Goal: Task Accomplishment & Management: Use online tool/utility

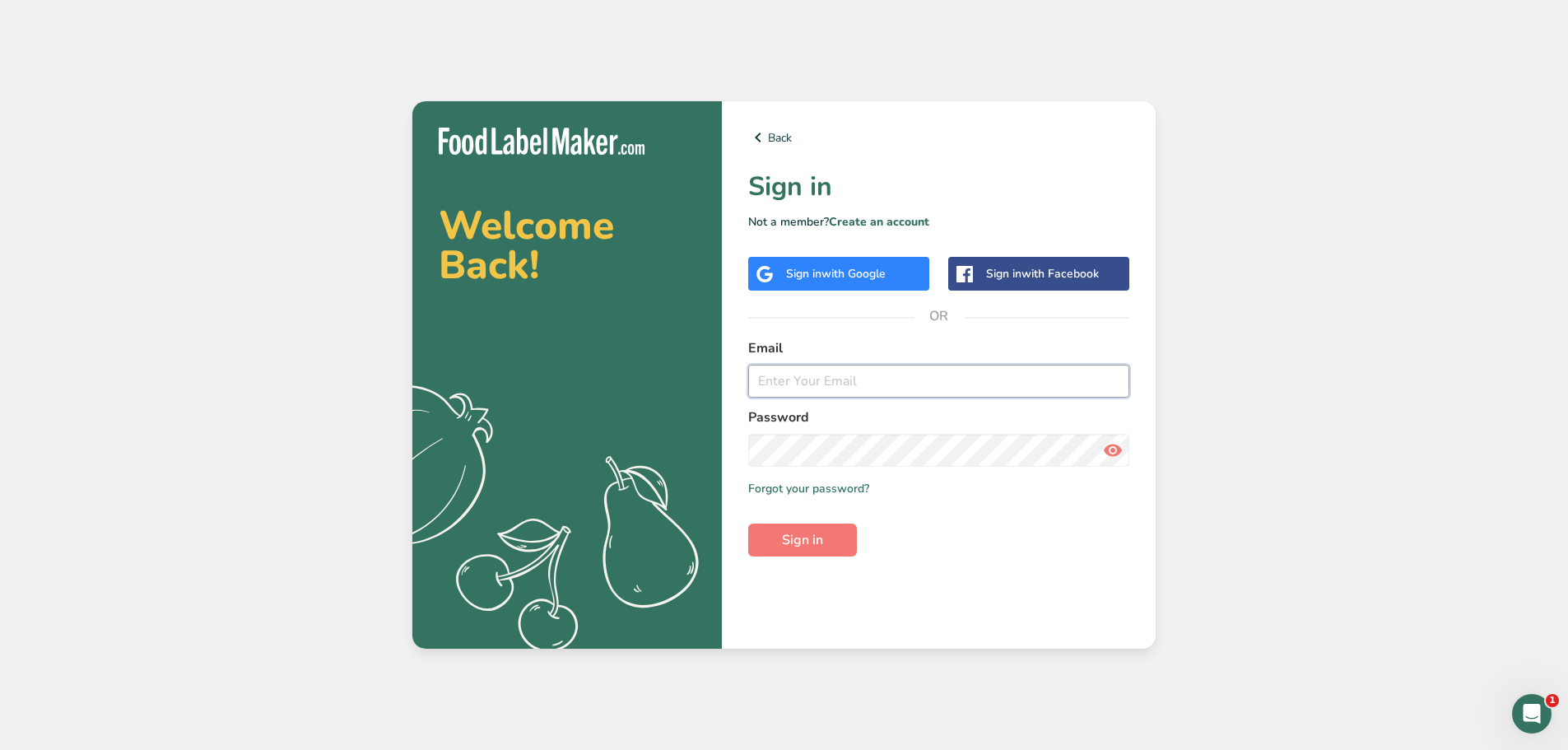
click at [789, 377] on input "email" at bounding box center [939, 380] width 381 height 33
type input "[PERSON_NAME][EMAIL_ADDRESS][DOMAIN_NAME]"
click at [812, 535] on span "Sign in" at bounding box center [802, 541] width 41 height 20
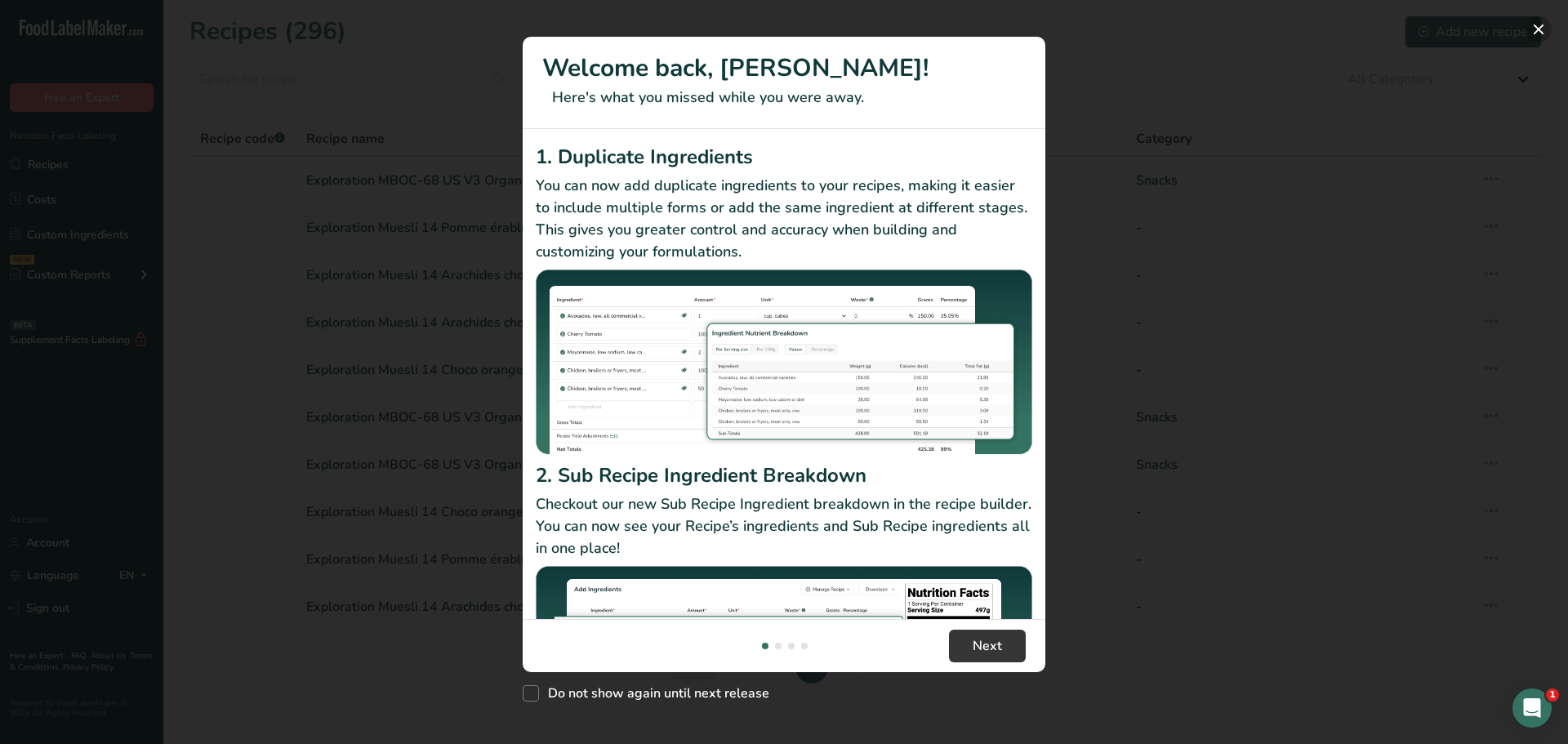
click at [1541, 29] on button "New Features" at bounding box center [1538, 29] width 26 height 26
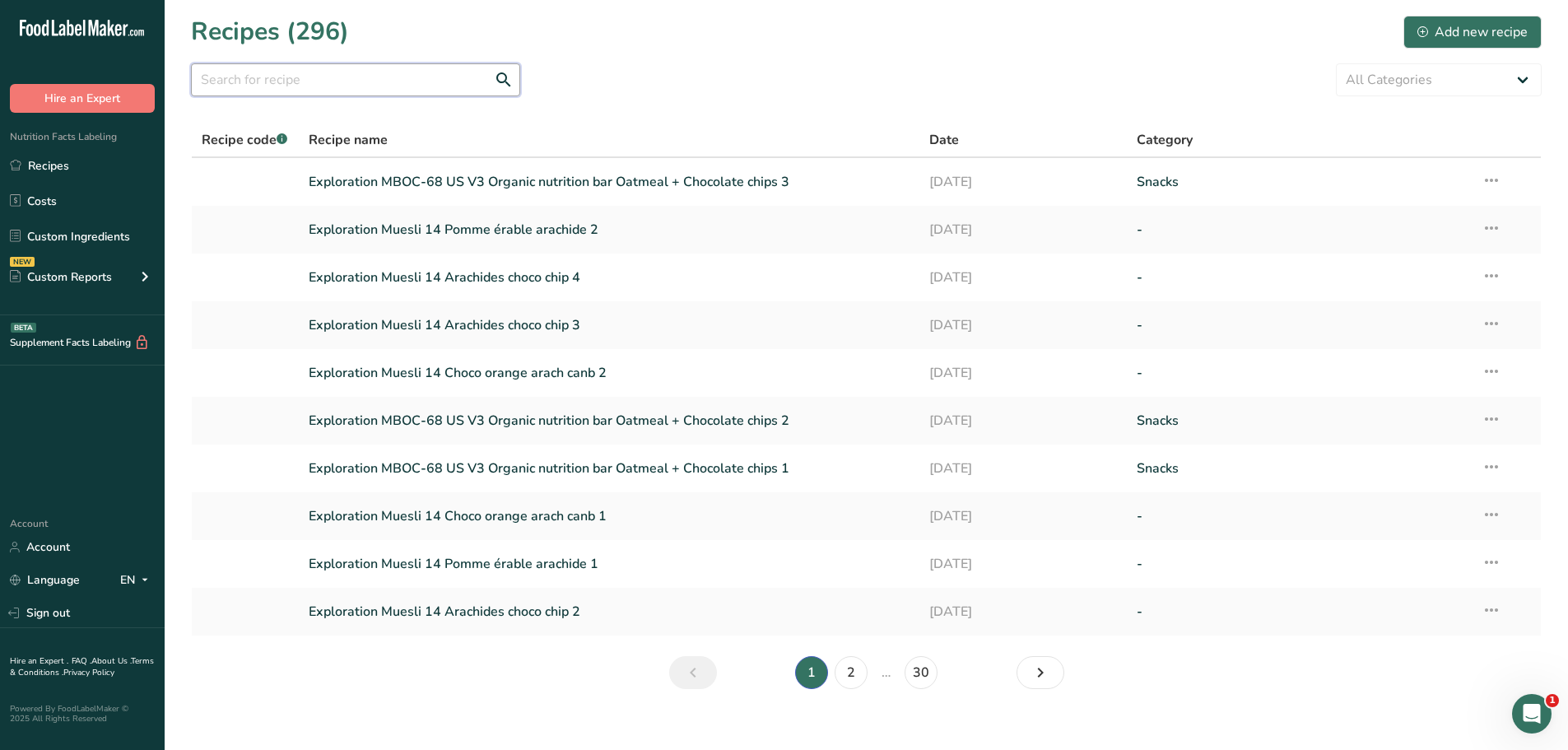
click at [302, 78] on input "text" at bounding box center [355, 80] width 329 height 33
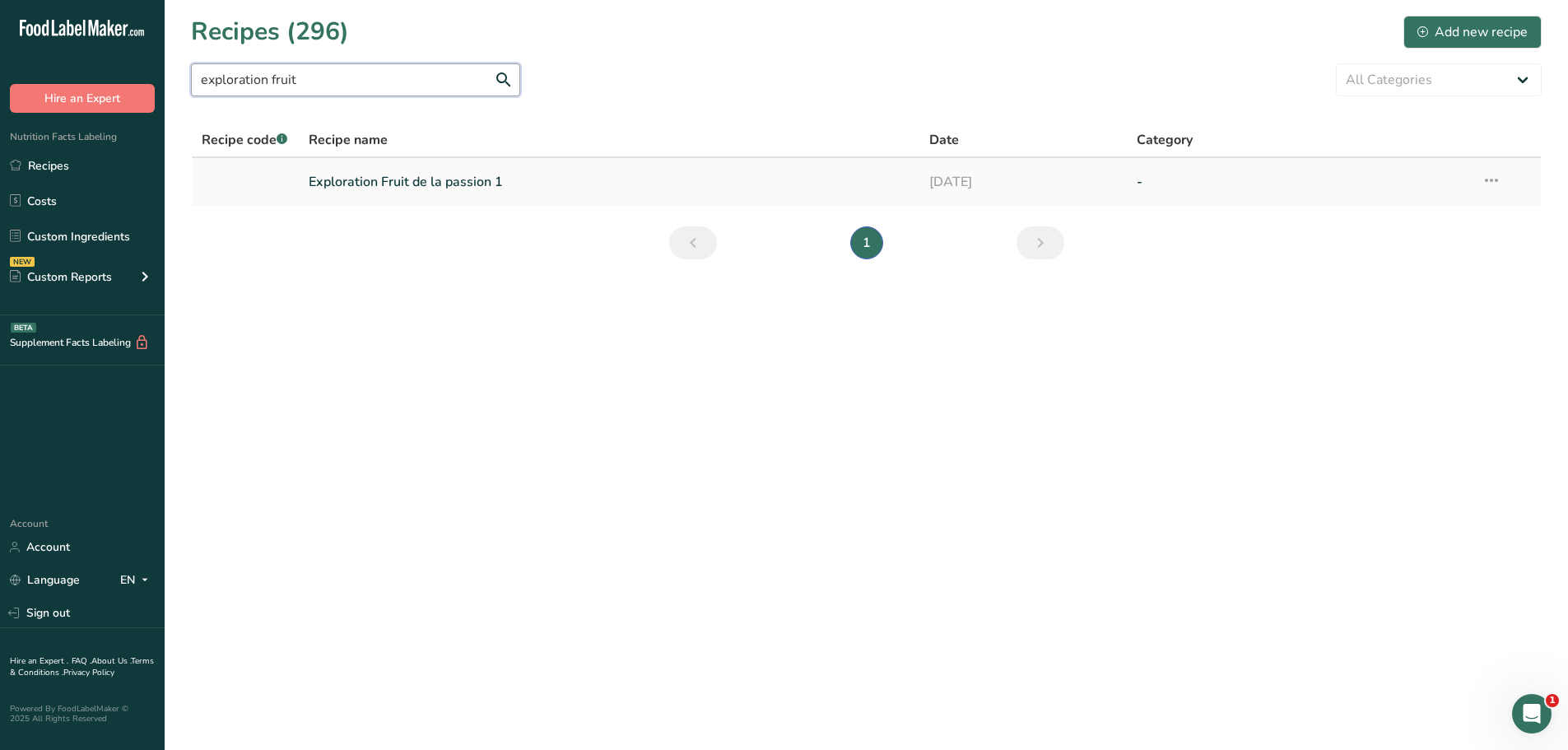
type input "exploration fruit"
click at [468, 188] on link "Exploration Fruit de la passion 1" at bounding box center [609, 181] width 602 height 34
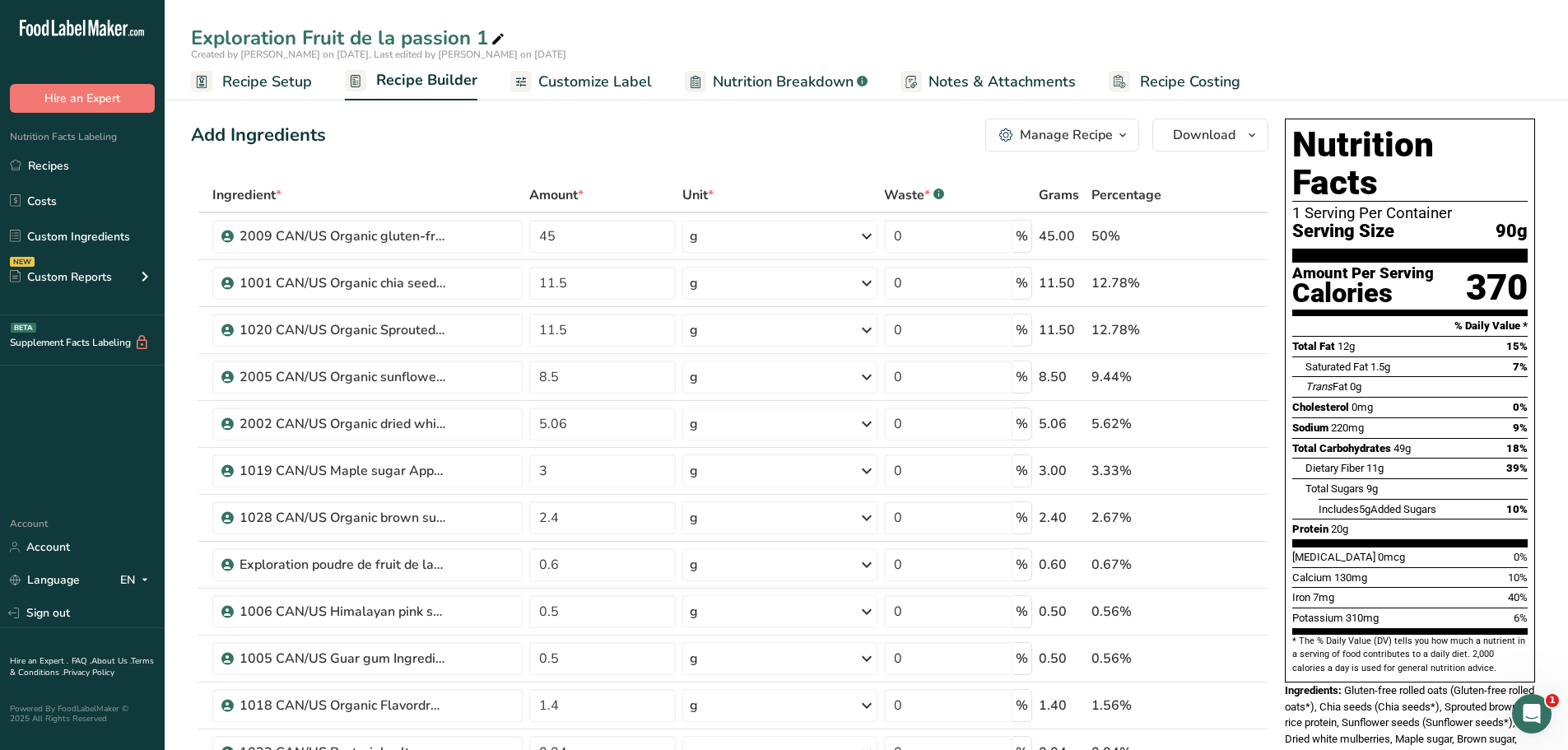
click at [1131, 134] on span "button" at bounding box center [1123, 135] width 20 height 20
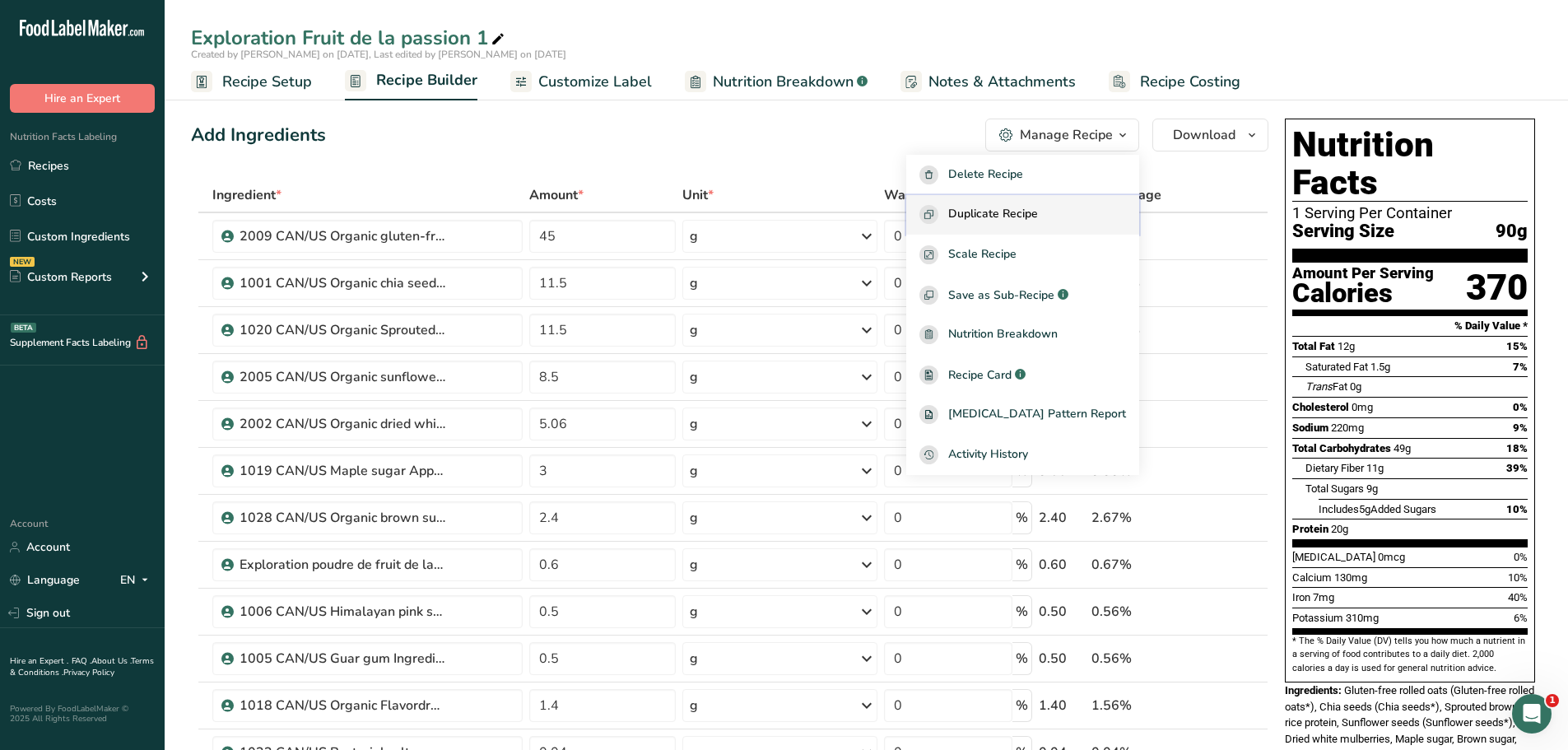
click at [1035, 211] on span "Duplicate Recipe" at bounding box center [992, 215] width 90 height 19
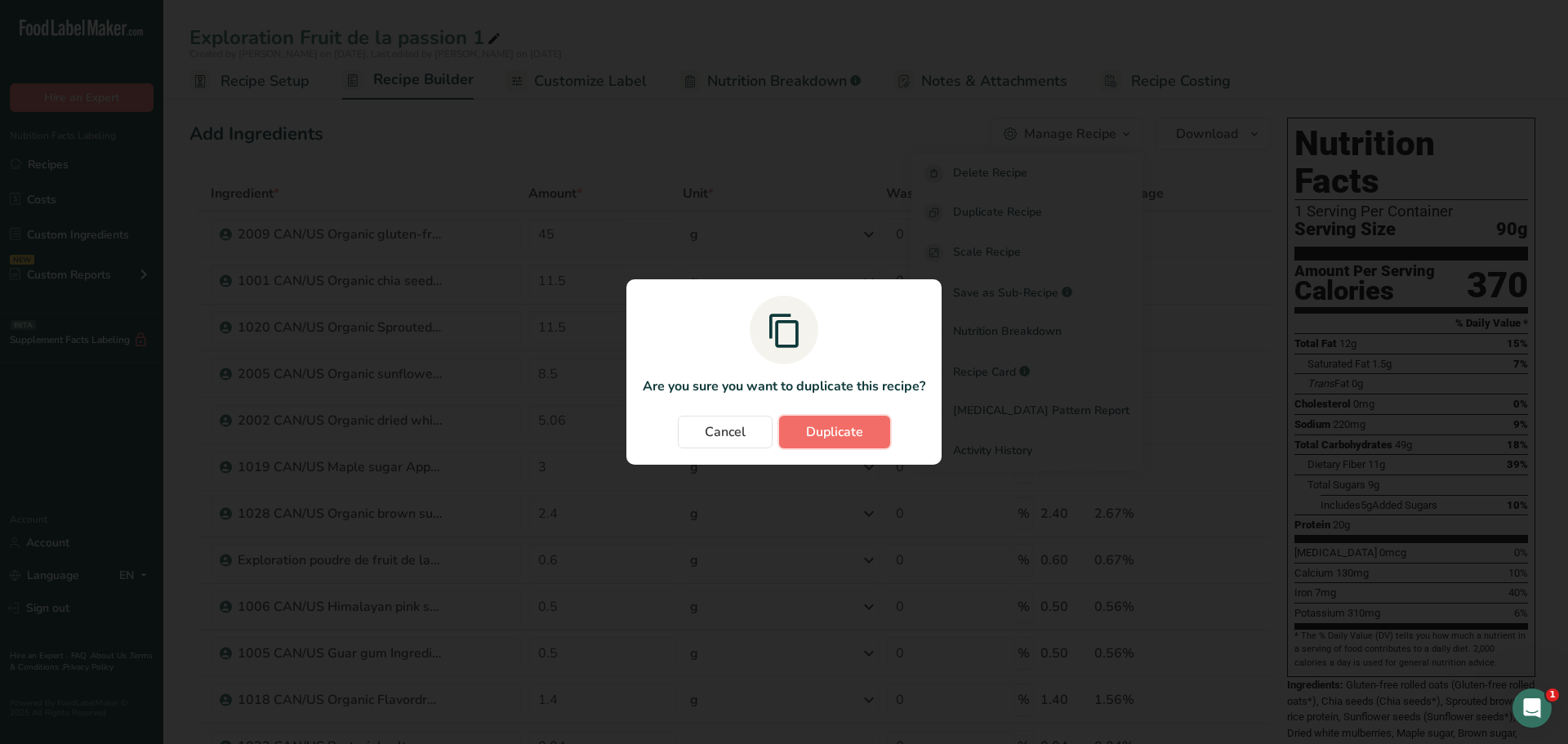
click at [844, 427] on span "Duplicate" at bounding box center [834, 432] width 57 height 20
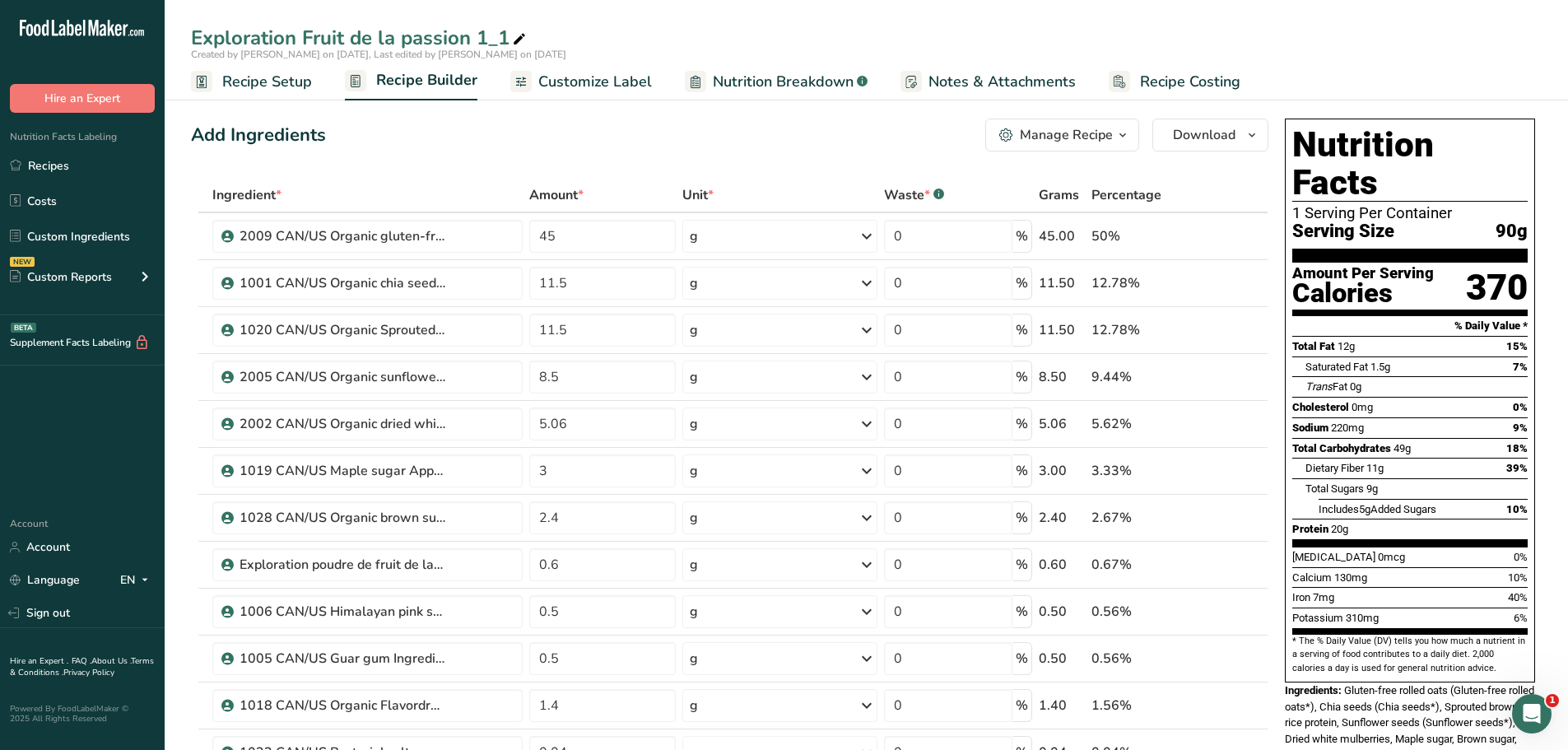
click at [508, 38] on div "Exploration Fruit de la passion 1_1" at bounding box center [360, 38] width 339 height 29
type input "Exploration Muesli 15 Acai Bowl 1"
click at [560, 234] on input "45" at bounding box center [603, 235] width 147 height 33
type input "43"
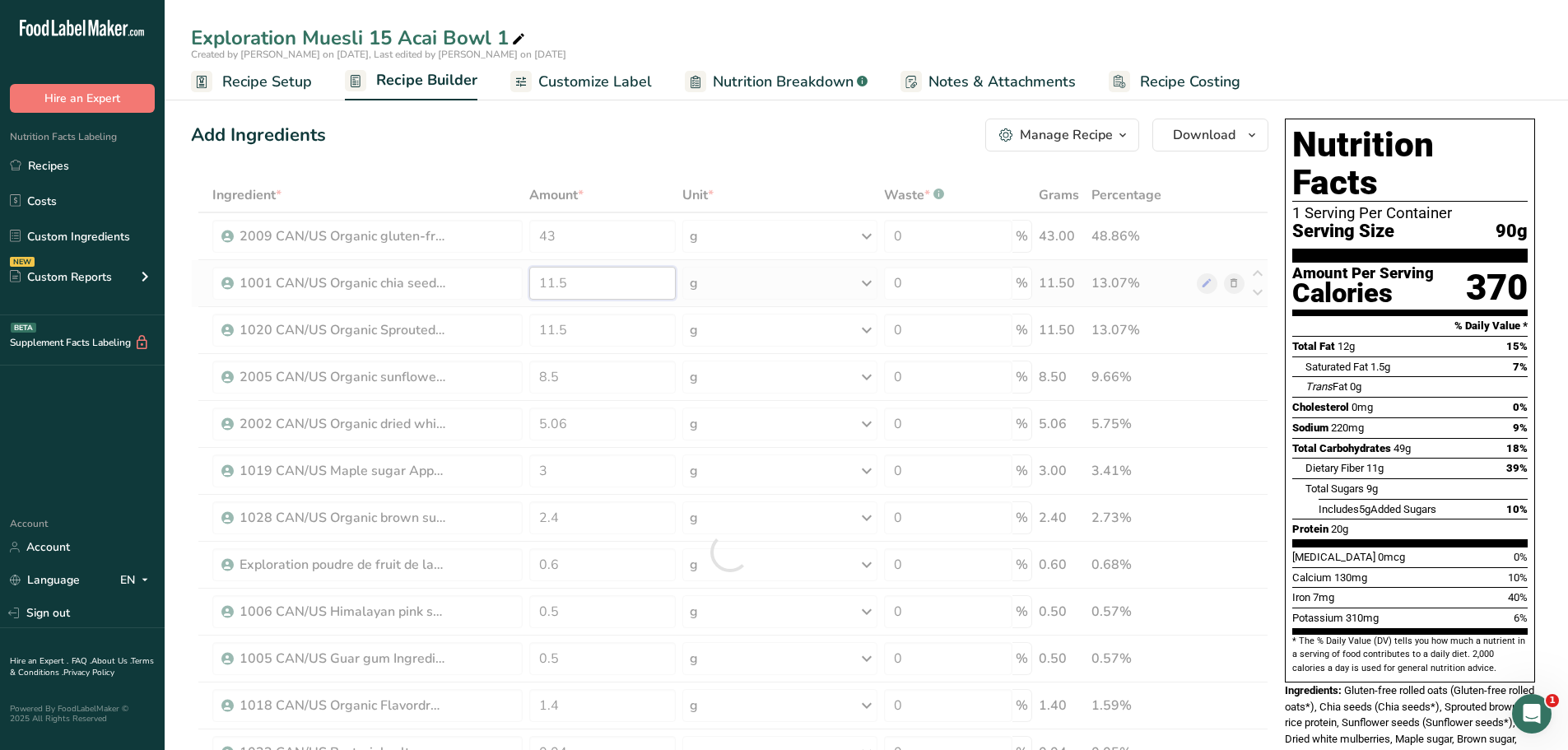
click at [576, 292] on div "Ingredient * Amount * Unit * Waste * .a-a{fill:#347362;}.b-a{fill:#fff;} Grams …" at bounding box center [730, 551] width 1078 height 748
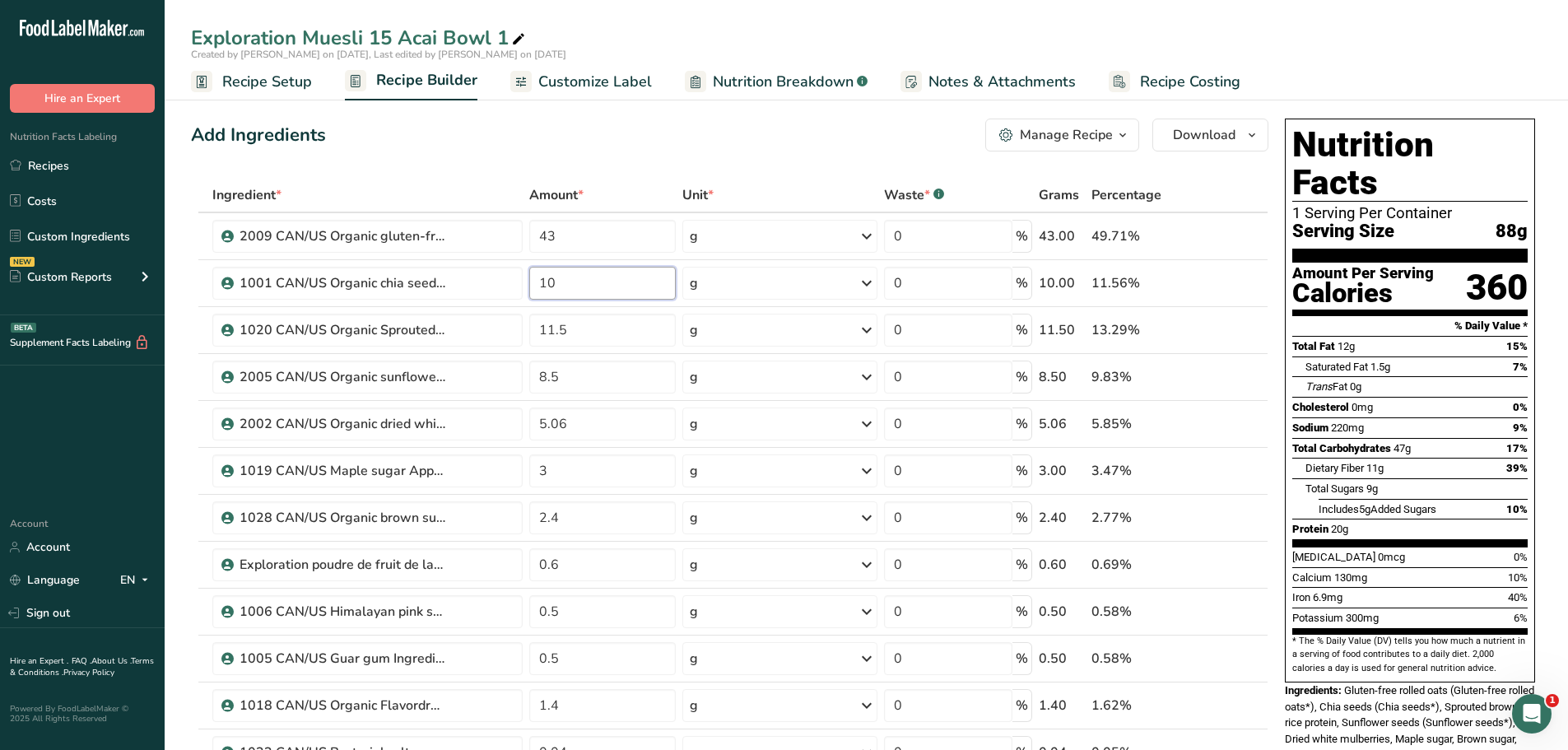
type input "10"
click at [469, 183] on div "Ingredient * Amount * Unit * Waste * .a-a{fill:#347362;}.b-a{fill:#fff;} Grams …" at bounding box center [730, 551] width 1078 height 748
click at [1235, 422] on icon at bounding box center [1234, 424] width 12 height 18
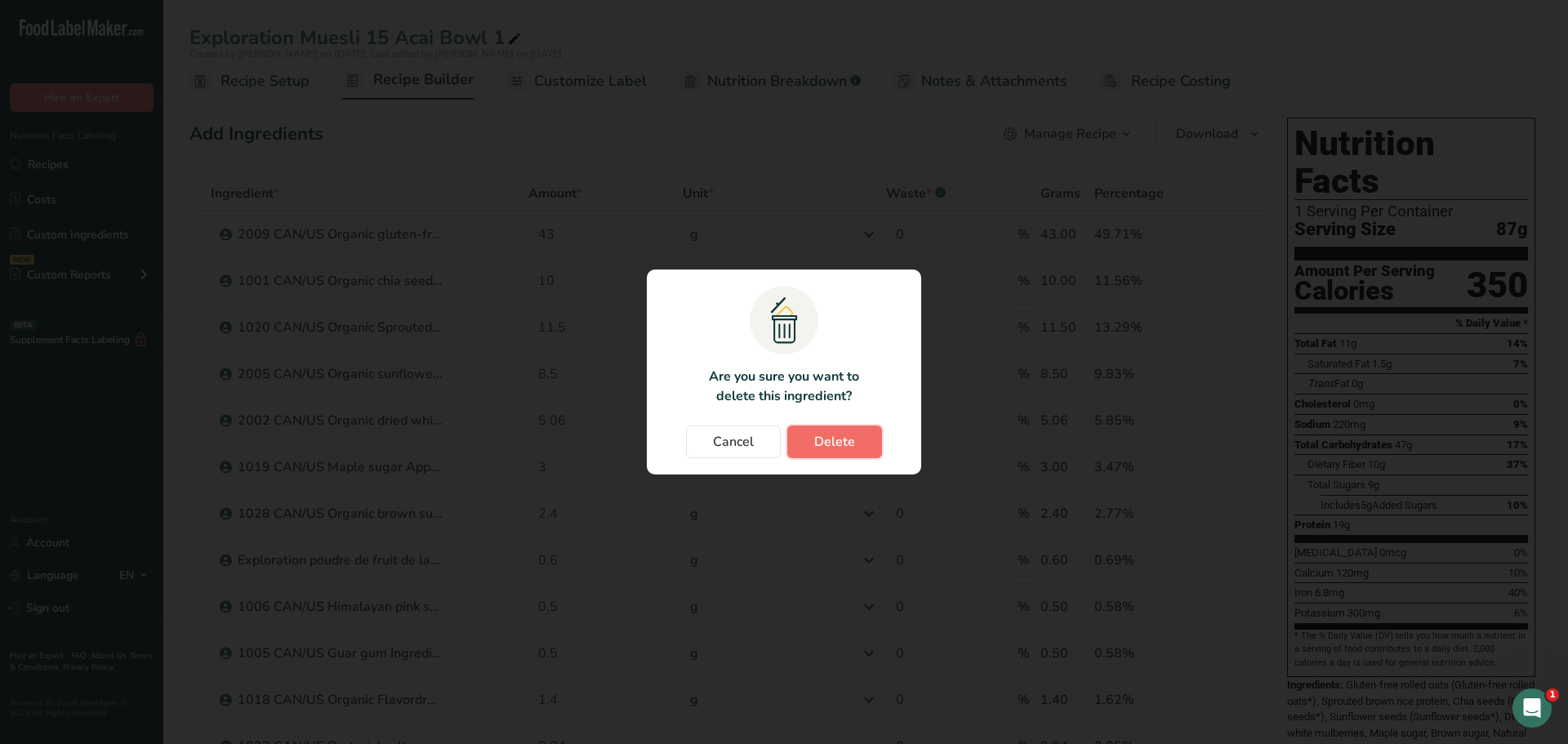
click at [831, 443] on span "Delete" at bounding box center [834, 442] width 41 height 20
type input "3"
type input "2.4"
type input "0.6"
type input "0.5"
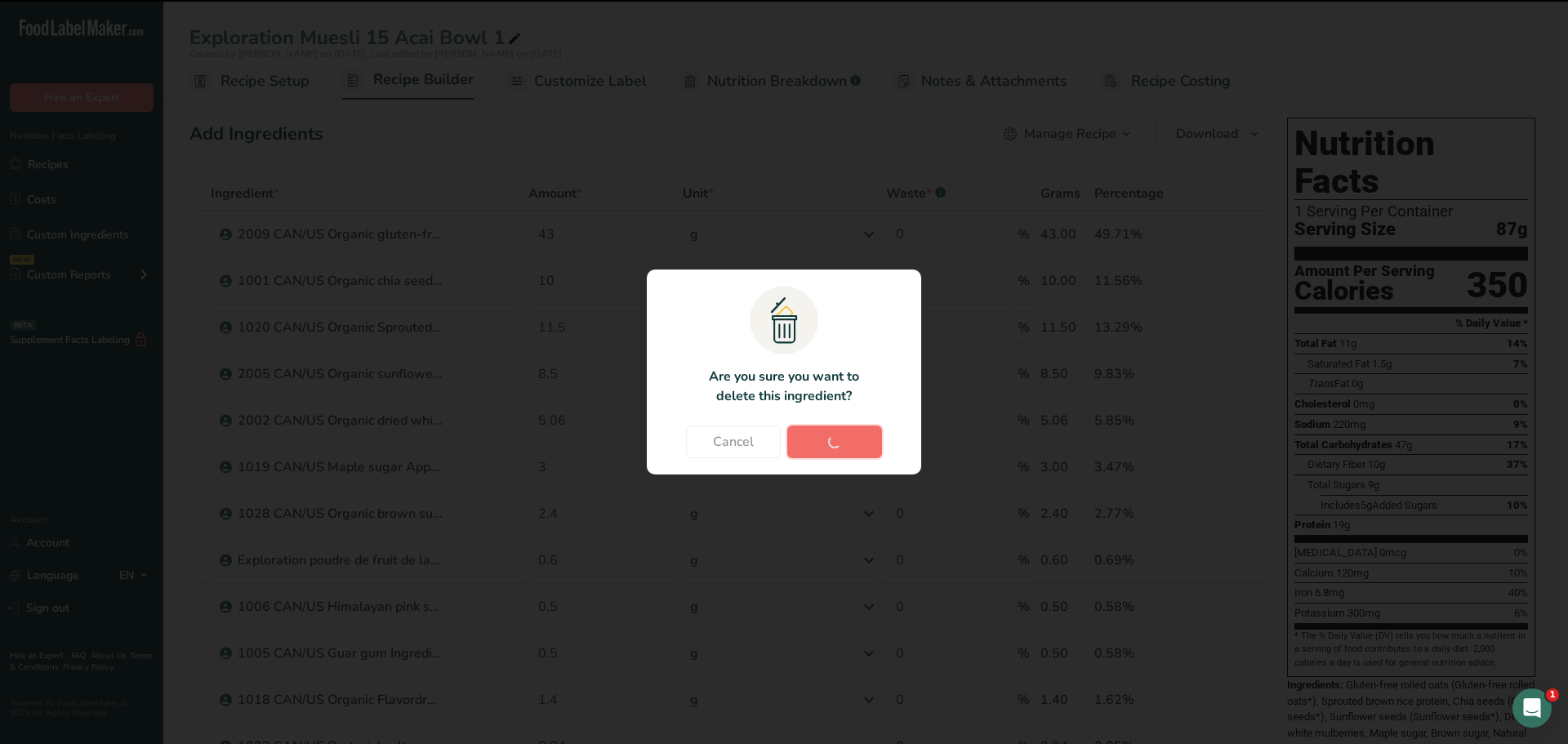
type input "1.4"
type input "0.04"
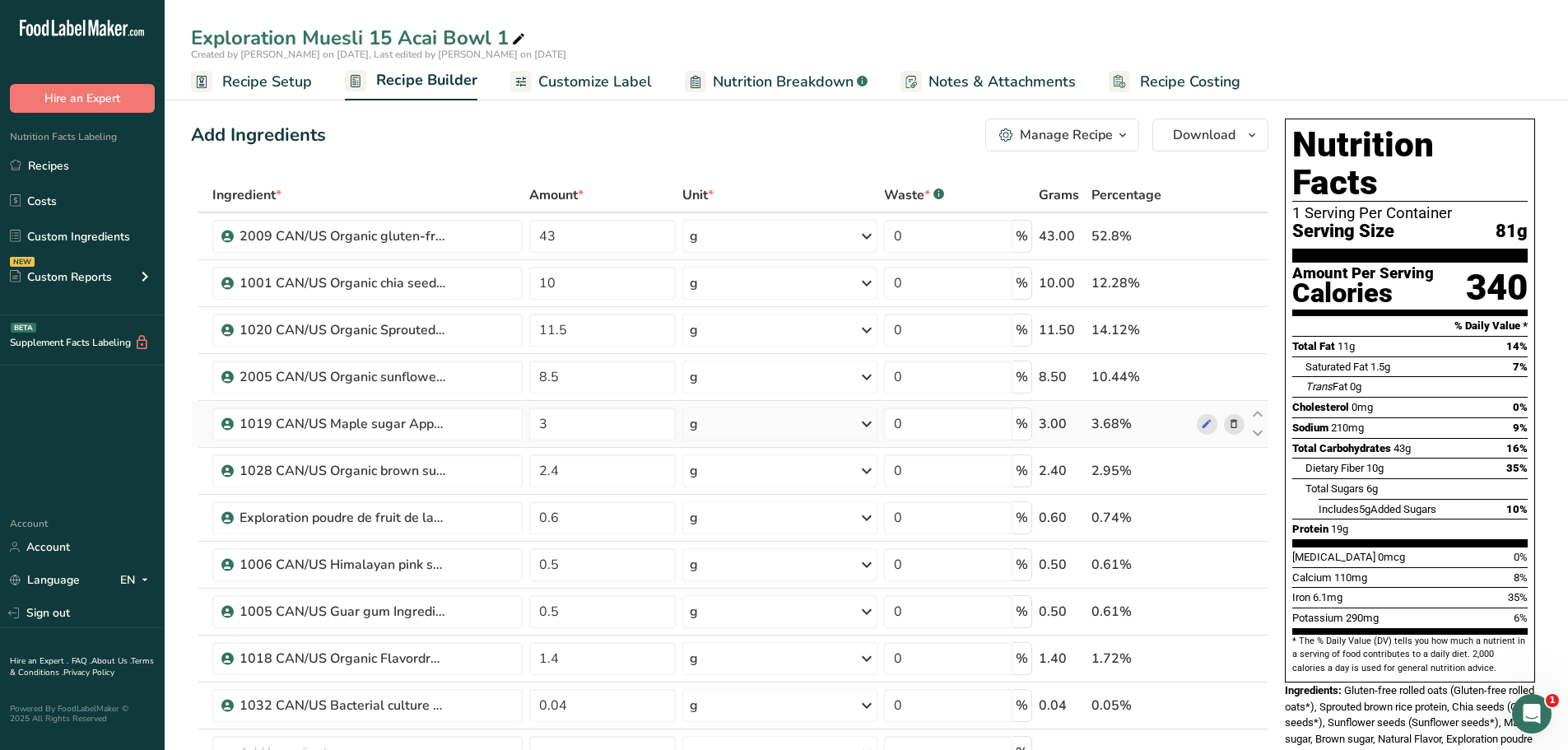
click at [1235, 426] on icon at bounding box center [1234, 424] width 12 height 18
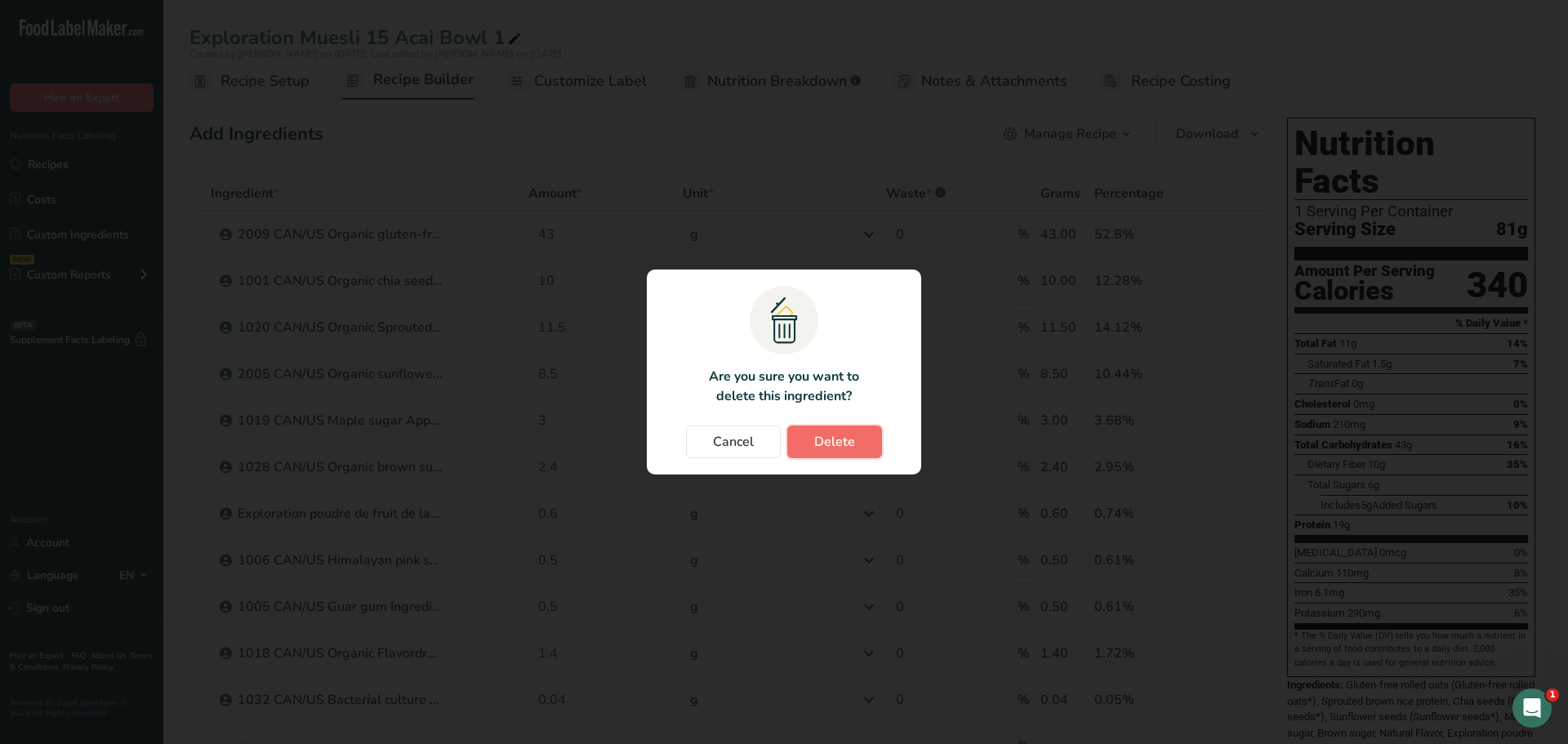
click at [846, 435] on span "Delete" at bounding box center [834, 442] width 41 height 20
type input "2.4"
type input "0.6"
type input "0.5"
type input "1.4"
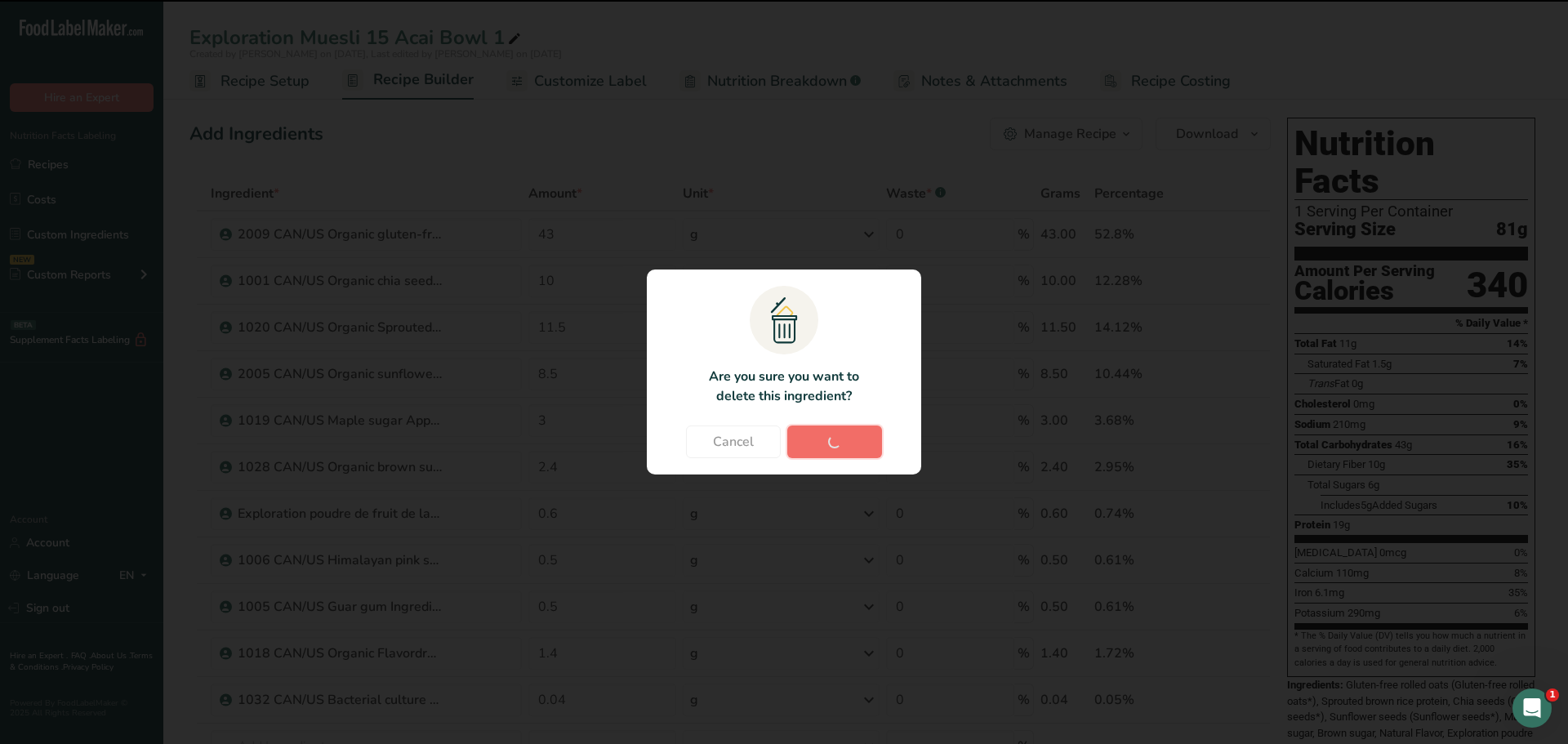
type input "0.04"
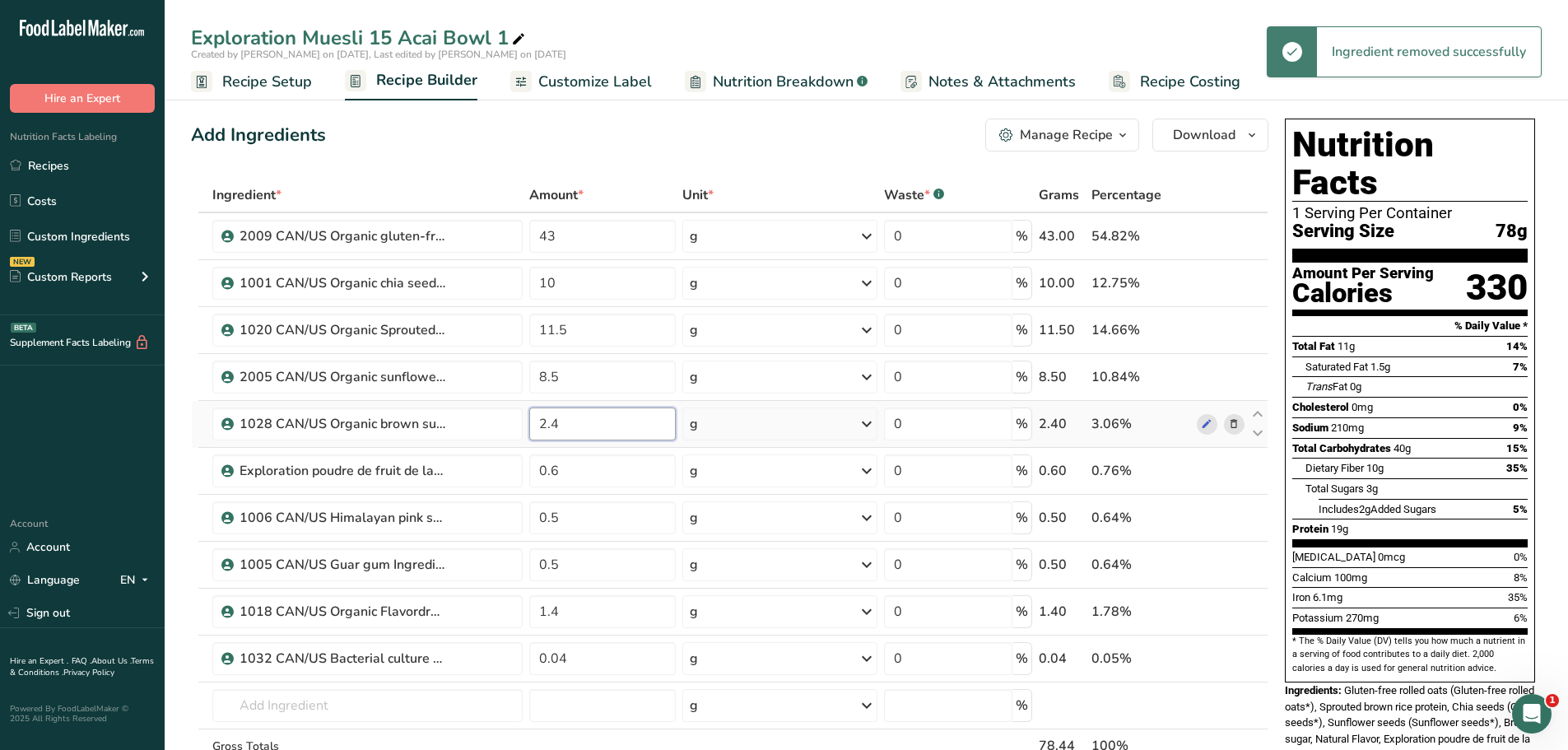
click at [571, 422] on input "2.4" at bounding box center [603, 423] width 147 height 33
type input "2"
type input "5"
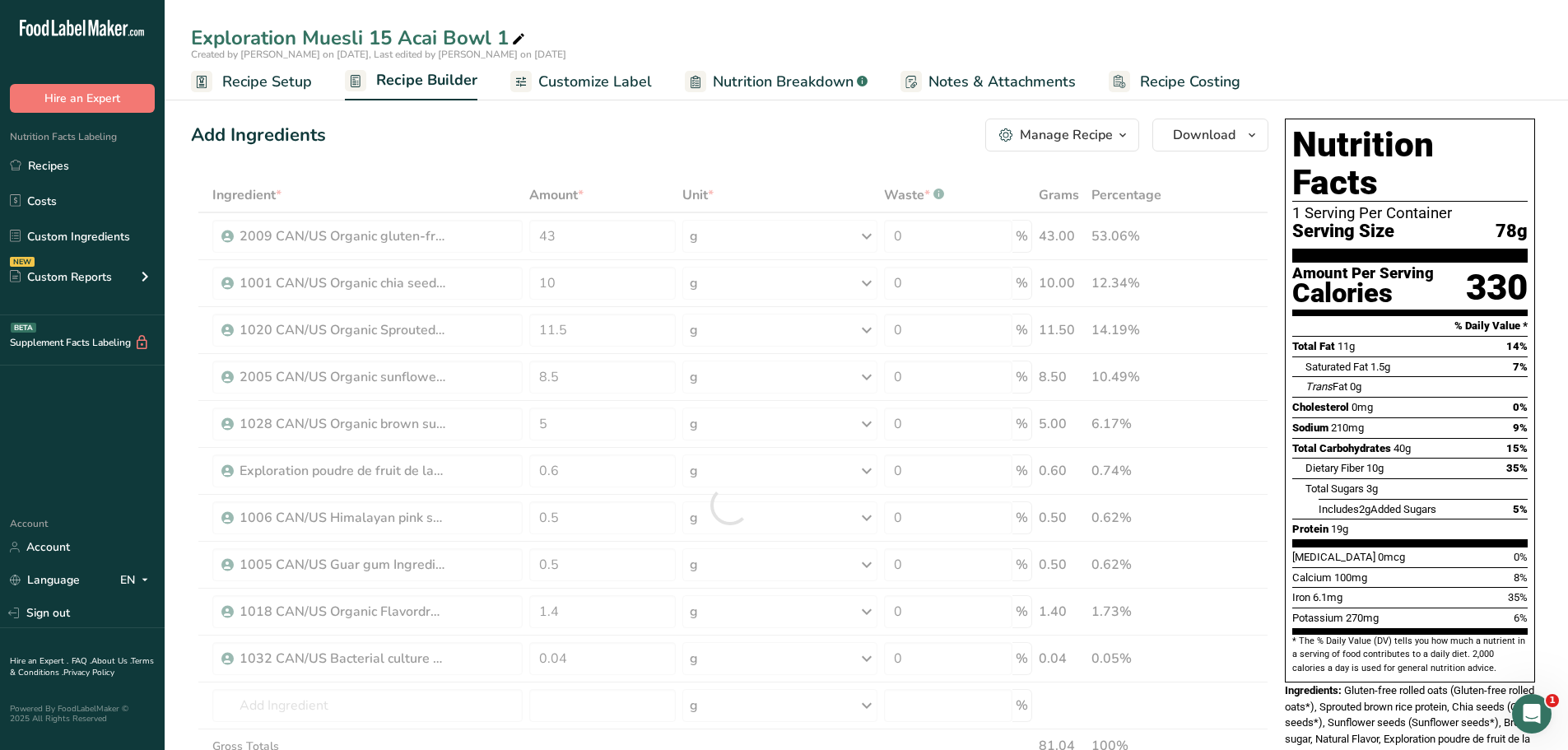
click at [675, 135] on div "Add Ingredients Manage Recipe Delete Recipe Duplicate Recipe Scale Recipe Save …" at bounding box center [730, 134] width 1078 height 33
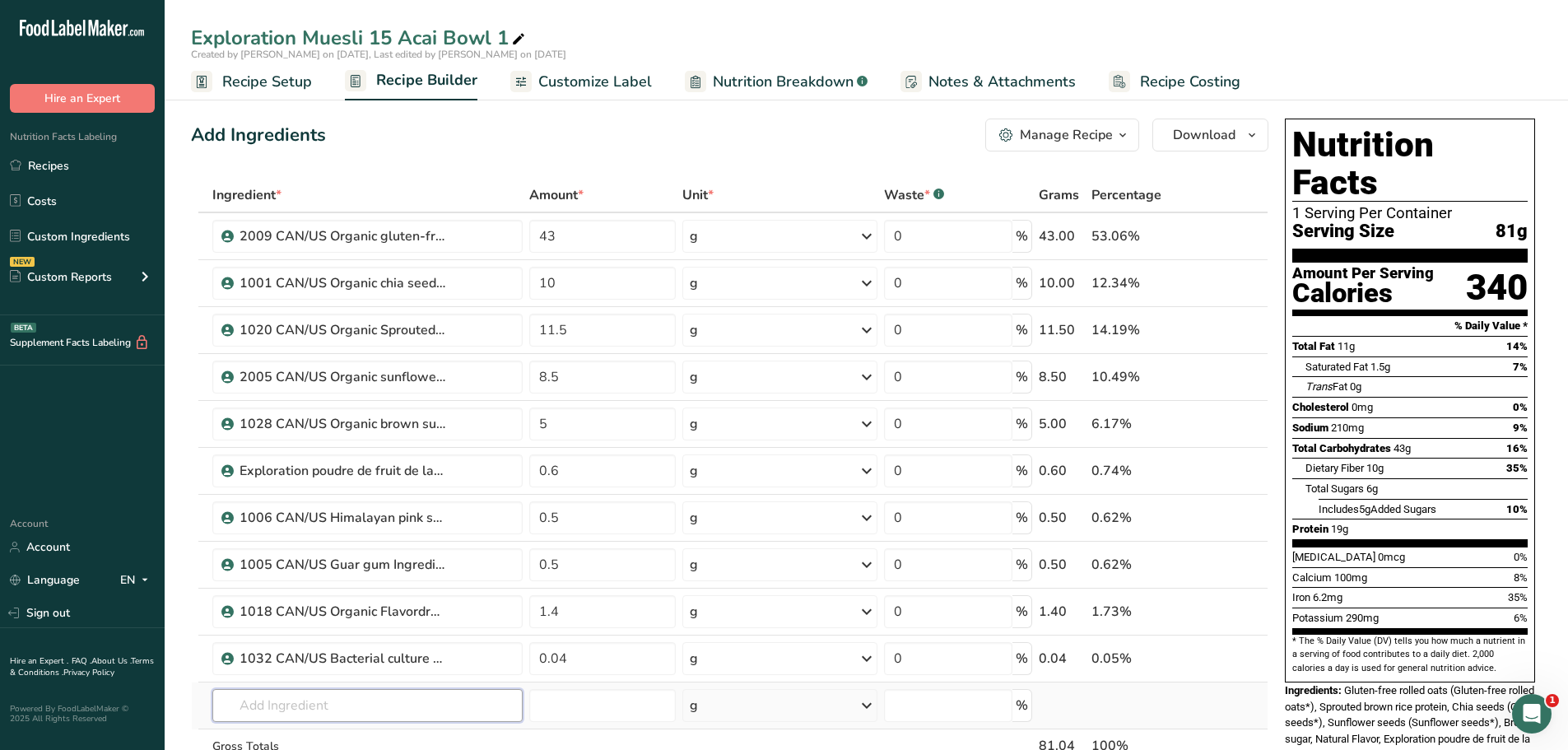
click at [303, 707] on input "text" at bounding box center [367, 705] width 310 height 33
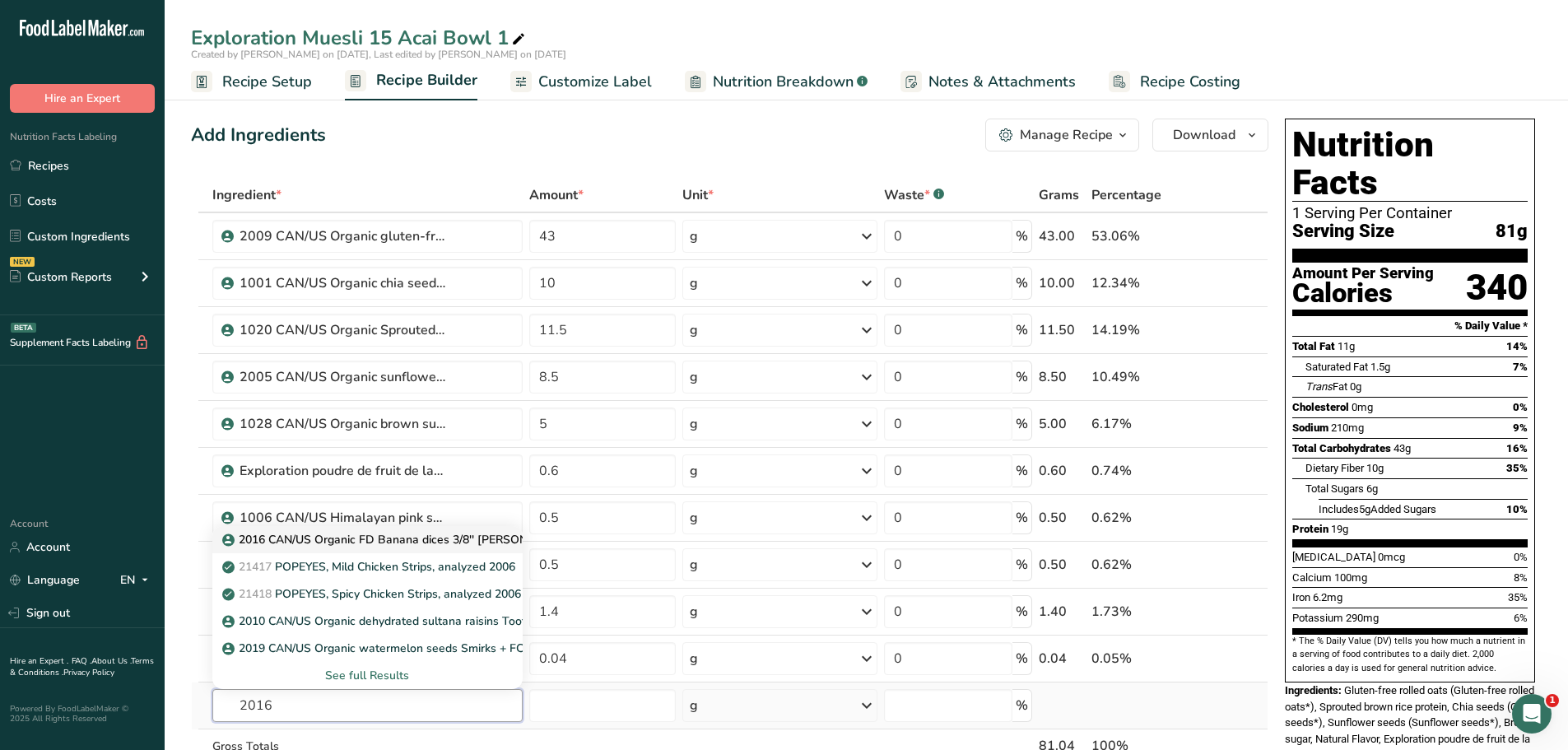
type input "2016"
click at [414, 535] on p "2016 CAN/US Organic FD Banana dices 3/8'' [PERSON_NAME]" at bounding box center [398, 539] width 345 height 18
type input "2016 CAN/US Organic FD Banana dices 3/8'' [PERSON_NAME]"
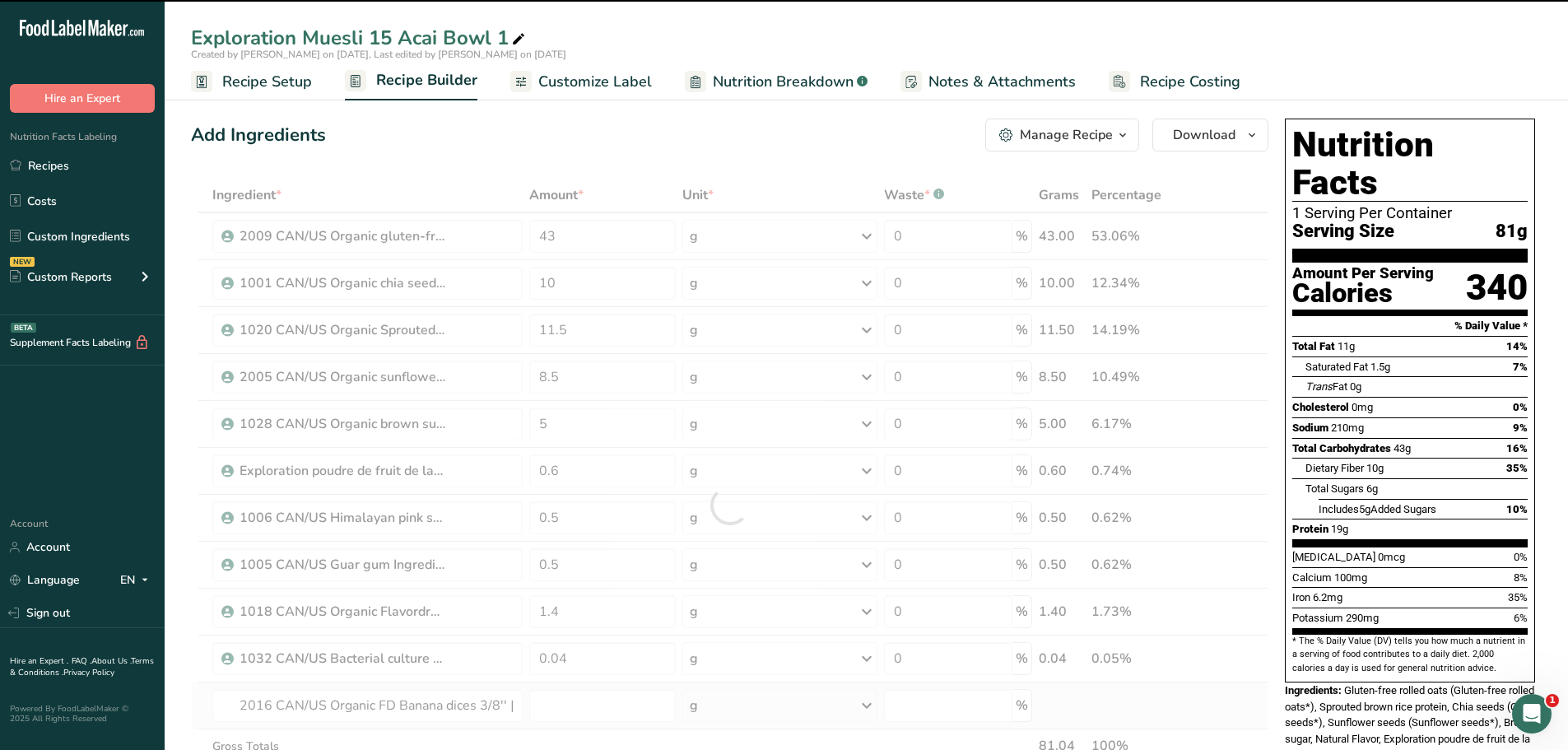
type input "0"
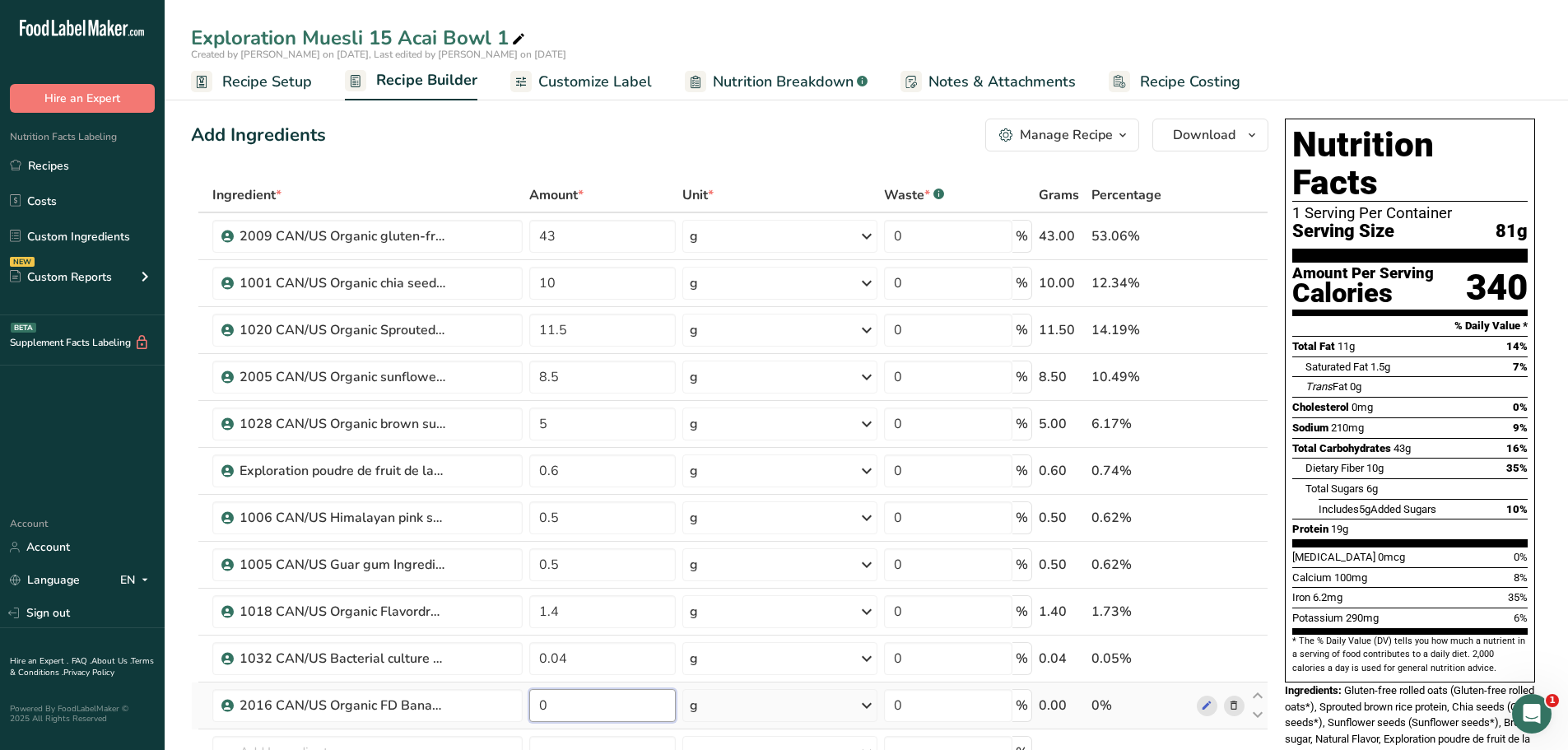
click at [562, 712] on input "0" at bounding box center [603, 705] width 147 height 33
type input "2.5"
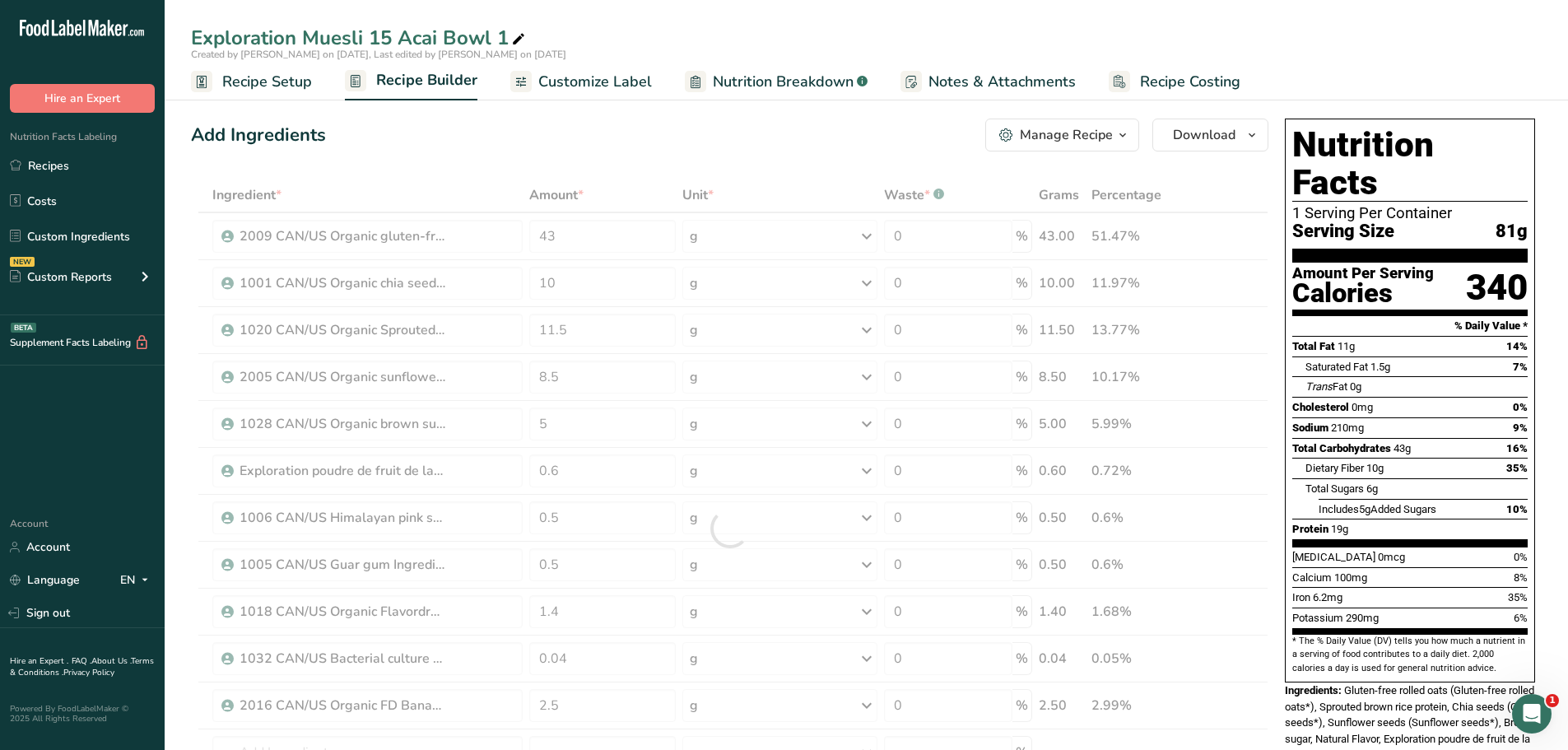
click at [656, 148] on div "Add Ingredients Manage Recipe Delete Recipe Duplicate Recipe Scale Recipe Save …" at bounding box center [730, 134] width 1078 height 33
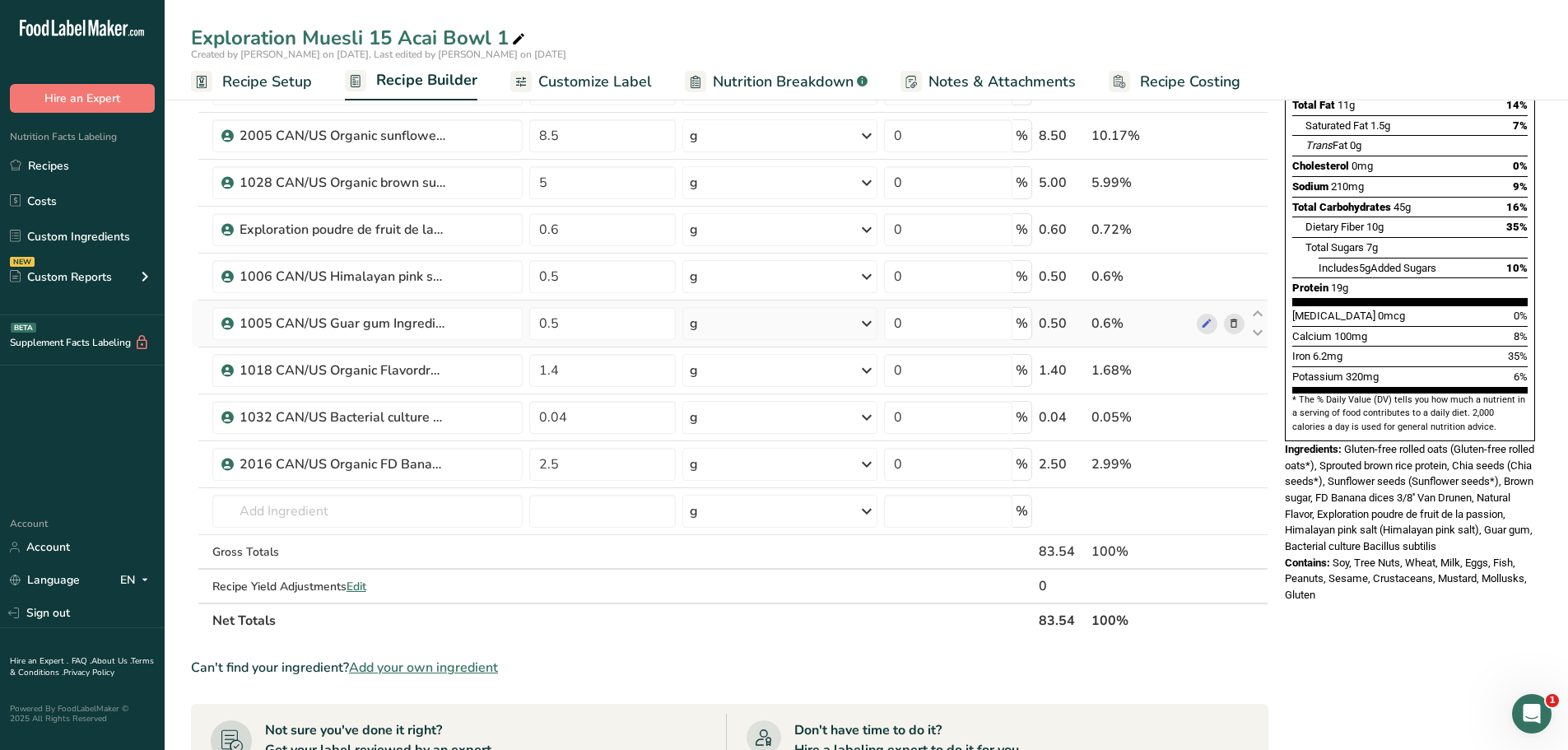
scroll to position [248, 0]
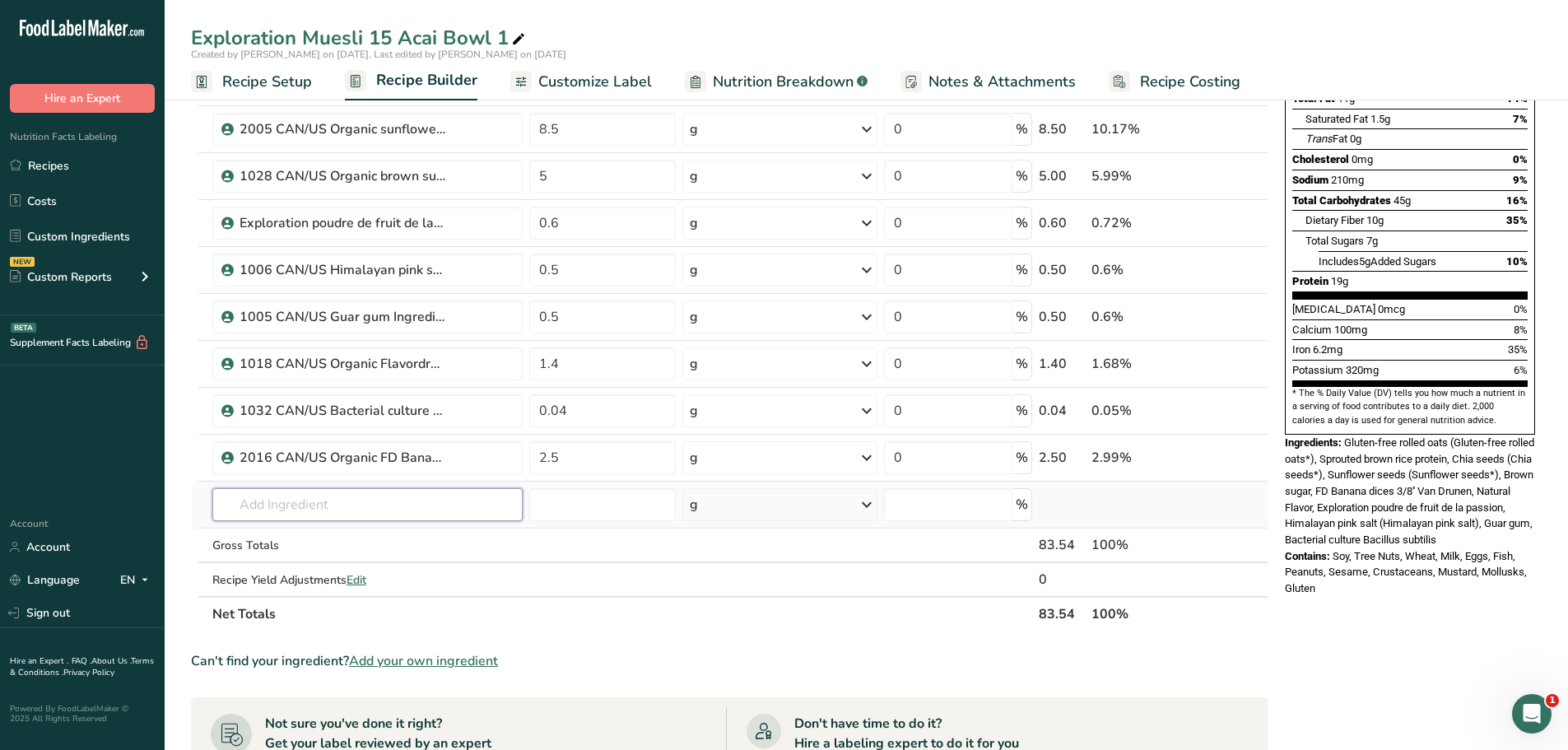
click at [305, 507] on input "text" at bounding box center [367, 504] width 310 height 33
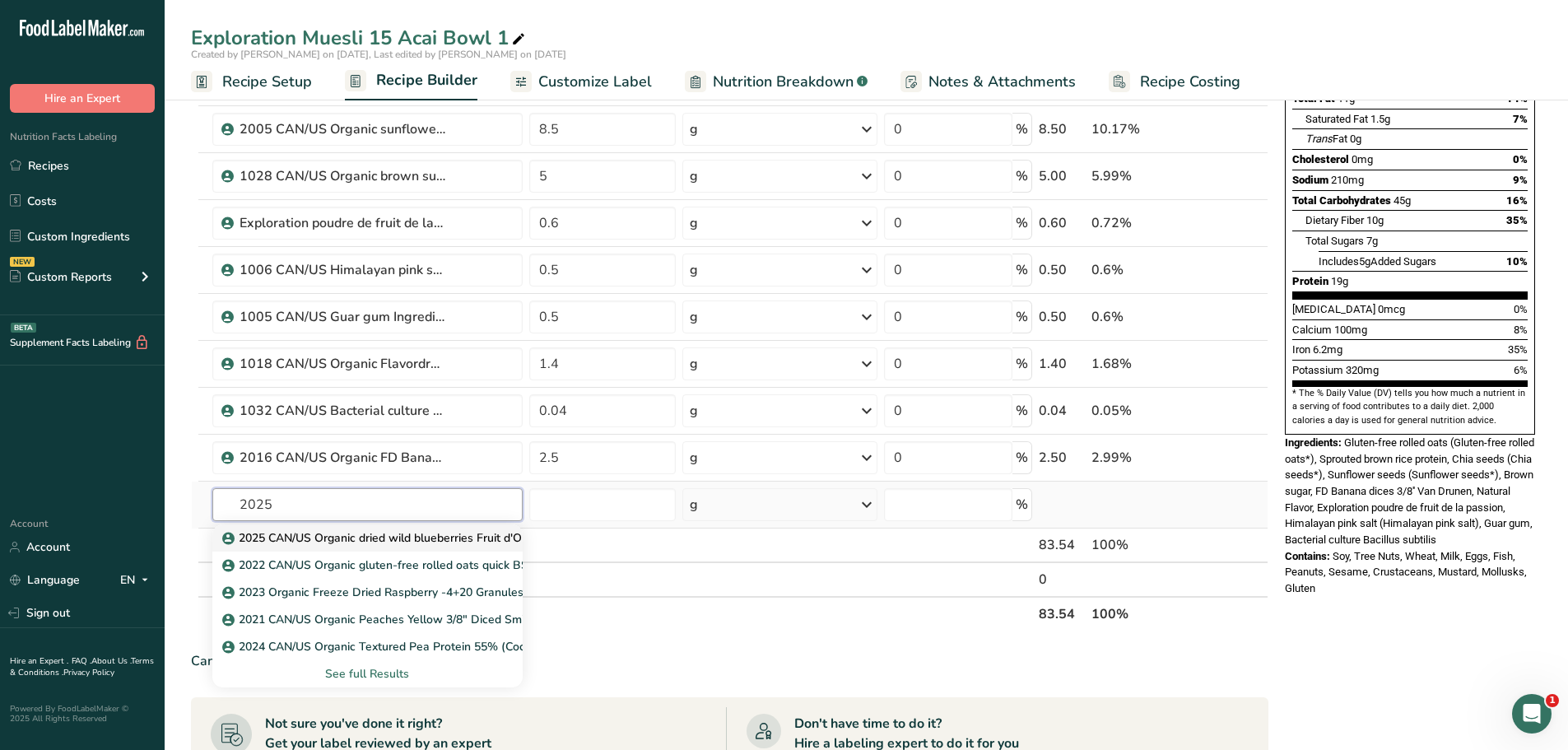
type input "2025"
click at [365, 541] on p "2025 CAN/US Organic dried wild blueberries Fruit d'Or" at bounding box center [375, 538] width 300 height 18
type input "2025 CAN/US Organic dried wild blueberries Fruit d'Or"
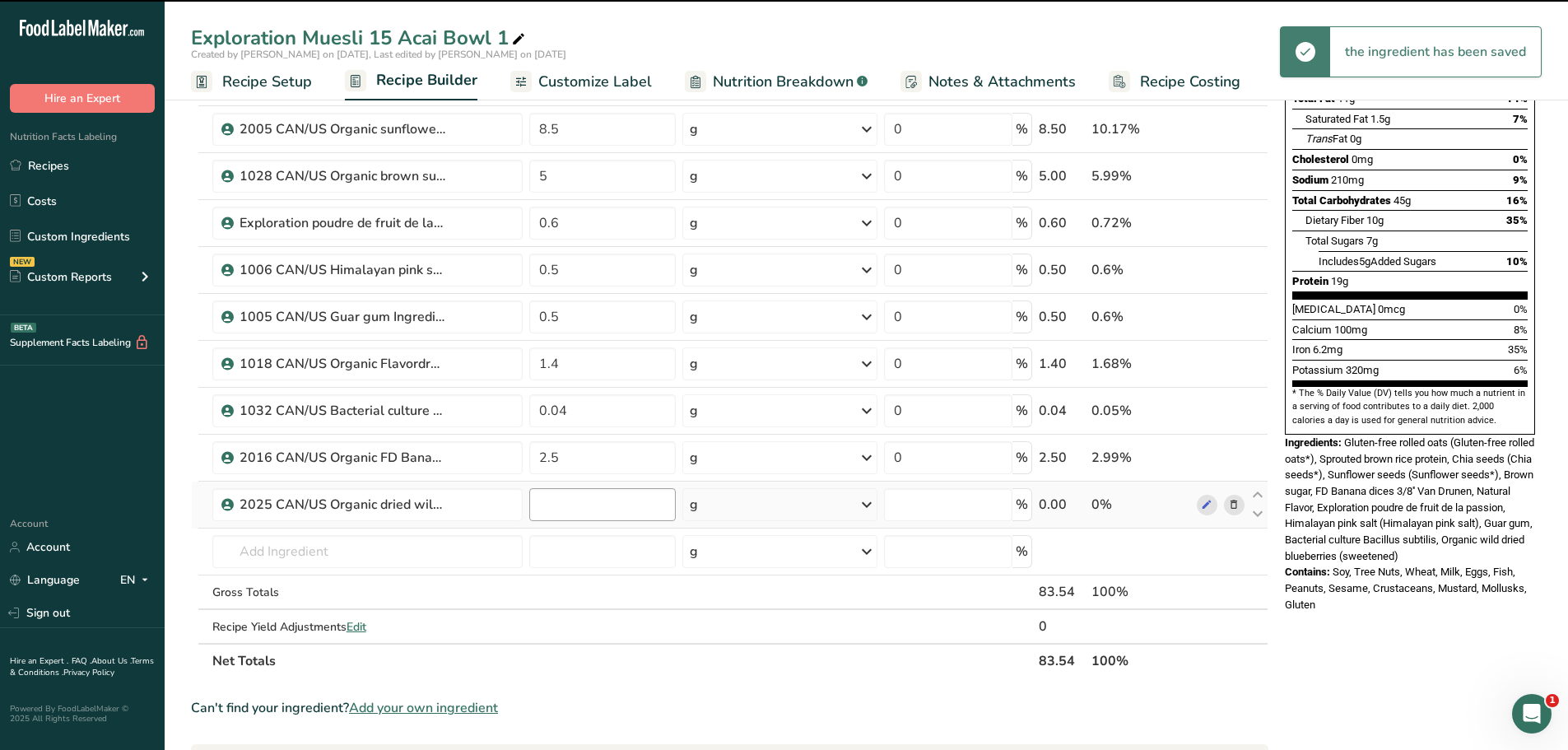
type input "0"
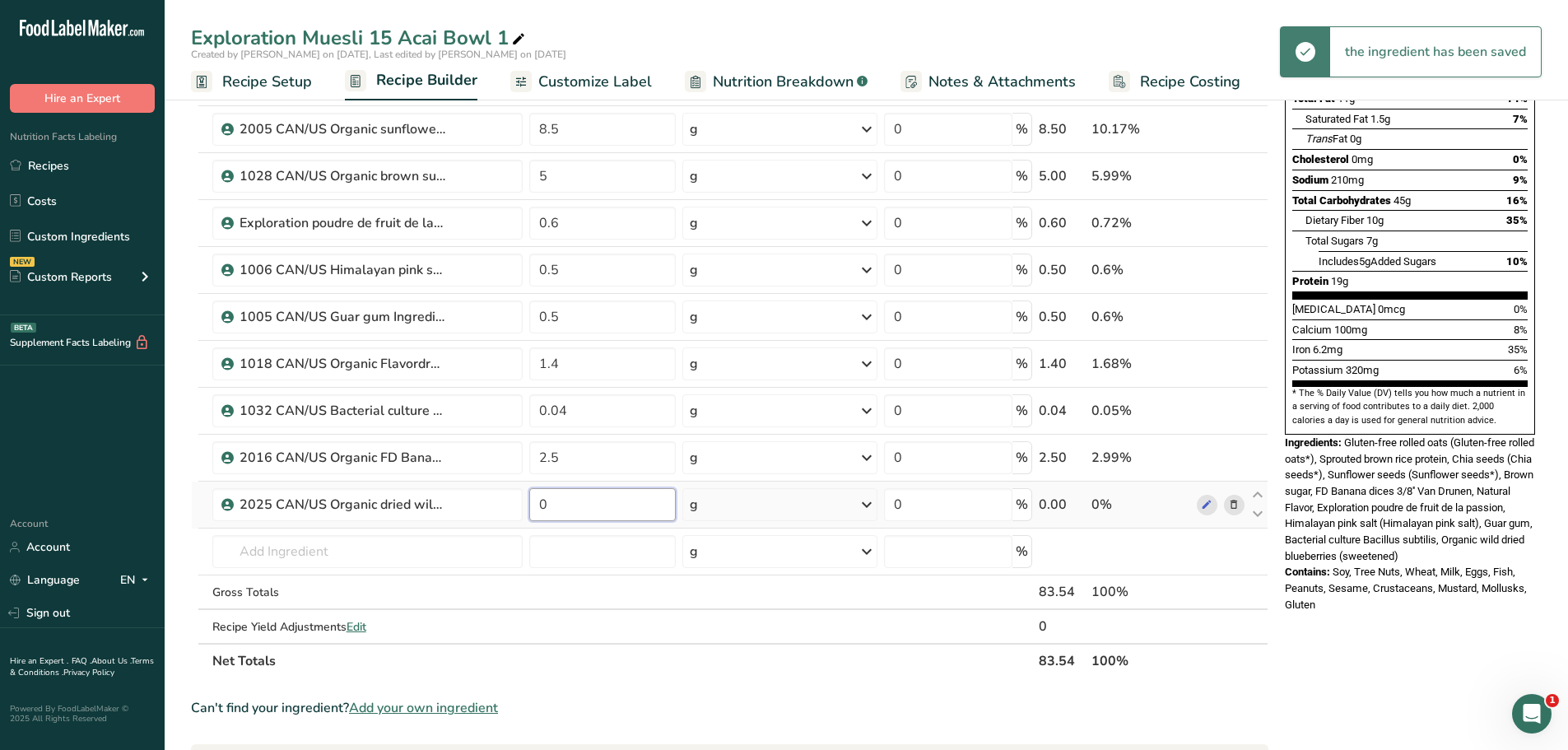
click at [565, 501] on input "0" at bounding box center [603, 504] width 147 height 33
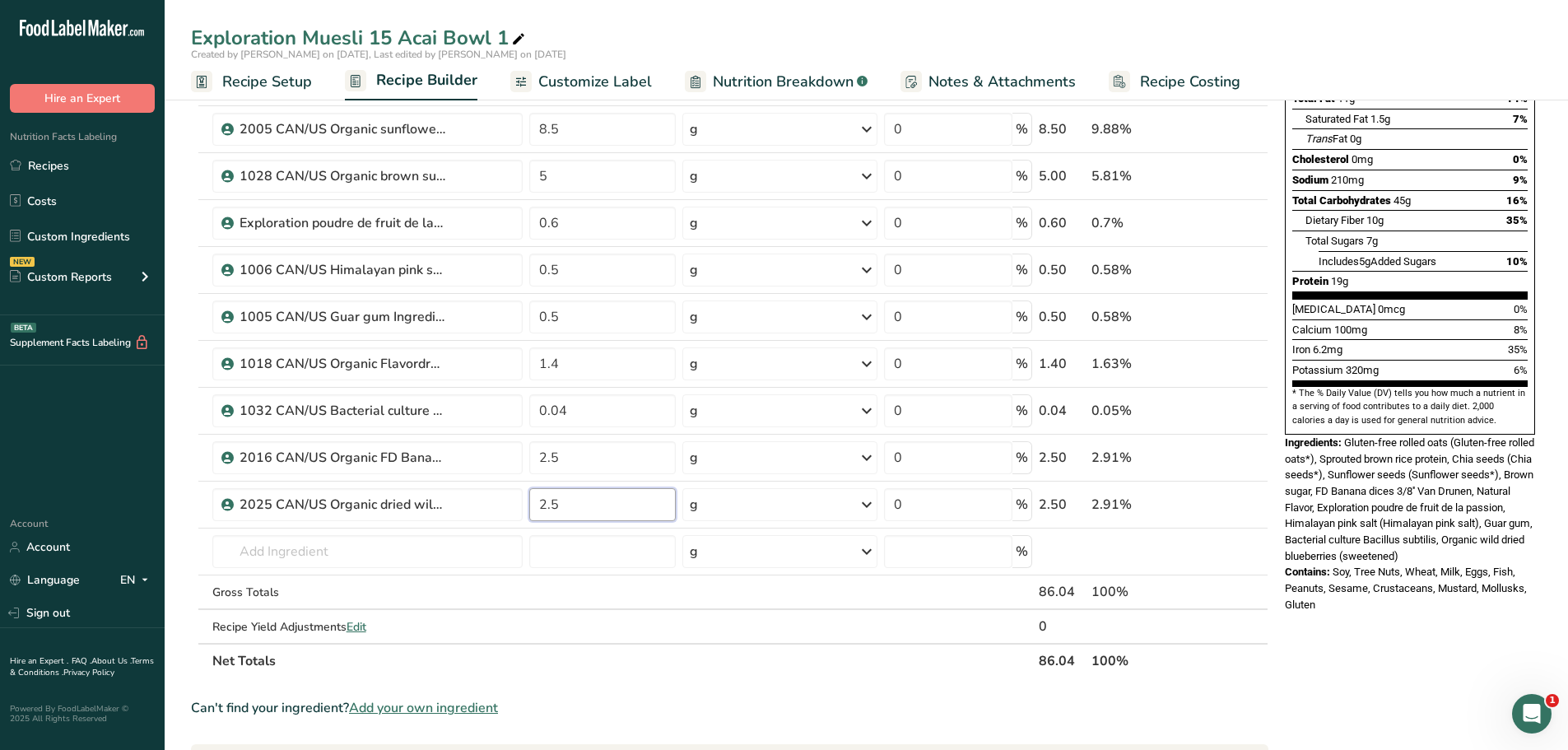
type input "2.5"
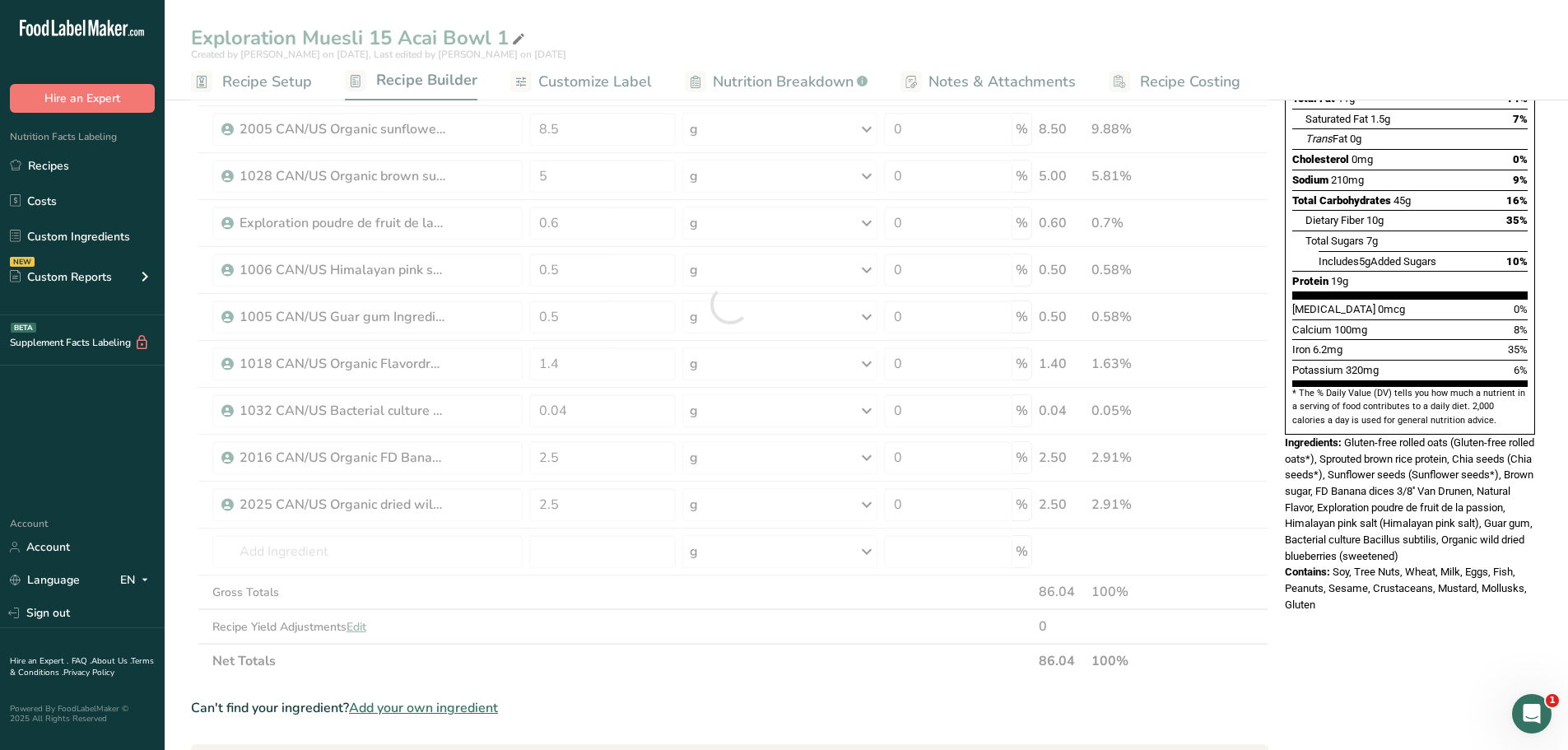
click at [1348, 605] on div "Nutrition Facts 1 Serving Per Container Serving Size 84g Amount Per Serving Cal…" at bounding box center [1410, 562] width 263 height 1397
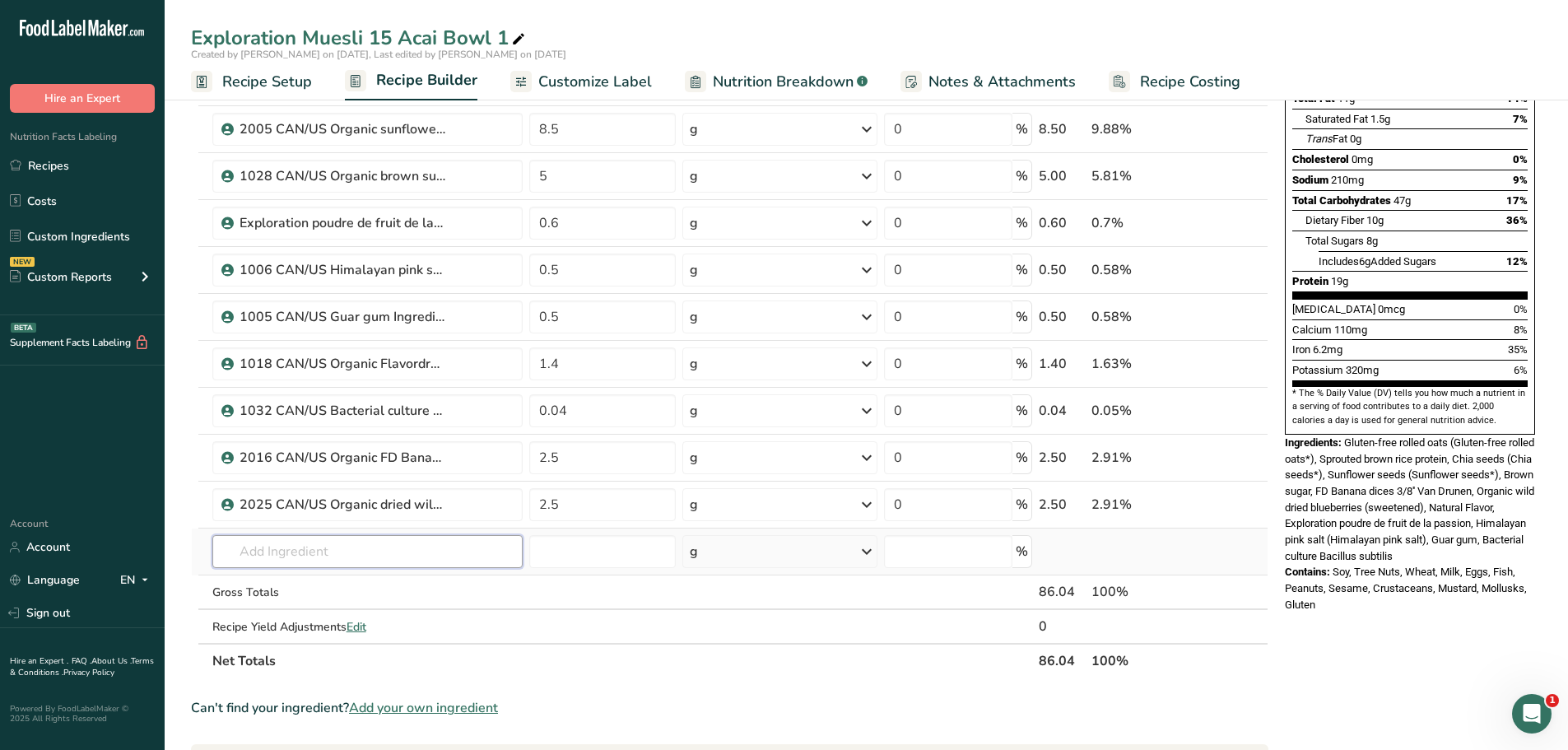
click at [304, 553] on input "text" at bounding box center [367, 551] width 310 height 33
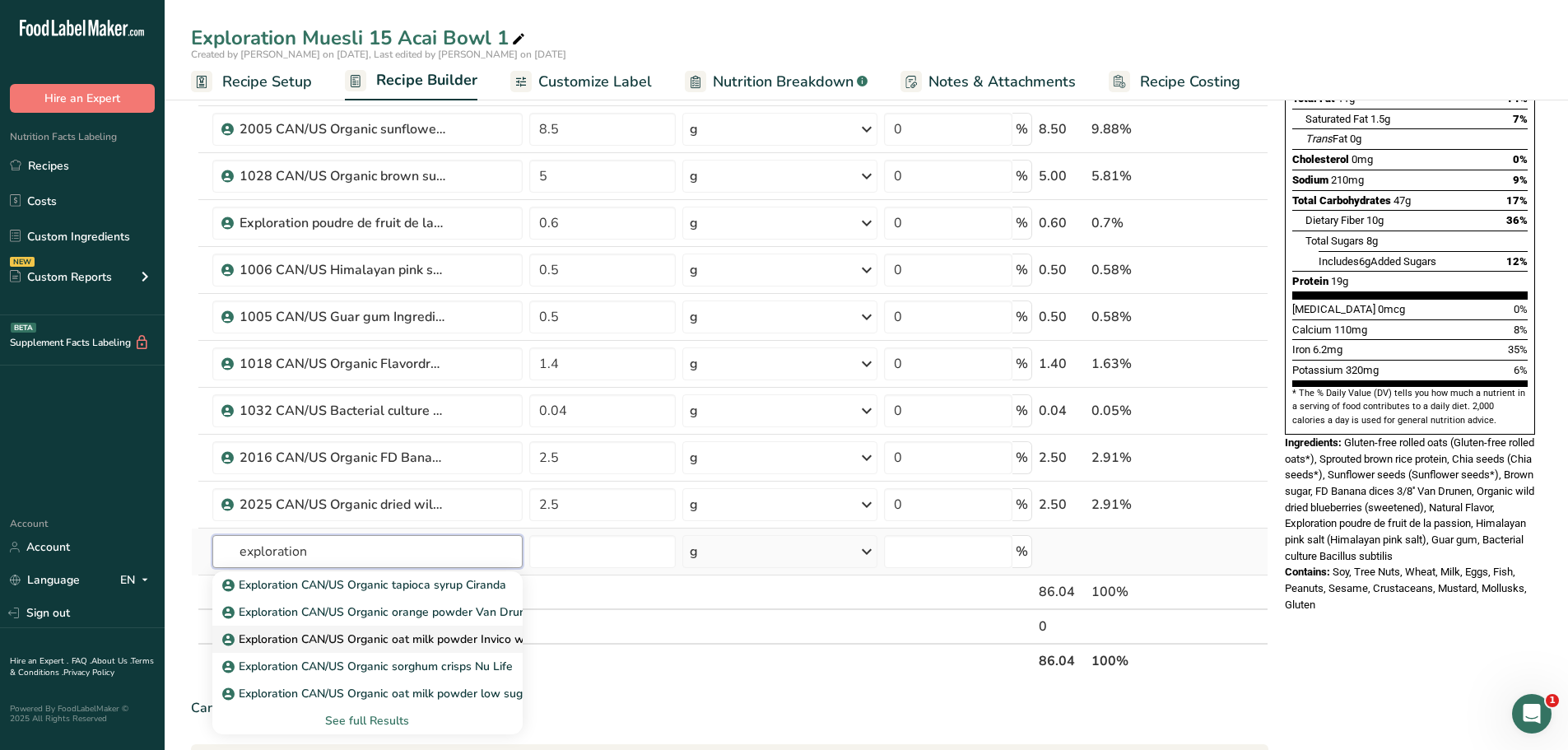
type input "exploration"
click at [444, 636] on p "Exploration CAN/US Organic oat milk powder Invico worldwide" at bounding box center [398, 639] width 345 height 18
type input "Exploration CAN/US Organic oat milk powder Invico worldwide"
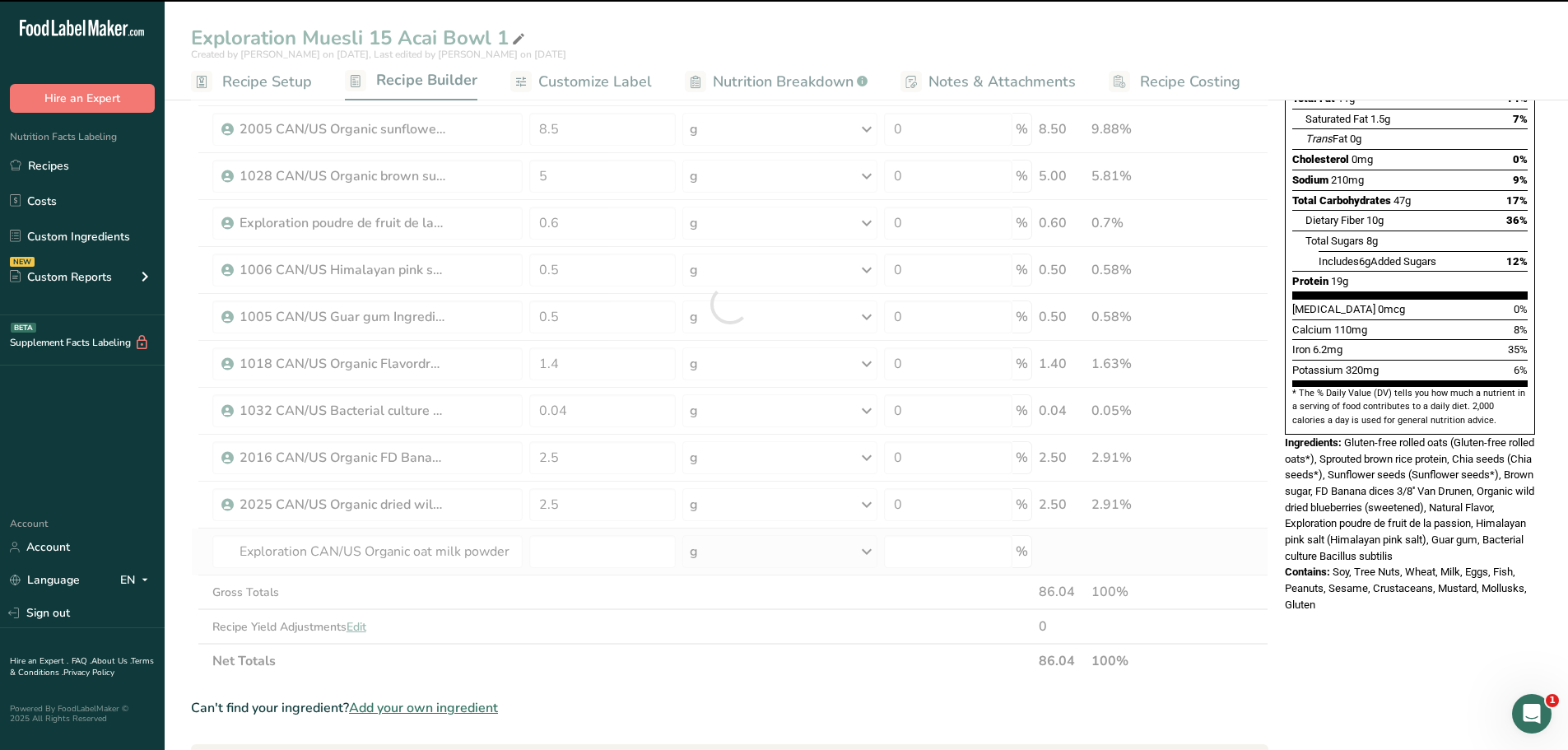
type input "0"
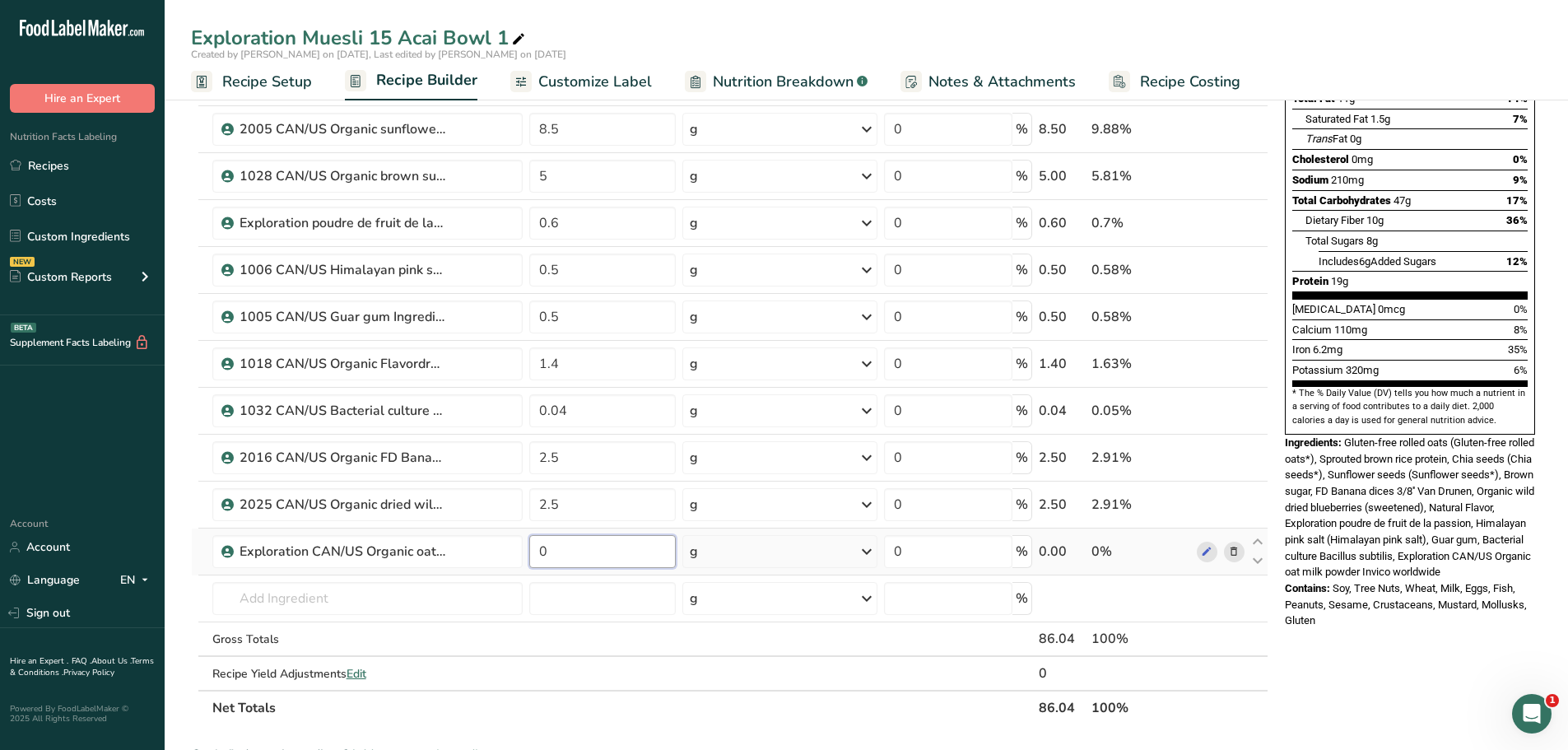
click at [553, 553] on input "0" at bounding box center [603, 551] width 147 height 33
type input "2.4"
click at [1326, 624] on div "Nutrition Facts 1 Serving Per Container Serving Size 86g Amount Per Serving Cal…" at bounding box center [1410, 586] width 263 height 1444
click at [303, 589] on input "text" at bounding box center [367, 597] width 310 height 33
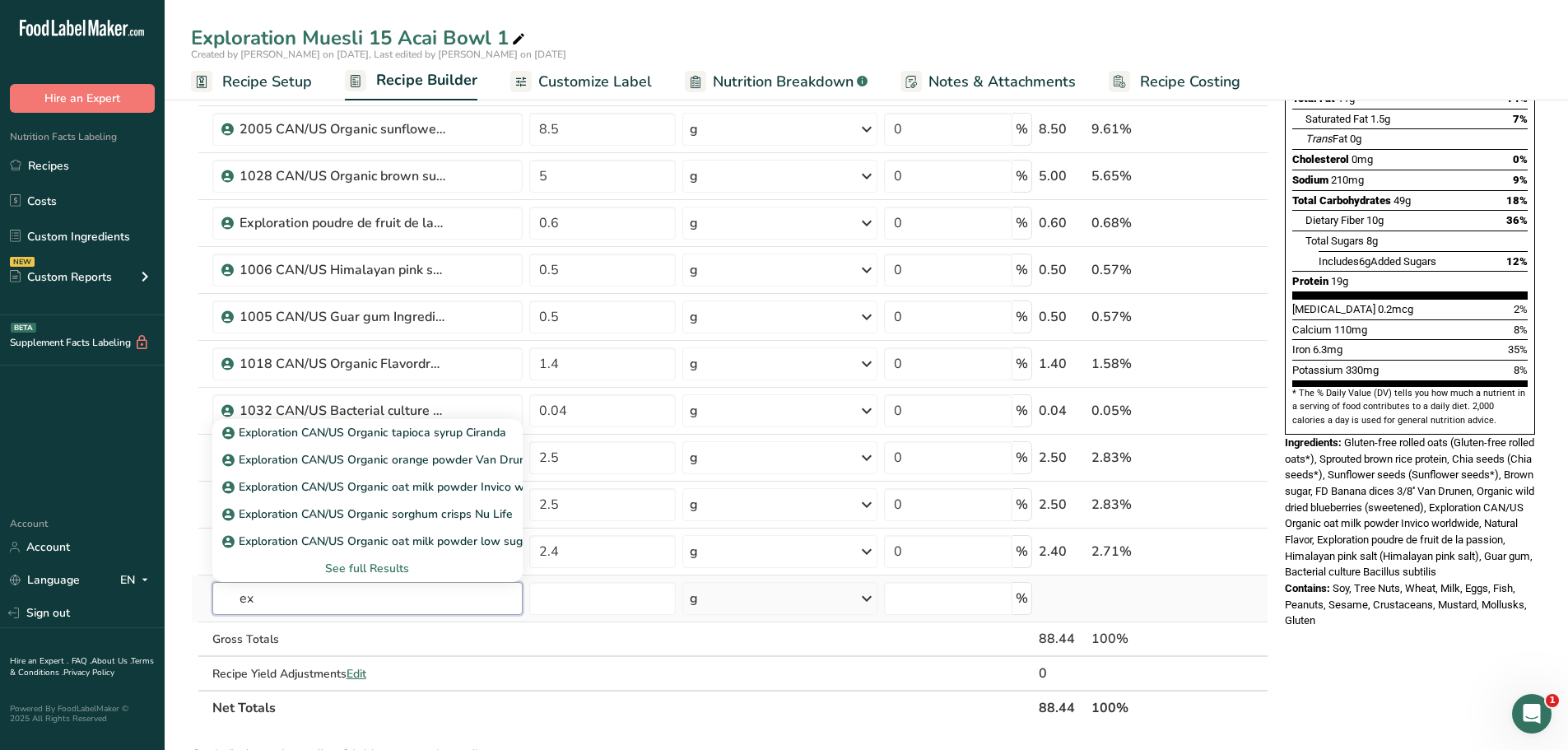
type input "e"
type input "a"
type input "f"
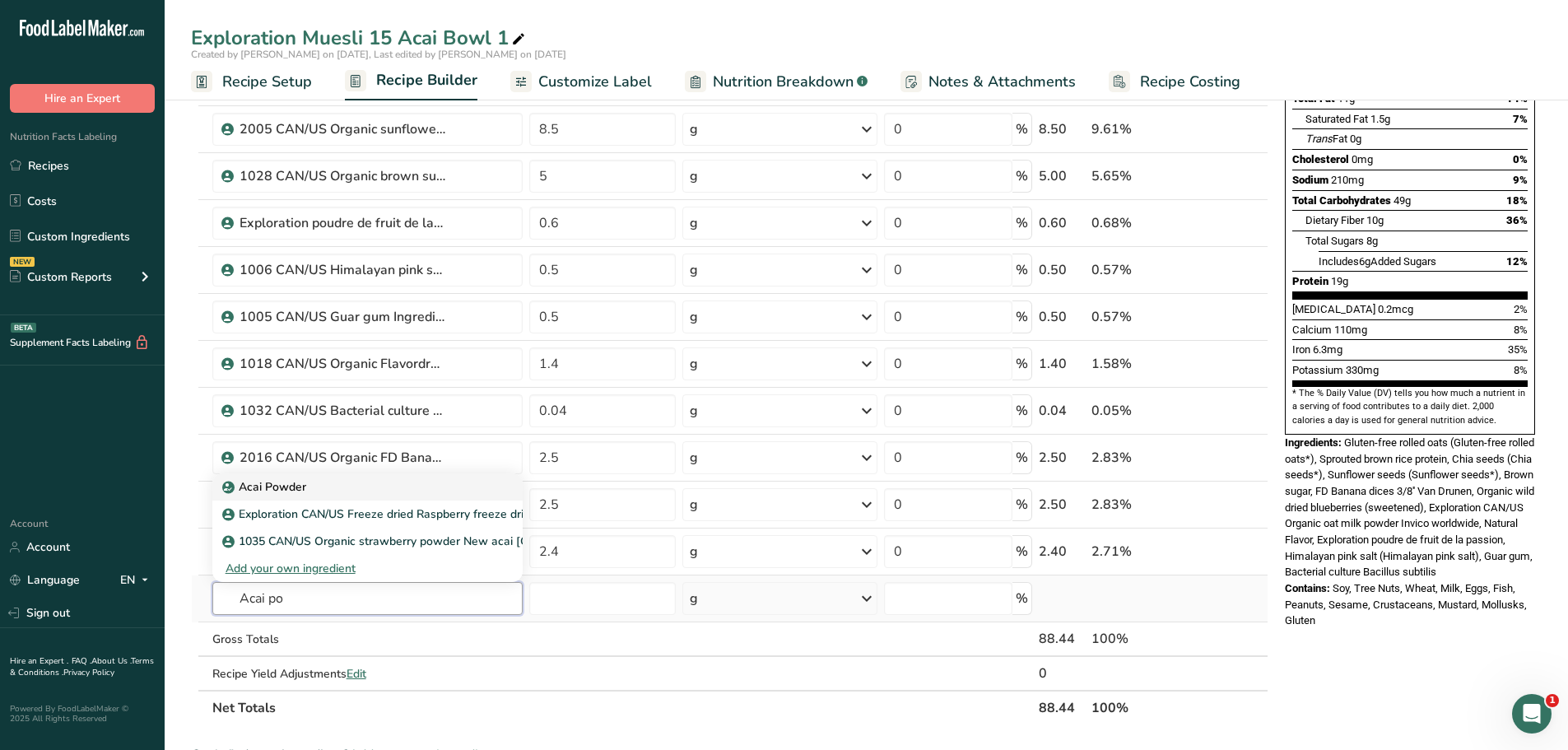
type input "Acai po"
click at [290, 481] on p "Acai Powder" at bounding box center [266, 487] width 80 height 18
type input "Acai Powder"
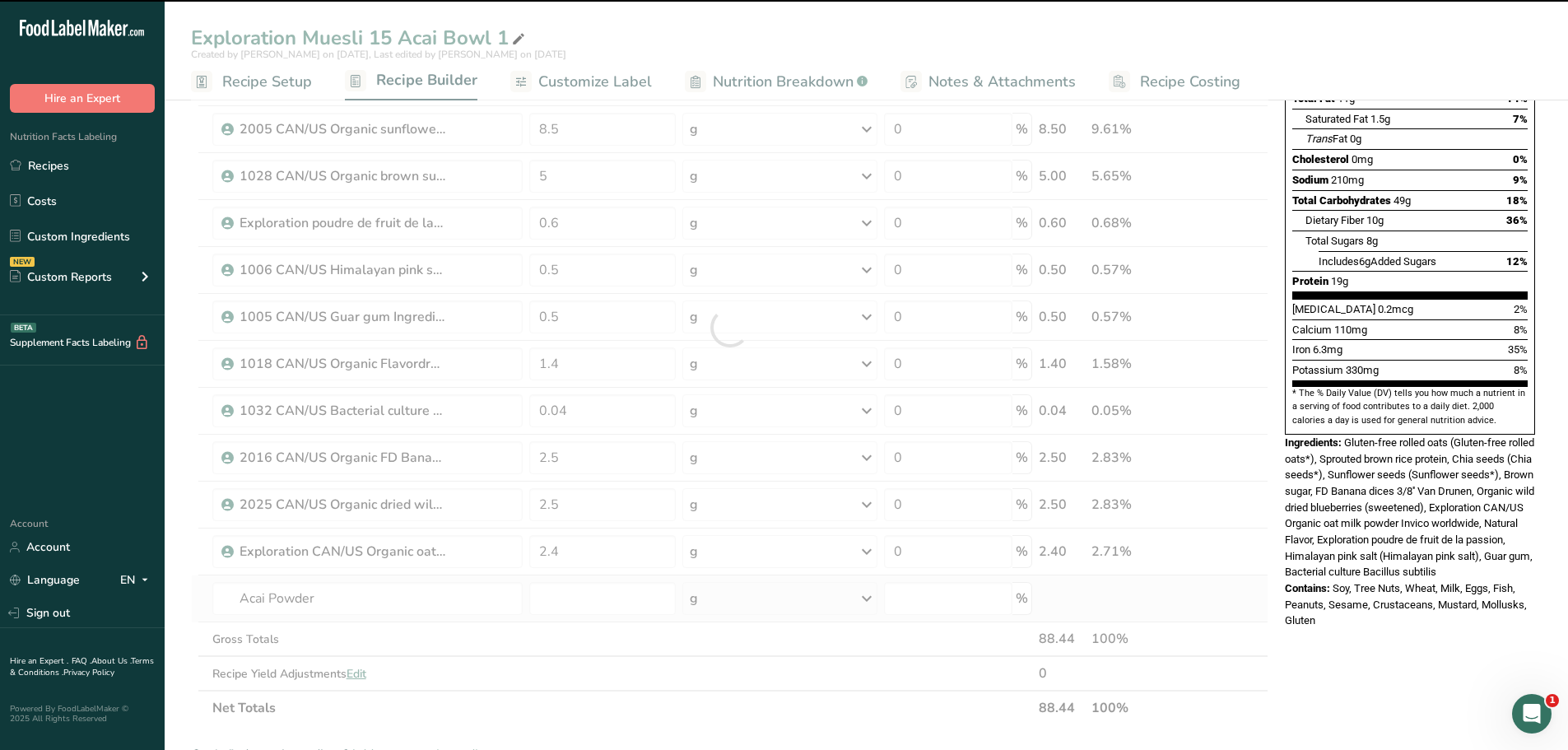
type input "0"
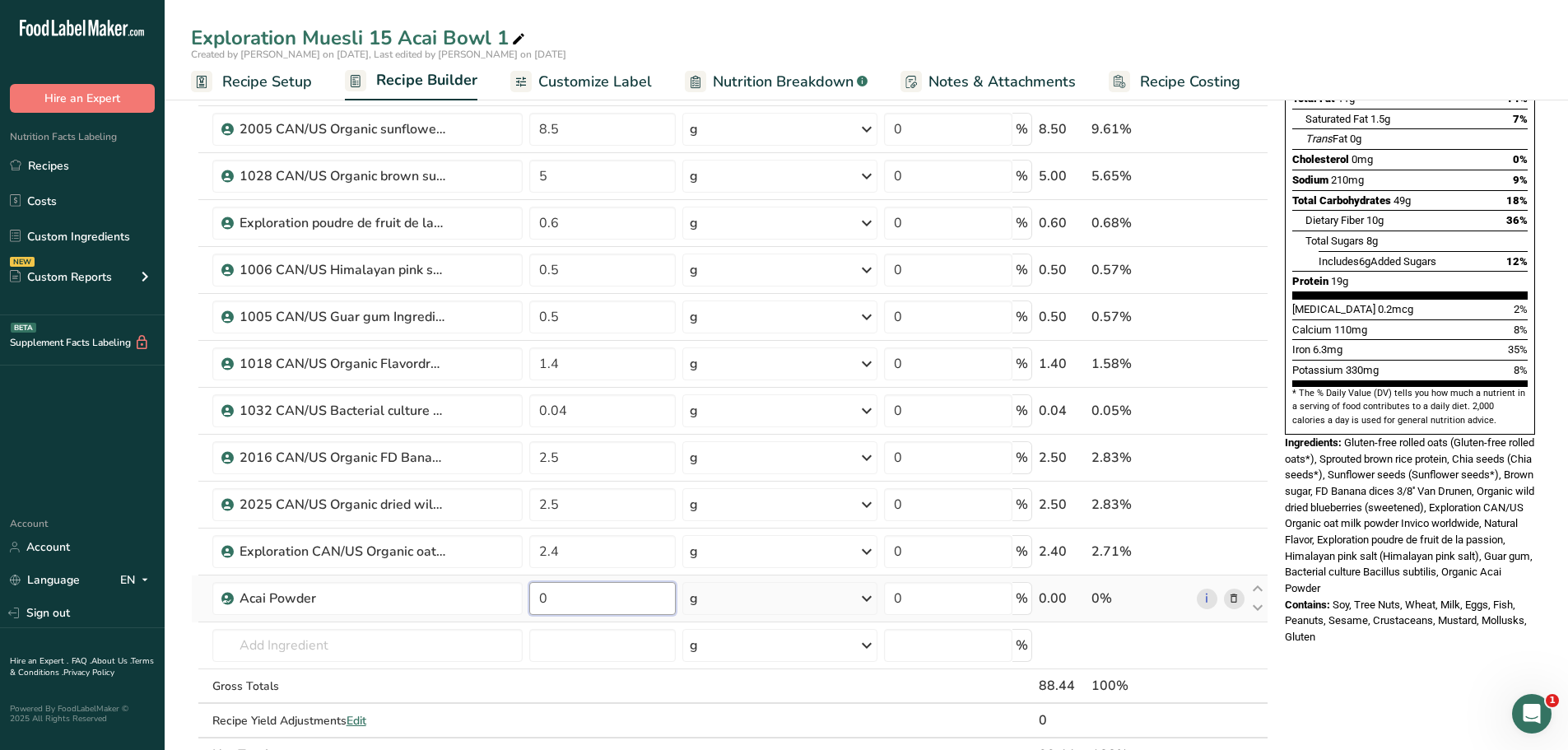
click at [559, 599] on input "0" at bounding box center [603, 597] width 147 height 33
type input "2"
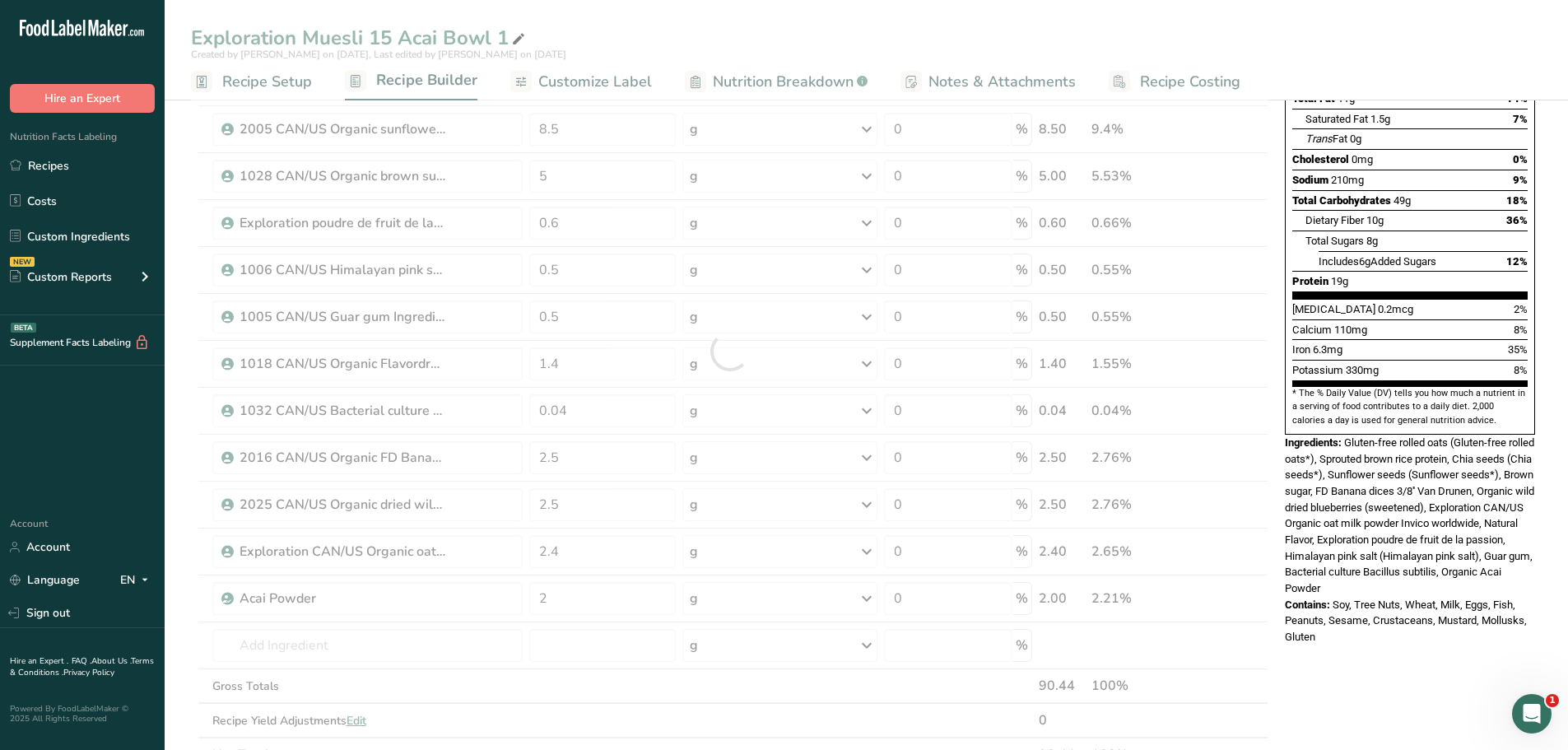
click at [1157, 25] on div "Exploration Muesli 15 Acai Bowl 1 Created by [PERSON_NAME] on [DATE], Last edit…" at bounding box center [866, 610] width 1404 height 1544
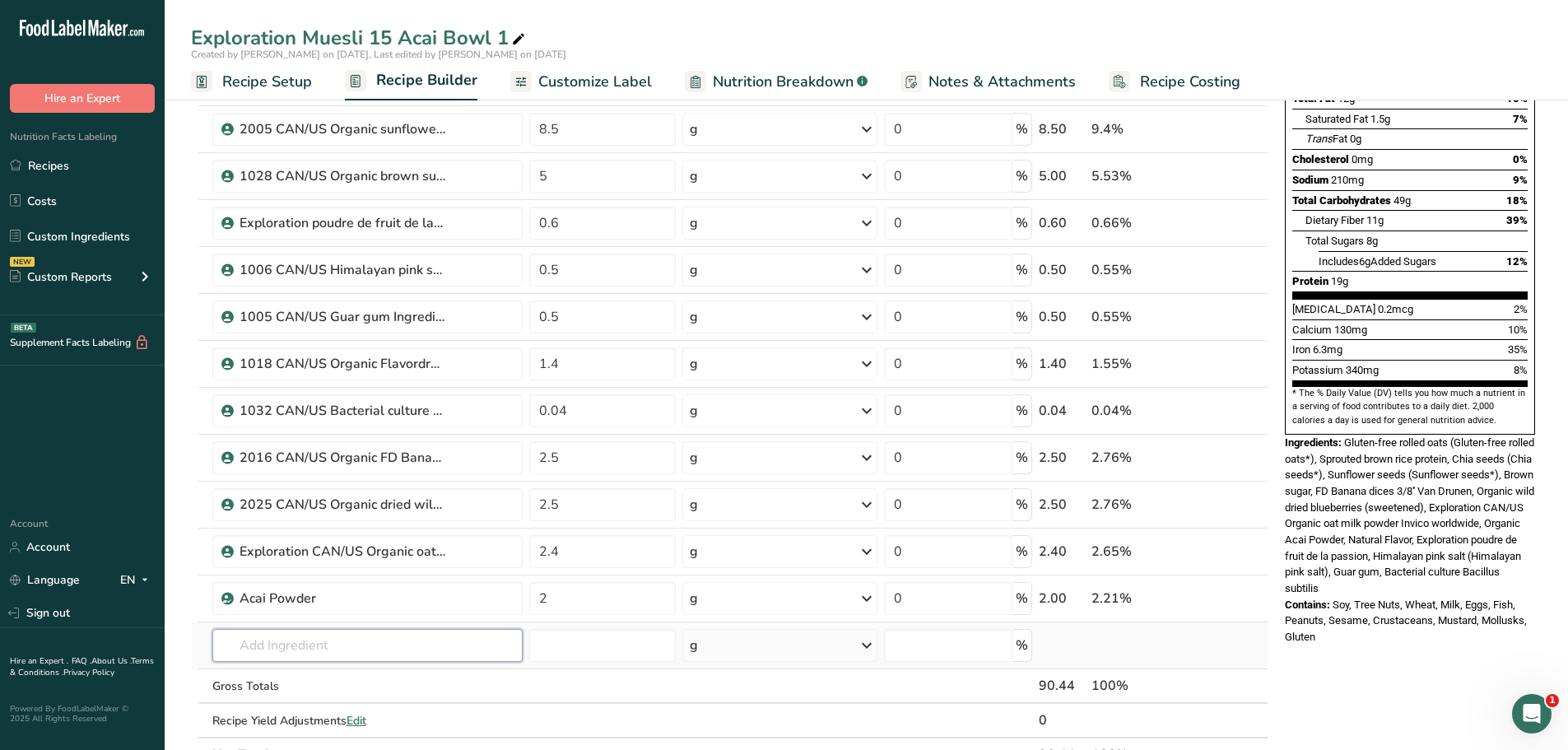
click at [294, 649] on input "text" at bounding box center [367, 644] width 310 height 33
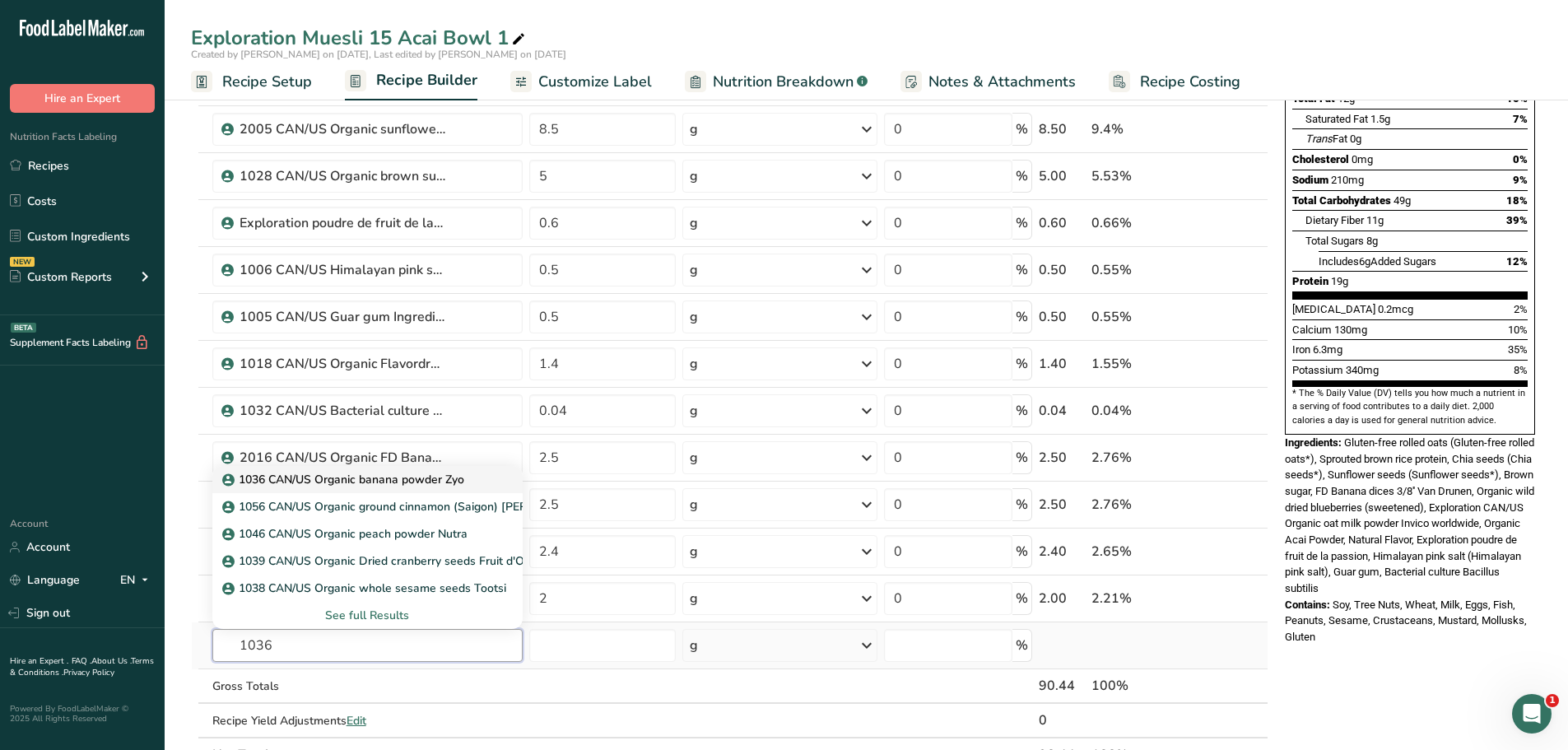
type input "1036"
click at [388, 477] on p "1036 CAN/US Organic banana powder Zyo" at bounding box center [344, 479] width 239 height 18
type input "1036 CAN/US Organic banana powder Zyo"
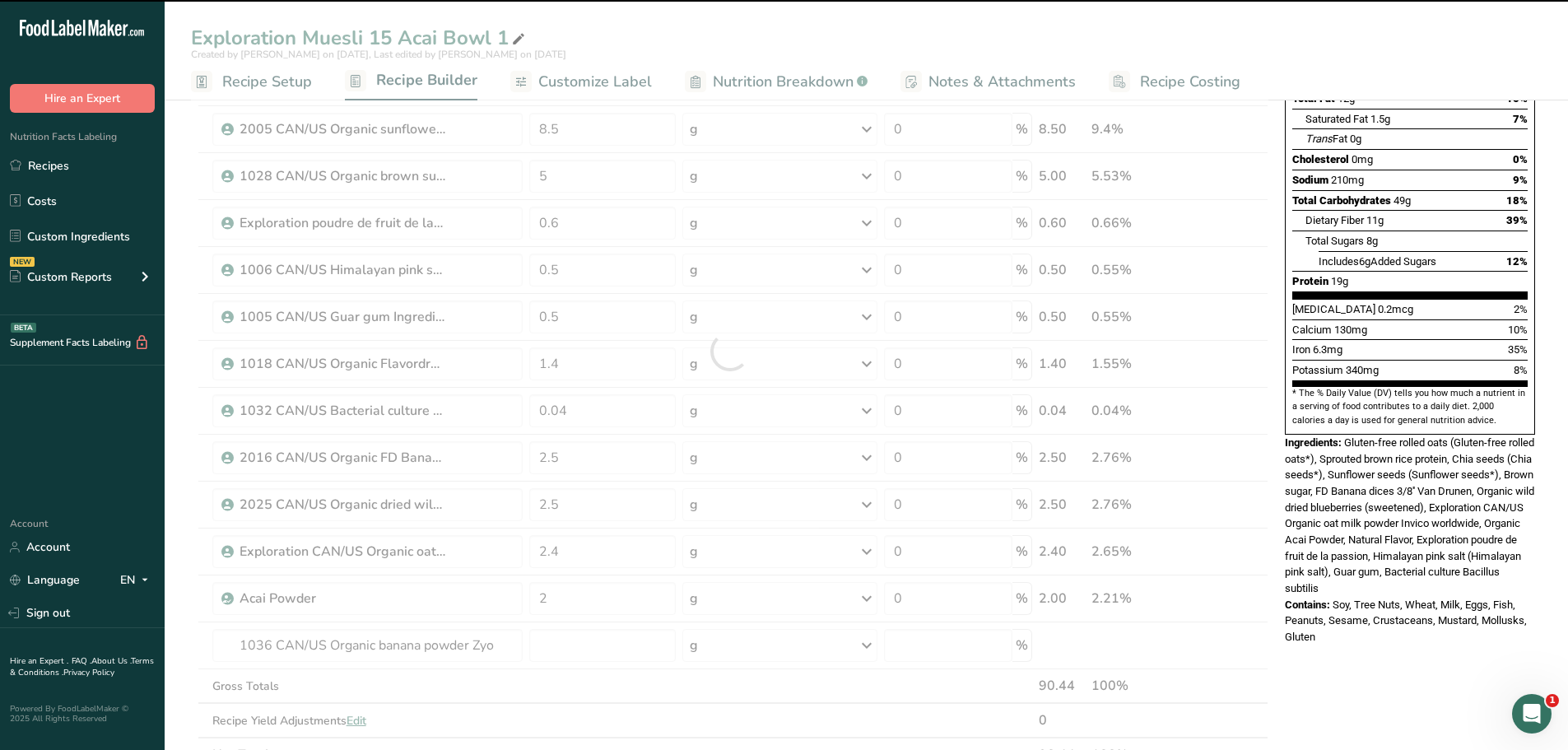
type input "0"
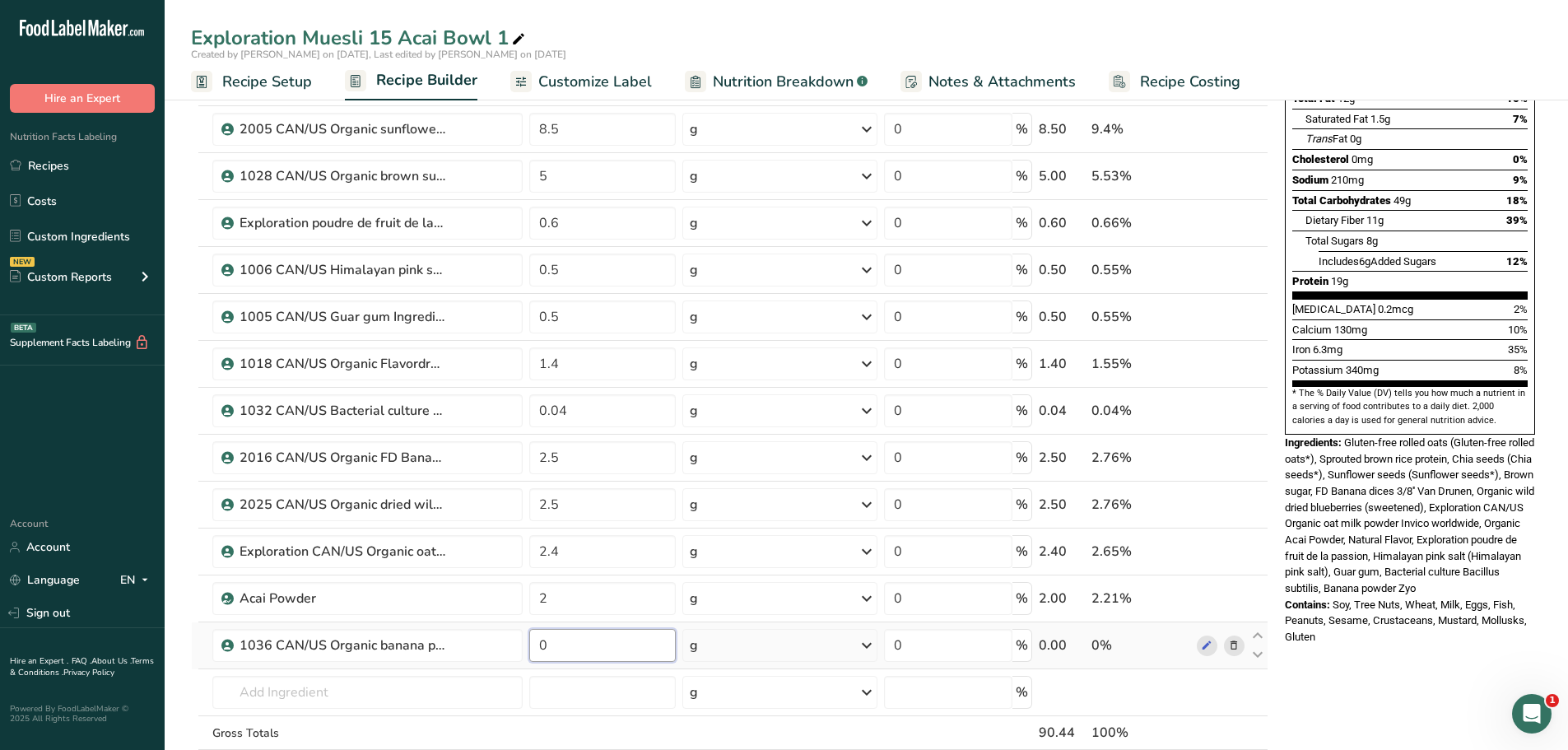
click at [567, 648] on input "0" at bounding box center [603, 644] width 147 height 33
type input "1"
click at [1321, 655] on div "Nutrition Facts 1 Serving Per Container Serving Size 90g Amount Per Serving Cal…" at bounding box center [1410, 633] width 263 height 1538
click at [294, 695] on input "text" at bounding box center [367, 691] width 310 height 33
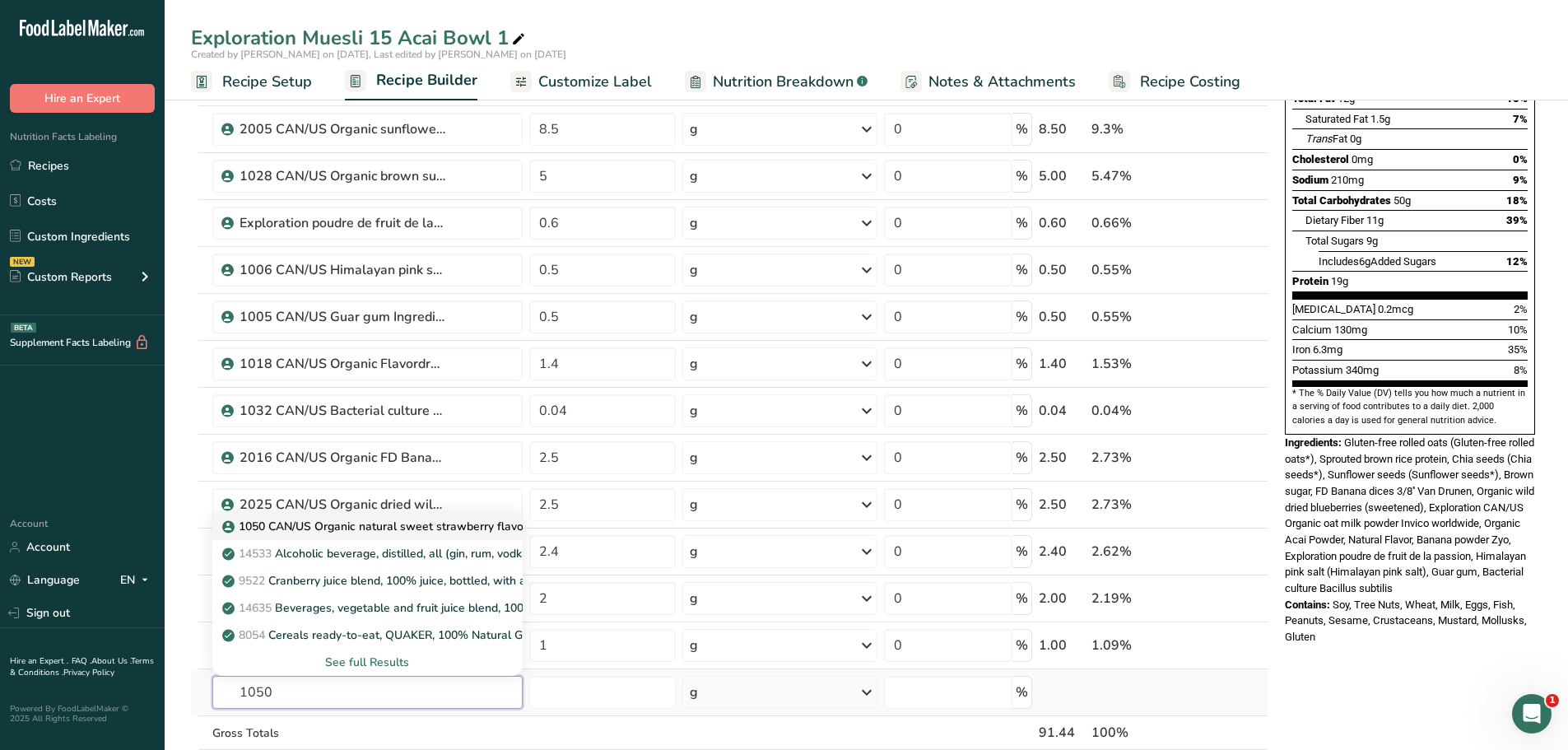
type input "1050"
click at [397, 528] on p "1050 CAN/US Organic natural sweet strawberry flavour FlavorCan" at bounding box center [408, 526] width 365 height 18
type input "1050 CAN/US Organic natural sweet strawberry flavour FlavorCan"
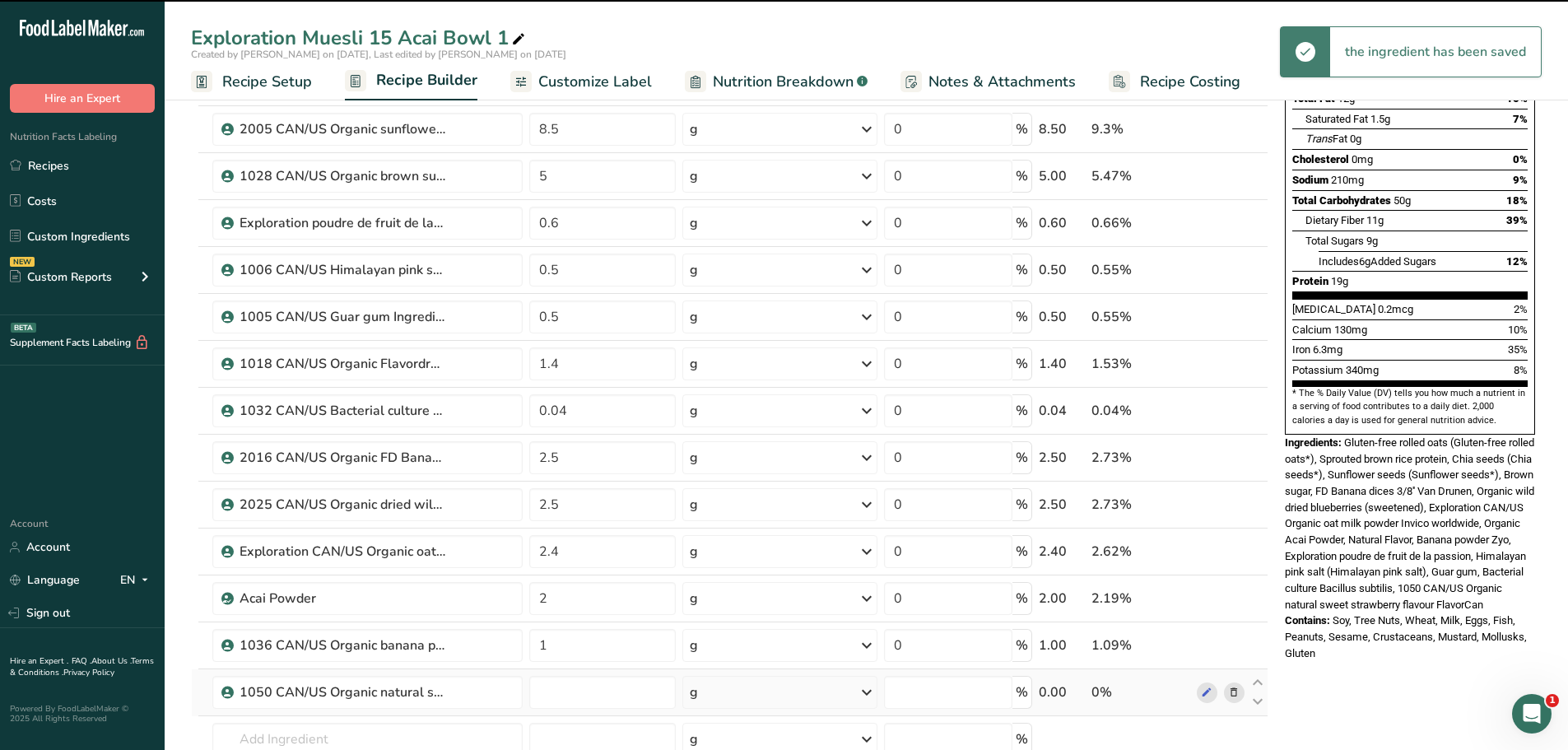
type input "0"
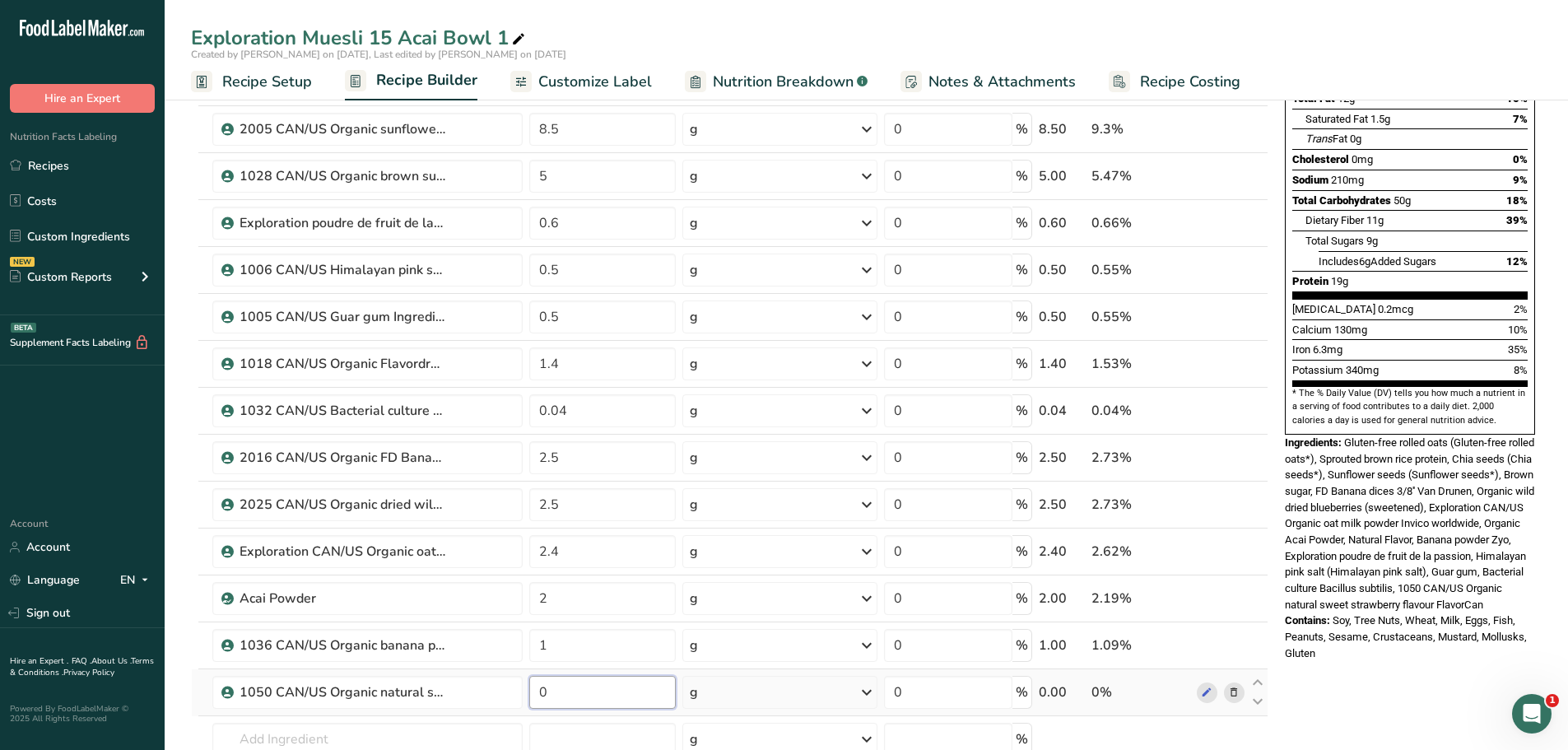
click at [566, 696] on input "0" at bounding box center [603, 691] width 147 height 33
type input "0.4"
click at [1294, 44] on div "Exploration Muesli 15 Acai Bowl 1" at bounding box center [866, 38] width 1404 height 29
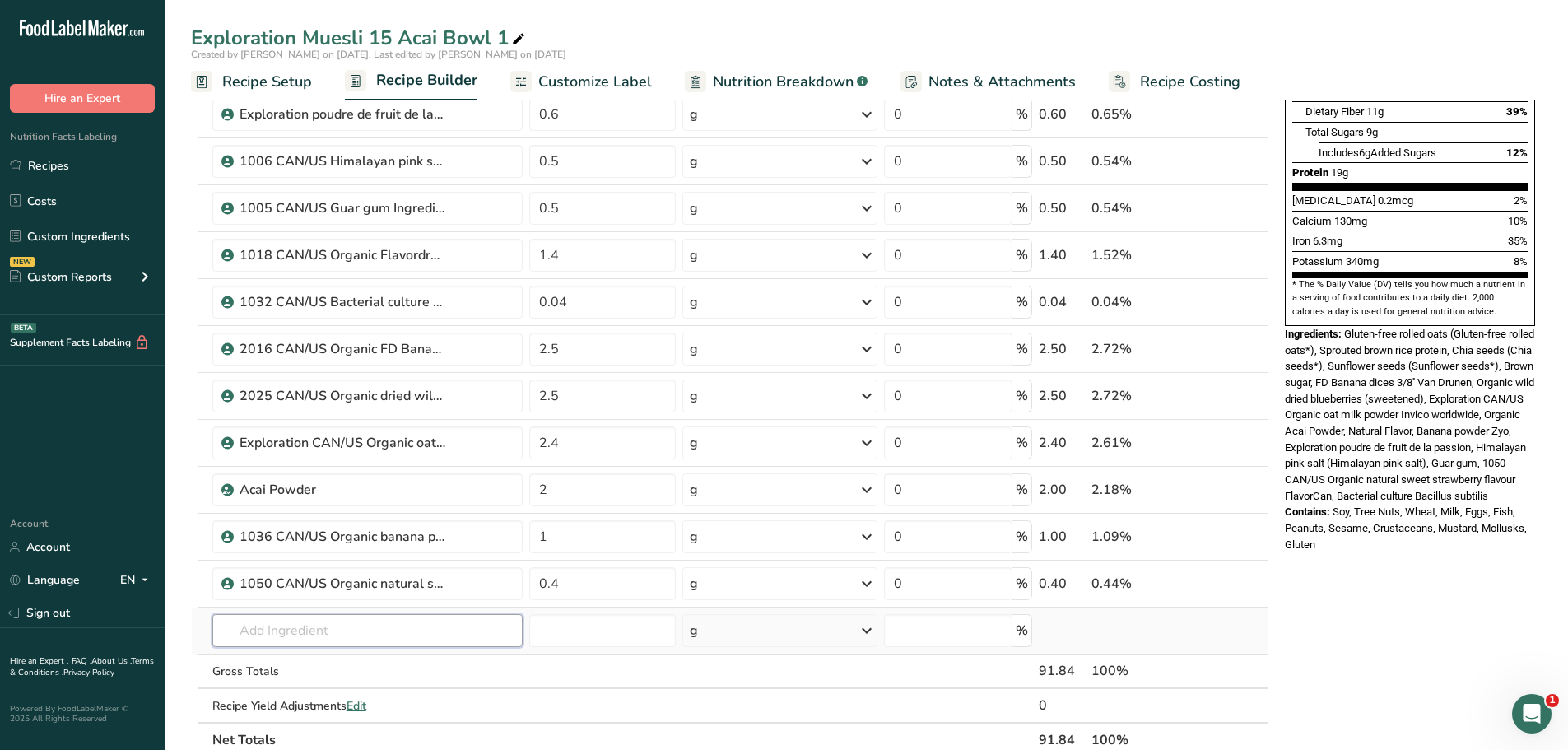
click at [261, 630] on input "text" at bounding box center [367, 630] width 310 height 33
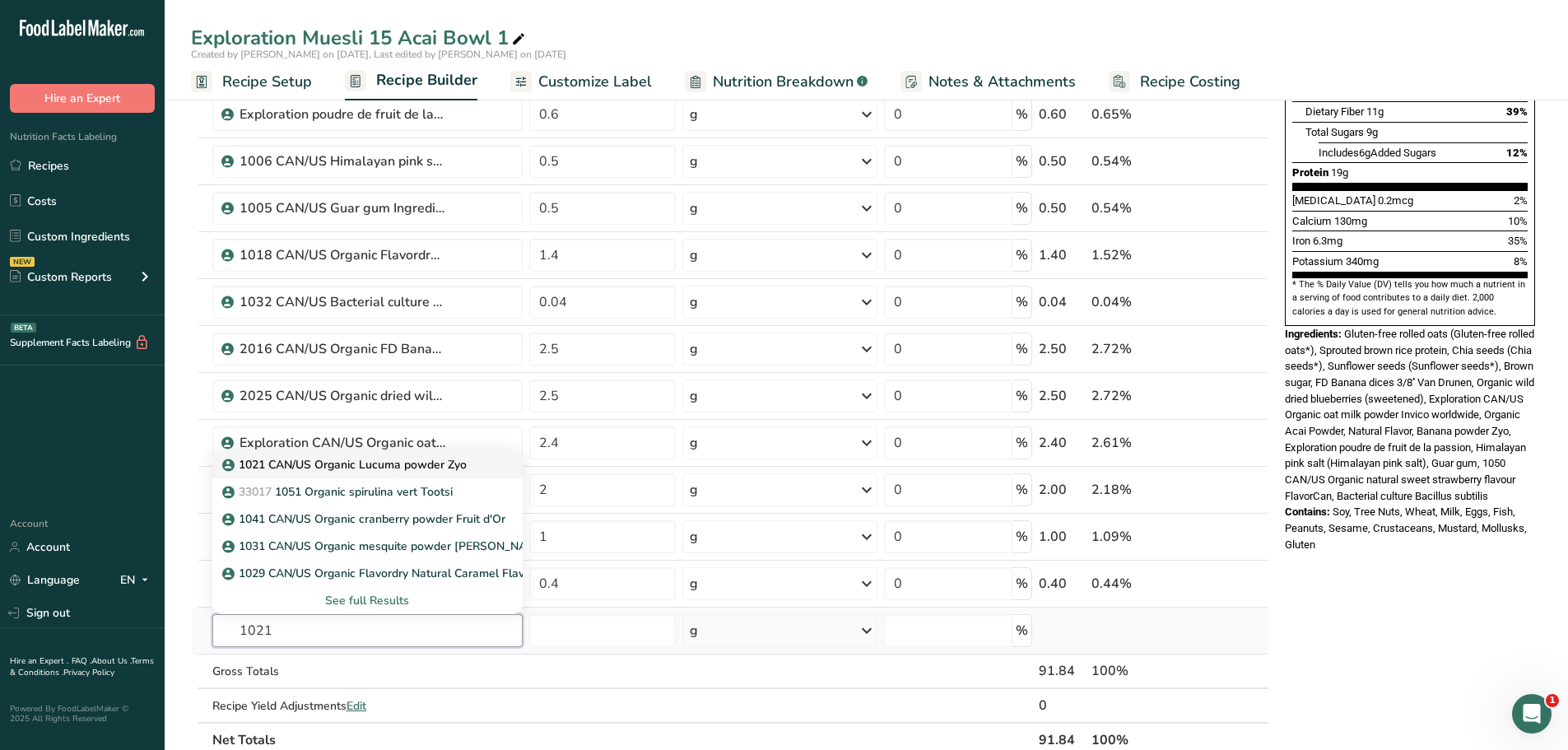
type input "1021"
click at [397, 462] on p "1021 CAN/US Organic Lucuma powder Zyo" at bounding box center [346, 464] width 241 height 18
type input "1021 CAN/US Organic Lucuma powder Zyo"
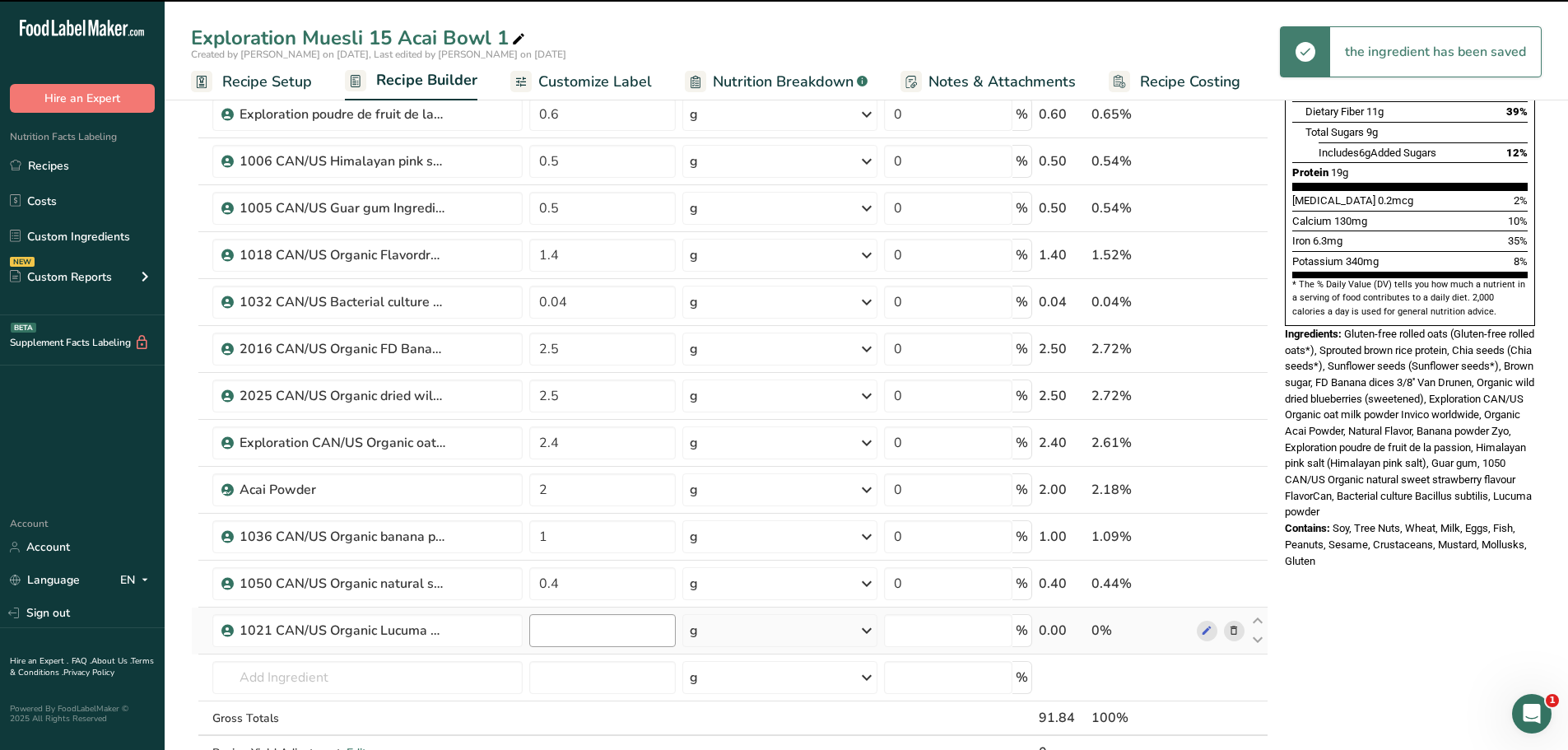
type input "0"
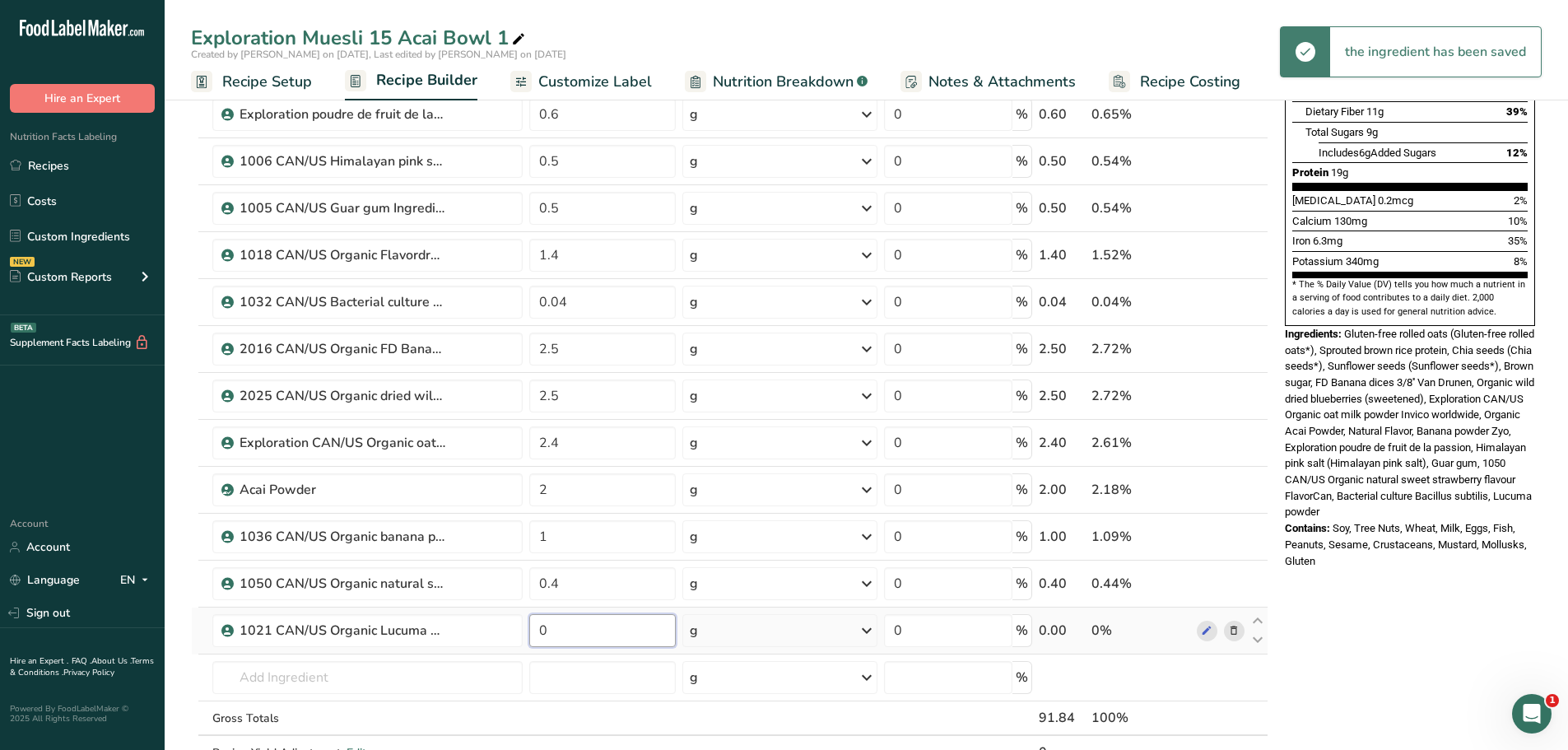
click at [546, 630] on input "0" at bounding box center [603, 630] width 147 height 33
type input "0.1"
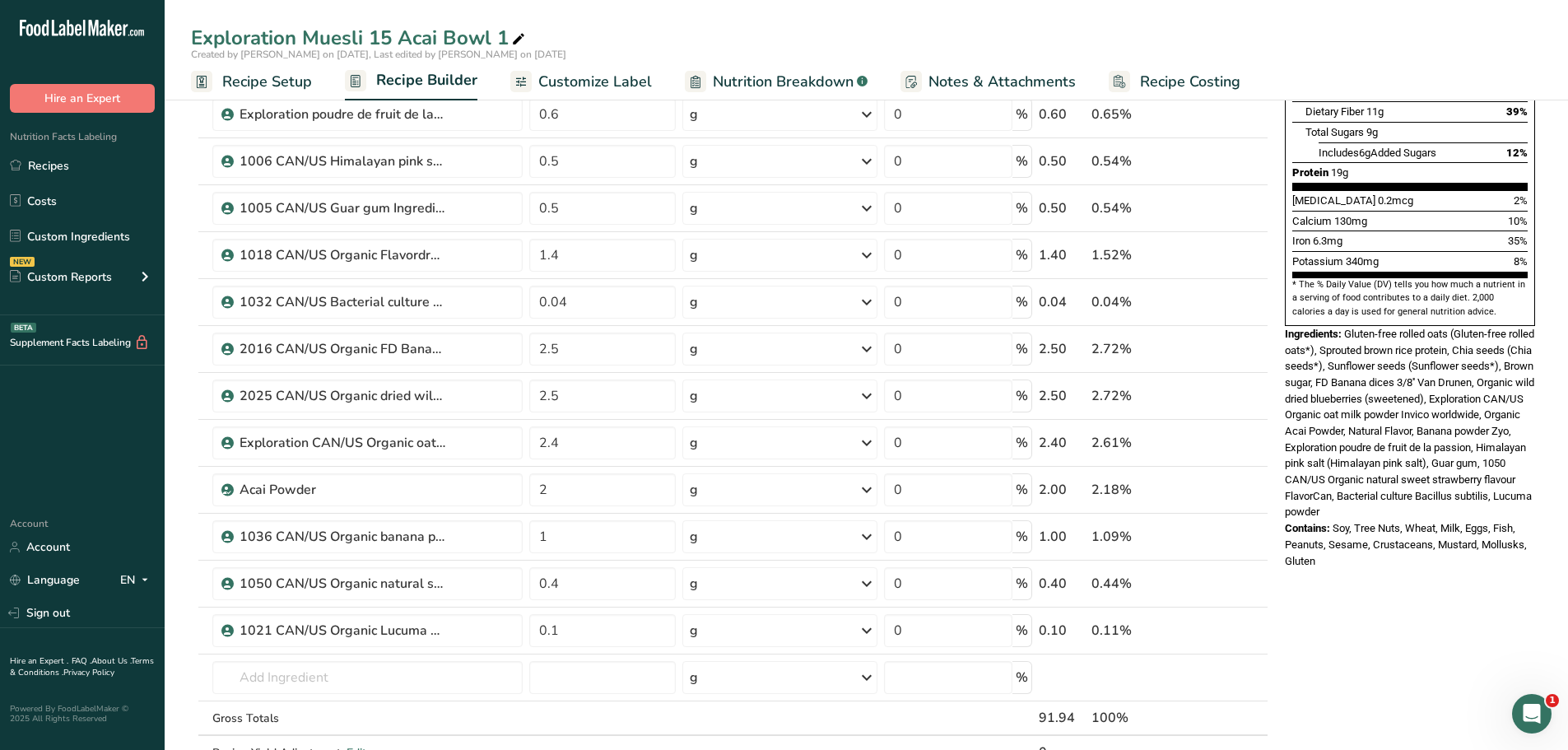
click at [1432, 536] on div "Nutrition Facts 1 Serving Per Container Serving Size 92g Amount Per Serving Cal…" at bounding box center [1410, 165] width 263 height 820
click at [259, 670] on input "text" at bounding box center [367, 677] width 310 height 33
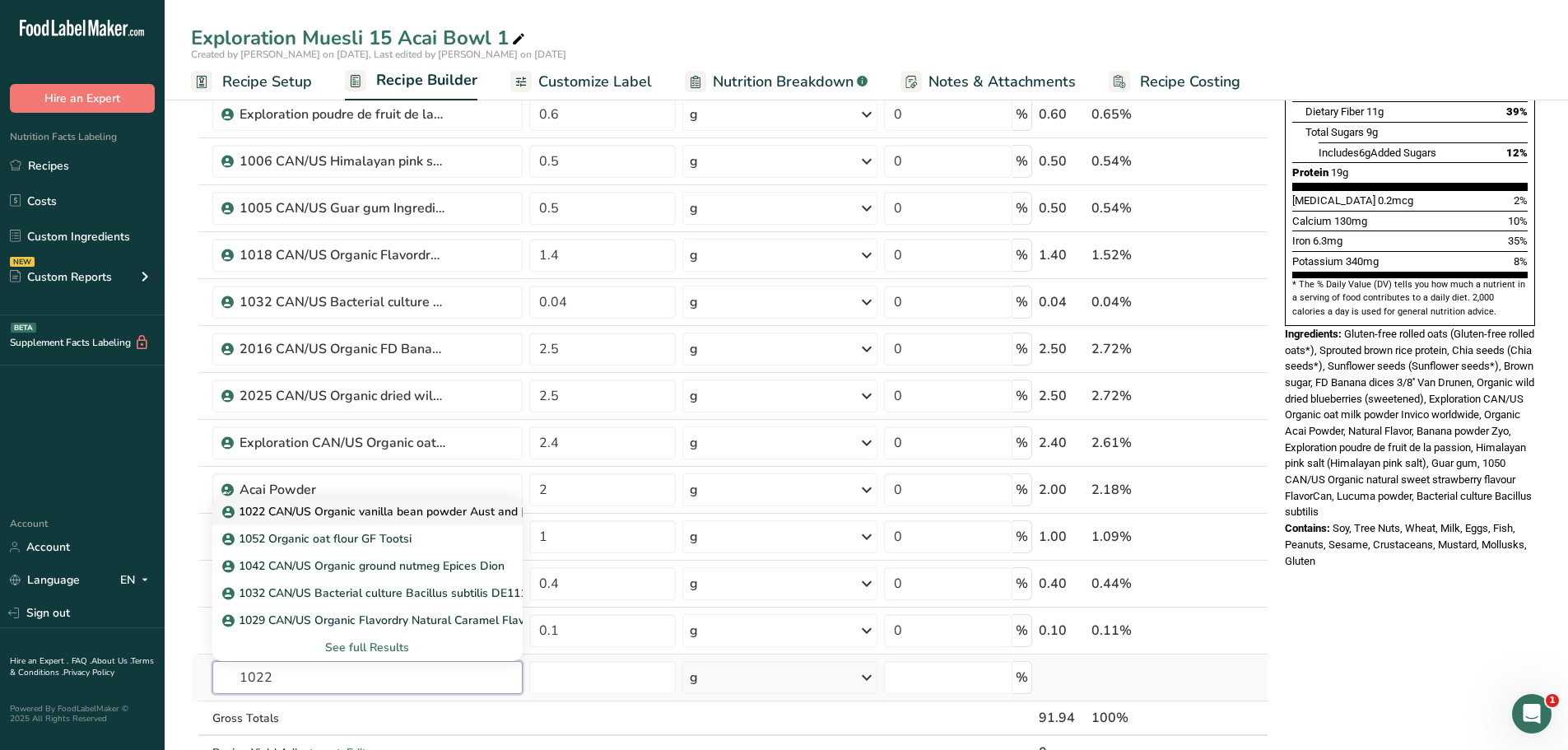
type input "1022"
click at [448, 517] on p "1022 CAN/US Organic vanilla bean powder Aust and [PERSON_NAME]" at bounding box center [420, 511] width 389 height 18
type input "1022 CAN/US Organic vanilla bean powder Aust and [PERSON_NAME]"
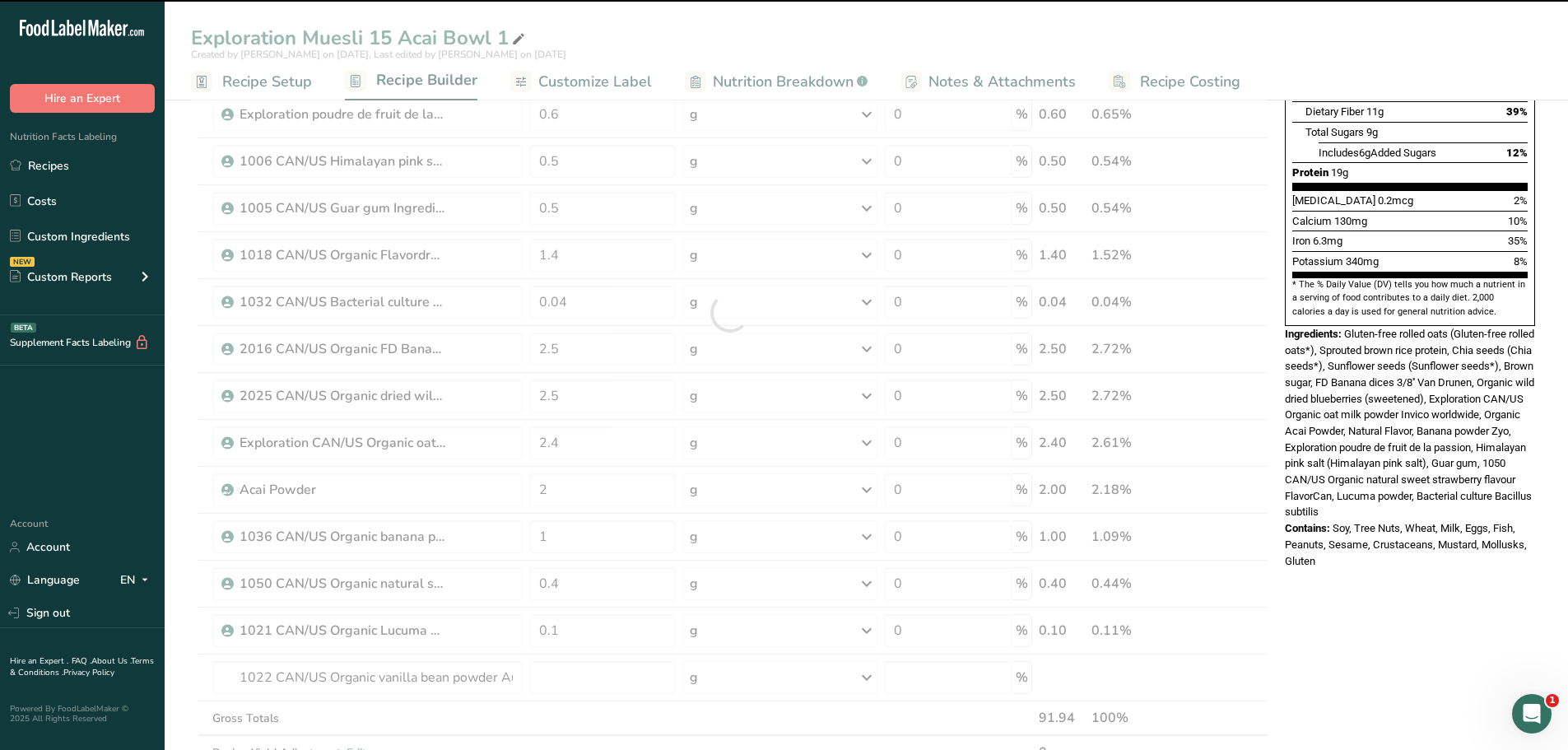
type input "0"
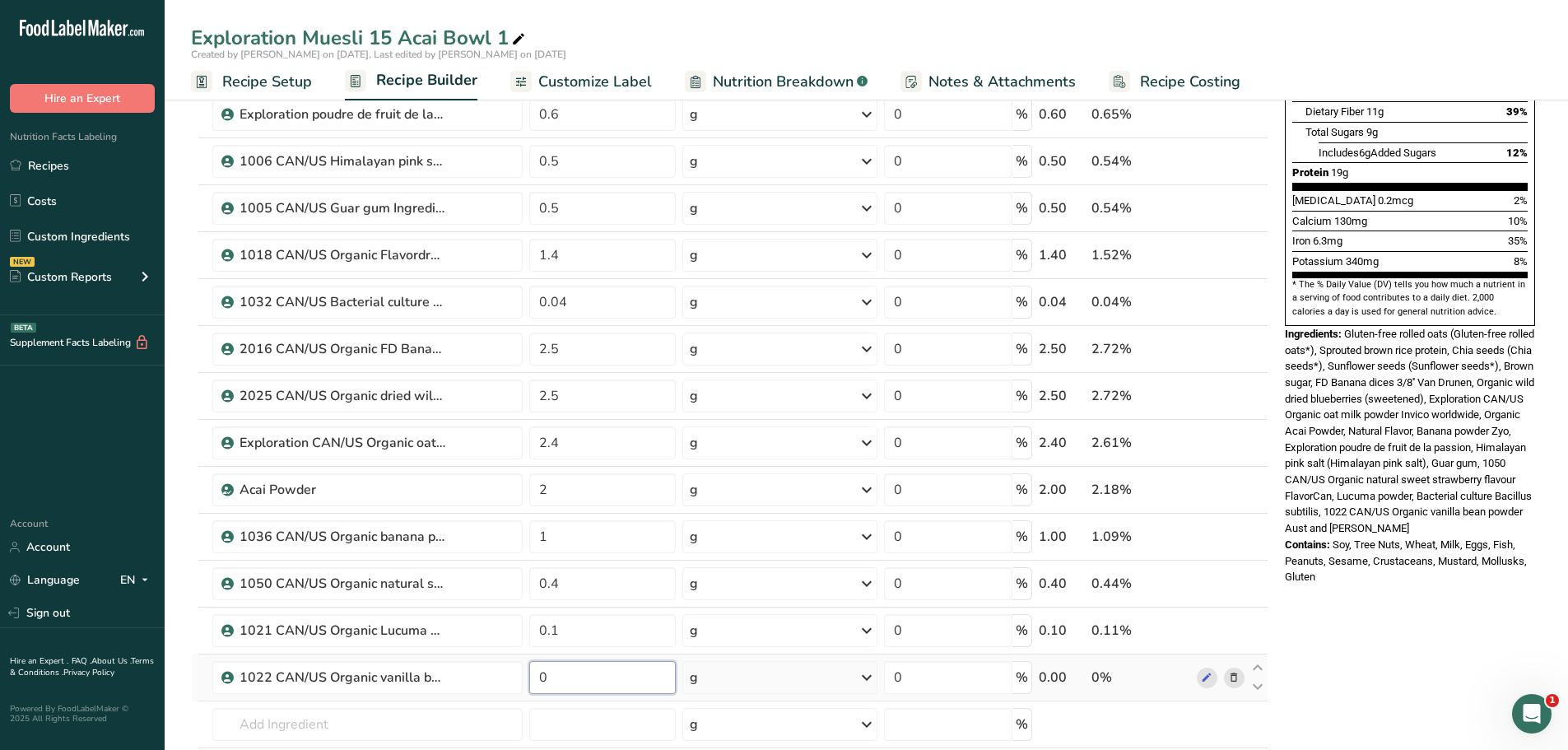
click at [556, 673] on input "0" at bounding box center [603, 677] width 147 height 33
type input "0.06"
click at [1349, 610] on div "Nutrition Facts 1 Serving Per Container Serving Size 92g Amount Per Serving Cal…" at bounding box center [1410, 594] width 263 height 1678
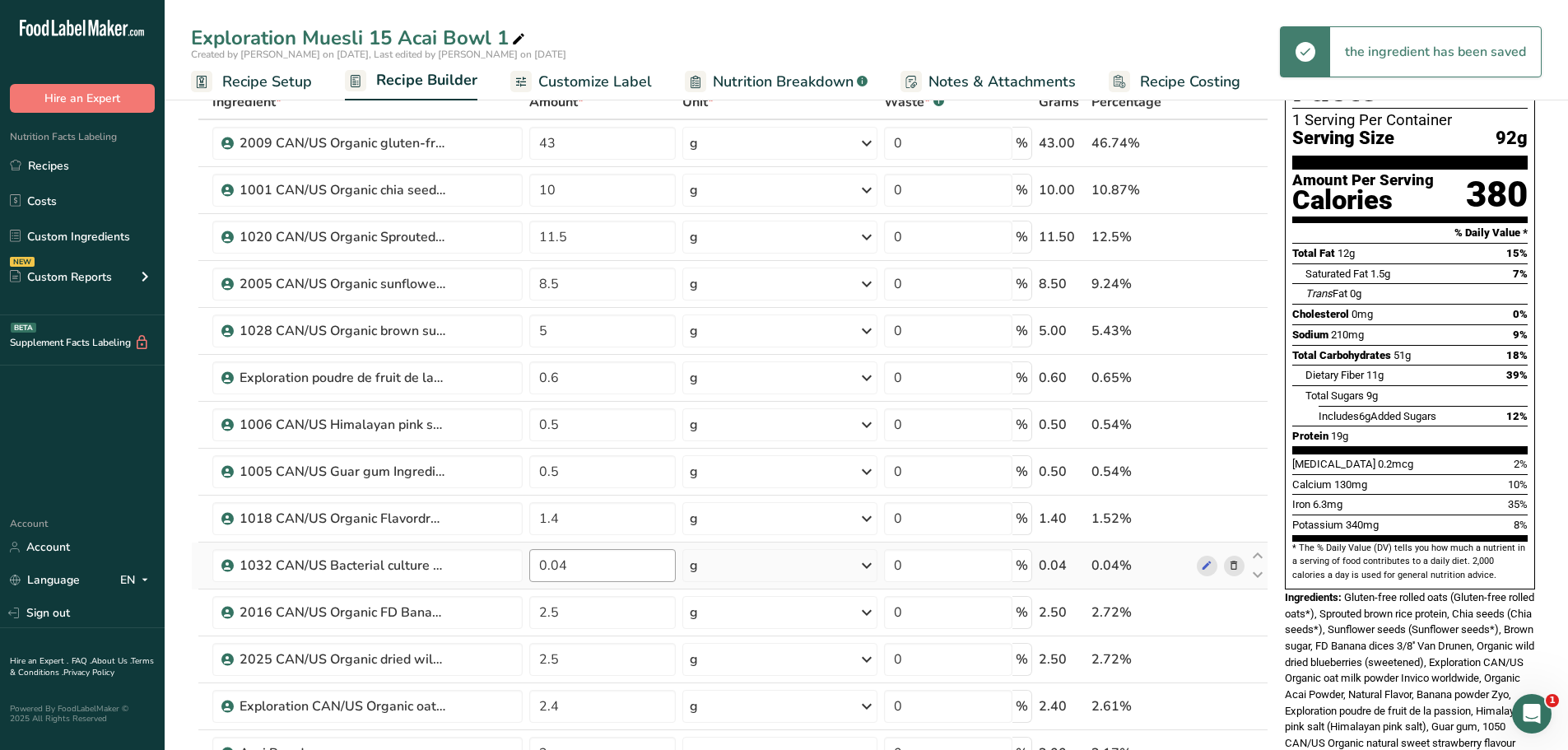
scroll to position [0, 0]
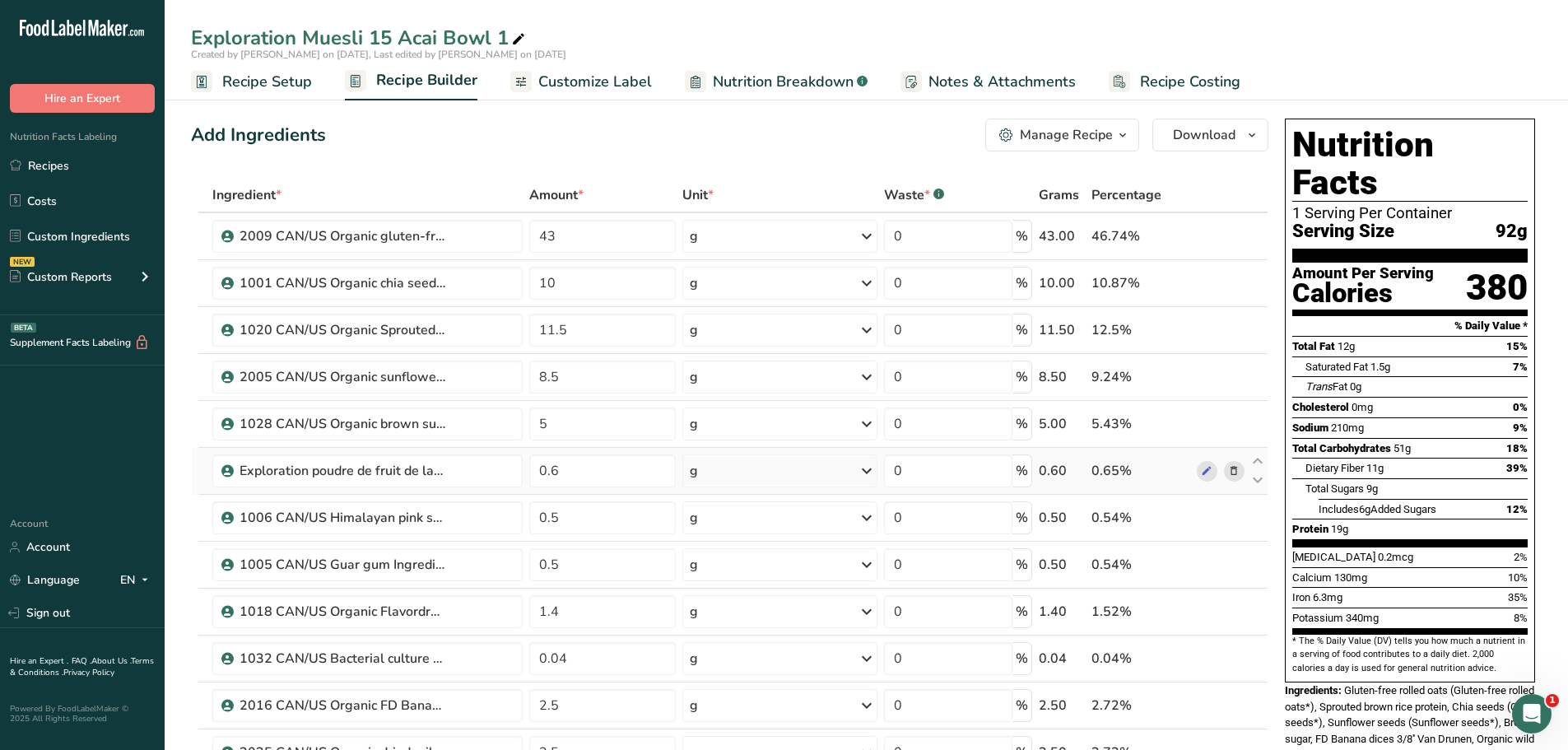
click at [1234, 470] on icon at bounding box center [1234, 471] width 12 height 18
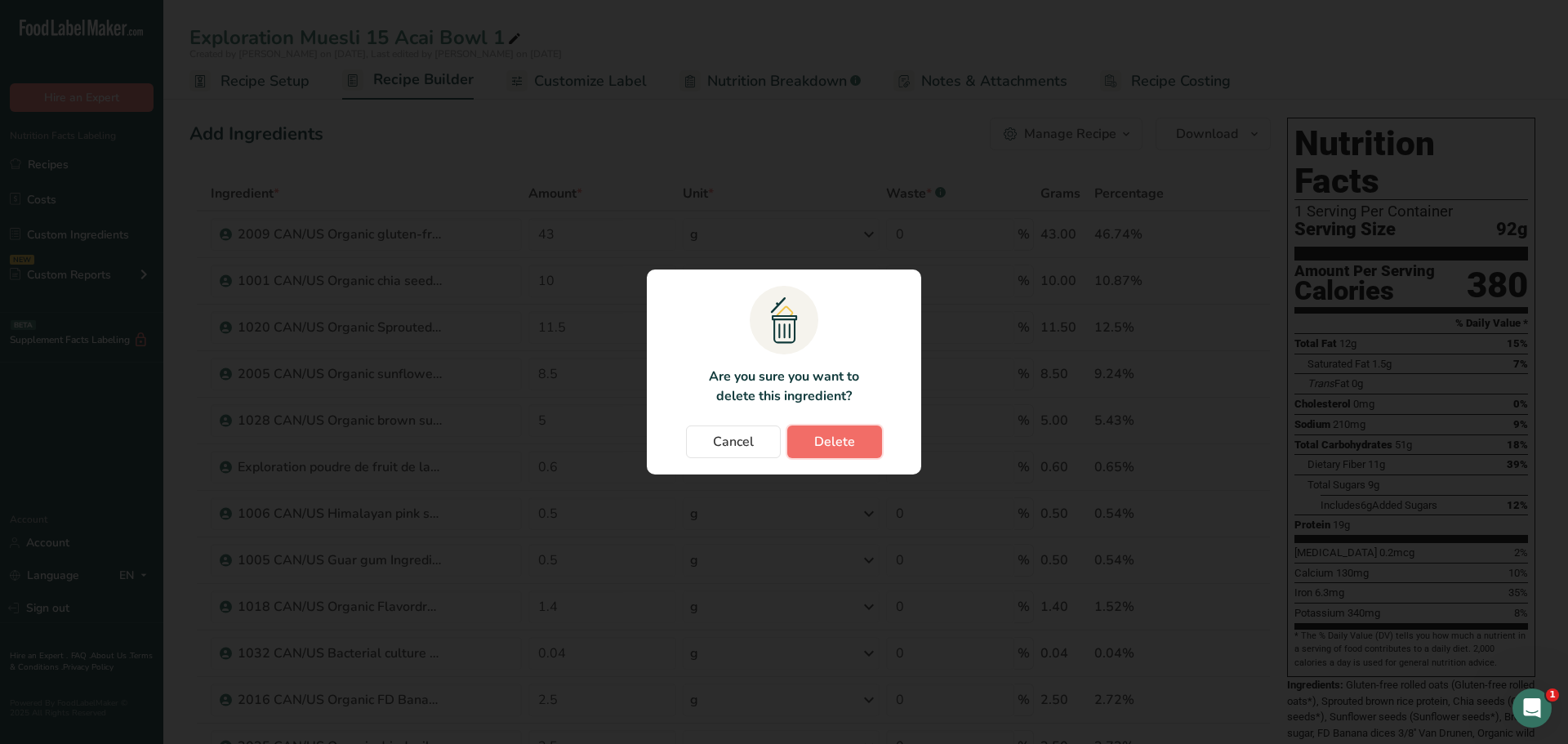
click at [867, 438] on button "Delete" at bounding box center [835, 441] width 95 height 32
type input "0.5"
type input "1.4"
type input "0.04"
type input "2.5"
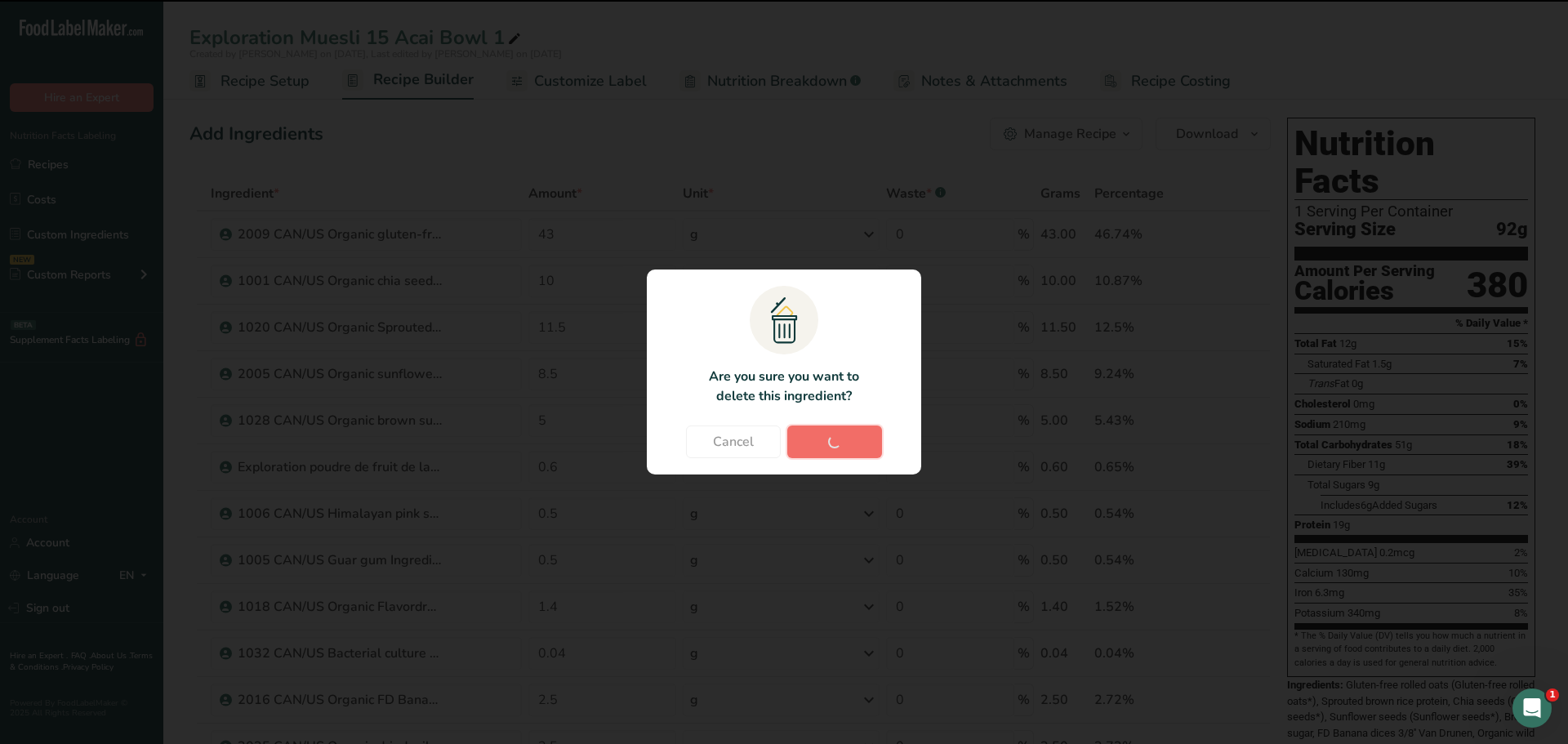
type input "2.4"
type input "2"
type input "1"
type input "0.4"
type input "0.1"
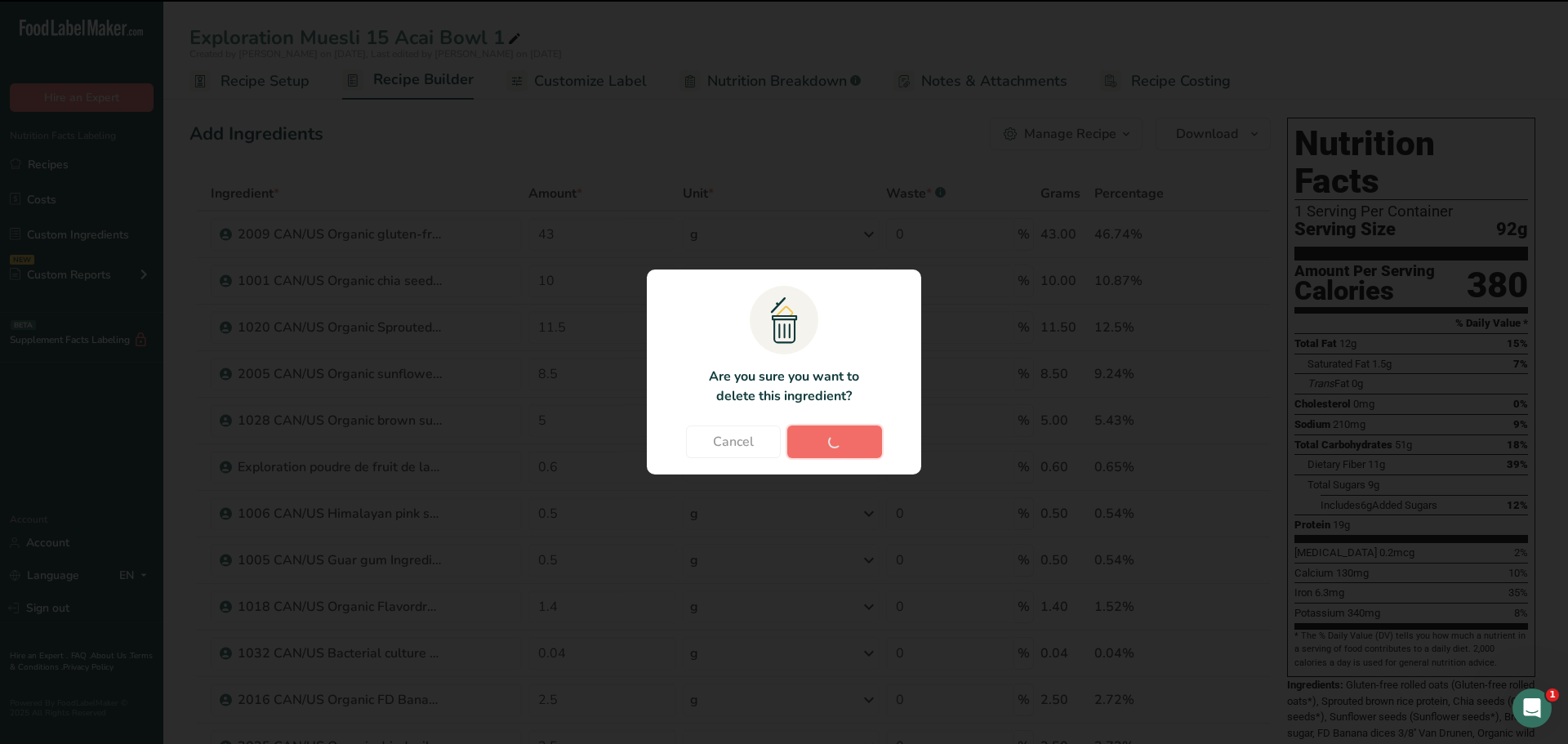
type input "0.06"
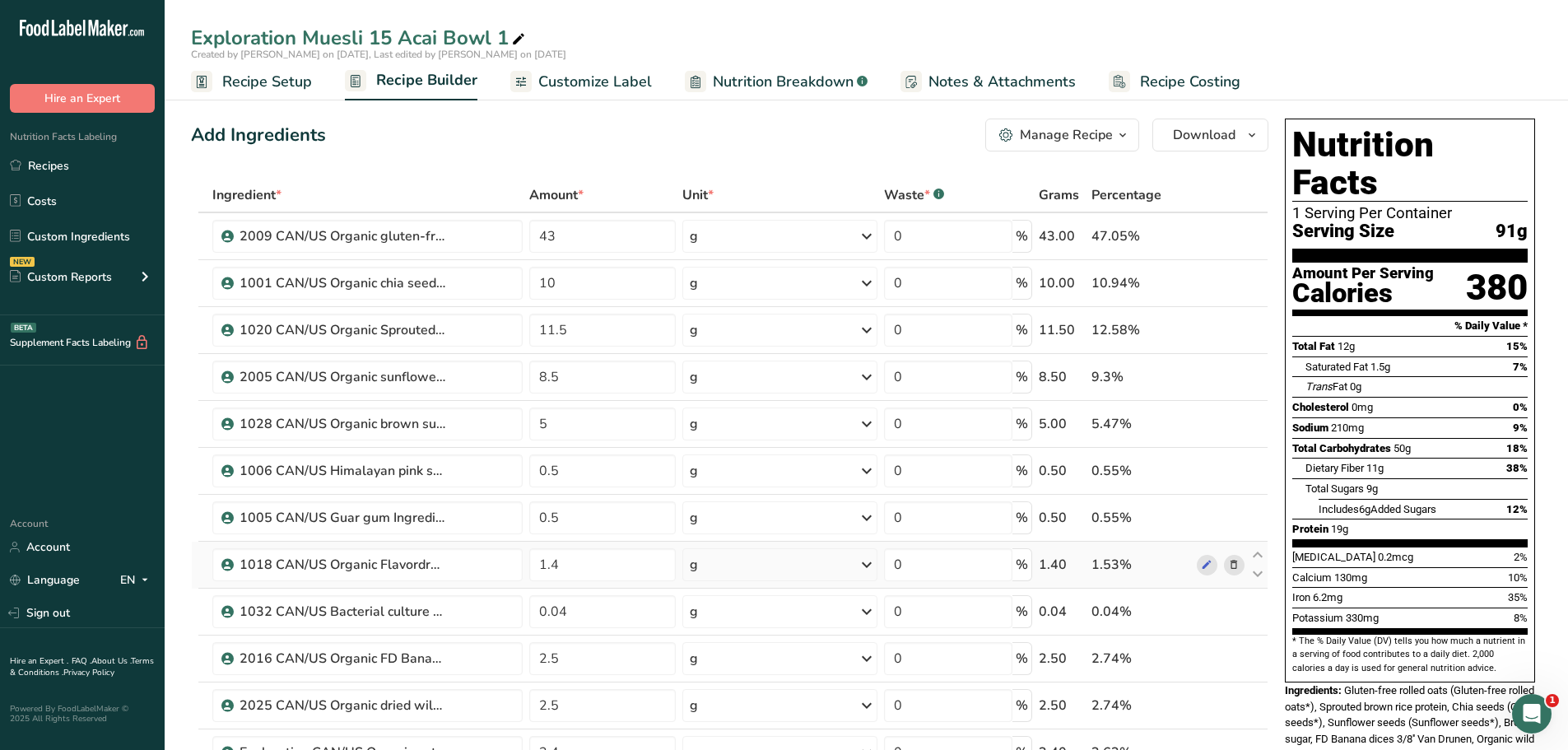
click at [1237, 562] on icon at bounding box center [1234, 565] width 12 height 18
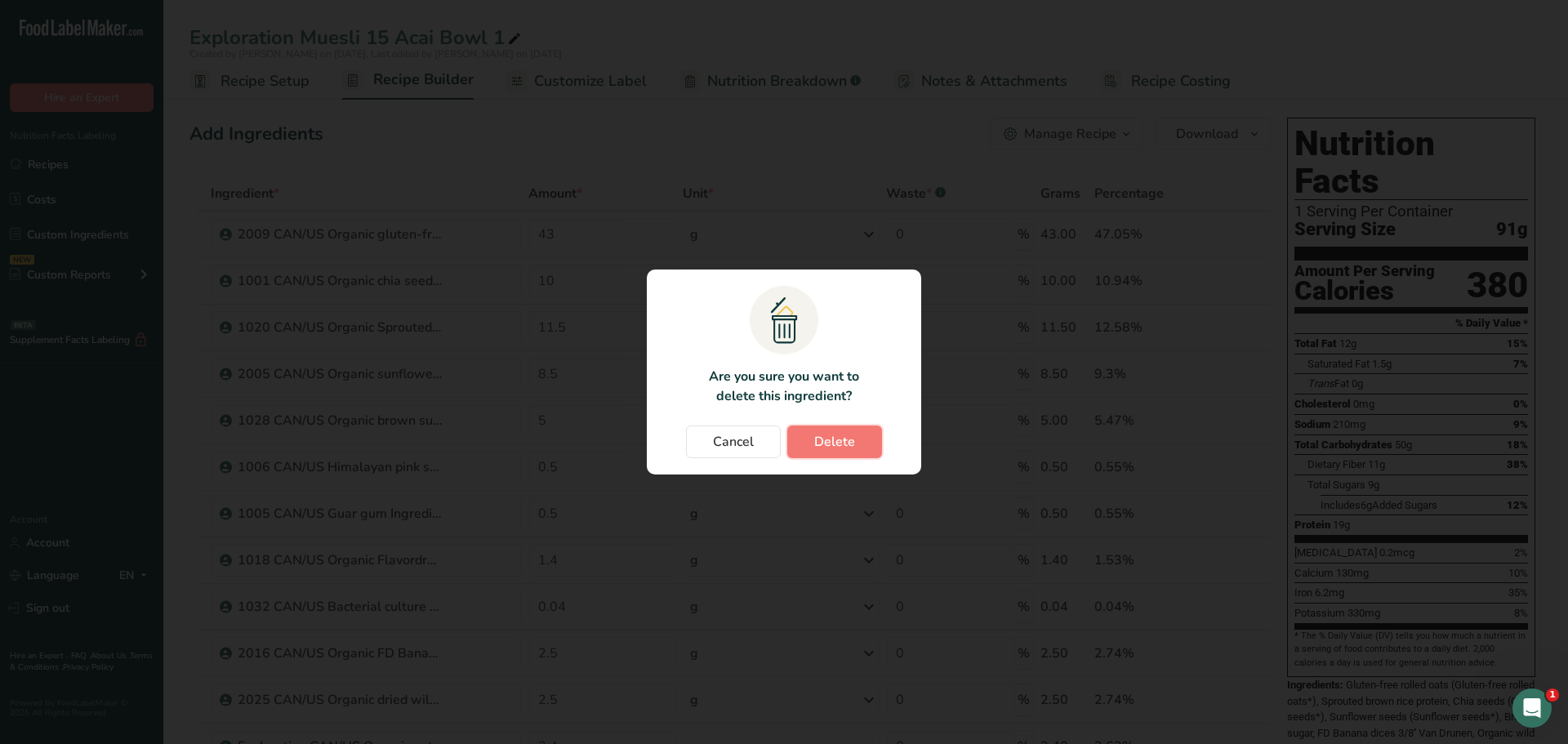
click at [862, 442] on button "Delete" at bounding box center [835, 441] width 95 height 32
type input "0.04"
type input "2.5"
type input "2.4"
type input "2"
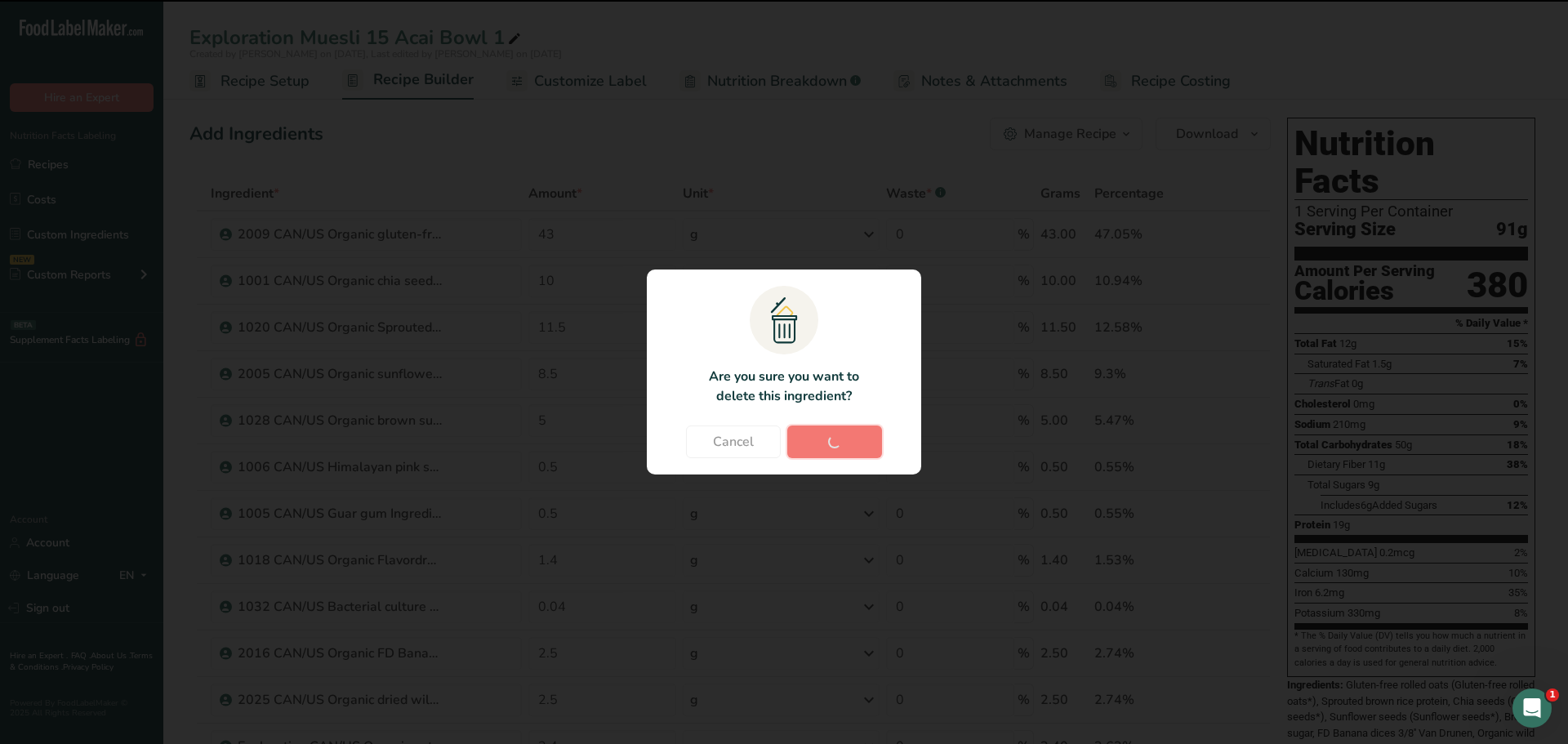
type input "1"
type input "0.4"
type input "0.1"
type input "0.06"
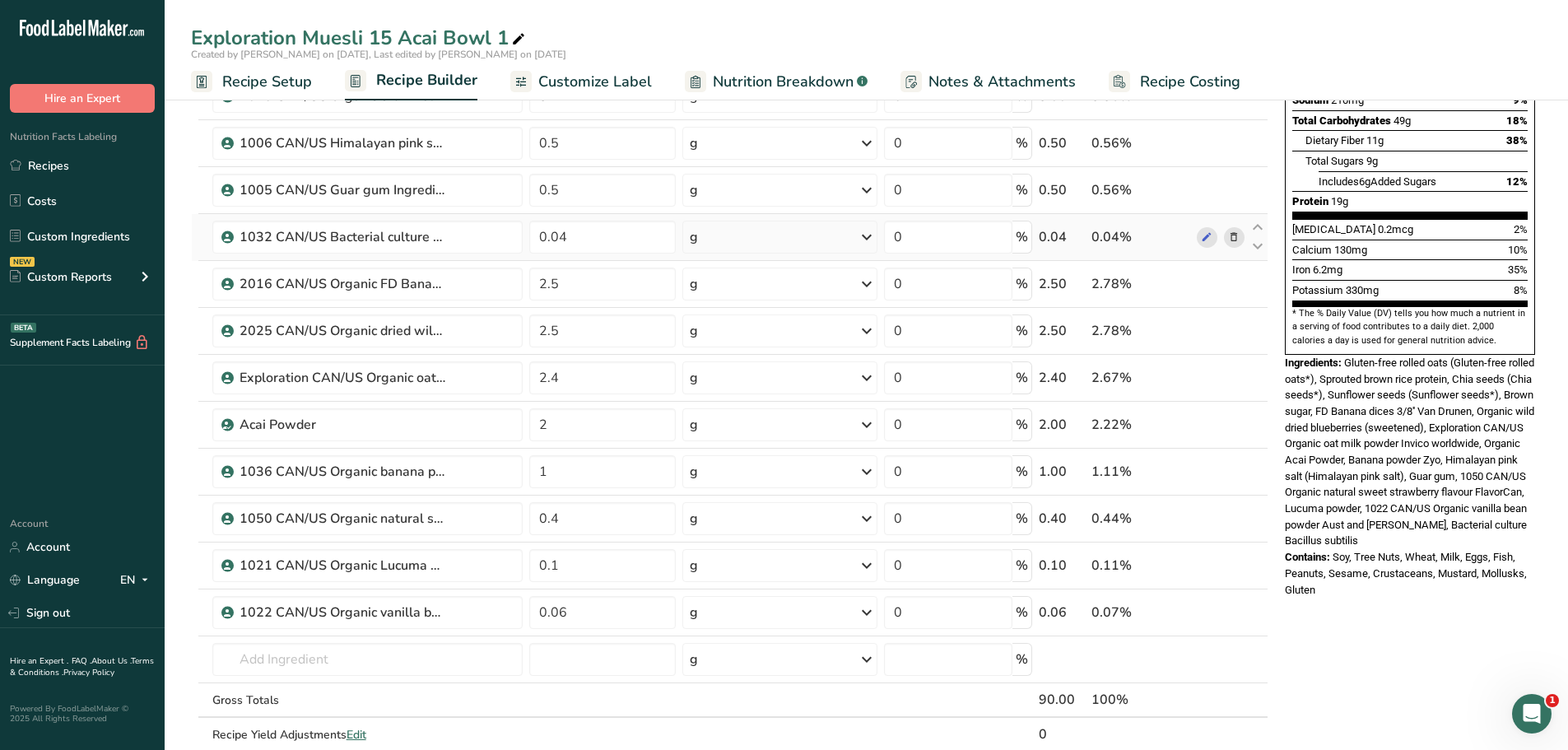
scroll to position [328, 0]
click at [567, 380] on input "2.4" at bounding box center [603, 376] width 147 height 33
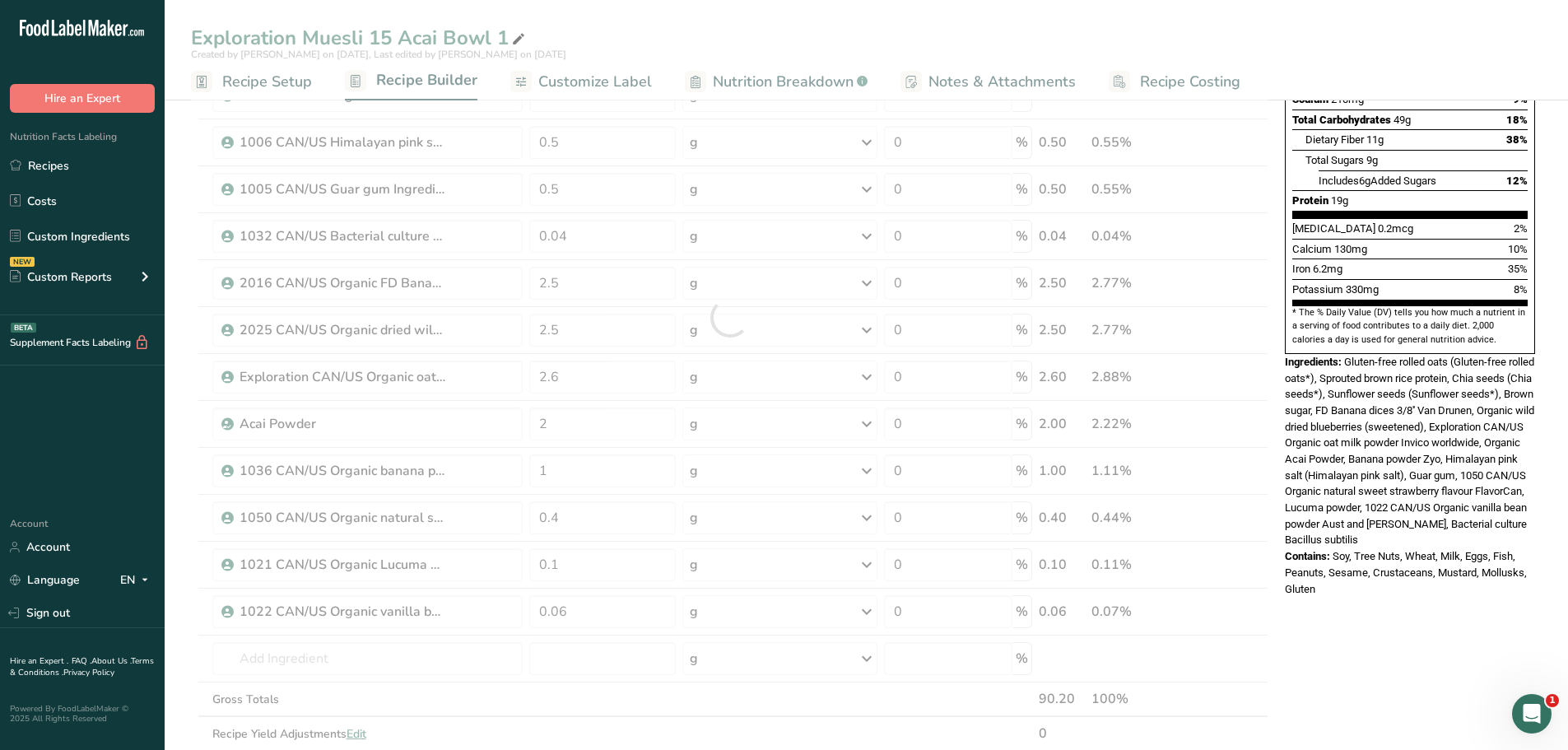
click at [823, 41] on div "Exploration Muesli 15 Acai Bowl 1 Created by [PERSON_NAME] on [DATE], Last edit…" at bounding box center [866, 576] width 1404 height 1637
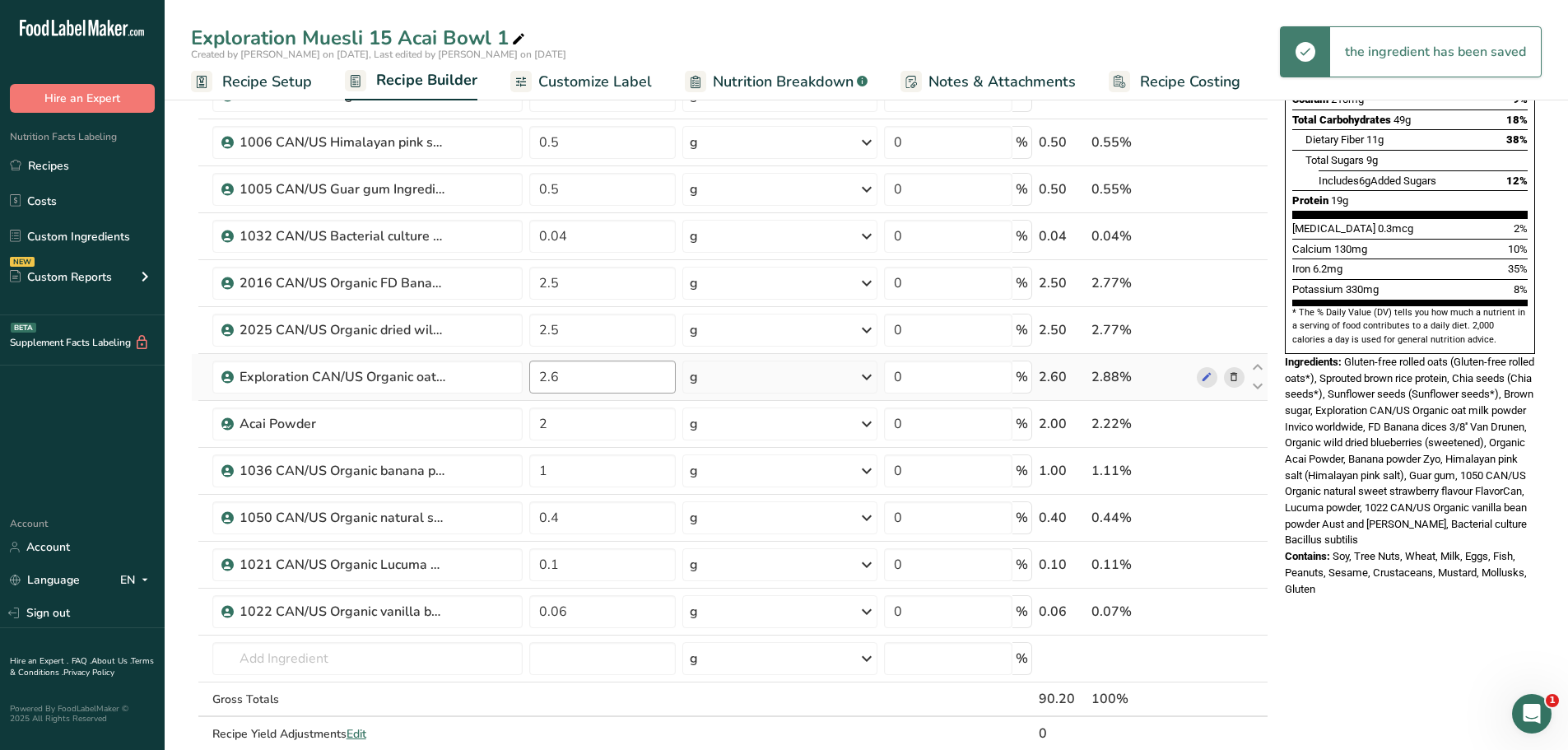
scroll to position [0, 0]
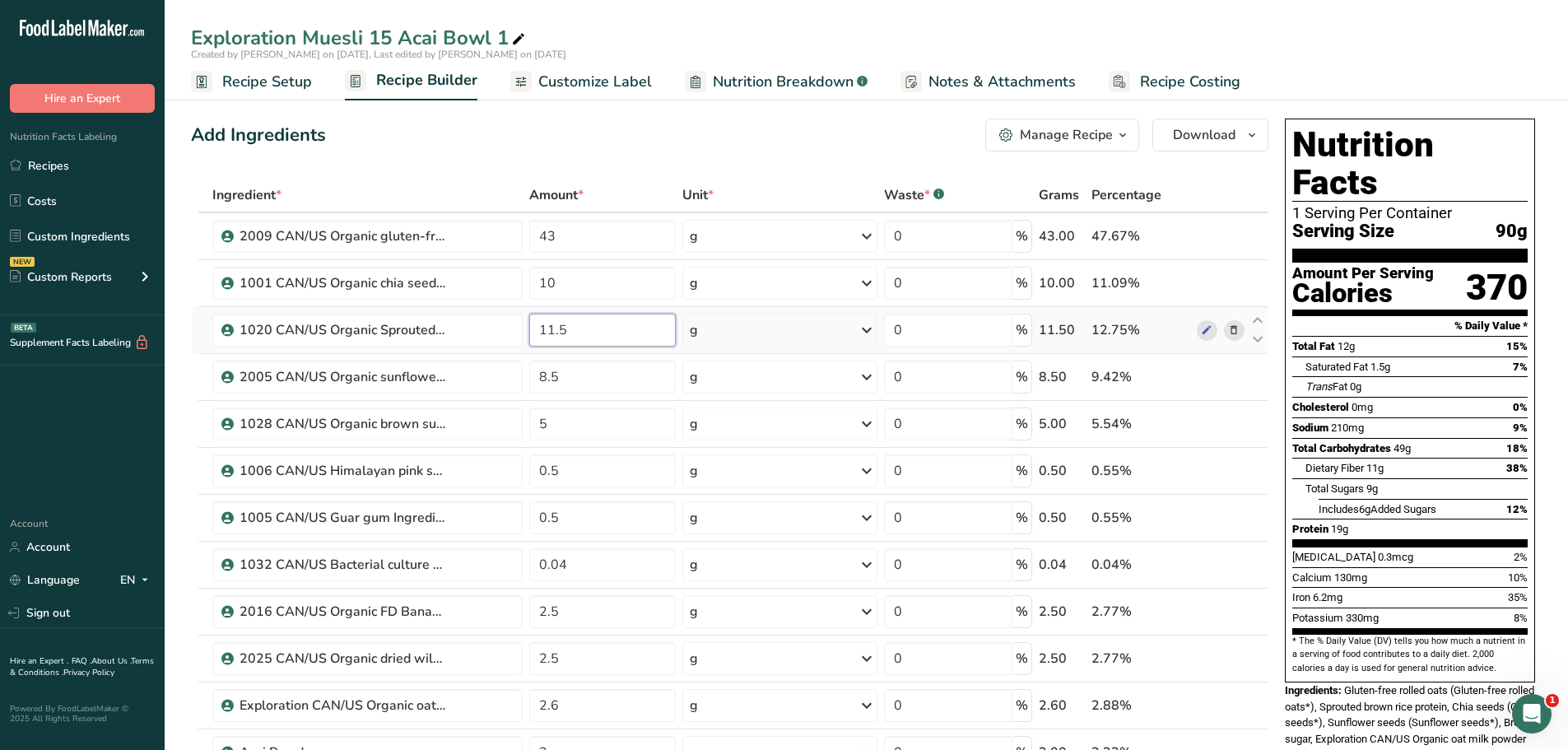
click at [567, 338] on input "11.5" at bounding box center [603, 329] width 147 height 33
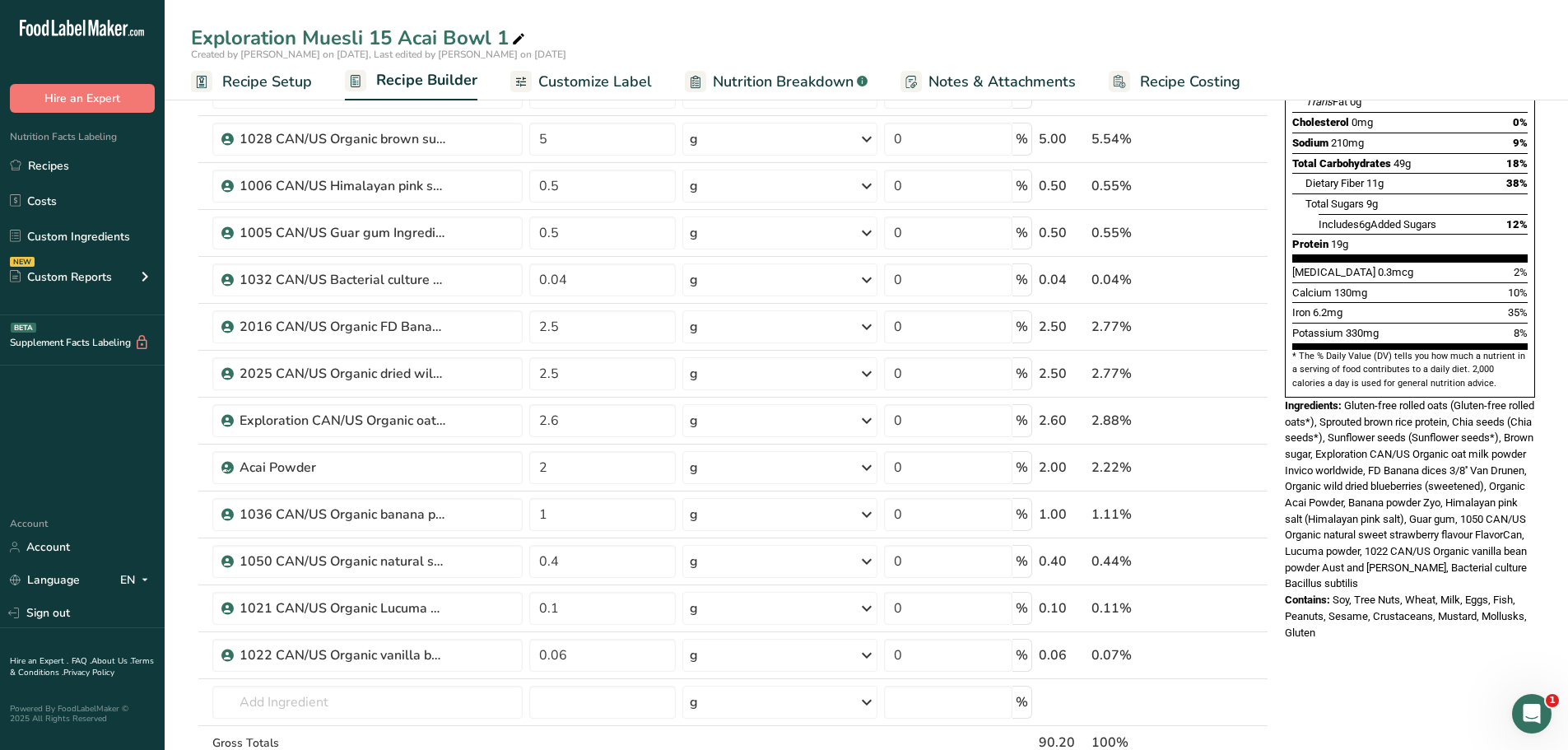
scroll to position [292, 0]
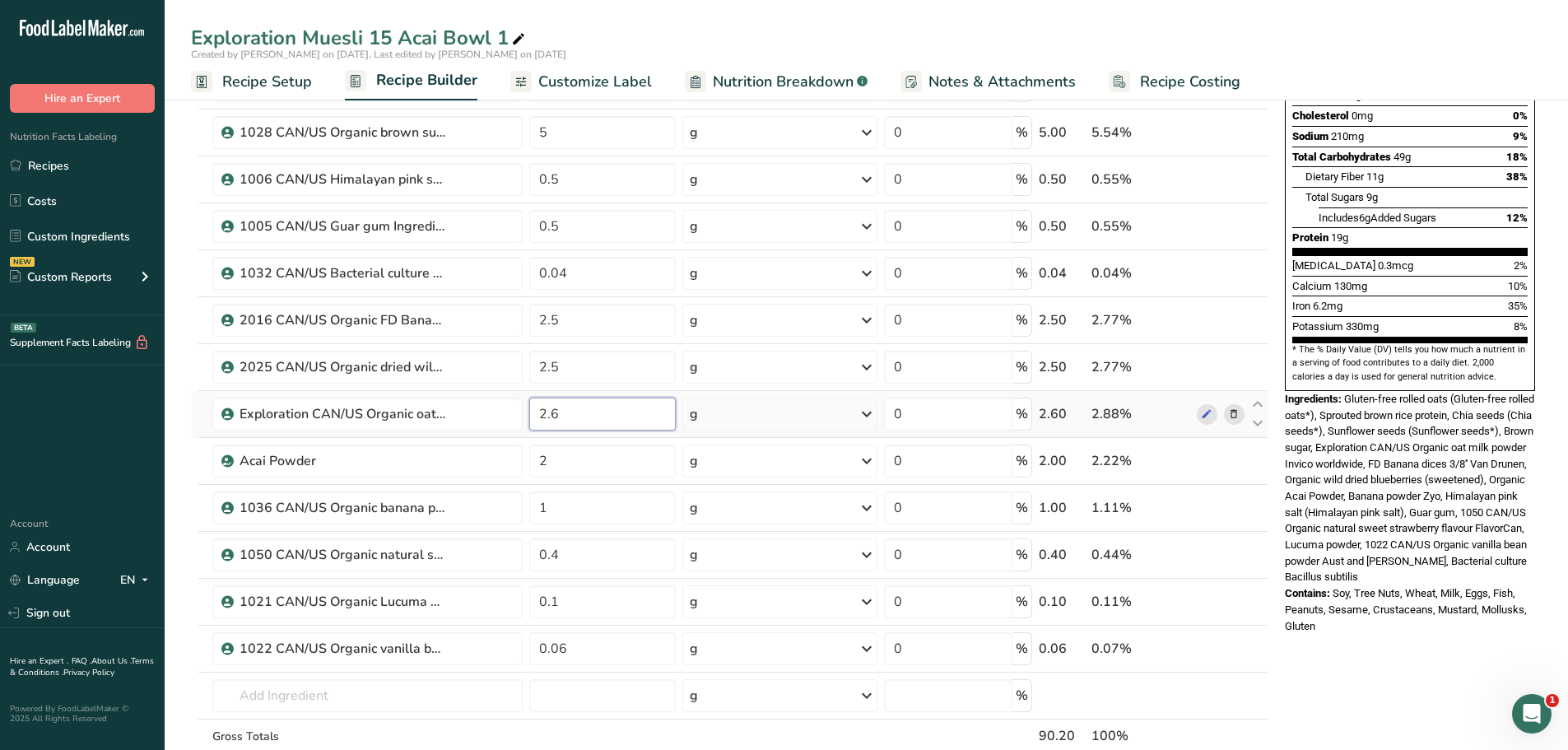
click at [555, 411] on div "Ingredient * Amount * Unit * Waste * .a-a{fill:#347362;}.b-a{fill:#fff;} Grams …" at bounding box center [730, 354] width 1078 height 936
type input "2.5"
click at [762, 34] on div "Exploration Muesli 15 Acai Bowl 1 Created by [PERSON_NAME] on [DATE], Last edit…" at bounding box center [866, 613] width 1404 height 1637
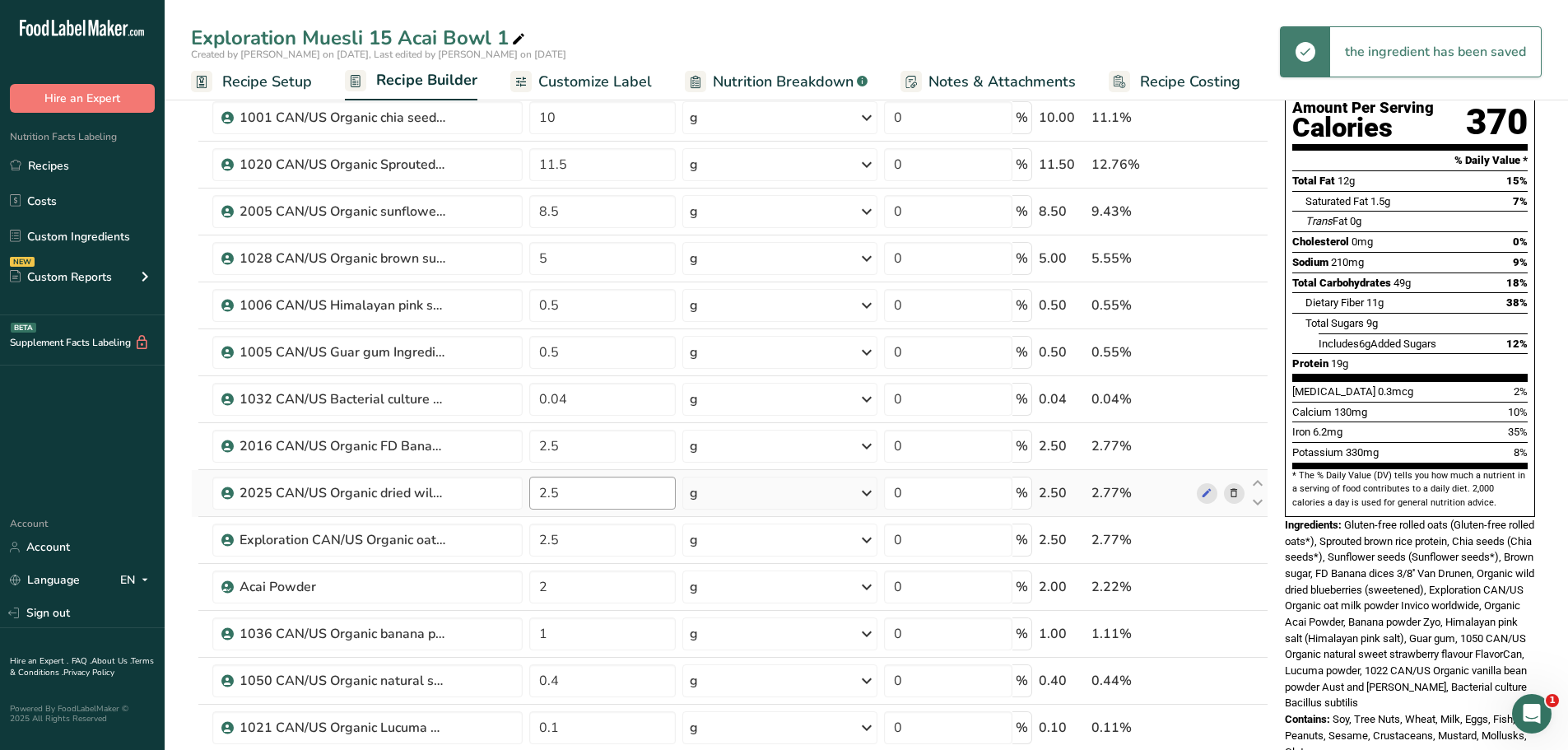
scroll to position [0, 0]
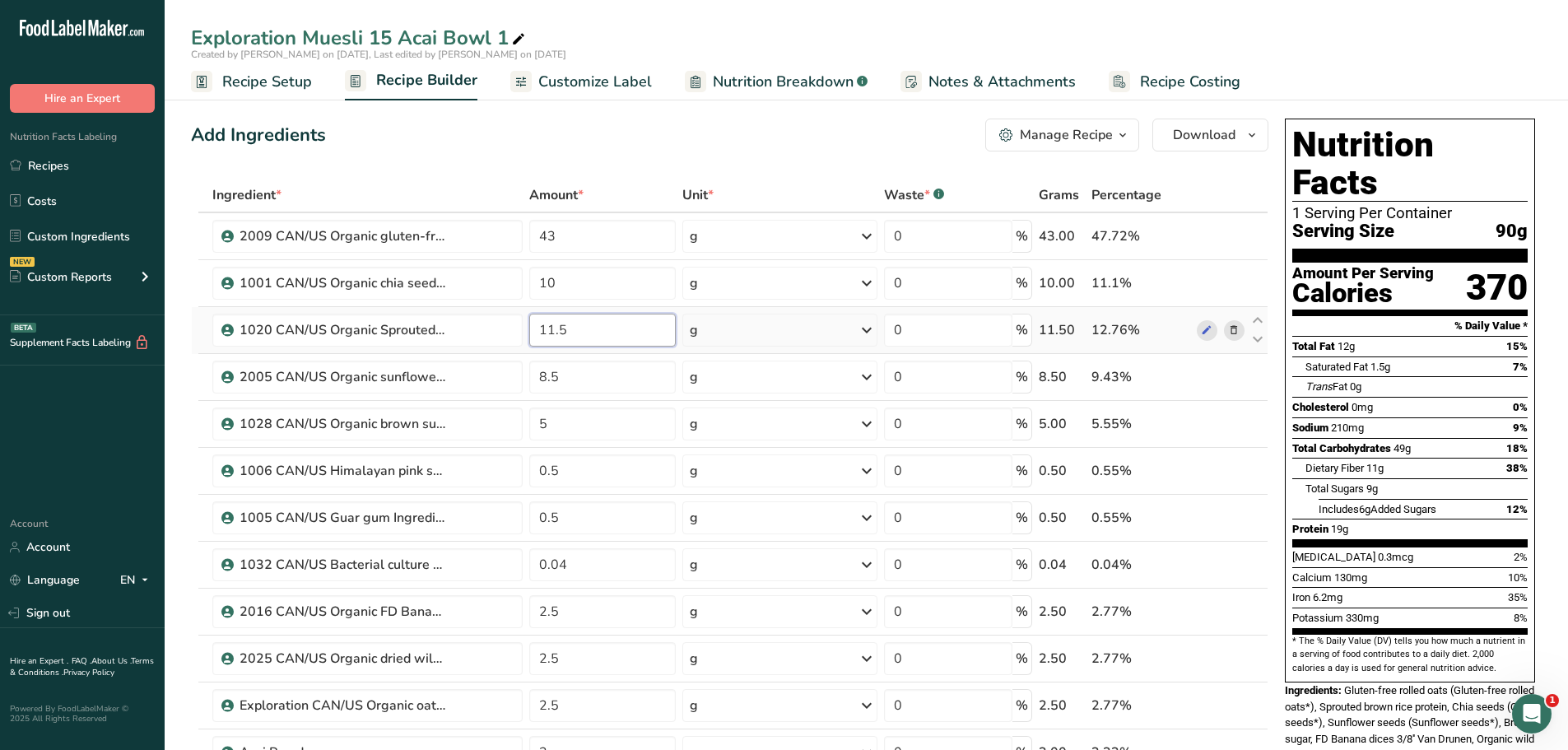
click at [569, 332] on input "11.5" at bounding box center [603, 329] width 147 height 33
type input "11.8"
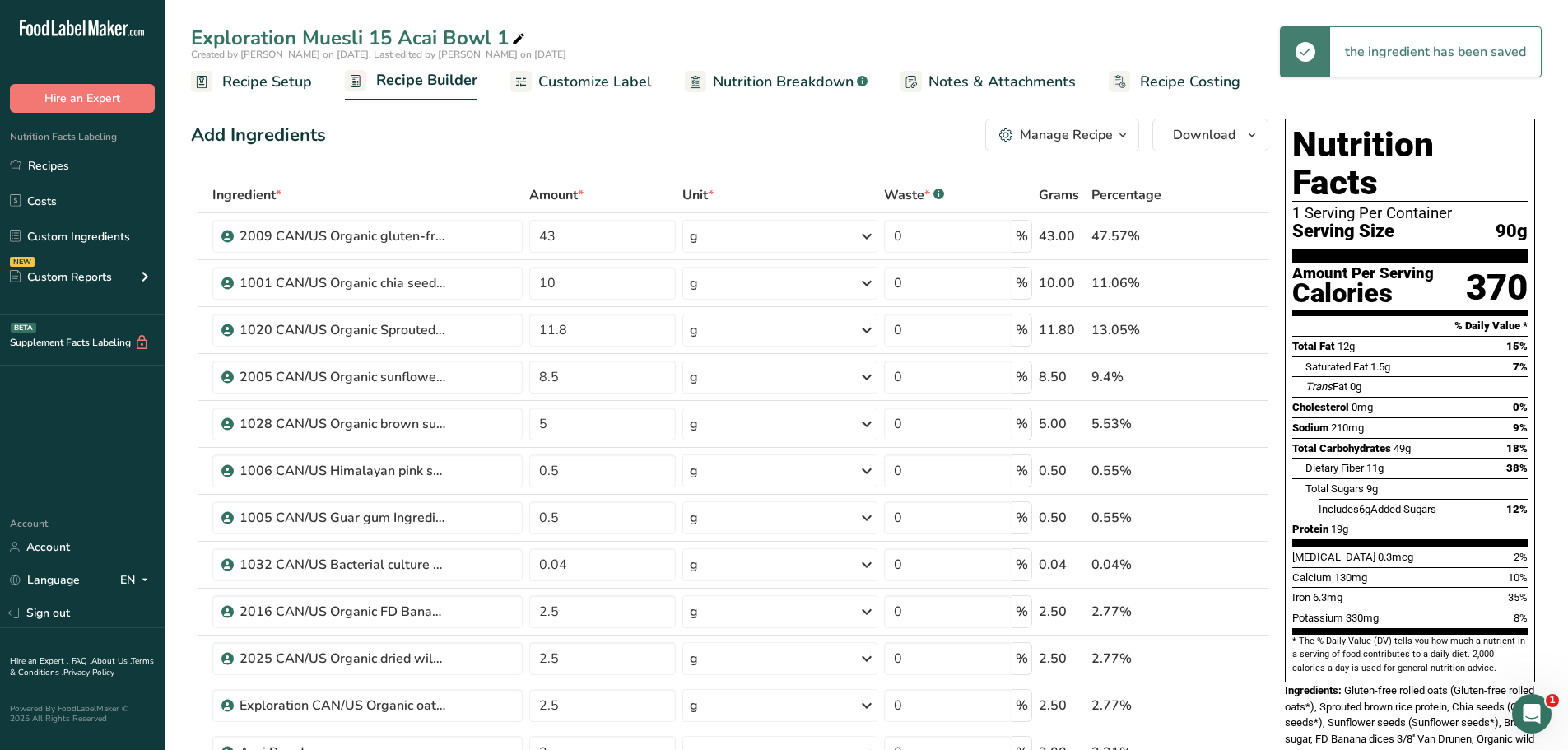
click at [782, 75] on span "Nutrition Breakdown" at bounding box center [784, 81] width 141 height 23
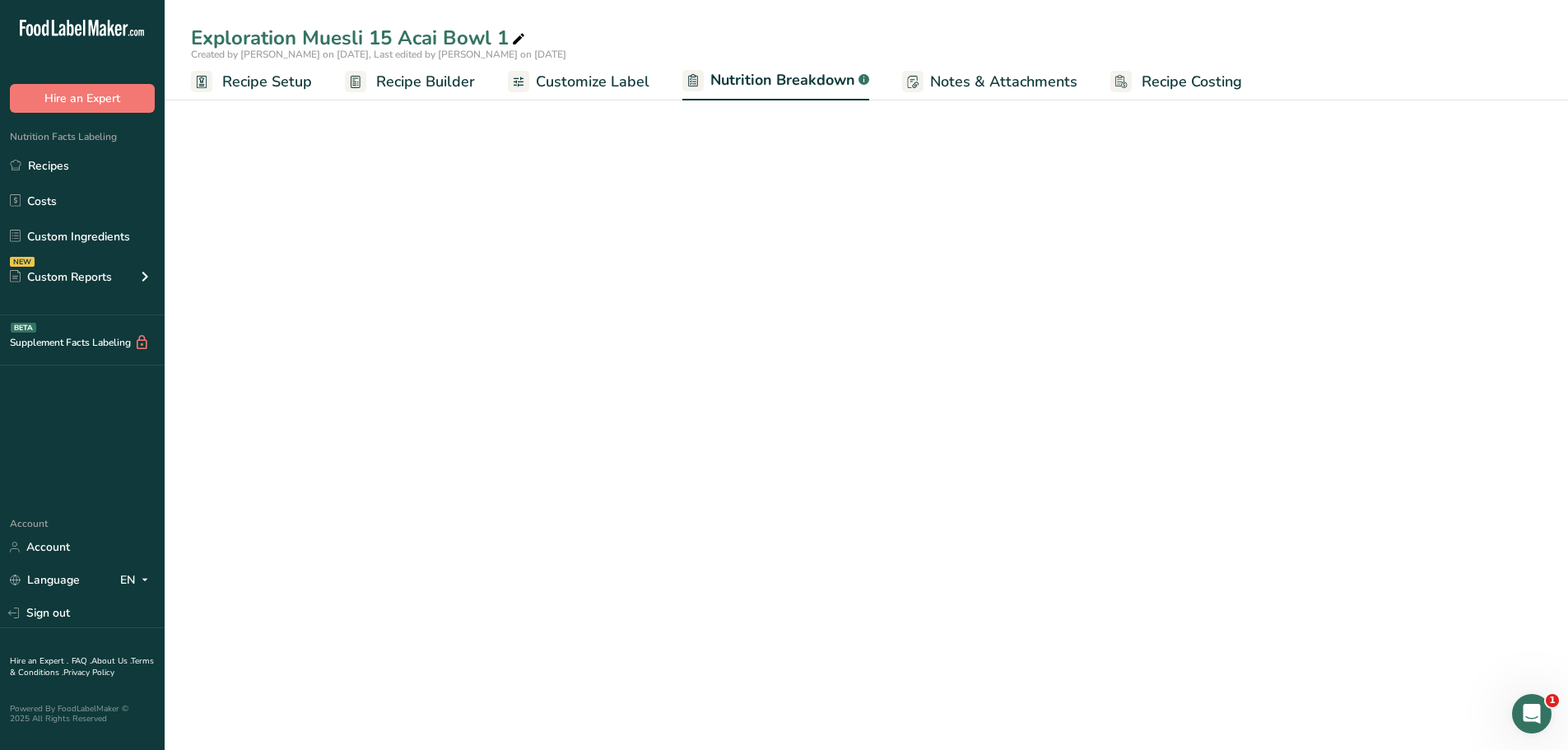
select select "Calories"
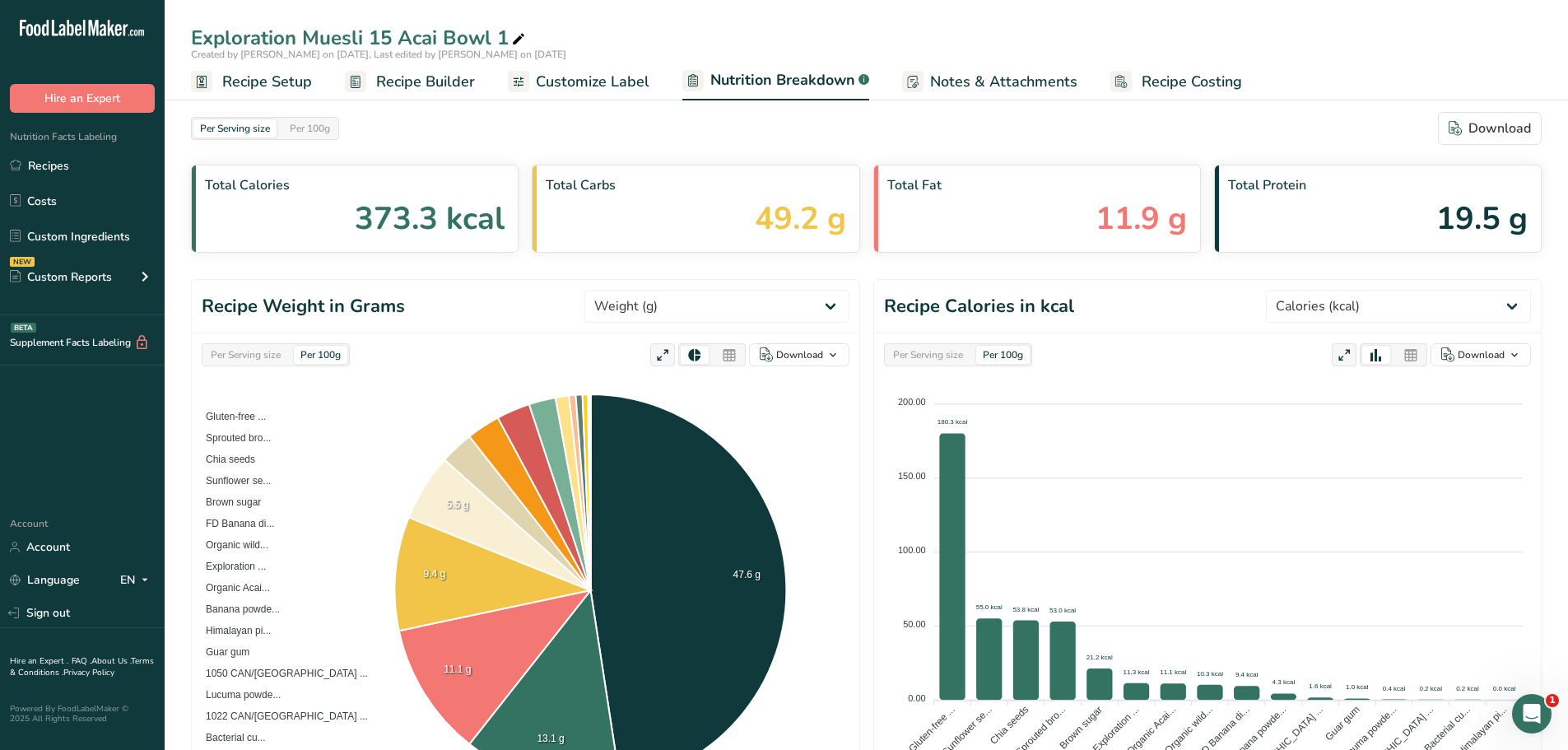
click at [600, 85] on span "Customize Label" at bounding box center [593, 81] width 114 height 23
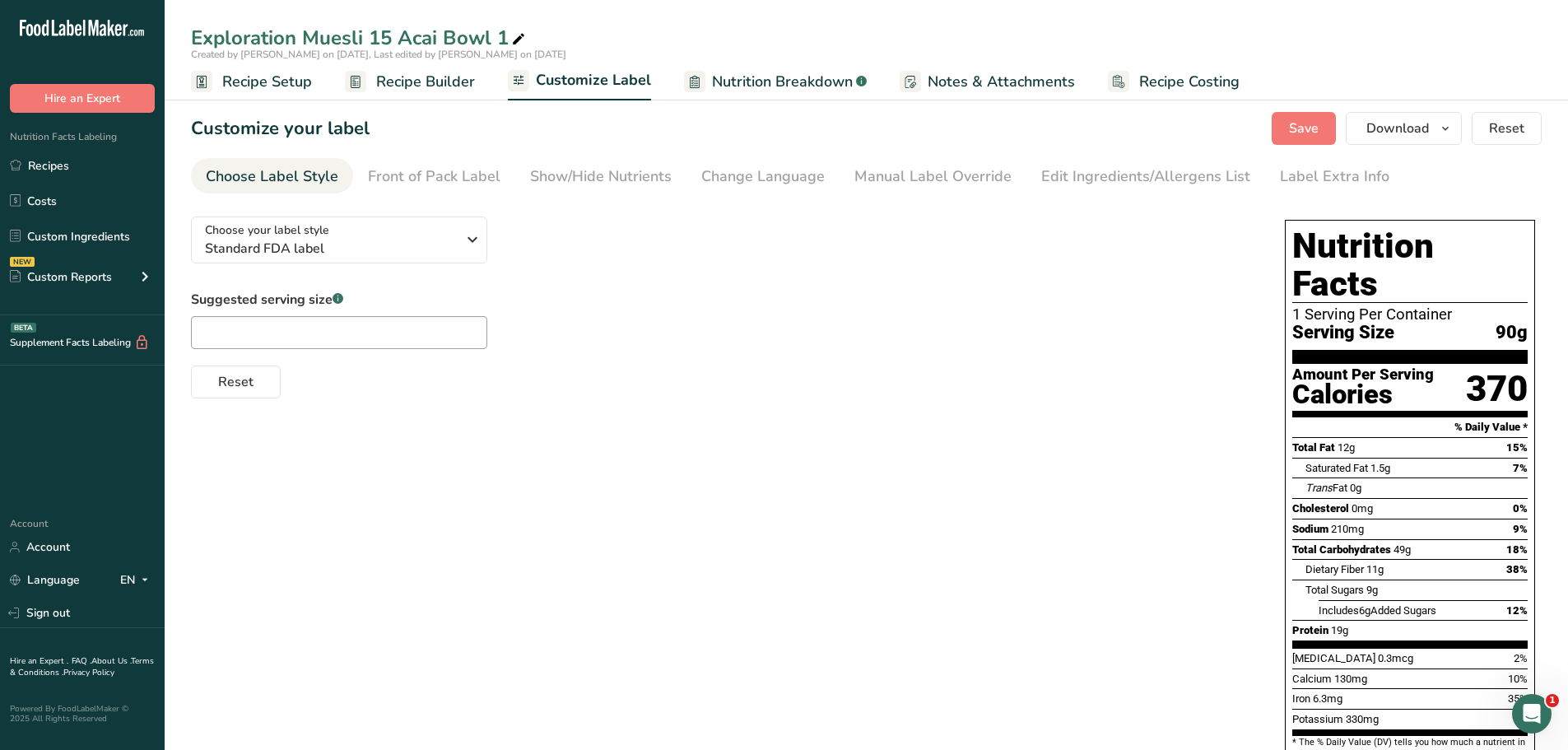
click at [432, 83] on span "Recipe Builder" at bounding box center [426, 81] width 99 height 23
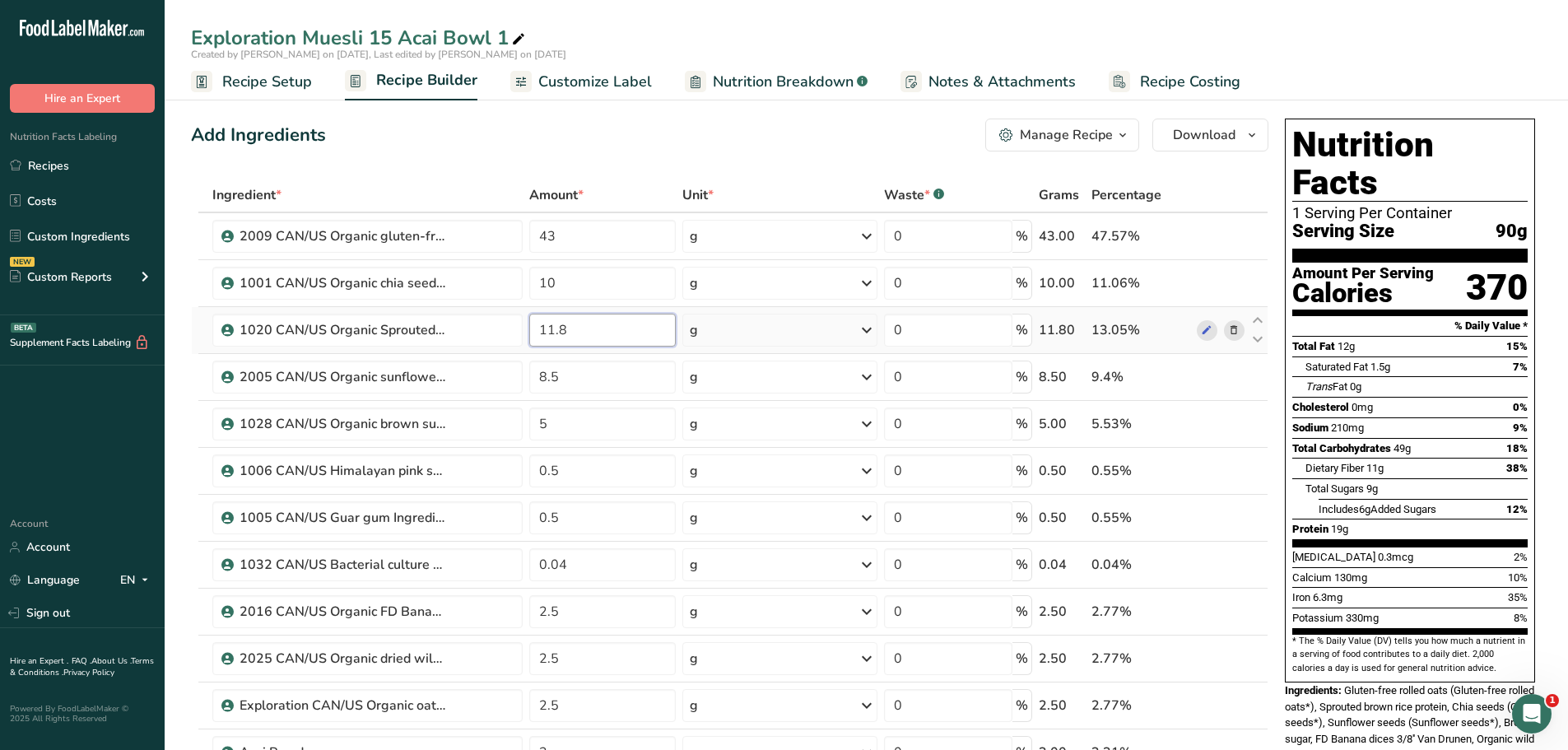
click at [564, 328] on input "11.8" at bounding box center [603, 329] width 147 height 33
type input "11.9"
click at [455, 145] on div "Add Ingredients Manage Recipe Delete Recipe Duplicate Recipe Scale Recipe Save …" at bounding box center [730, 134] width 1078 height 33
click at [1258, 314] on icon at bounding box center [1258, 320] width 20 height 13
type input "11.9"
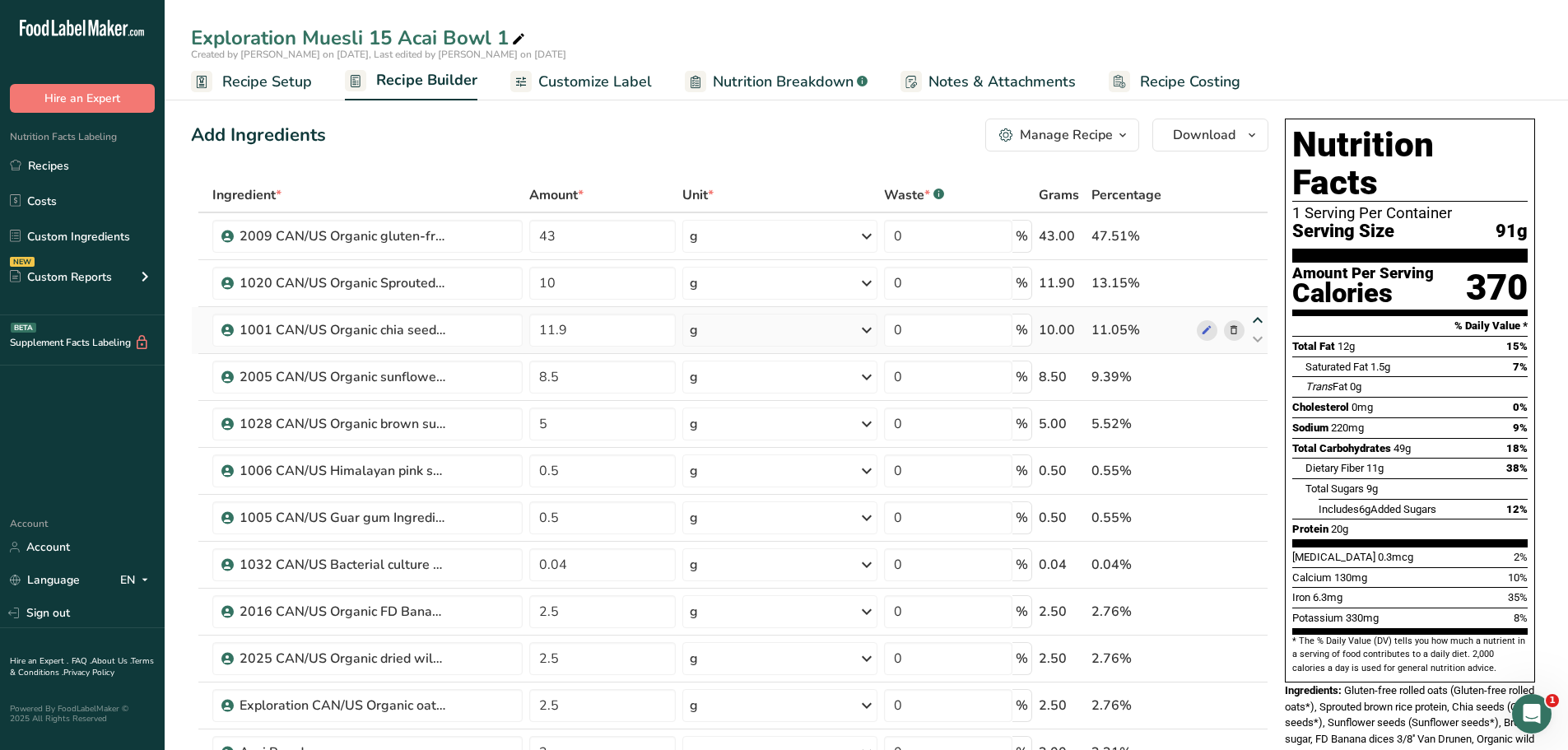
type input "10"
click at [1258, 598] on icon at bounding box center [1258, 602] width 20 height 13
type input "2.5"
type input "0.04"
click at [1259, 553] on icon at bounding box center [1258, 555] width 20 height 13
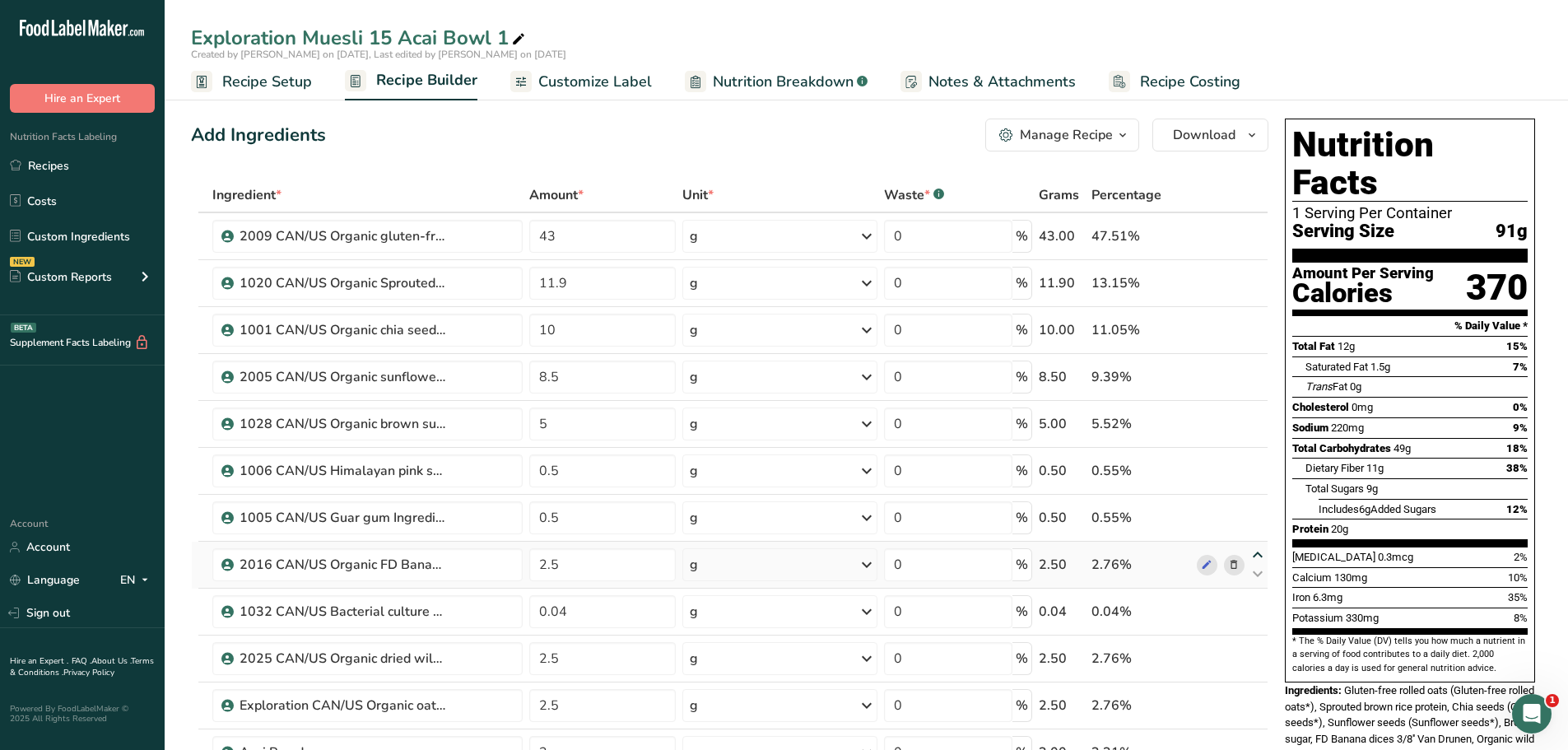
type input "2.5"
type input "0.5"
click at [1259, 506] on icon at bounding box center [1258, 508] width 20 height 13
type input "2.5"
type input "0.5"
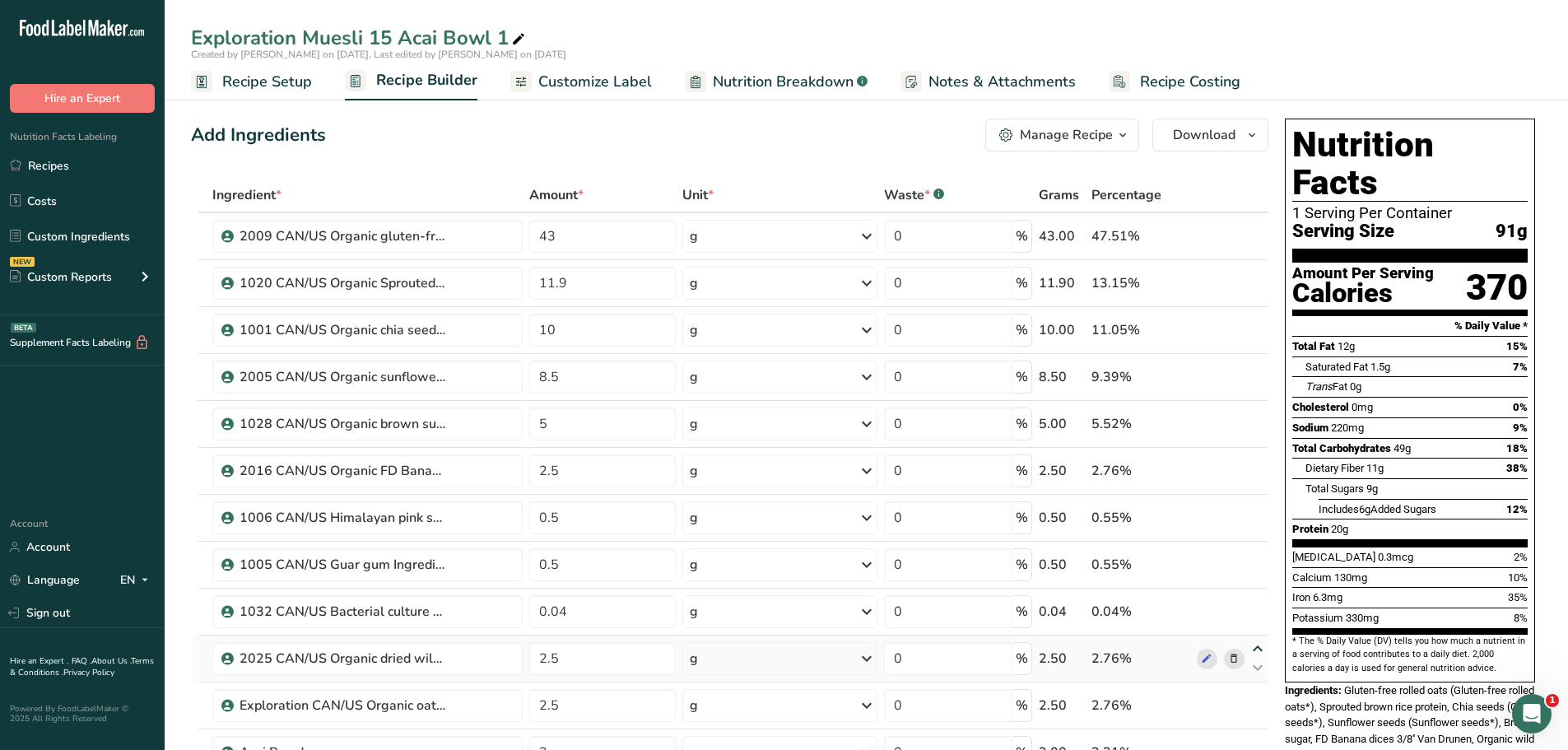
click at [1262, 649] on icon at bounding box center [1258, 649] width 20 height 13
type input "2.5"
type input "0.04"
click at [1260, 601] on icon at bounding box center [1258, 602] width 20 height 13
type input "2.5"
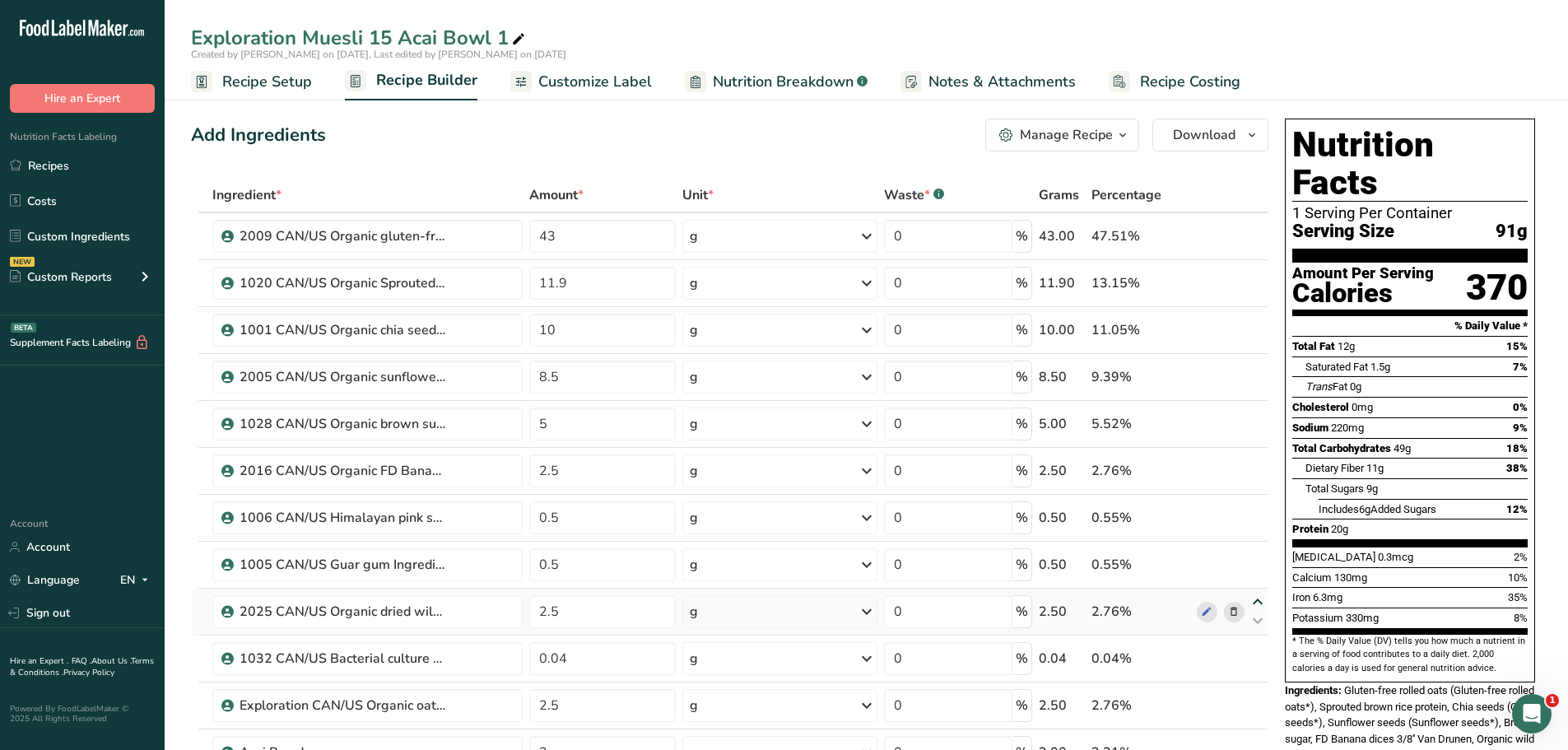
type input "0.5"
click at [1257, 599] on icon at bounding box center [1258, 602] width 20 height 13
type input "0.5"
type input "2.5"
click at [1261, 598] on icon at bounding box center [1258, 602] width 20 height 13
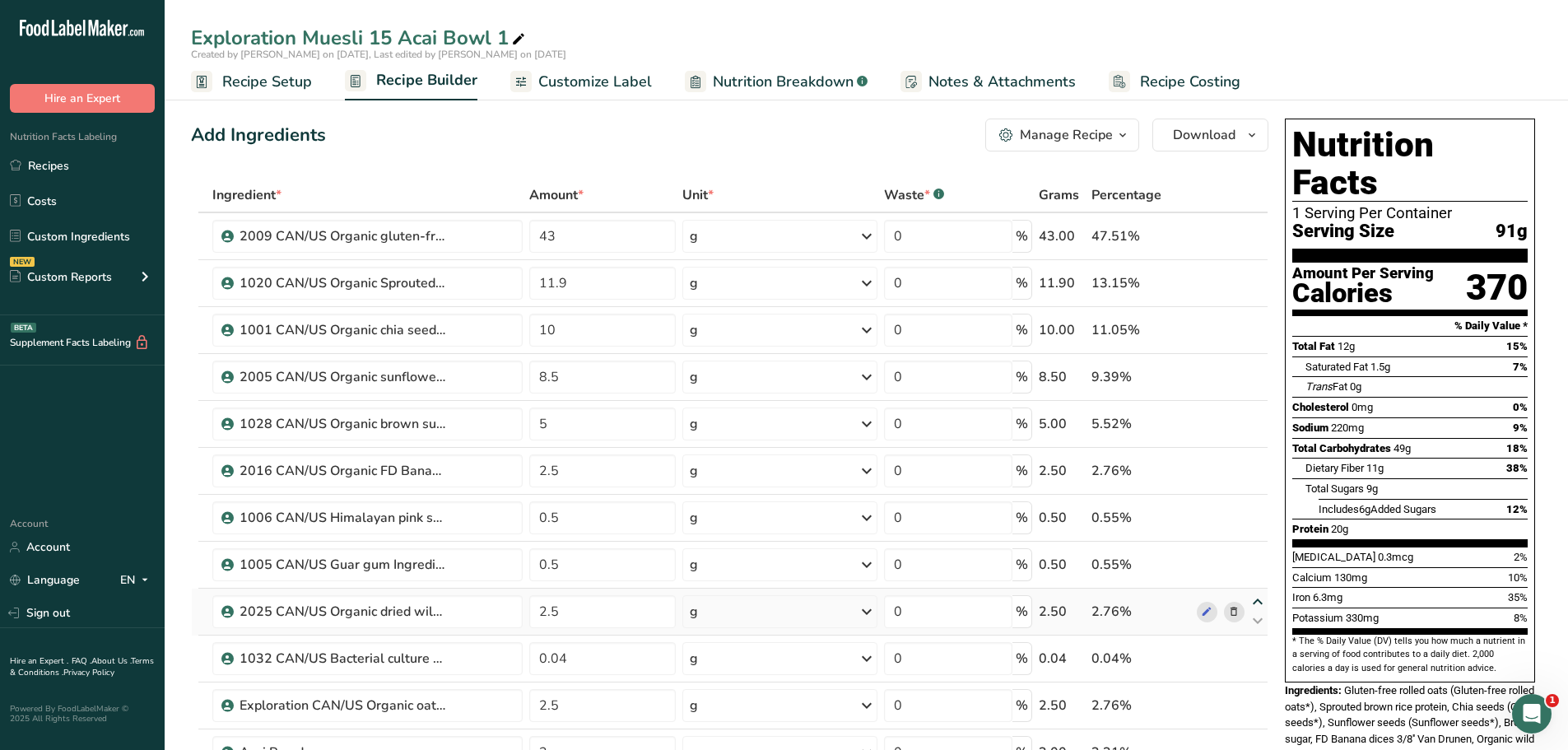
type input "2.5"
type input "0.5"
click at [1260, 553] on icon at bounding box center [1258, 555] width 20 height 13
type input "2.5"
type input "0.5"
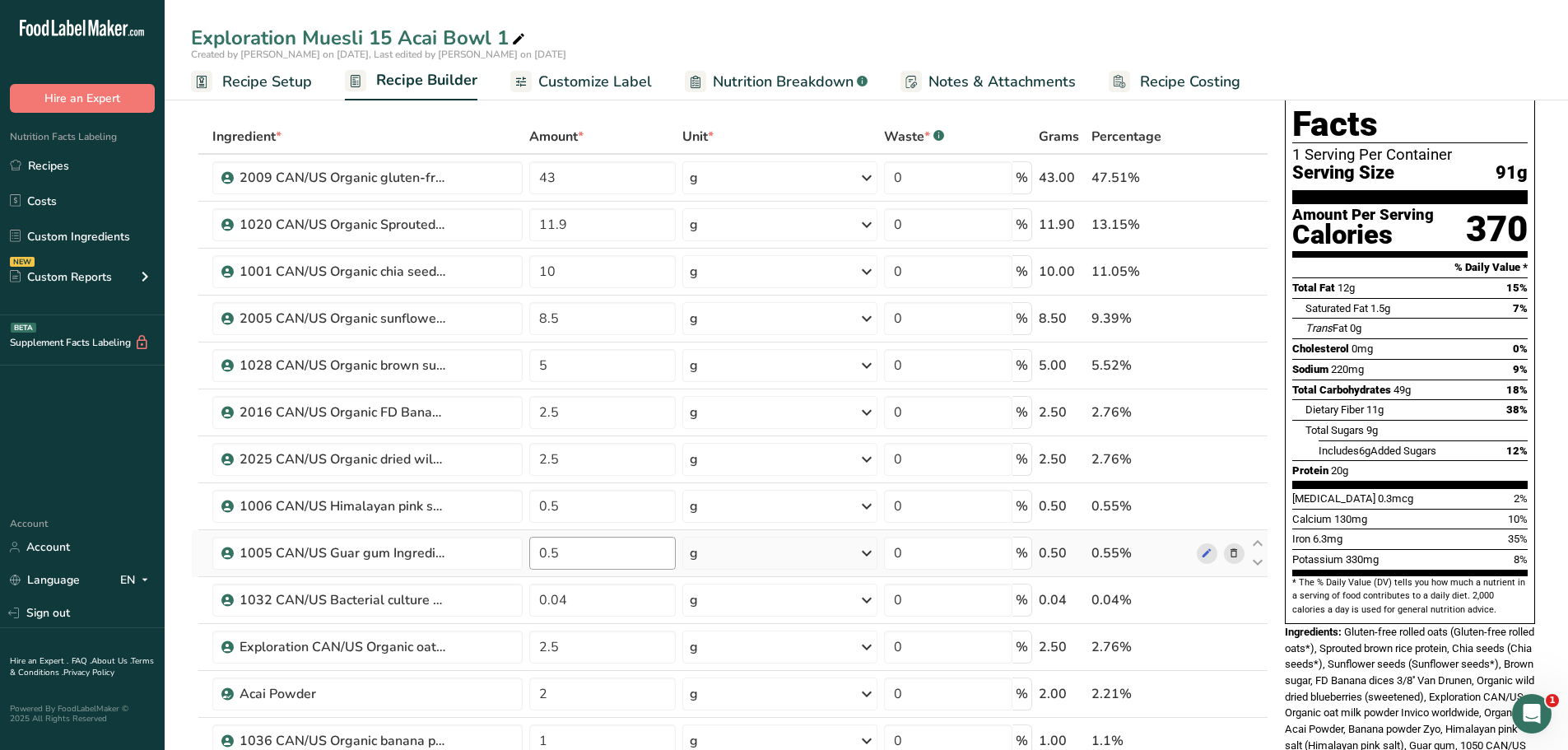
scroll to position [78, 0]
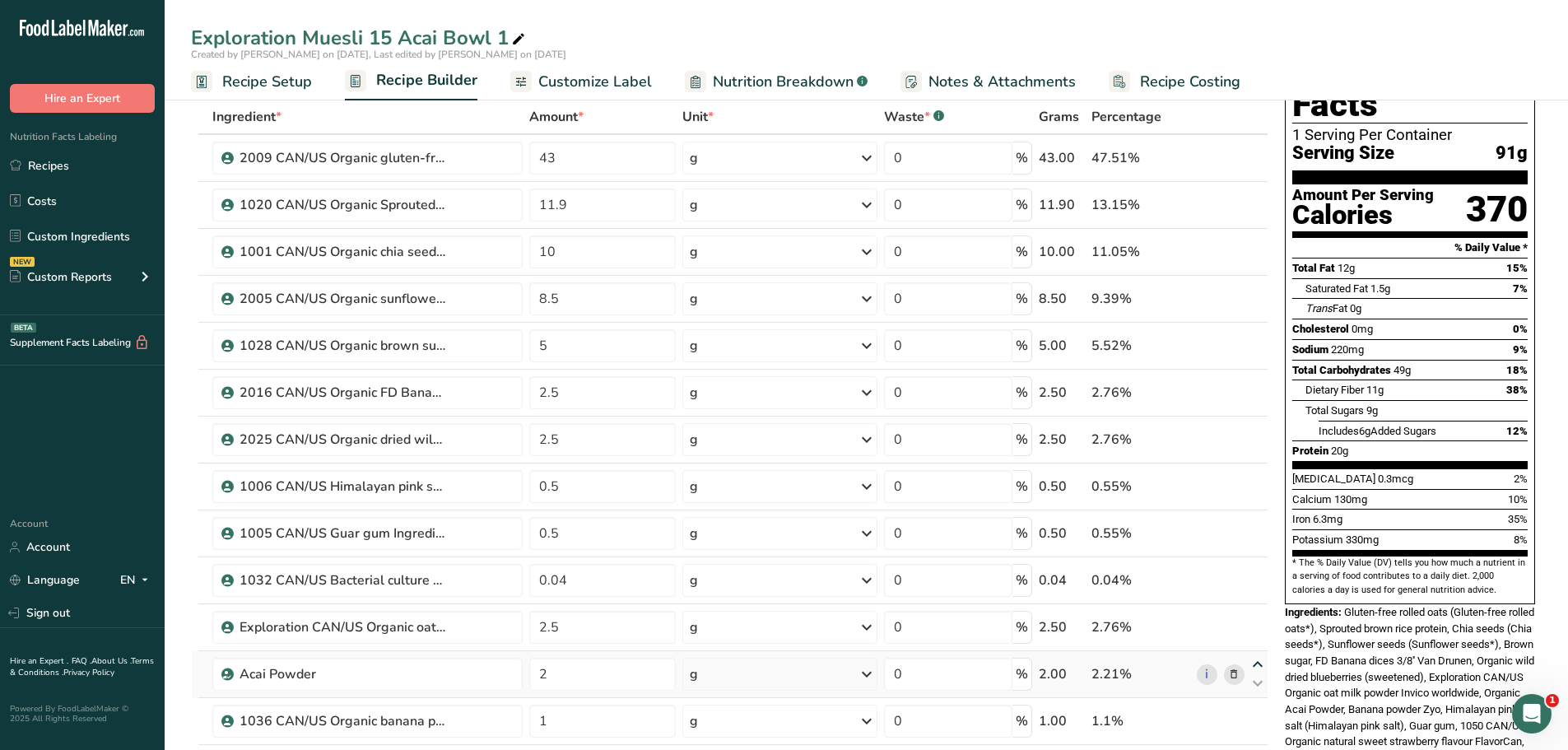
click at [1261, 661] on icon at bounding box center [1258, 665] width 20 height 13
type input "2"
type input "2.5"
click at [1257, 663] on icon at bounding box center [1258, 665] width 20 height 13
type input "2.5"
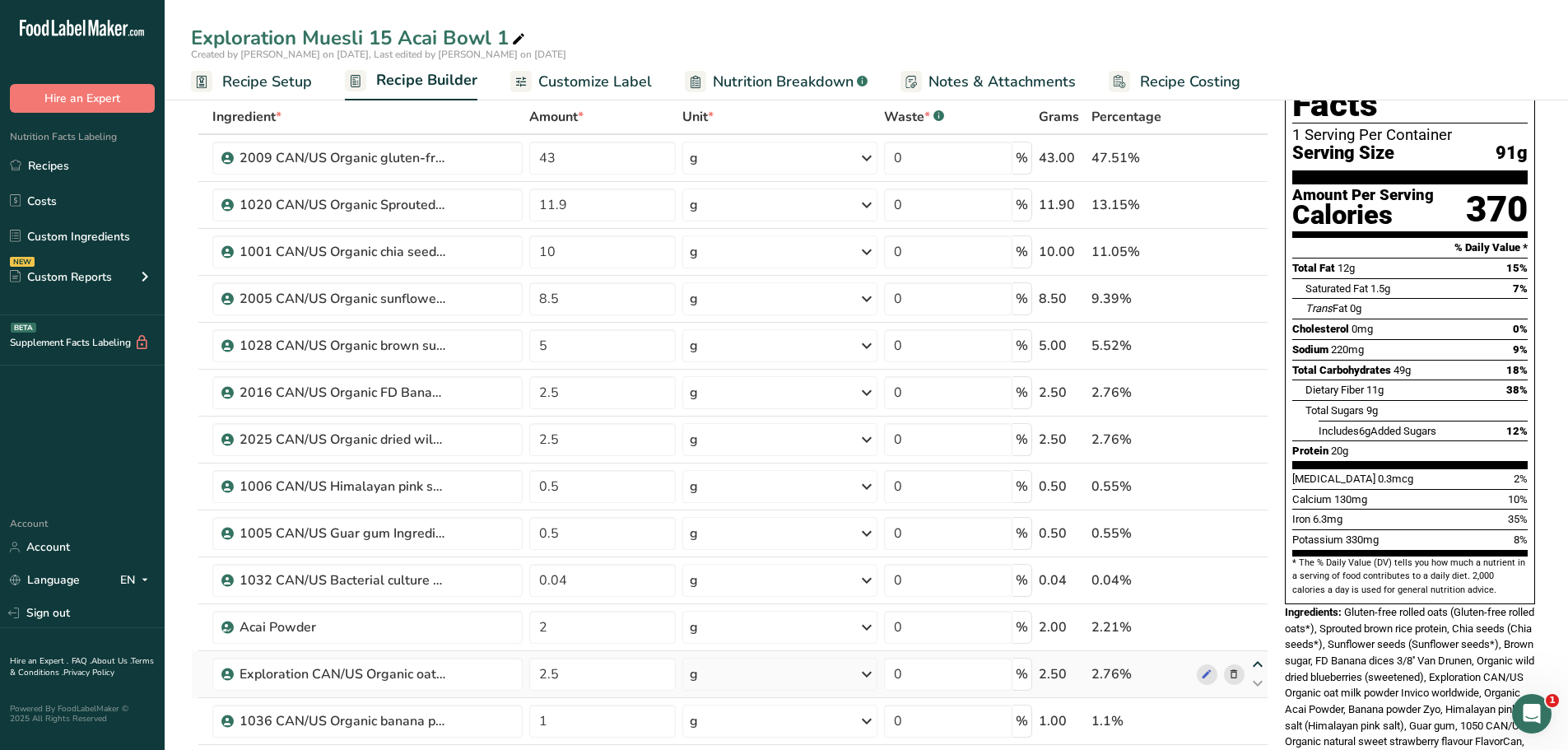
type input "2"
click at [495, 623] on div "Exploration CAN/US Organic oat milk powder Invico worldwide" at bounding box center [376, 628] width 273 height 20
click at [1260, 618] on icon at bounding box center [1258, 618] width 20 height 13
type input "2.5"
type input "0.04"
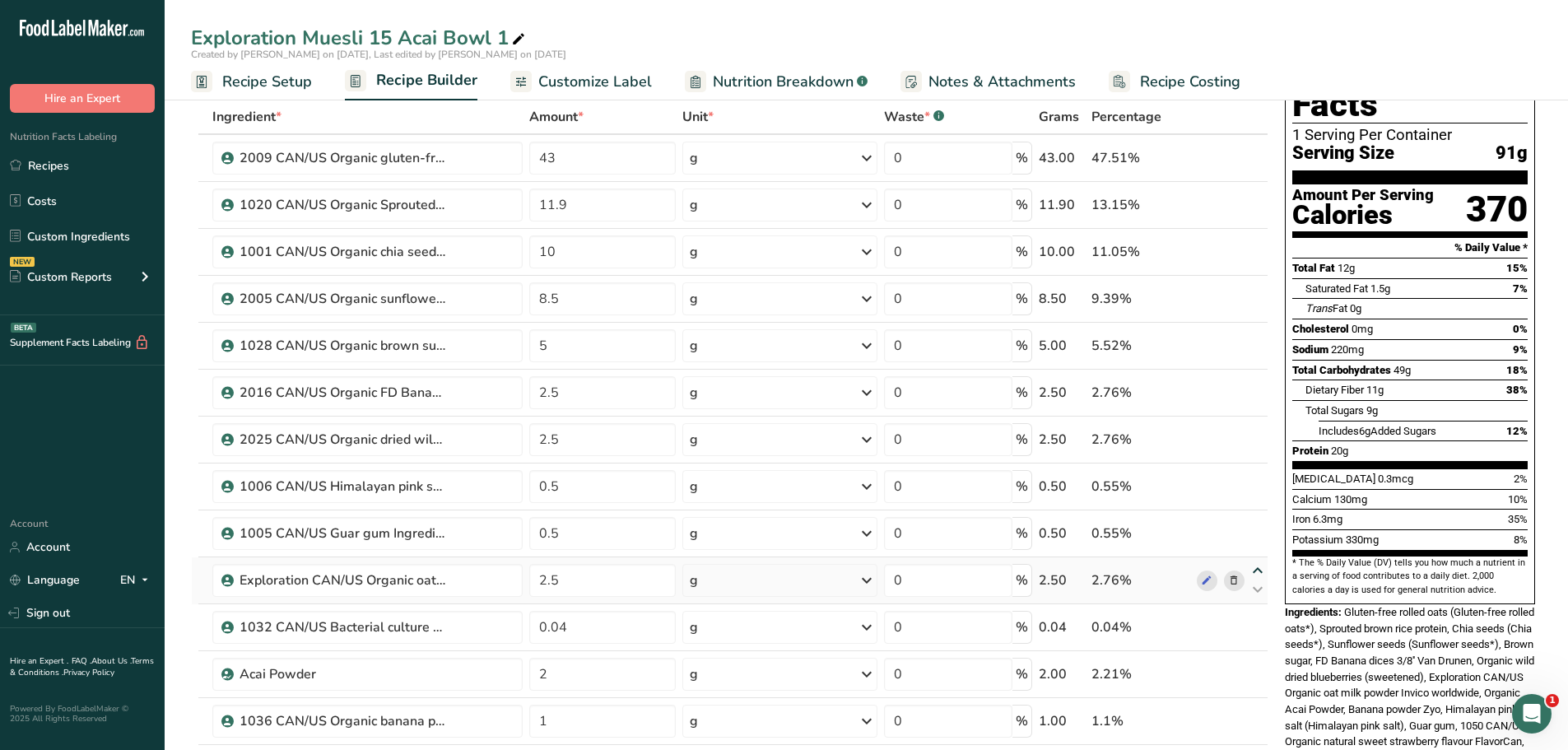
click at [1259, 568] on icon at bounding box center [1258, 571] width 20 height 13
type input "2.5"
type input "0.5"
click at [1258, 522] on icon at bounding box center [1258, 524] width 20 height 13
type input "2.5"
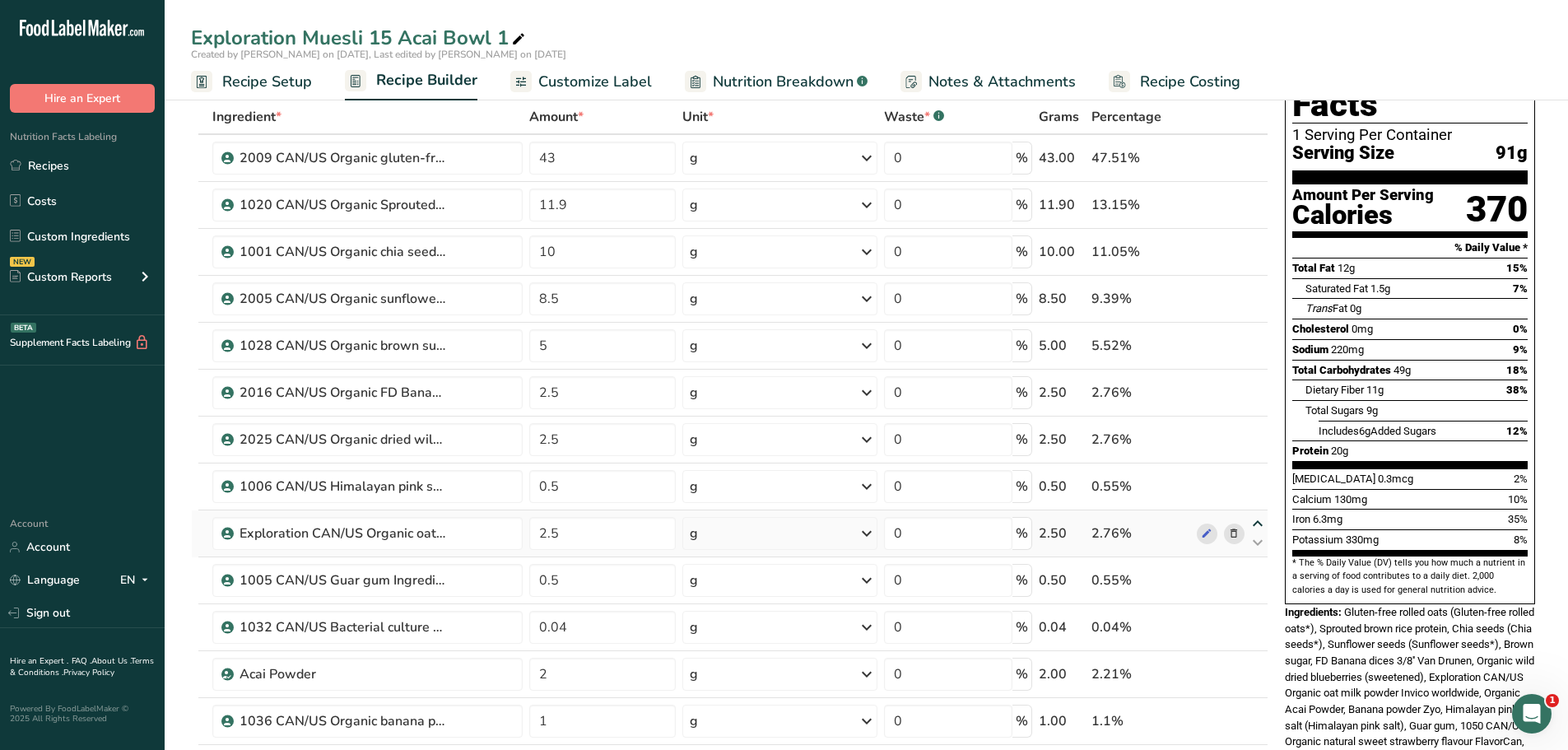
type input "0.5"
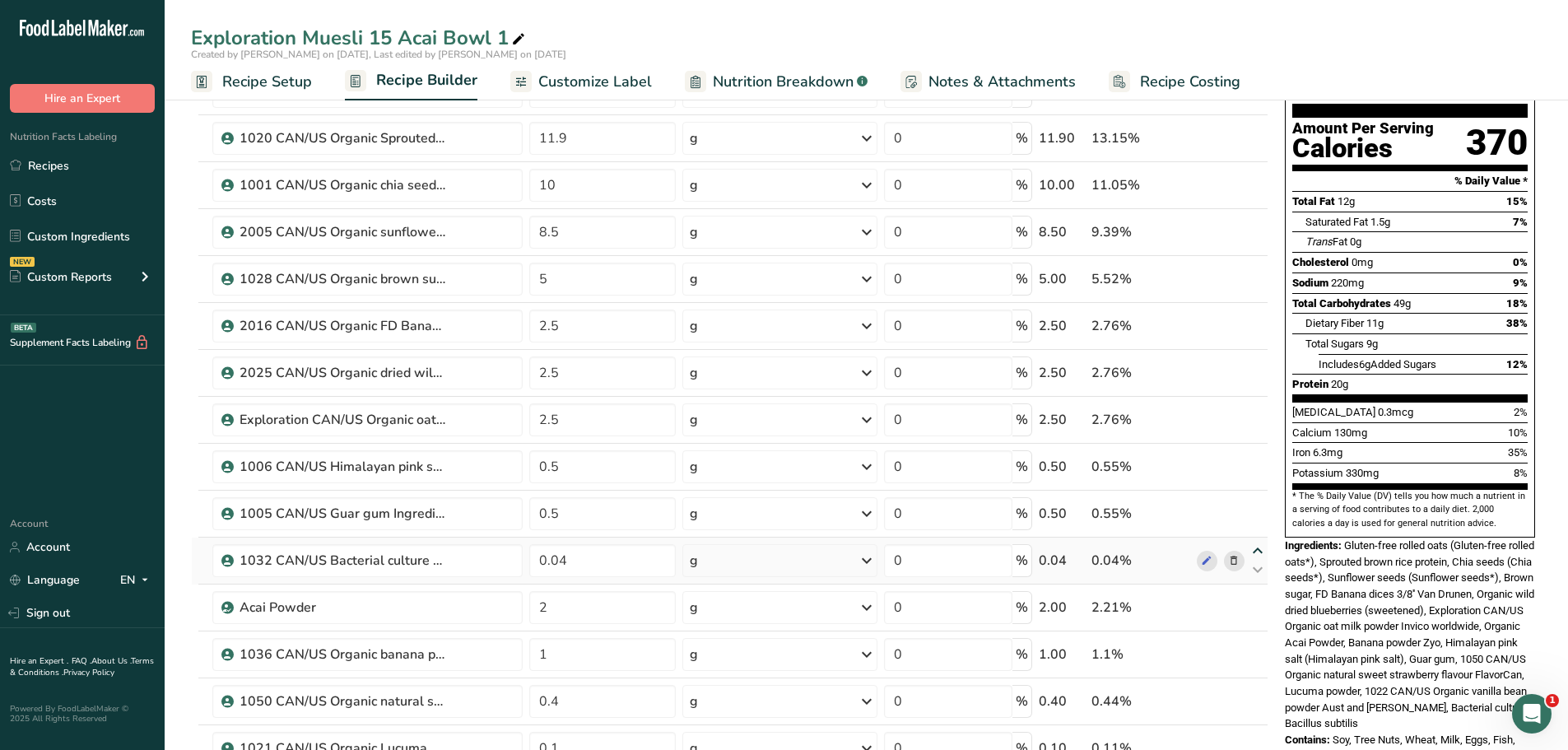
scroll to position [162, 0]
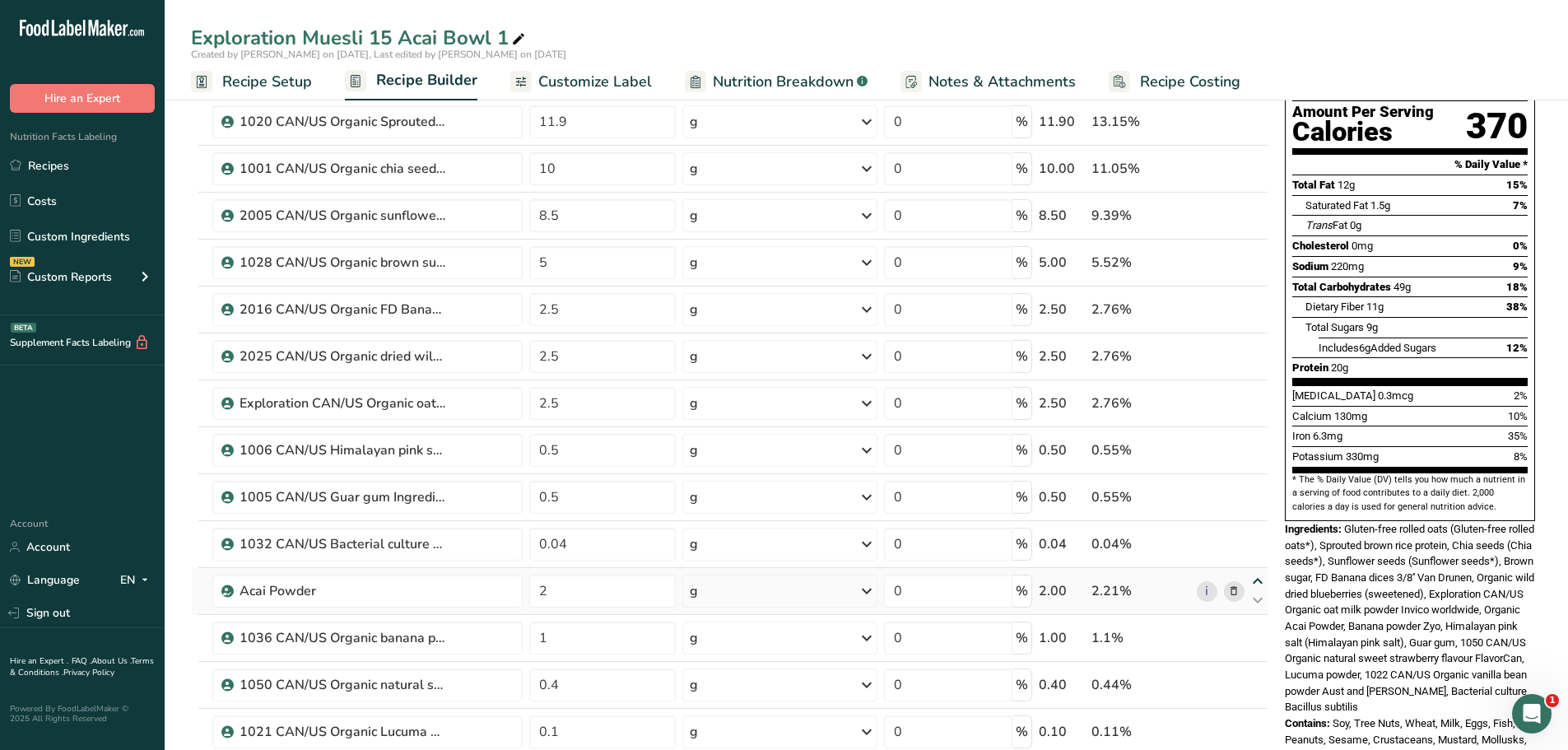
click at [1258, 577] on icon at bounding box center [1258, 582] width 20 height 13
type input "2"
type input "0.04"
click at [1259, 534] on icon at bounding box center [1258, 535] width 20 height 13
type input "2"
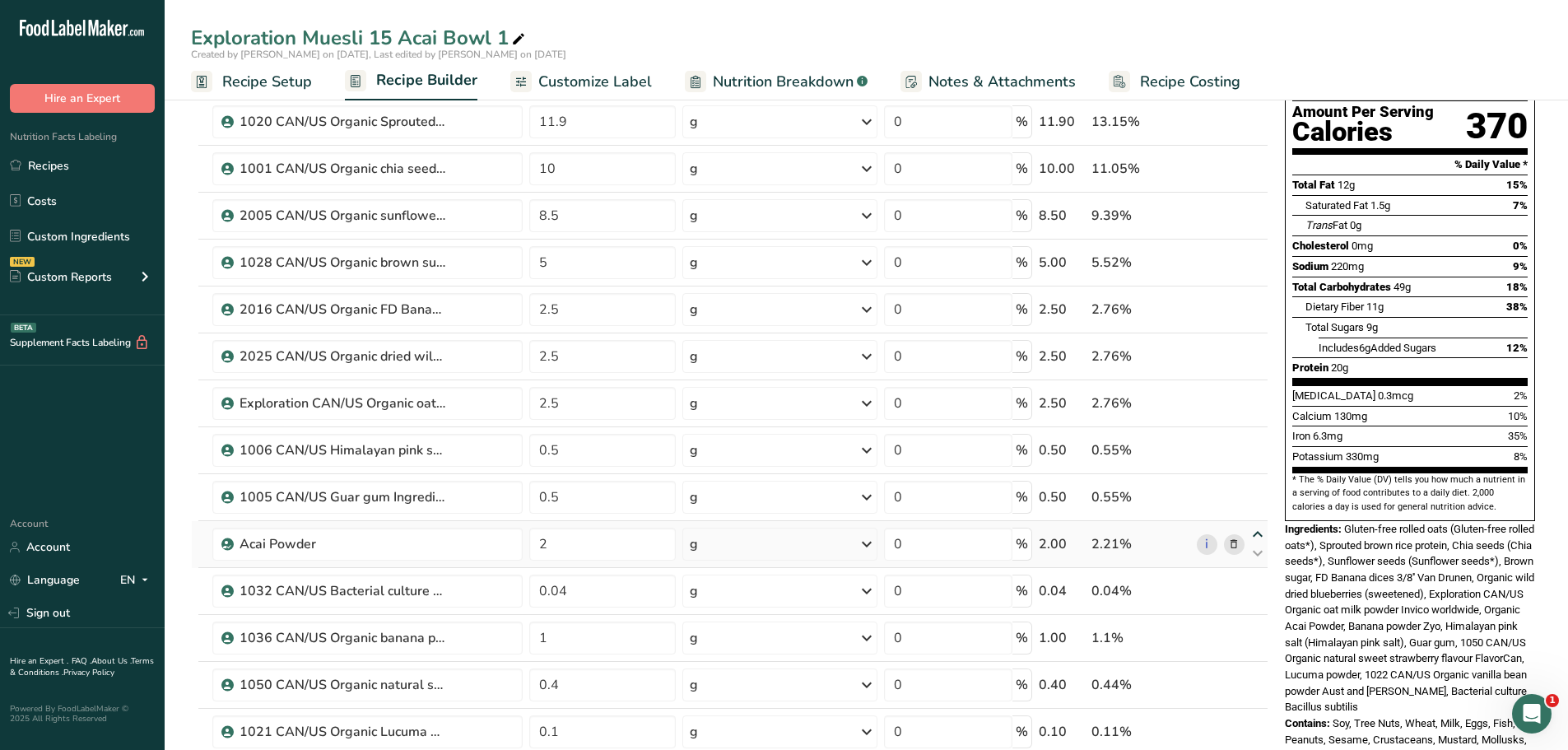
type input "0.5"
click at [1261, 483] on icon at bounding box center [1258, 488] width 20 height 13
type input "2"
type input "0.5"
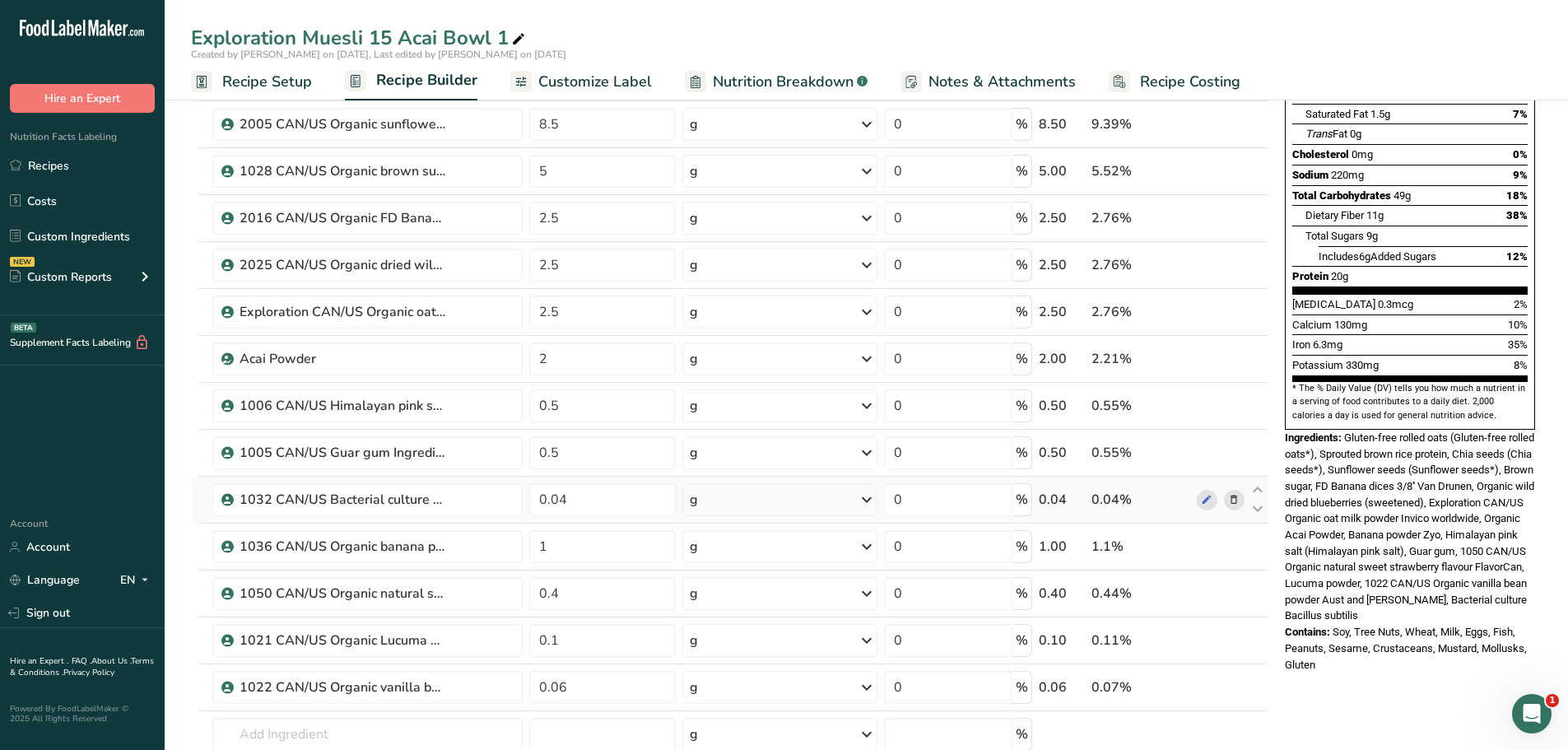
scroll to position [254, 0]
click at [1263, 533] on icon at bounding box center [1258, 536] width 20 height 13
type input "1"
type input "0.04"
click at [1263, 487] on icon at bounding box center [1258, 489] width 20 height 13
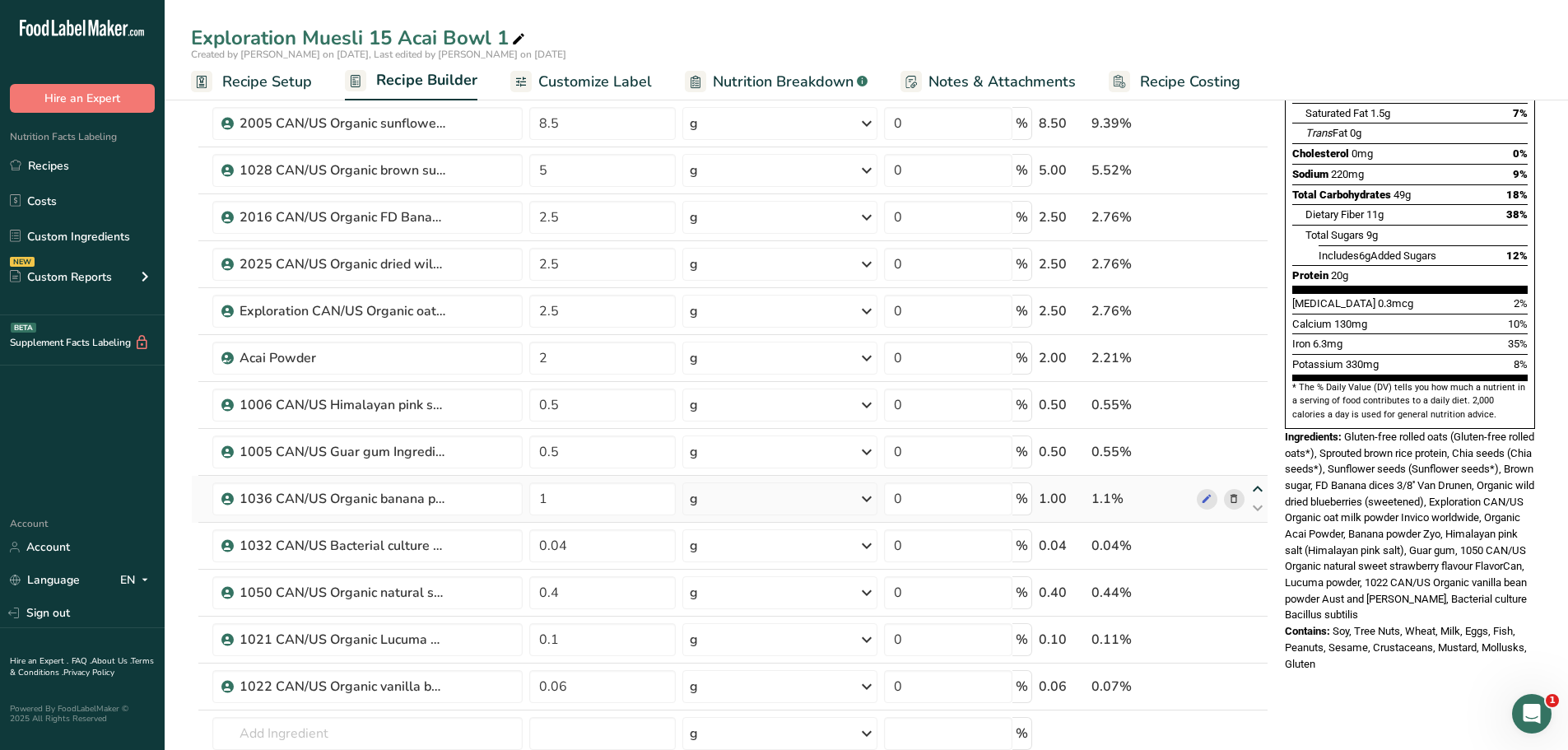
type input "1"
type input "0.5"
click at [1259, 440] on icon at bounding box center [1258, 442] width 20 height 13
type input "1"
type input "0.5"
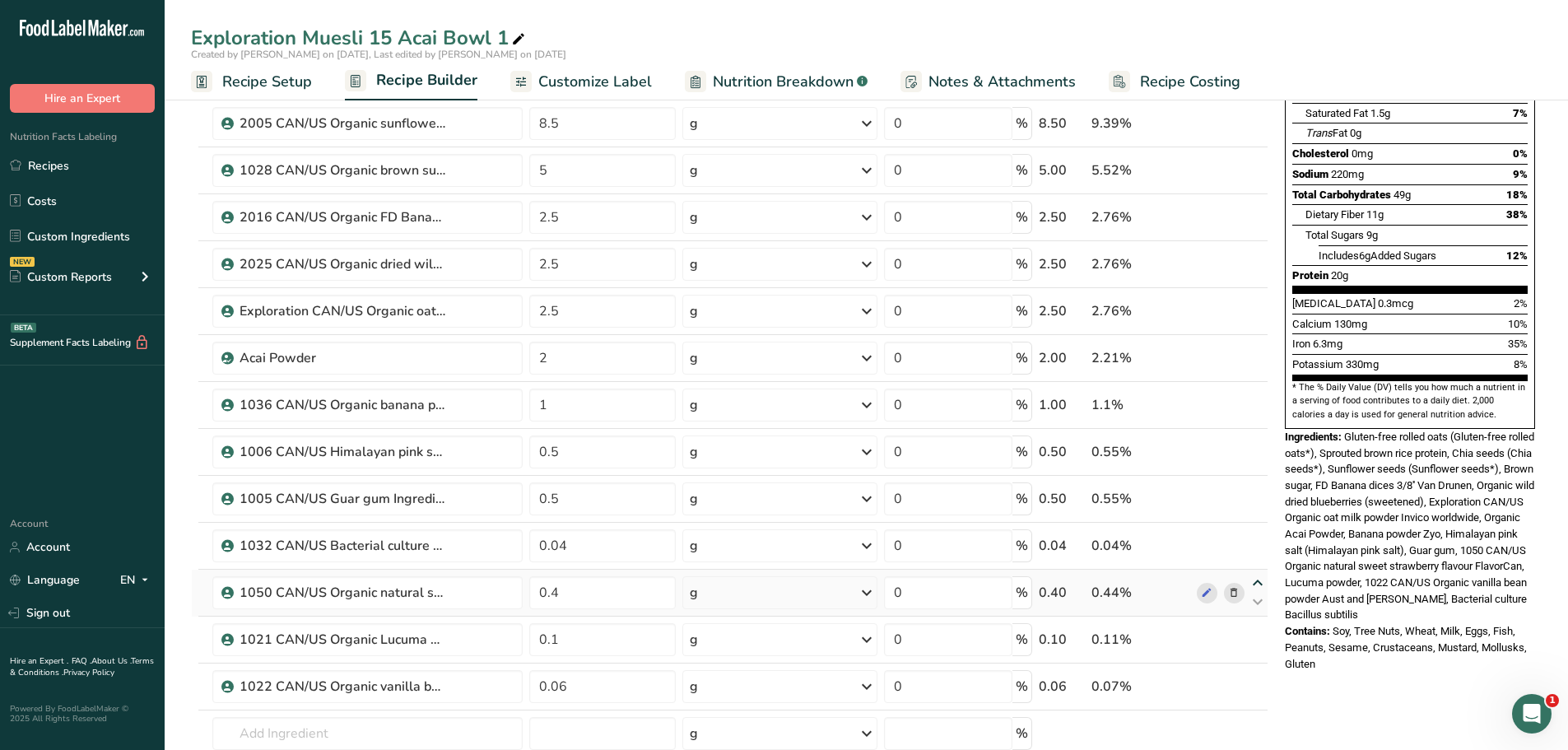
click at [1256, 577] on icon at bounding box center [1258, 582] width 20 height 13
type input "0.4"
type input "0.04"
click at [1259, 535] on icon at bounding box center [1258, 536] width 20 height 13
type input "0.4"
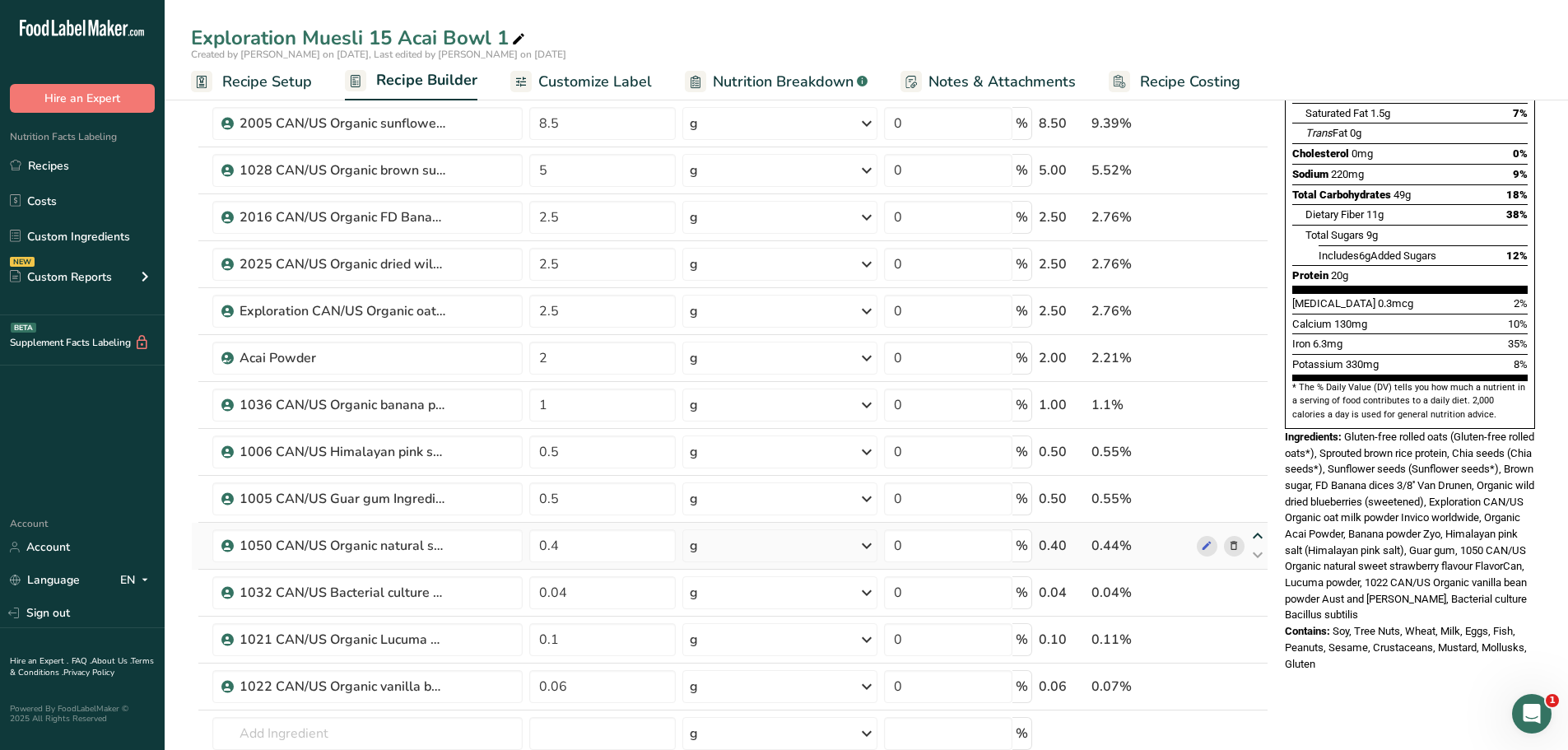
type input "0.5"
click at [1261, 489] on icon at bounding box center [1258, 489] width 20 height 13
type input "0.4"
type input "0.5"
click at [556, 452] on input "0.4" at bounding box center [603, 452] width 147 height 33
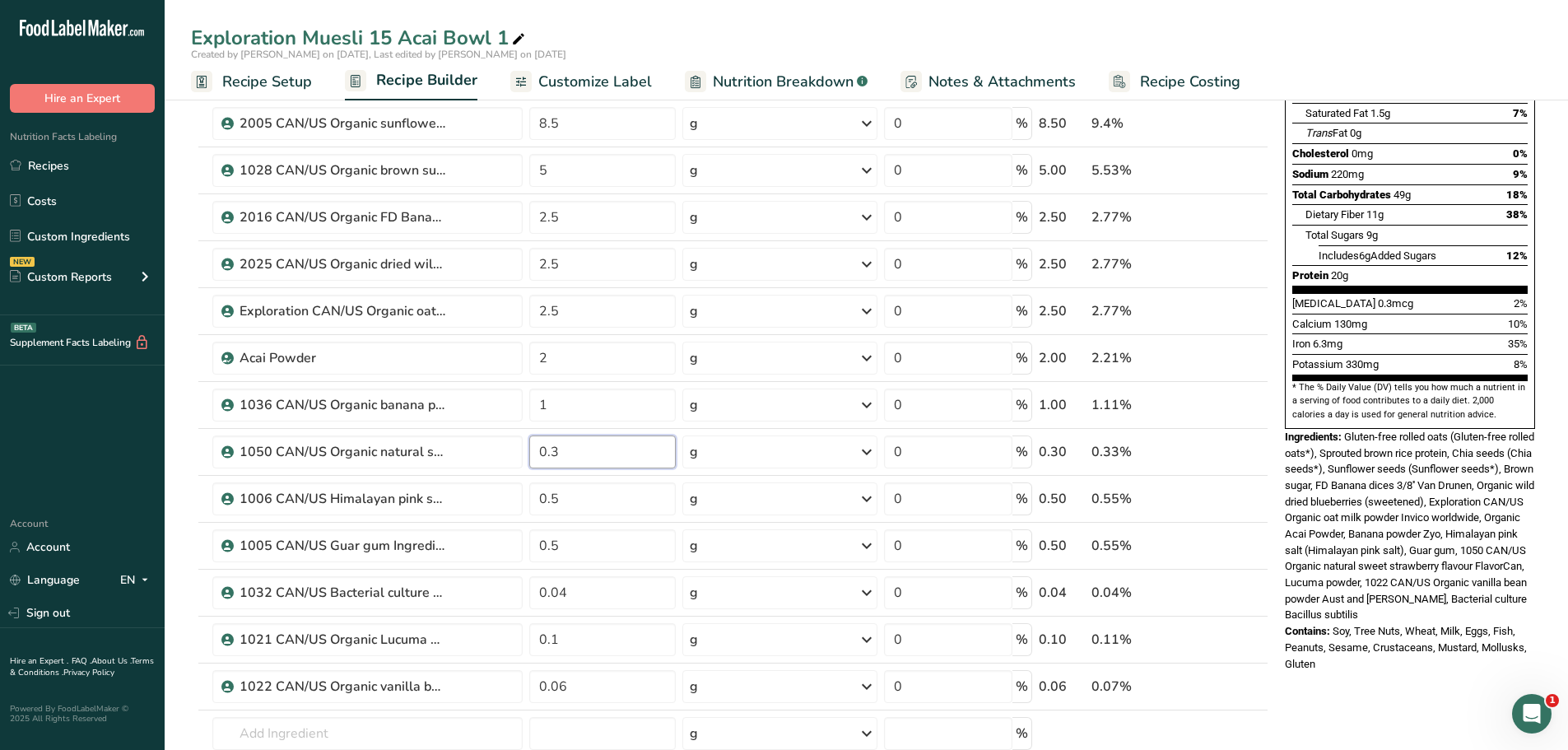
type input "0.3"
click at [722, 31] on div "Exploration Muesli 15 Acai Bowl 1 Created by [PERSON_NAME] on [DATE], Last edit…" at bounding box center [866, 651] width 1404 height 1637
click at [1261, 628] on icon at bounding box center [1258, 629] width 20 height 13
type input "0.1"
type input "0.04"
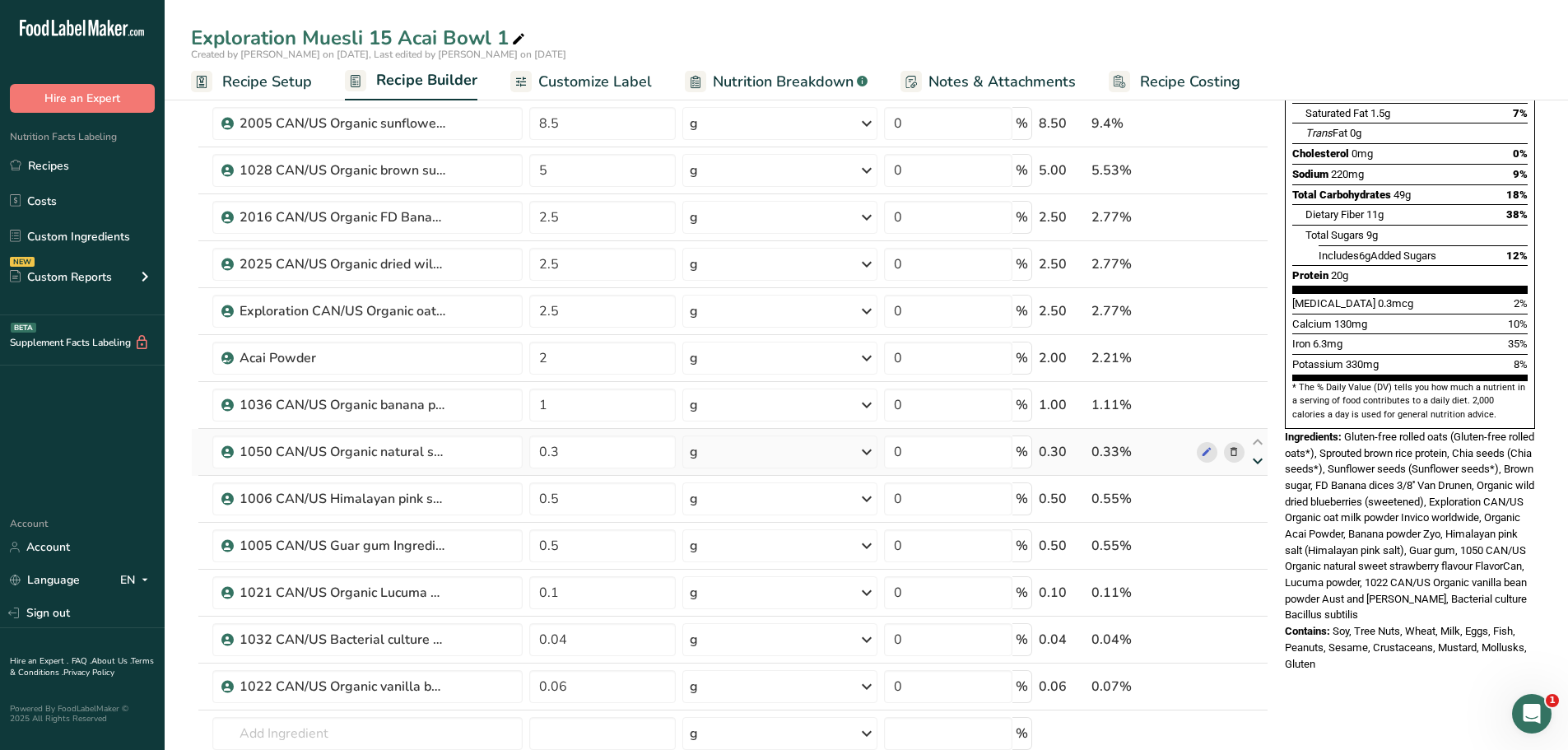
click at [1259, 463] on icon at bounding box center [1258, 461] width 20 height 13
type input "0.5"
click at [1261, 504] on icon at bounding box center [1258, 508] width 20 height 13
type input "0.5"
type input "0.3"
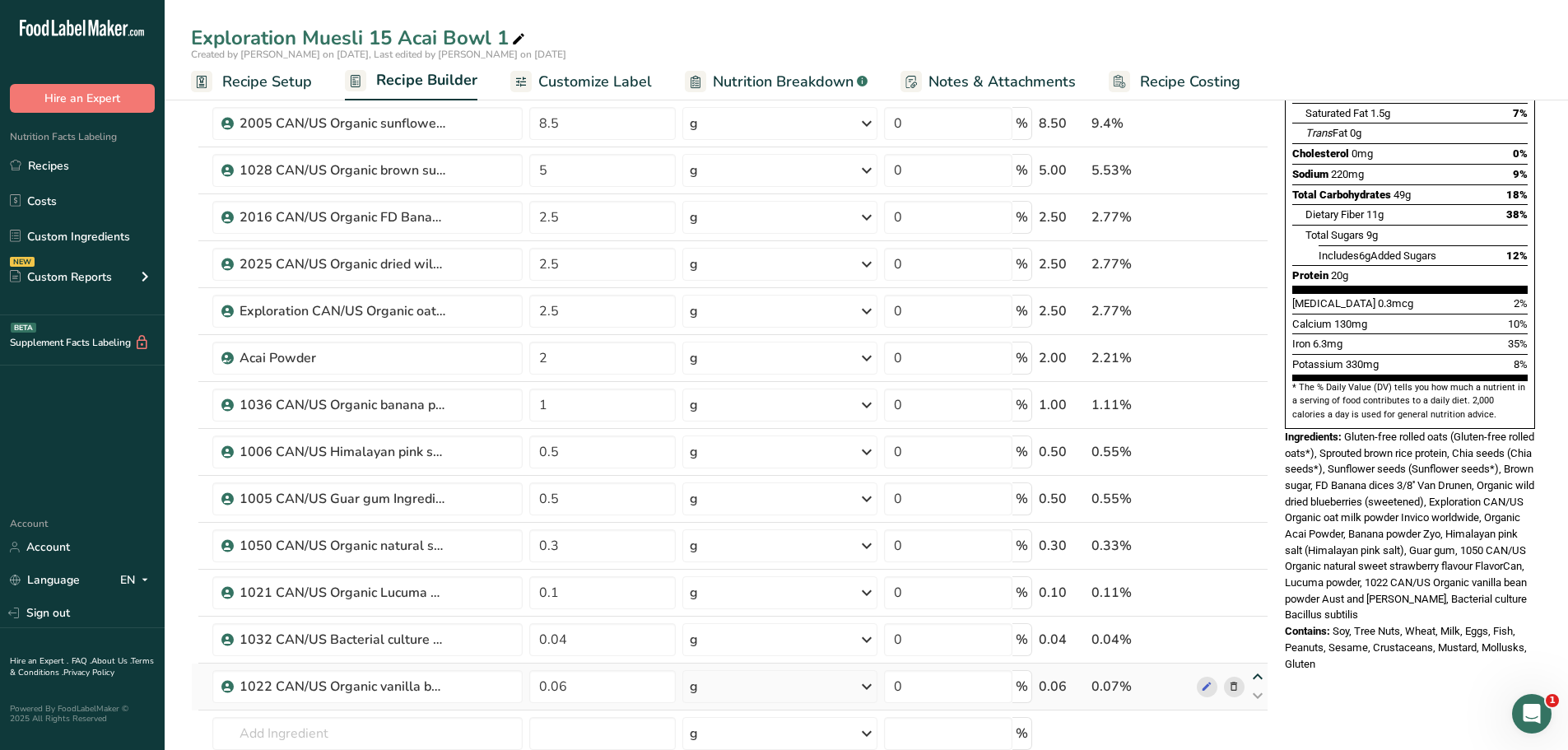
click at [1260, 675] on icon at bounding box center [1258, 676] width 20 height 13
type input "0.06"
type input "0.04"
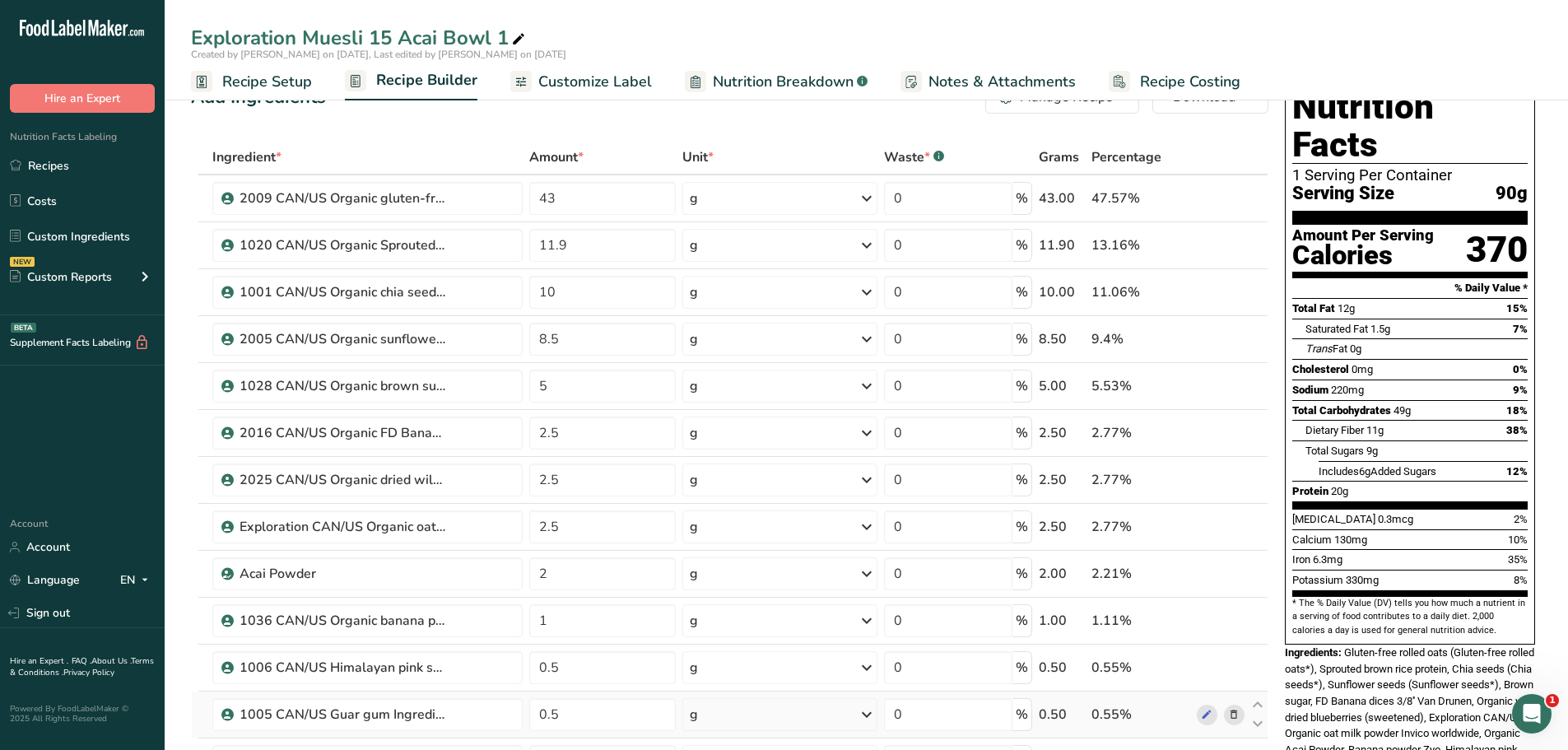
scroll to position [37, 0]
click at [556, 623] on input "1" at bounding box center [603, 621] width 147 height 33
type input "0.6"
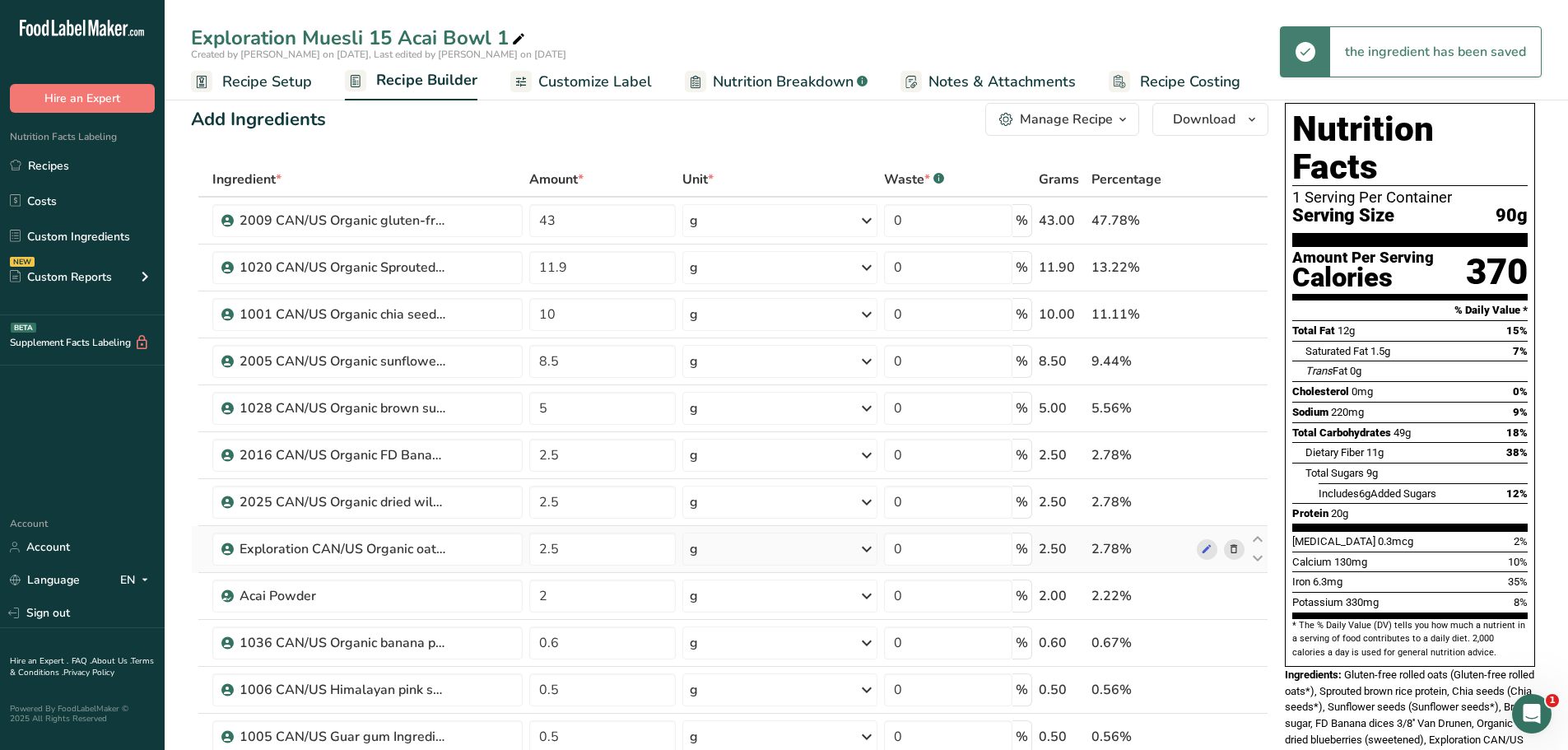
scroll to position [0, 0]
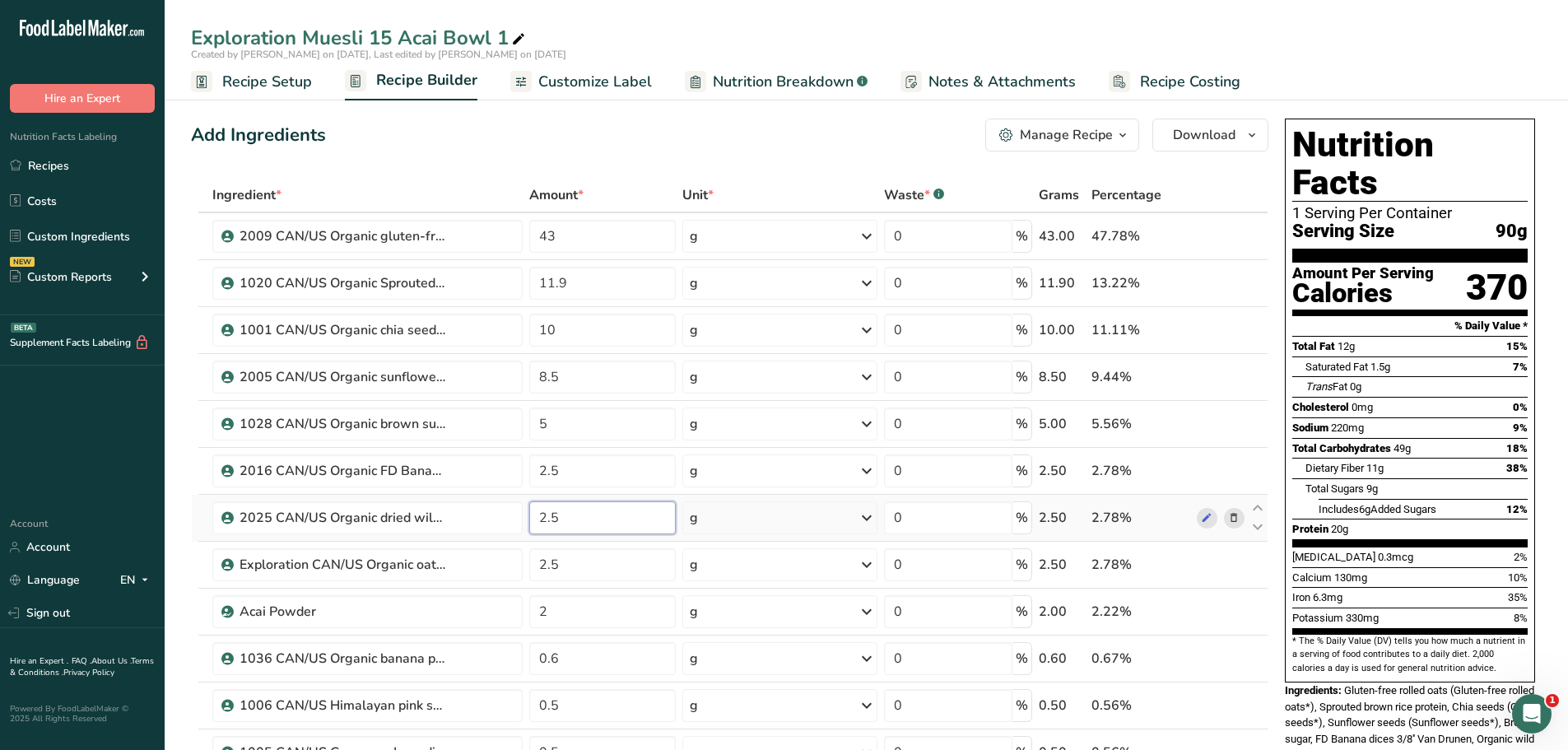
click at [555, 517] on input "2.5" at bounding box center [603, 517] width 147 height 33
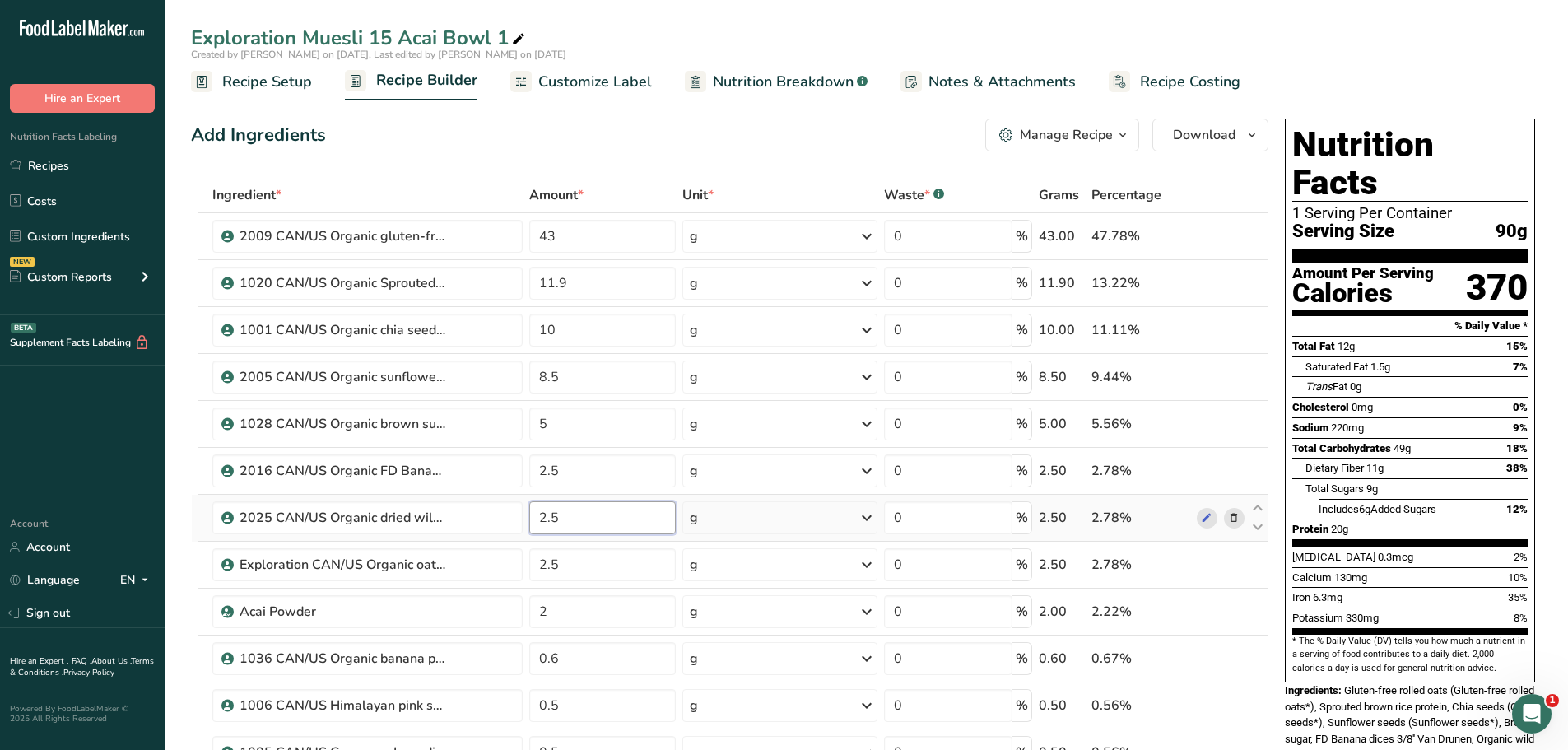
click at [564, 522] on input "2.5" at bounding box center [603, 517] width 147 height 33
type input "2"
type input "3"
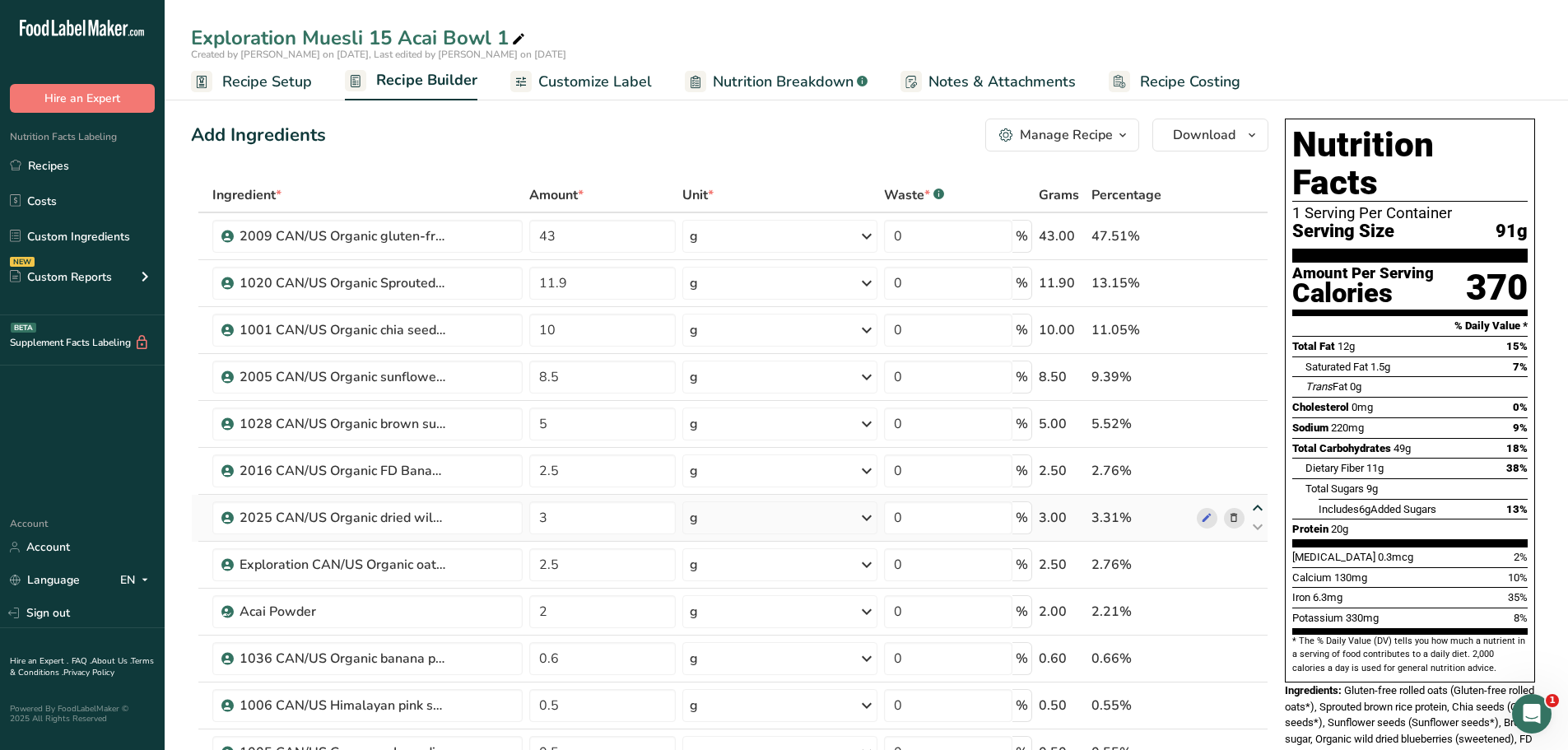
click at [1260, 505] on icon at bounding box center [1258, 508] width 20 height 13
type input "3"
type input "2.5"
click at [561, 519] on input "2.5" at bounding box center [603, 517] width 147 height 33
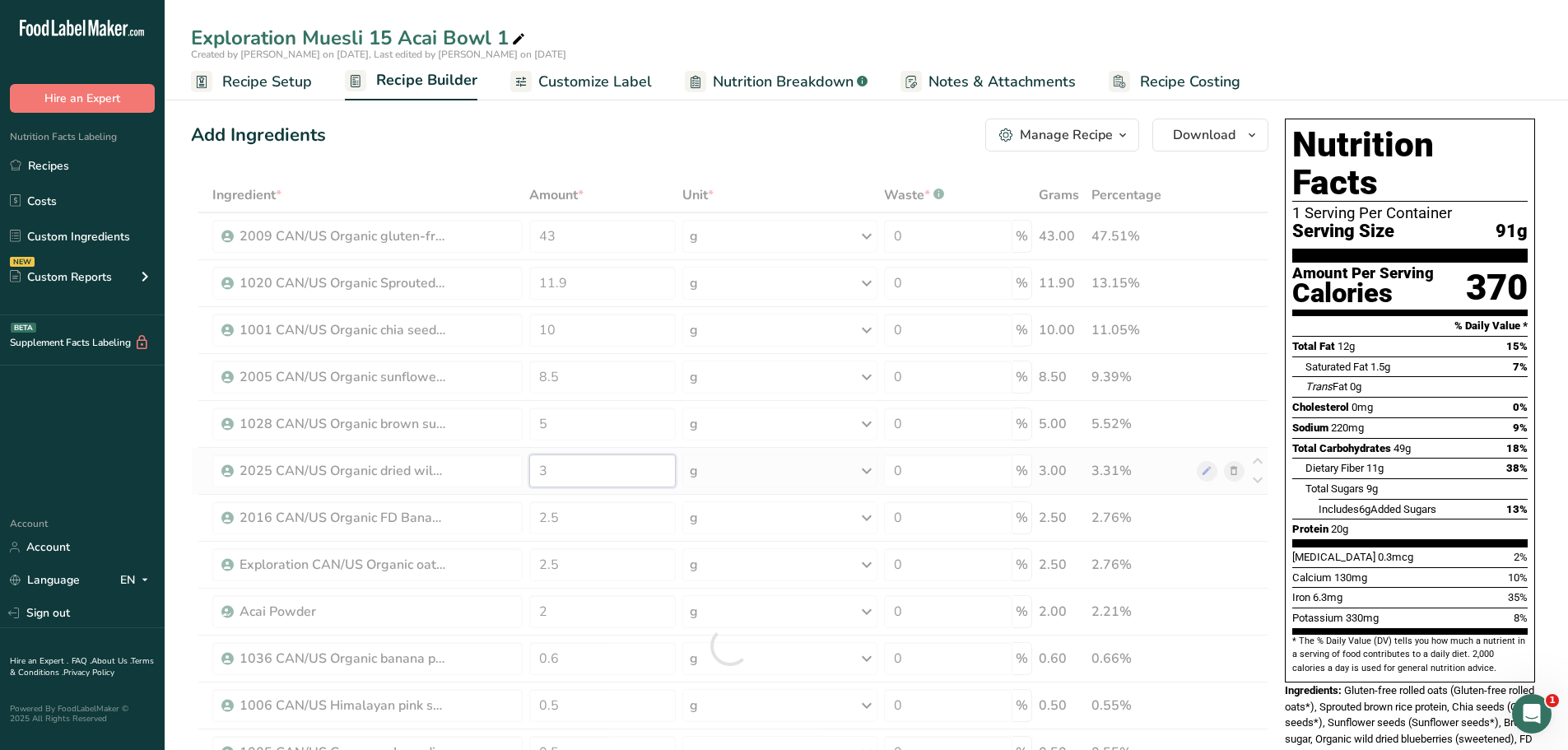
click at [555, 473] on div "Ingredient * Amount * Unit * Waste * .a-a{fill:#347362;}.b-a{fill:#fff;} Grams …" at bounding box center [730, 645] width 1078 height 936
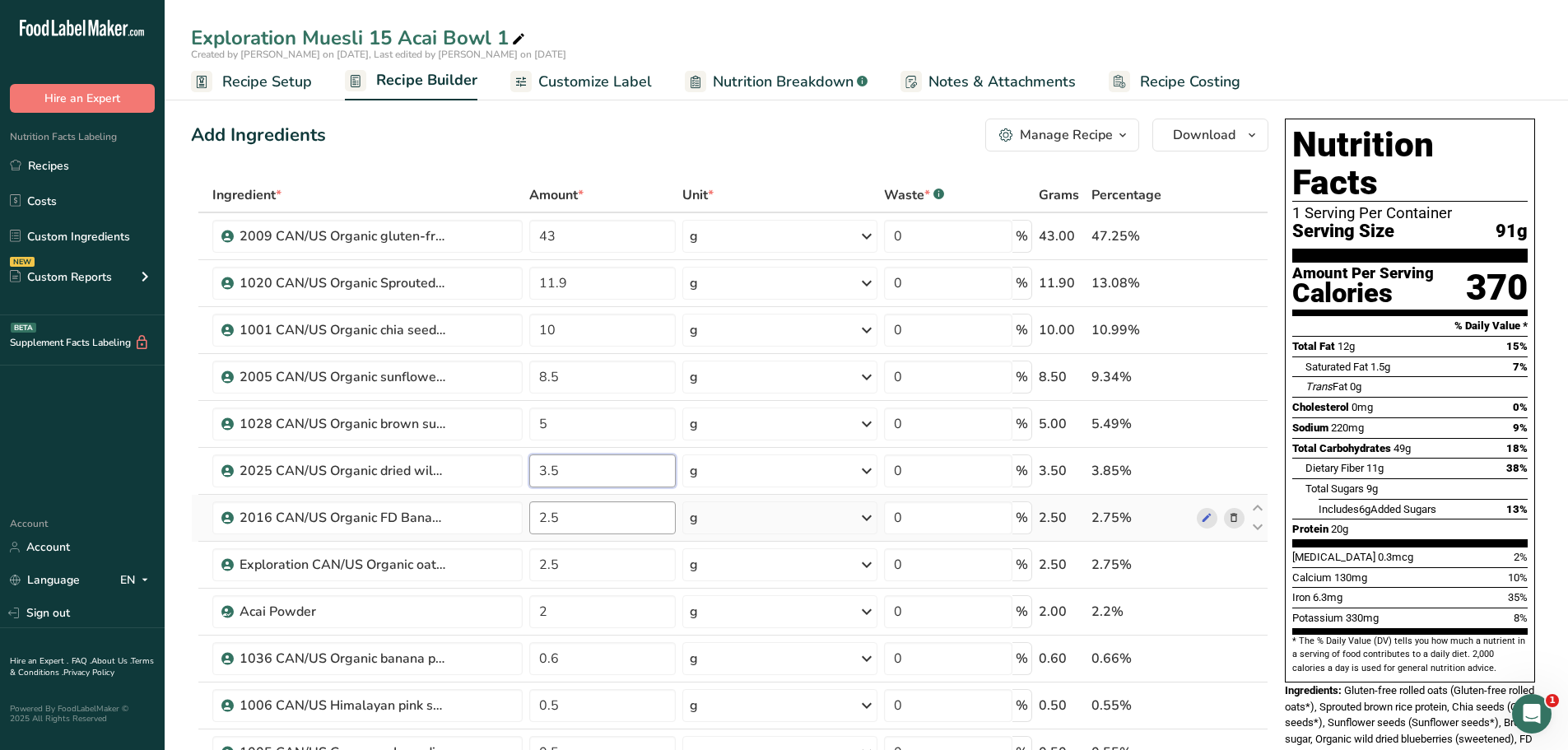
type input "3.5"
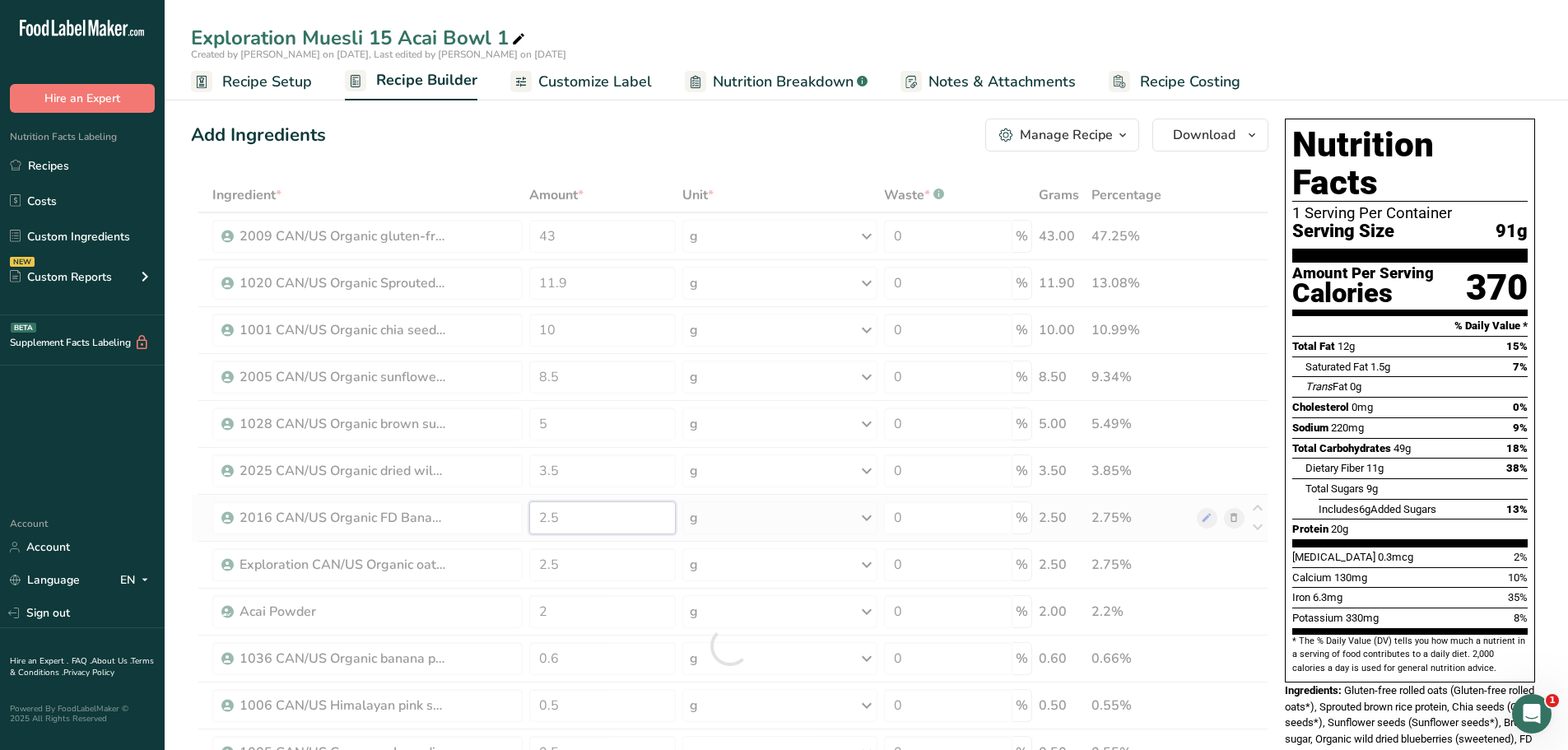
click at [566, 520] on div "Ingredient * Amount * Unit * Waste * .a-a{fill:#347362;}.b-a{fill:#fff;} Grams …" at bounding box center [730, 645] width 1078 height 936
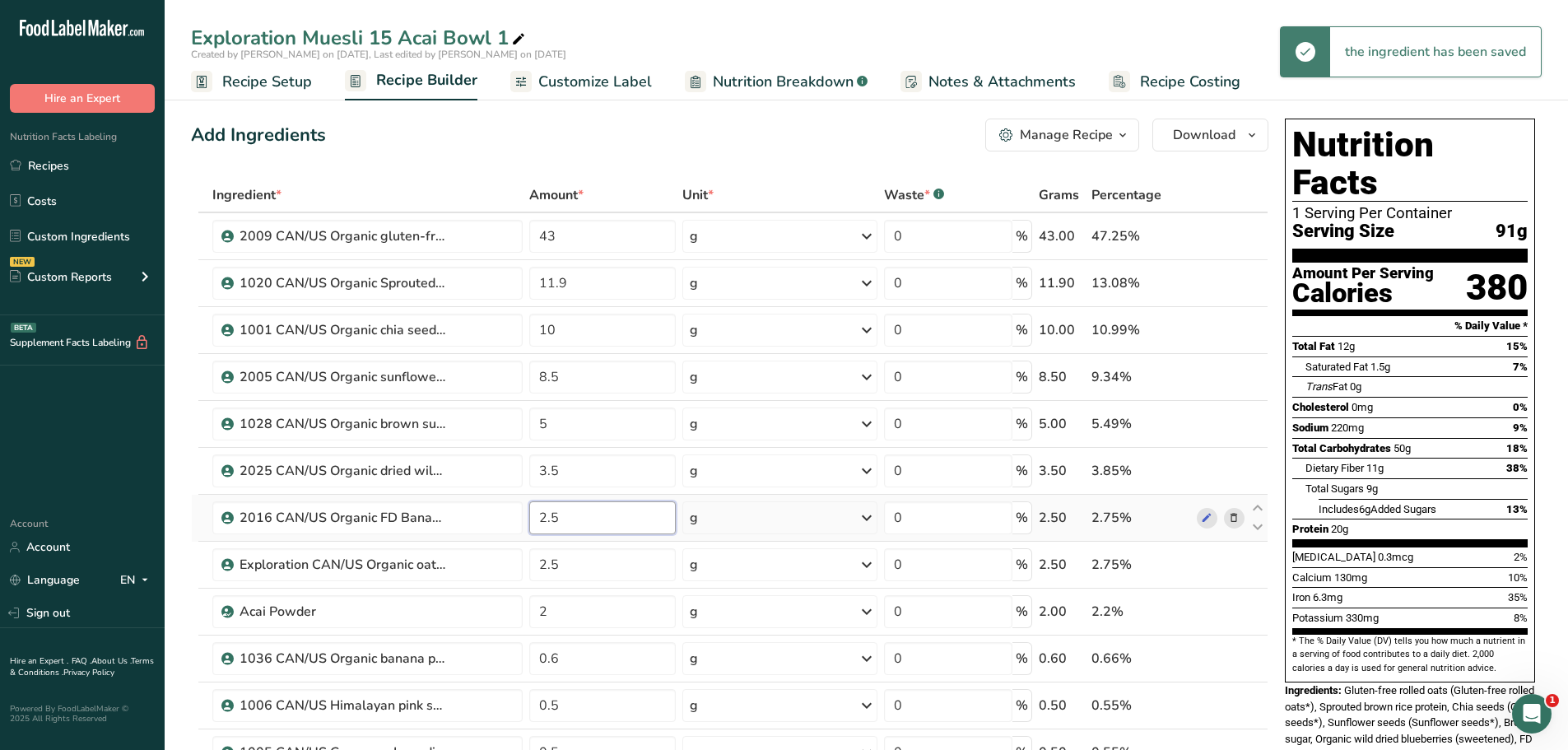
type input "2"
type input "3"
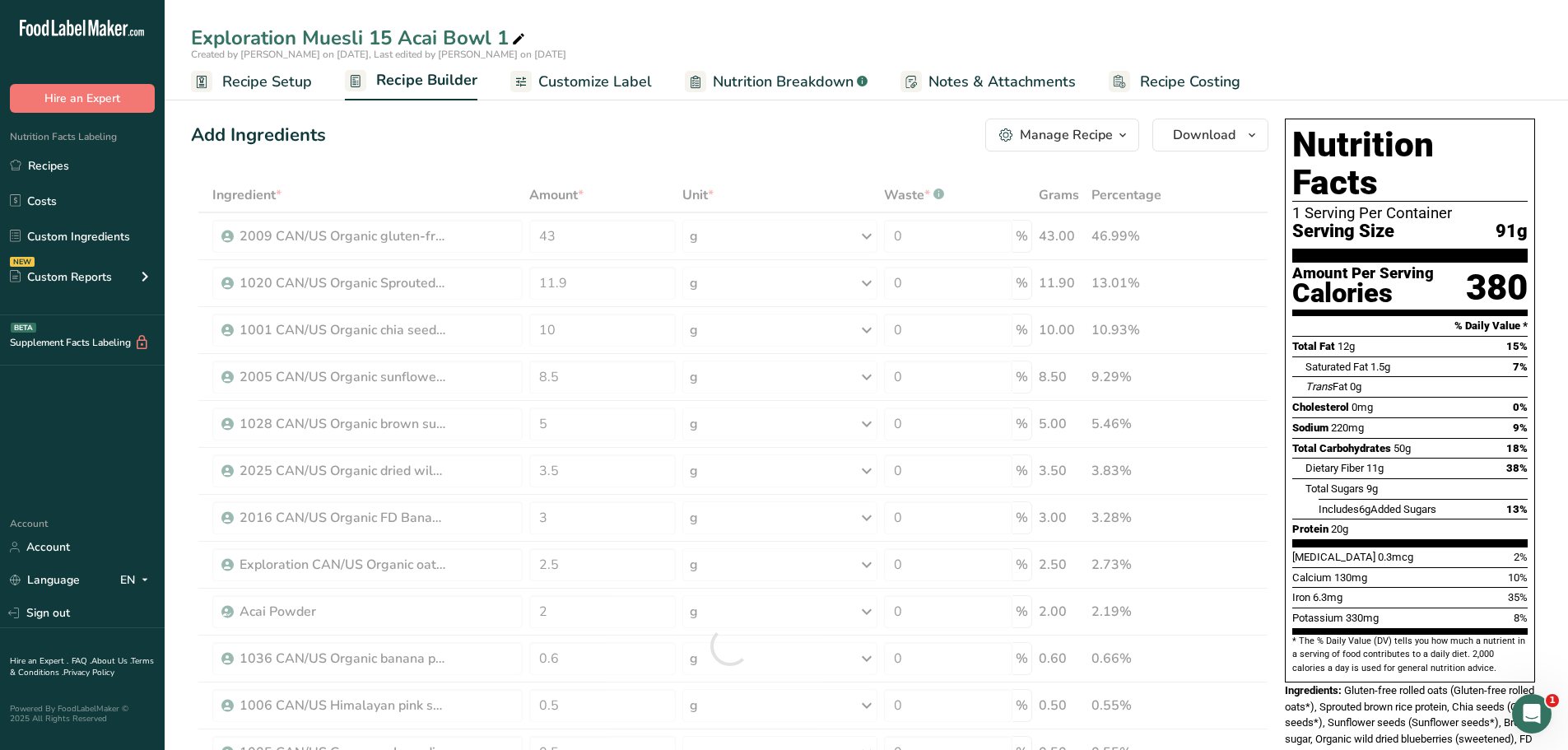
click at [835, 142] on div "Add Ingredients Manage Recipe Delete Recipe Duplicate Recipe Scale Recipe Save …" at bounding box center [730, 134] width 1078 height 33
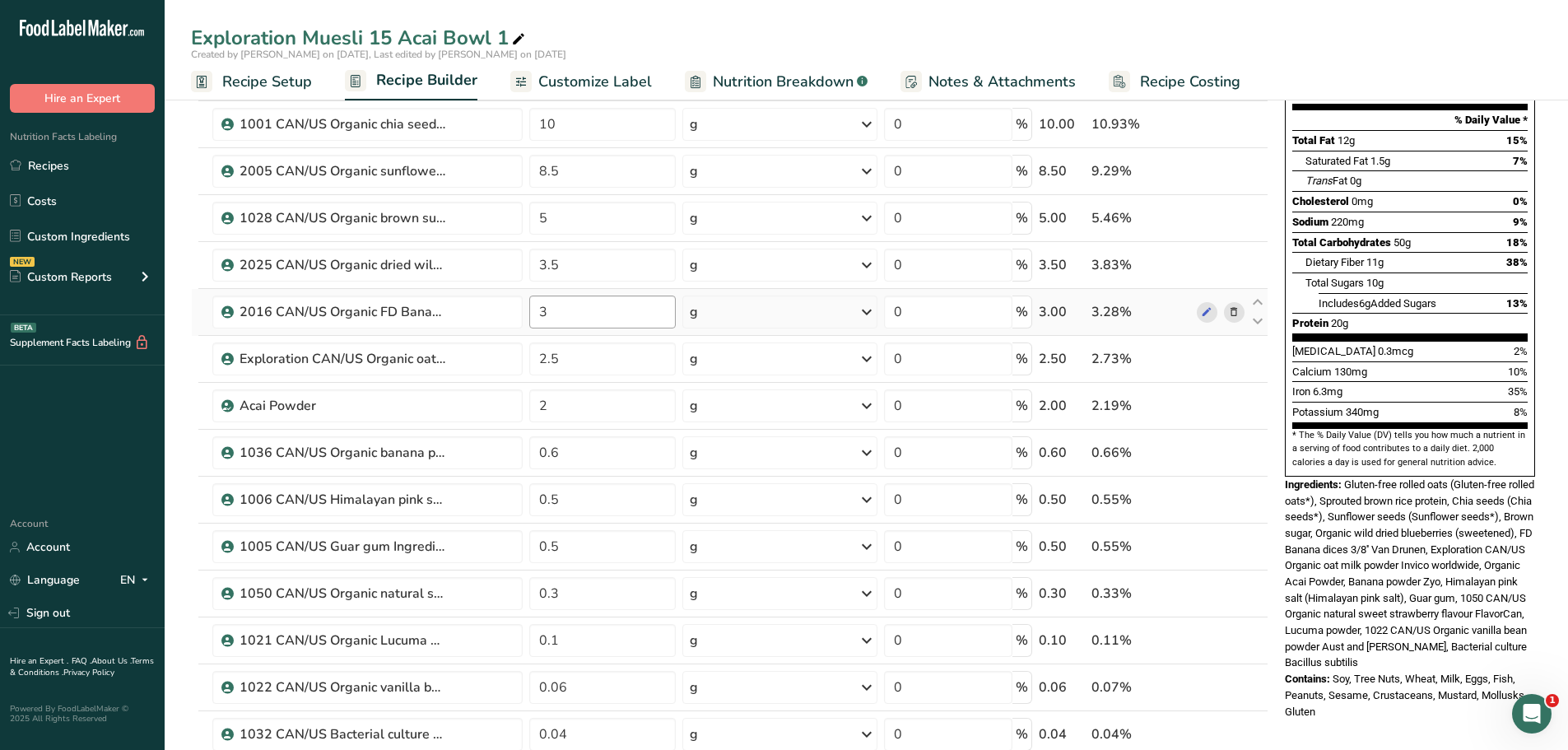
scroll to position [207, 0]
click at [559, 411] on input "2" at bounding box center [603, 405] width 147 height 33
type input "1.8"
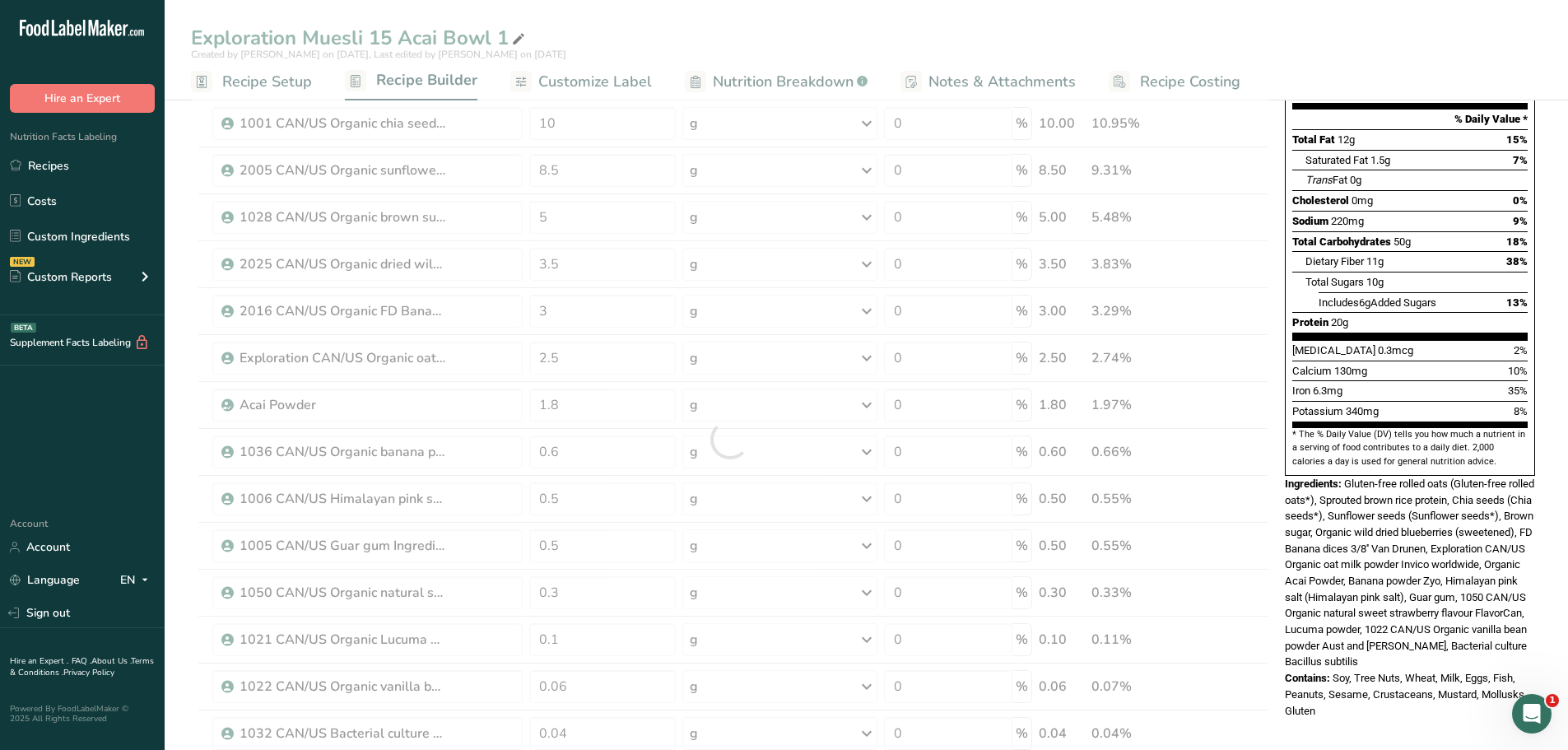
click at [739, 37] on div "Exploration Muesli 15 Acai Bowl 1 Created by [PERSON_NAME] on [DATE], Last edit…" at bounding box center [866, 698] width 1404 height 1637
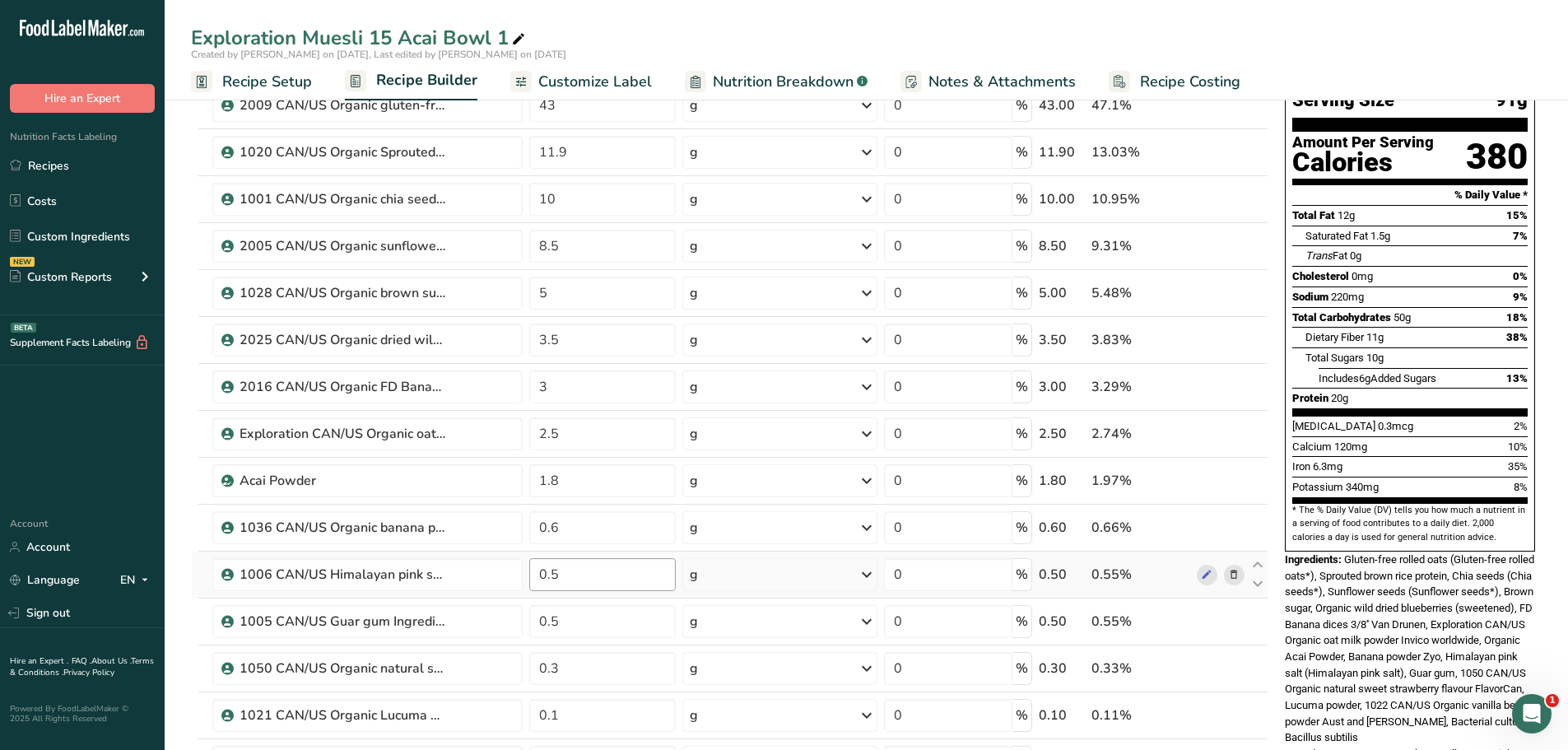
scroll to position [0, 0]
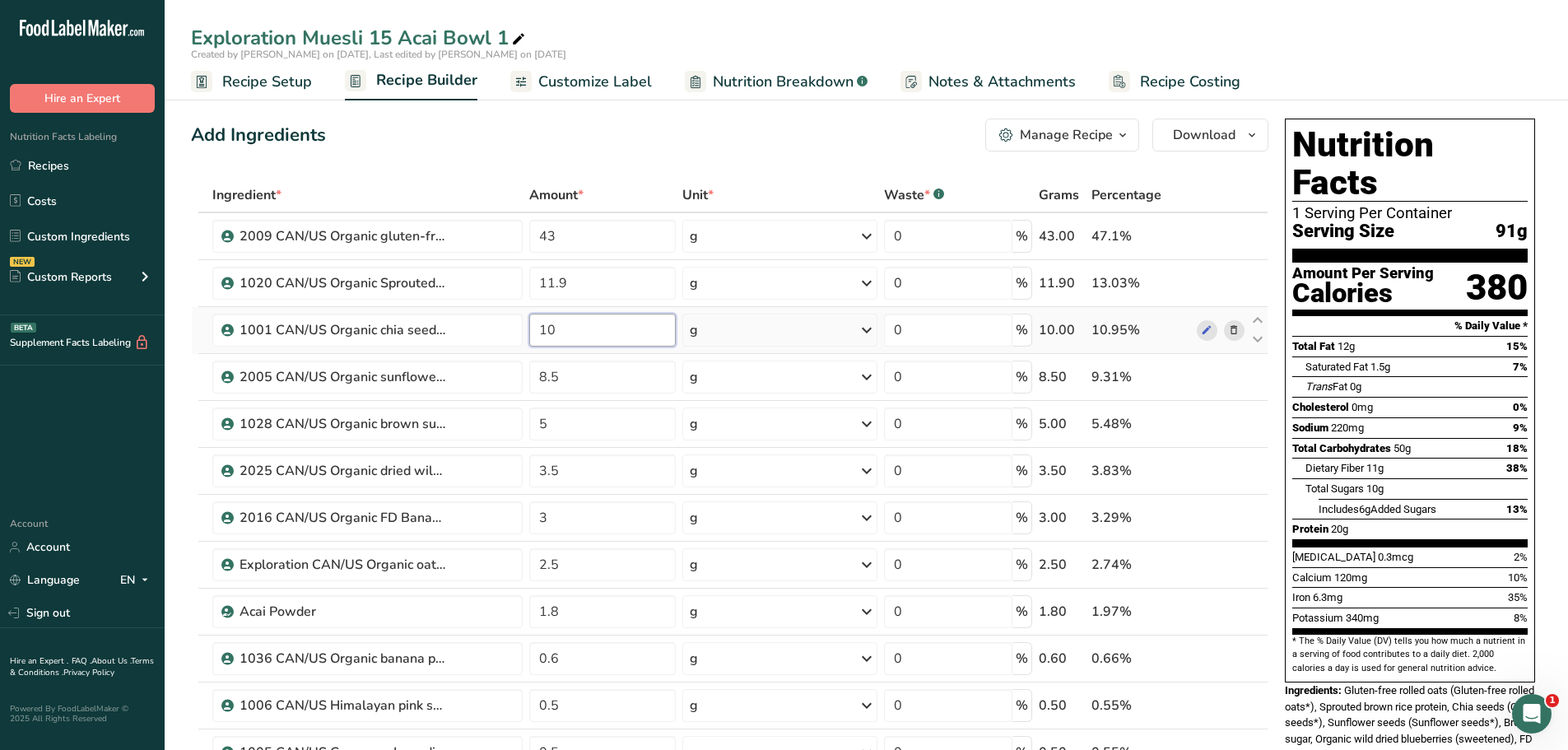
click at [556, 327] on input "10" at bounding box center [603, 329] width 147 height 33
type input "1"
type input "9.5"
click at [661, 128] on div "Add Ingredients Manage Recipe Delete Recipe Duplicate Recipe Scale Recipe Save …" at bounding box center [730, 134] width 1078 height 33
click at [555, 424] on input "5" at bounding box center [603, 423] width 147 height 33
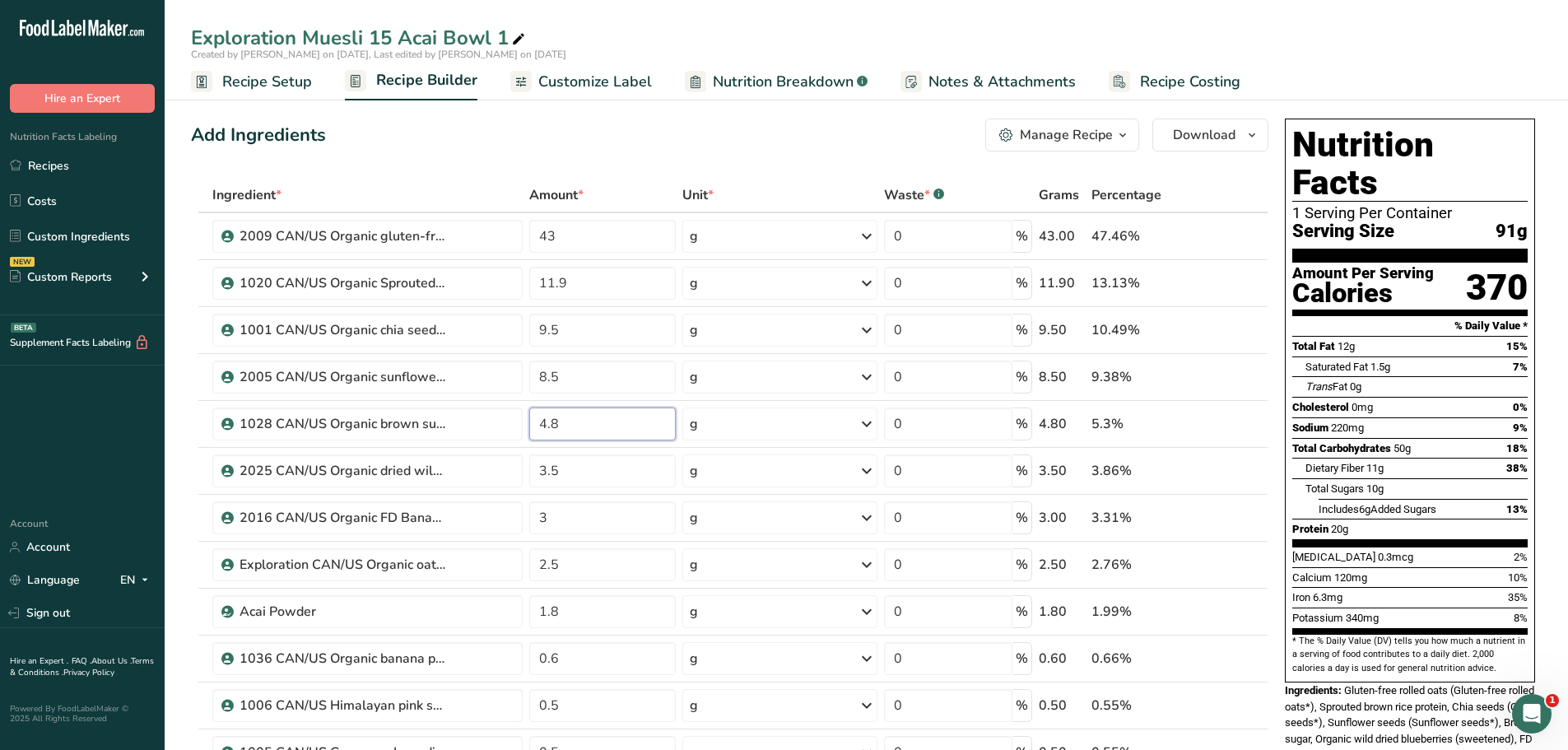
type input "4.8"
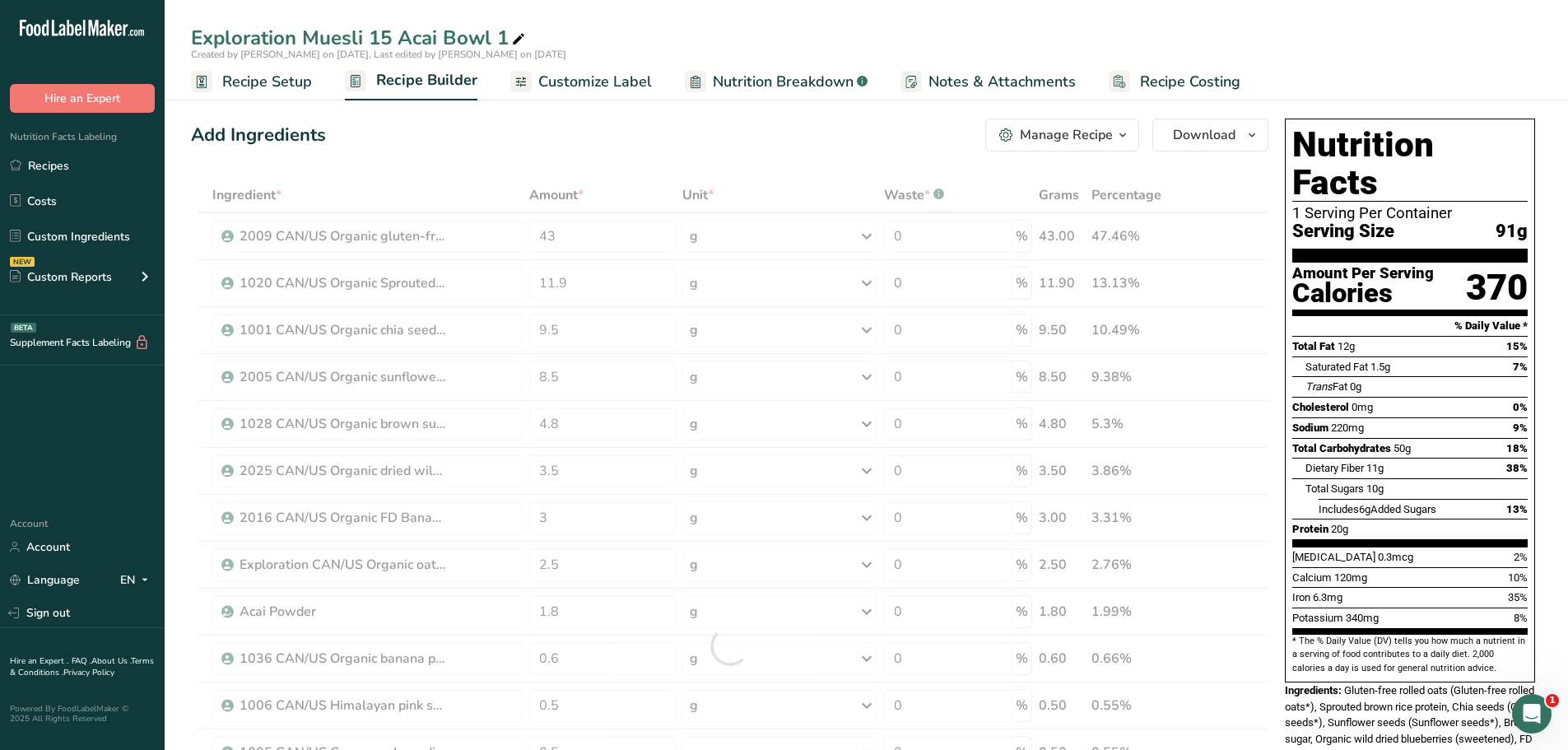
click at [651, 147] on div "Add Ingredients Manage Recipe Delete Recipe Duplicate Recipe Scale Recipe Save …" at bounding box center [730, 134] width 1078 height 33
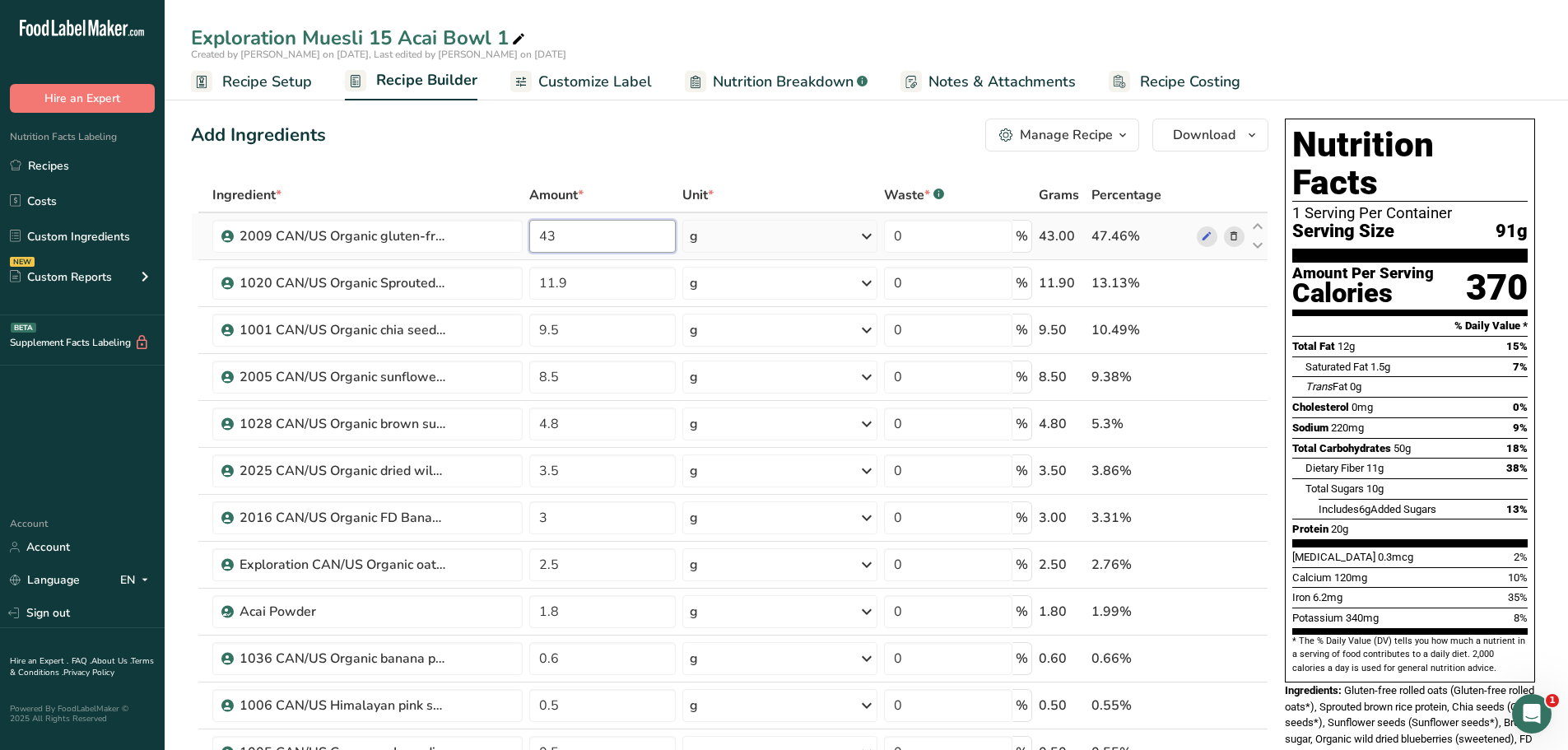
click at [559, 242] on input "43" at bounding box center [603, 235] width 147 height 33
type input "42.4"
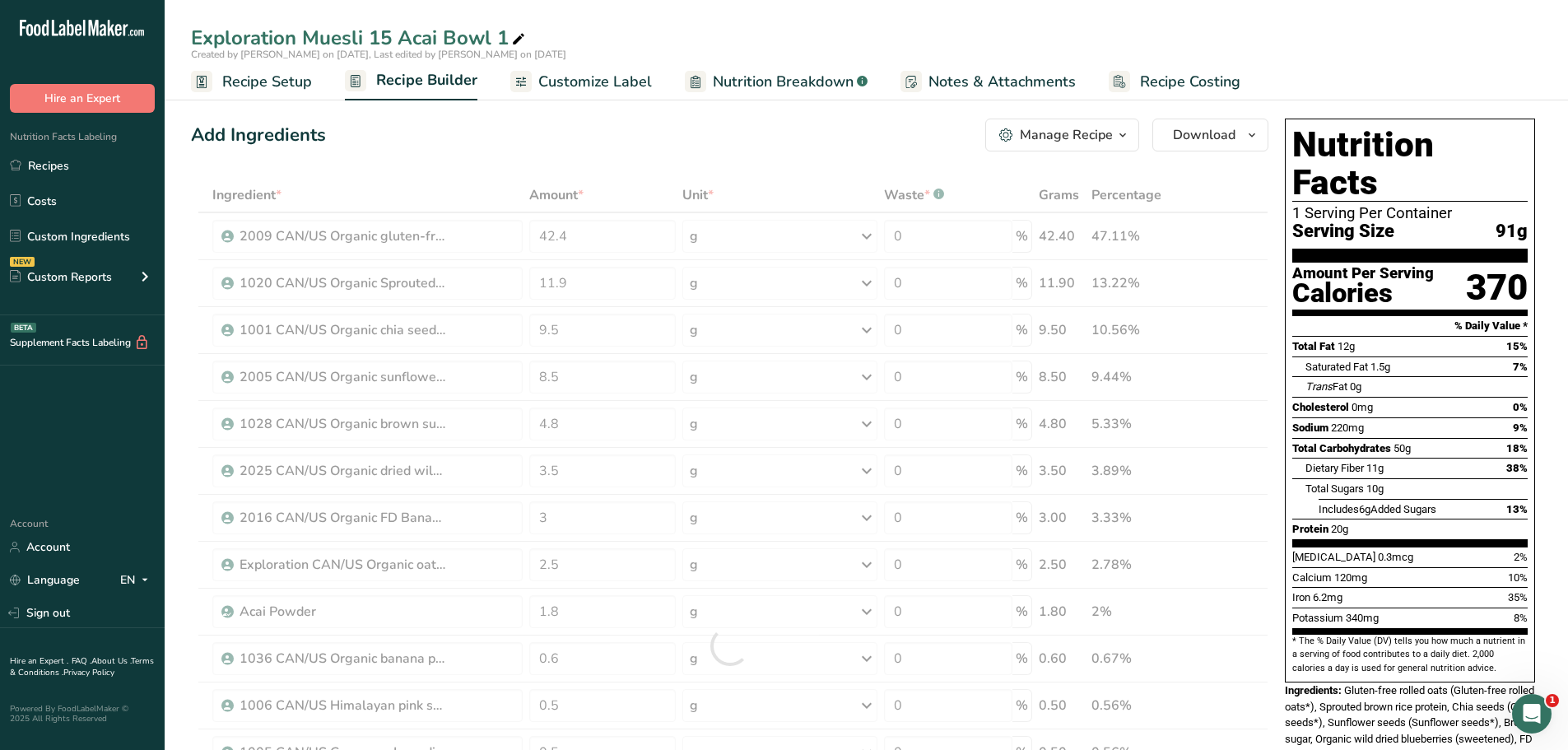
click at [455, 140] on div "Add Ingredients Manage Recipe Delete Recipe Duplicate Recipe Scale Recipe Save …" at bounding box center [730, 134] width 1078 height 33
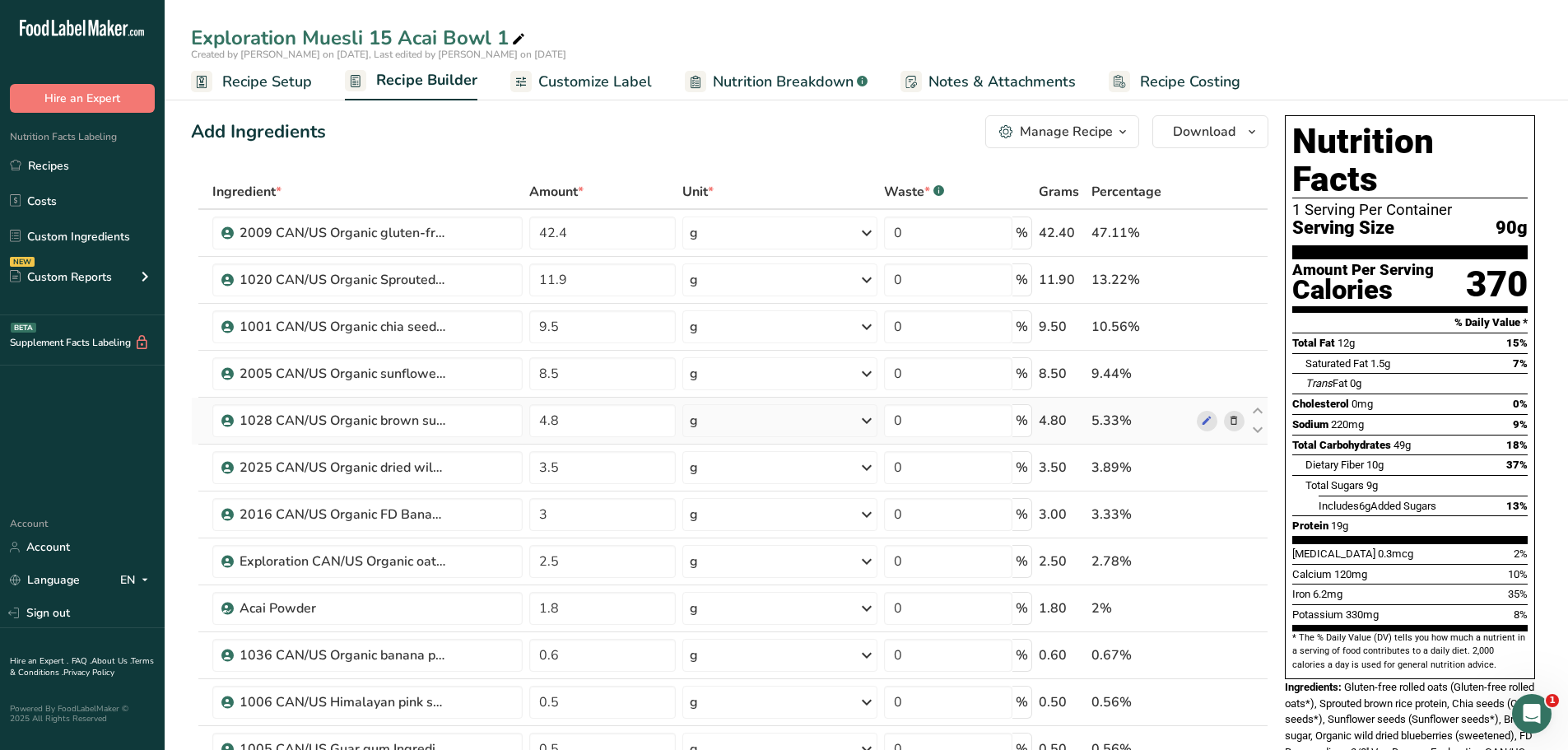
scroll to position [2, 0]
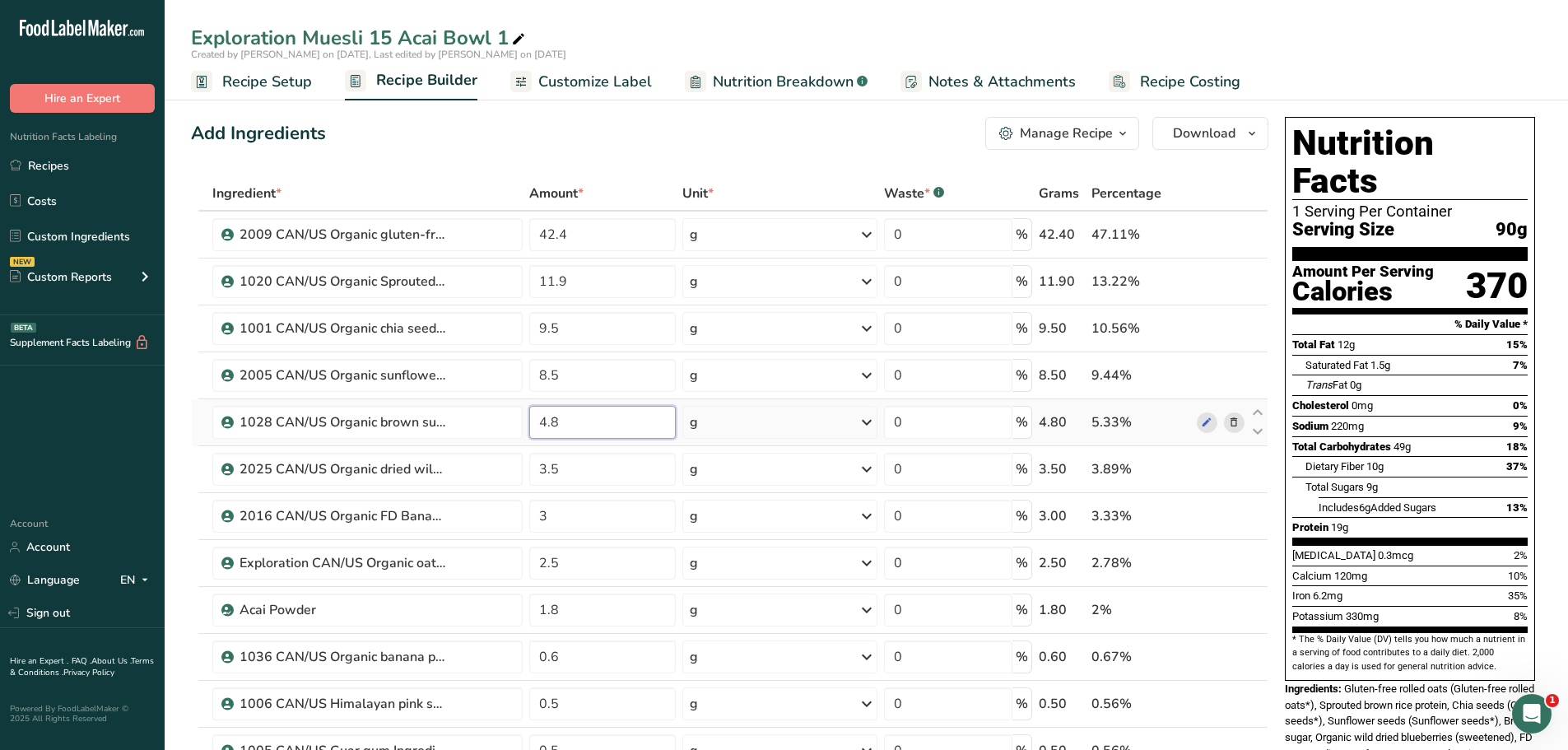
click at [566, 422] on input "4.8" at bounding box center [603, 422] width 147 height 33
click at [477, 138] on div "Add Ingredients Manage Recipe Delete Recipe Duplicate Recipe Scale Recipe Save …" at bounding box center [730, 132] width 1078 height 33
click at [565, 419] on input "4.9" at bounding box center [603, 422] width 147 height 33
type input "4.8"
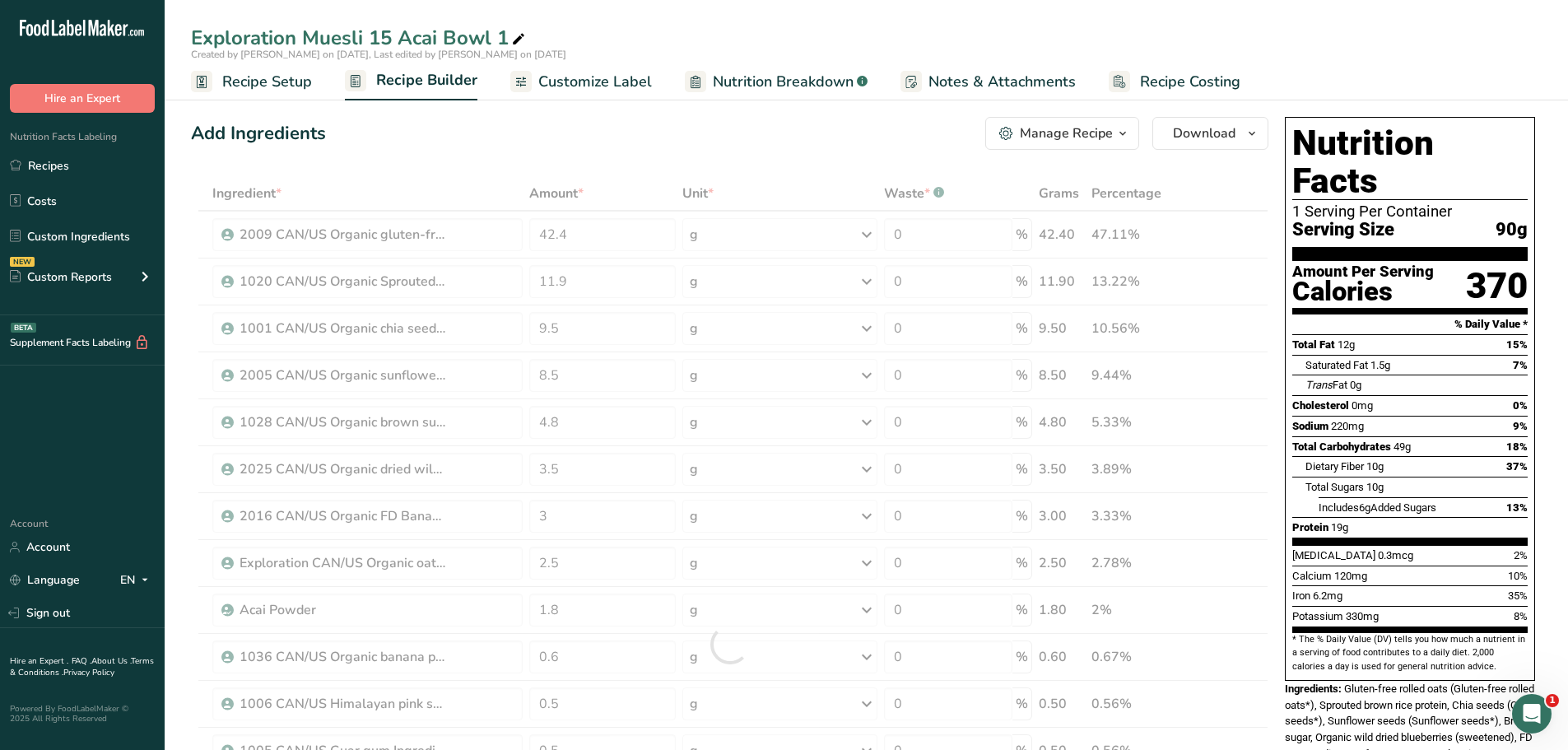
click at [437, 135] on div "Add Ingredients Manage Recipe Delete Recipe Duplicate Recipe Scale Recipe Save …" at bounding box center [730, 132] width 1078 height 33
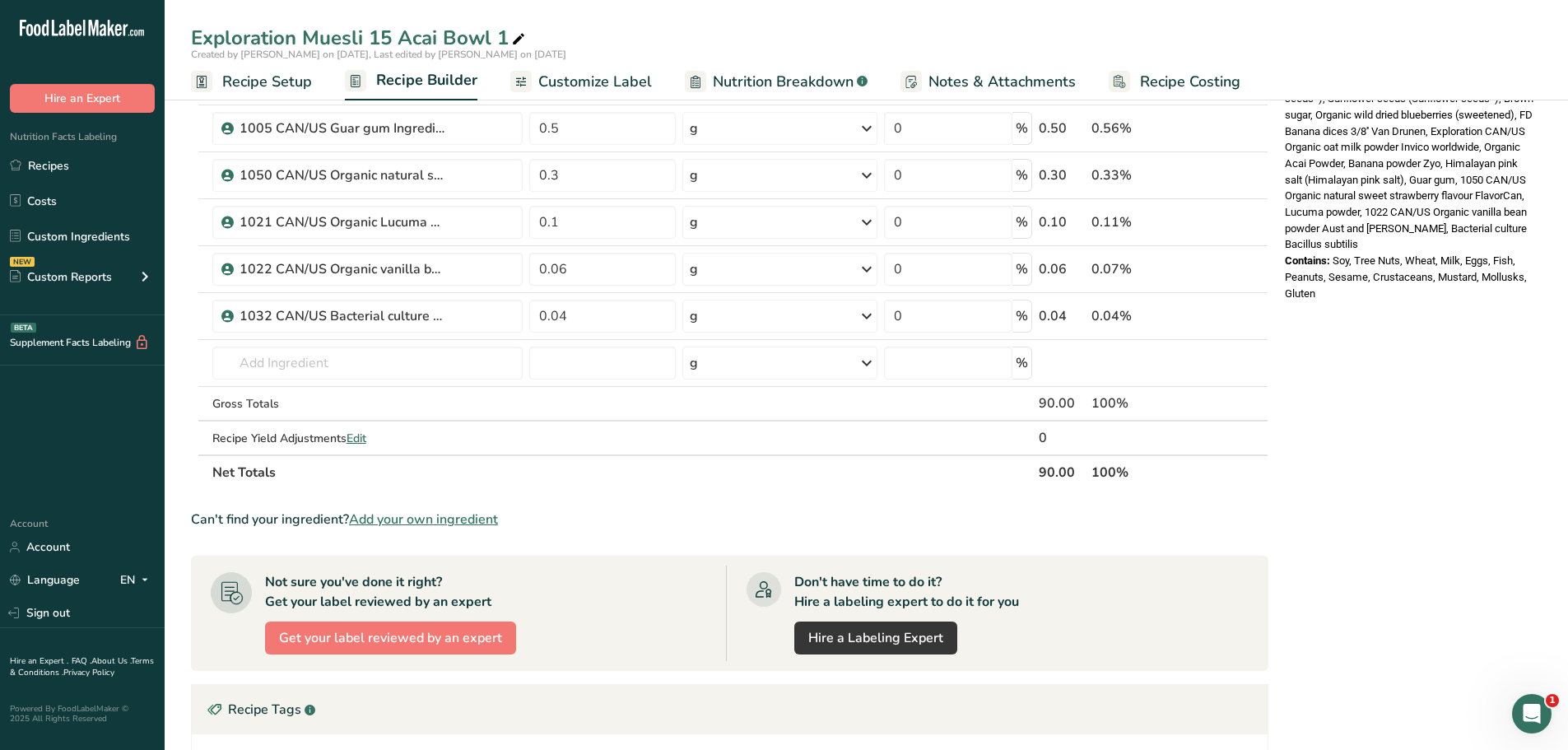
scroll to position [641, 0]
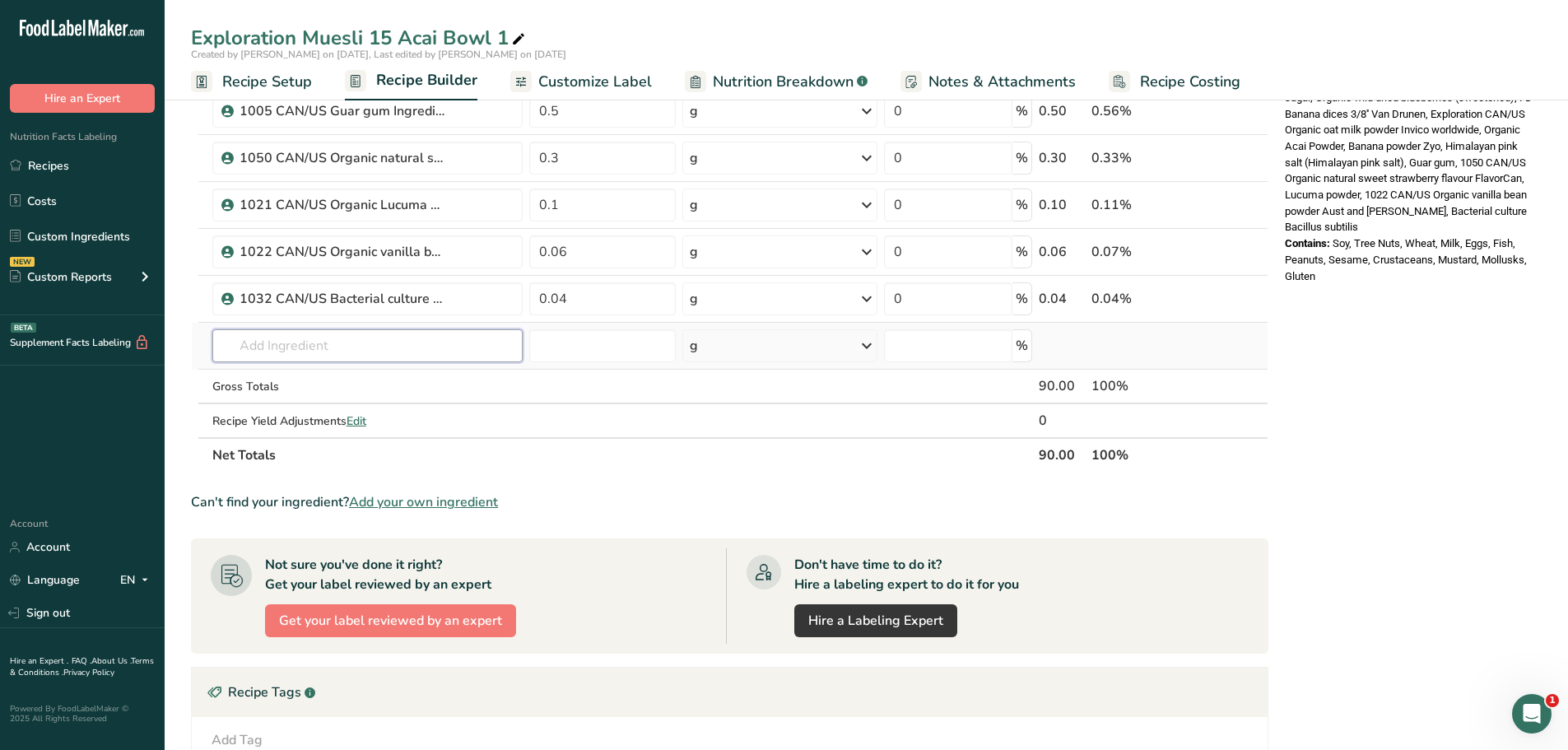
click at [351, 340] on input "text" at bounding box center [367, 345] width 310 height 33
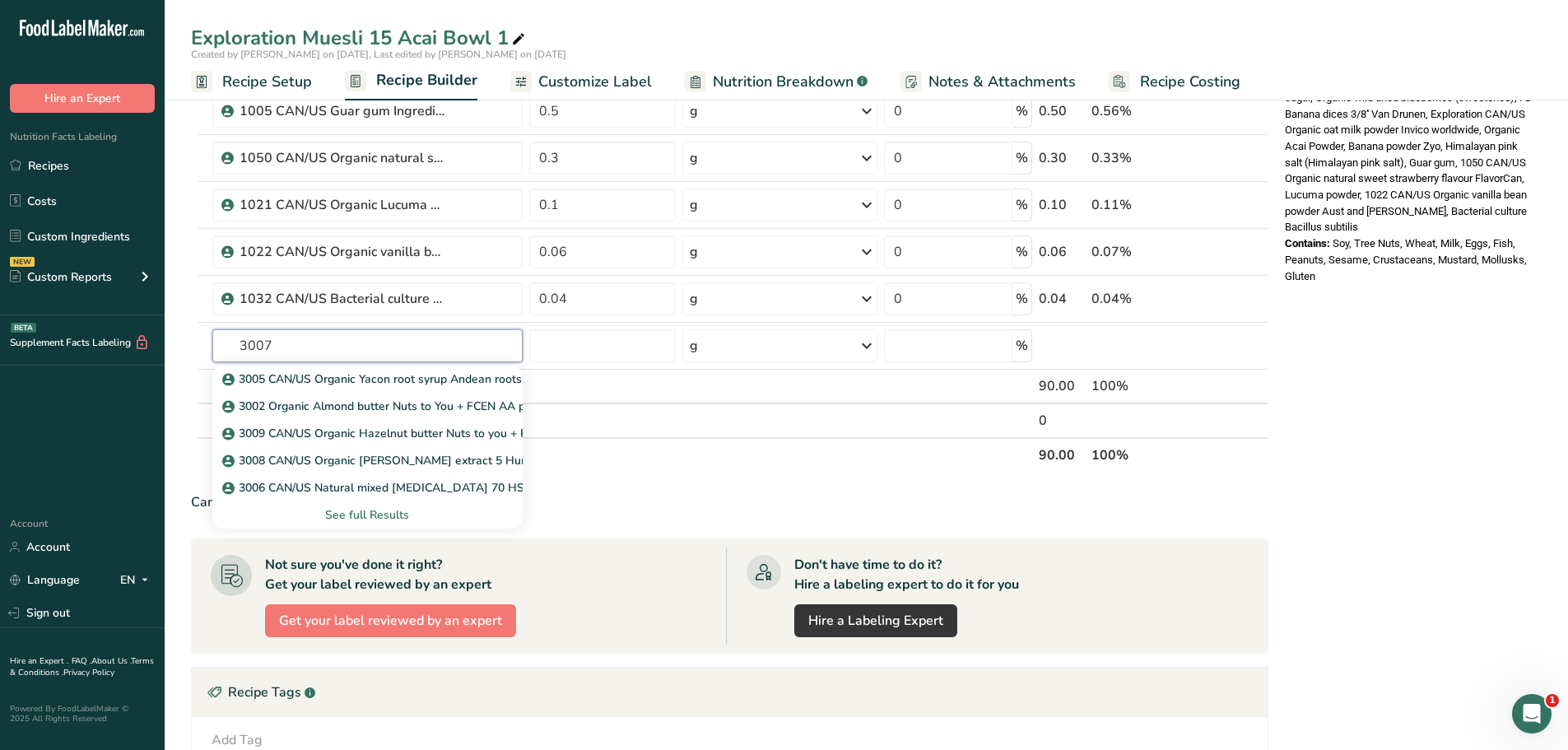
type input "3007"
type input "2020"
click at [333, 382] on p "2020 CAN/US Organic Pea protein crisps PURIS" at bounding box center [358, 379] width 265 height 18
type input "2020 CAN/US Organic Pea protein crisps PURIS"
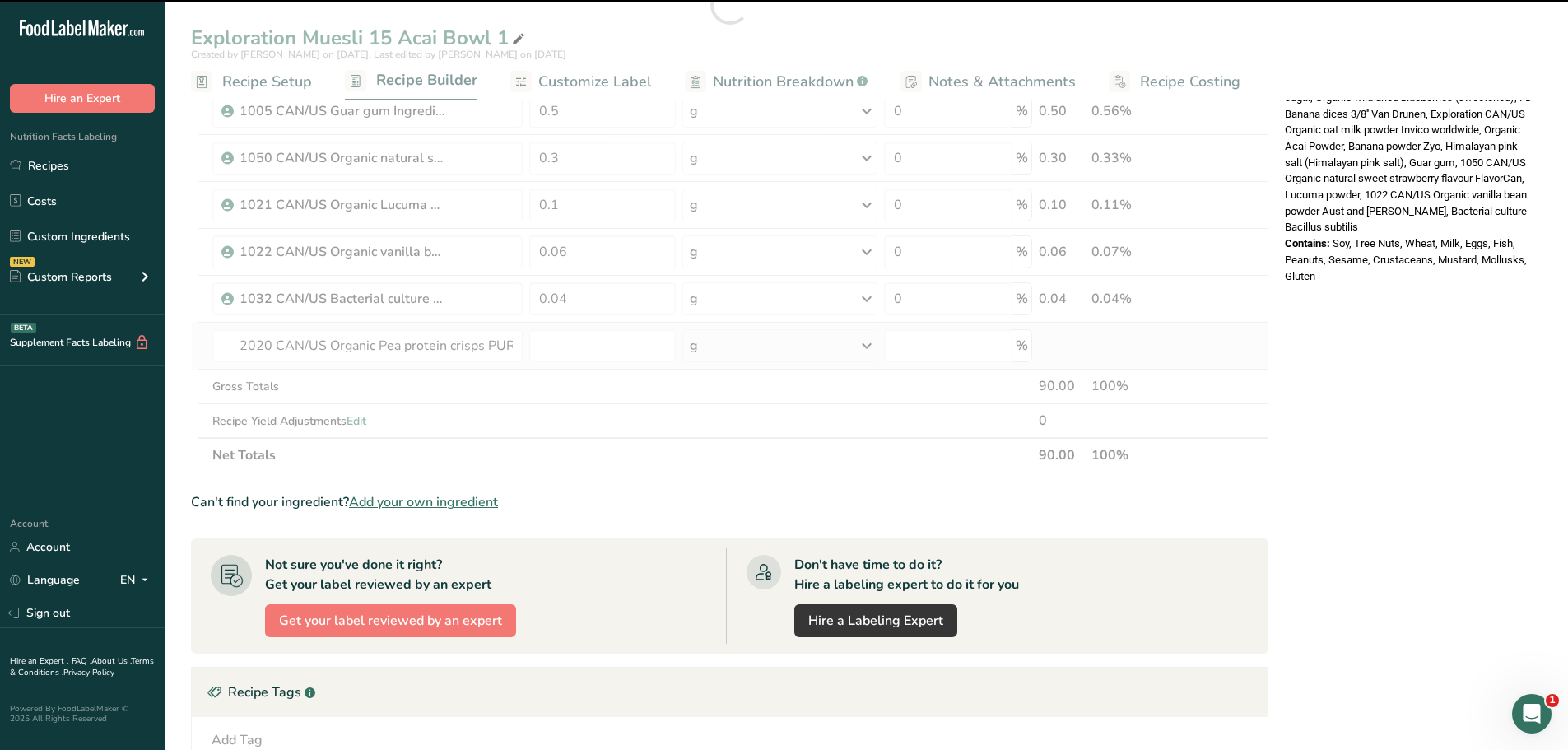
type input "0"
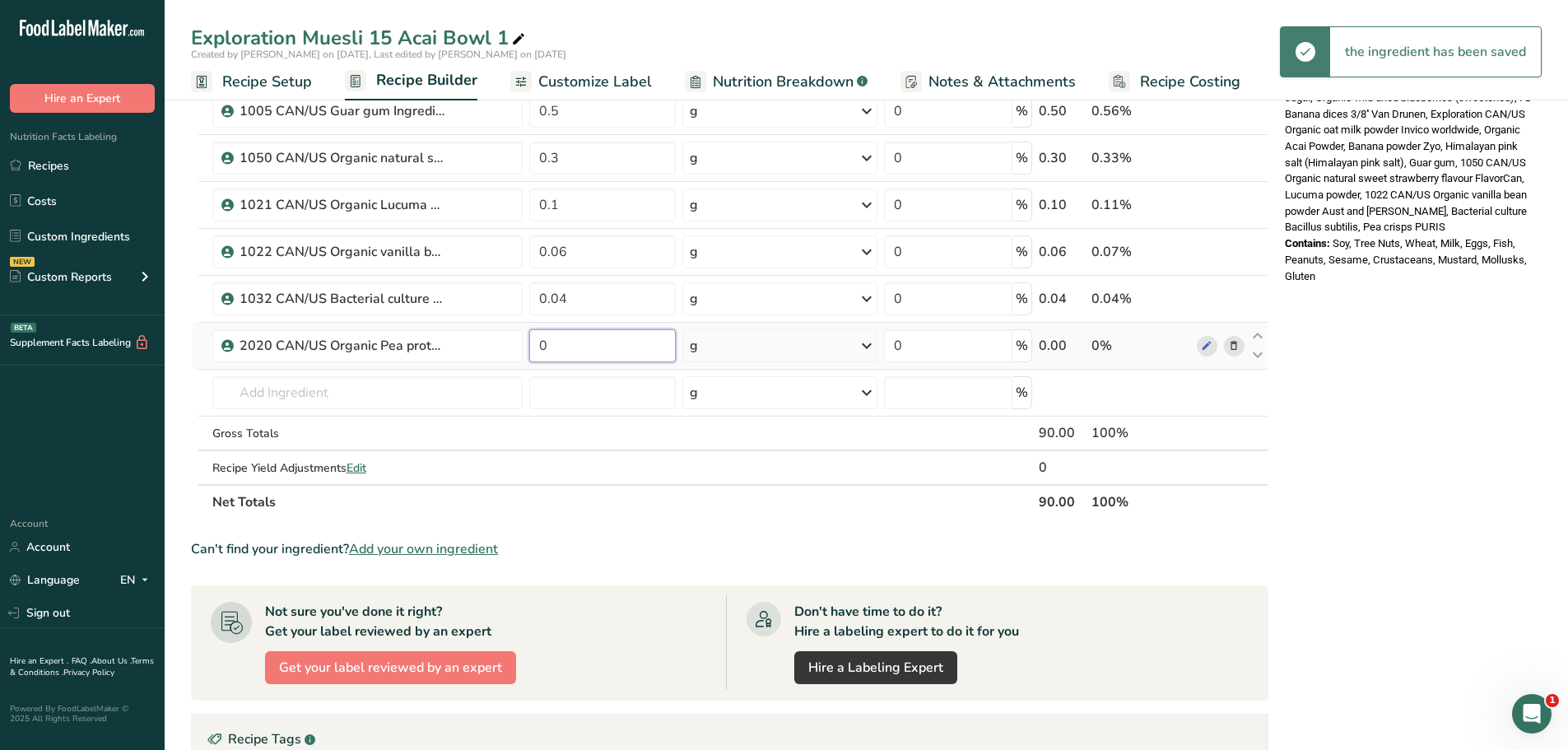
click at [552, 347] on input "0" at bounding box center [603, 345] width 147 height 33
type input "2"
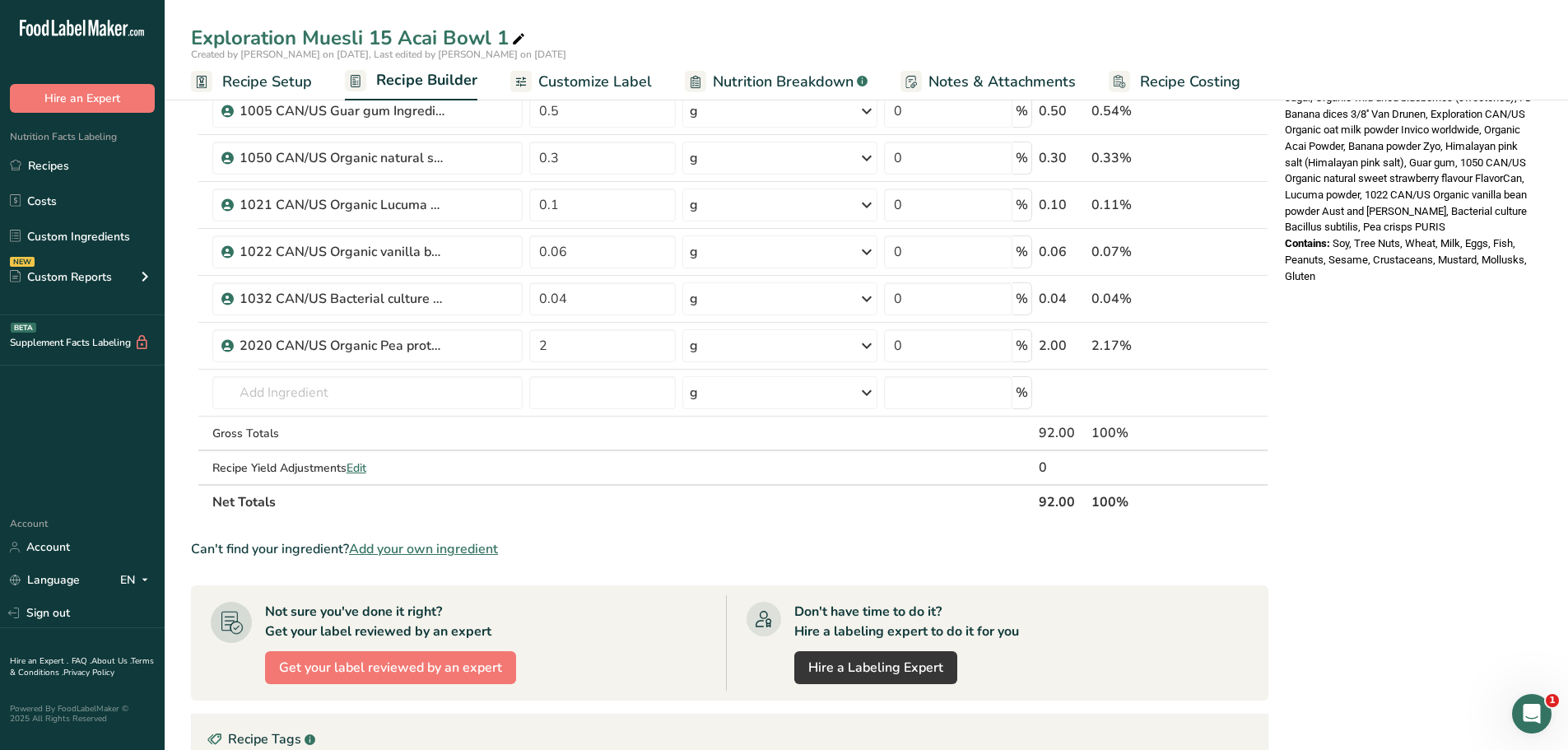
click at [1448, 357] on div "Nutrition Facts 1 Serving Per Container Serving Size 90g Amount Per Serving Cal…" at bounding box center [1410, 286] width 263 height 1632
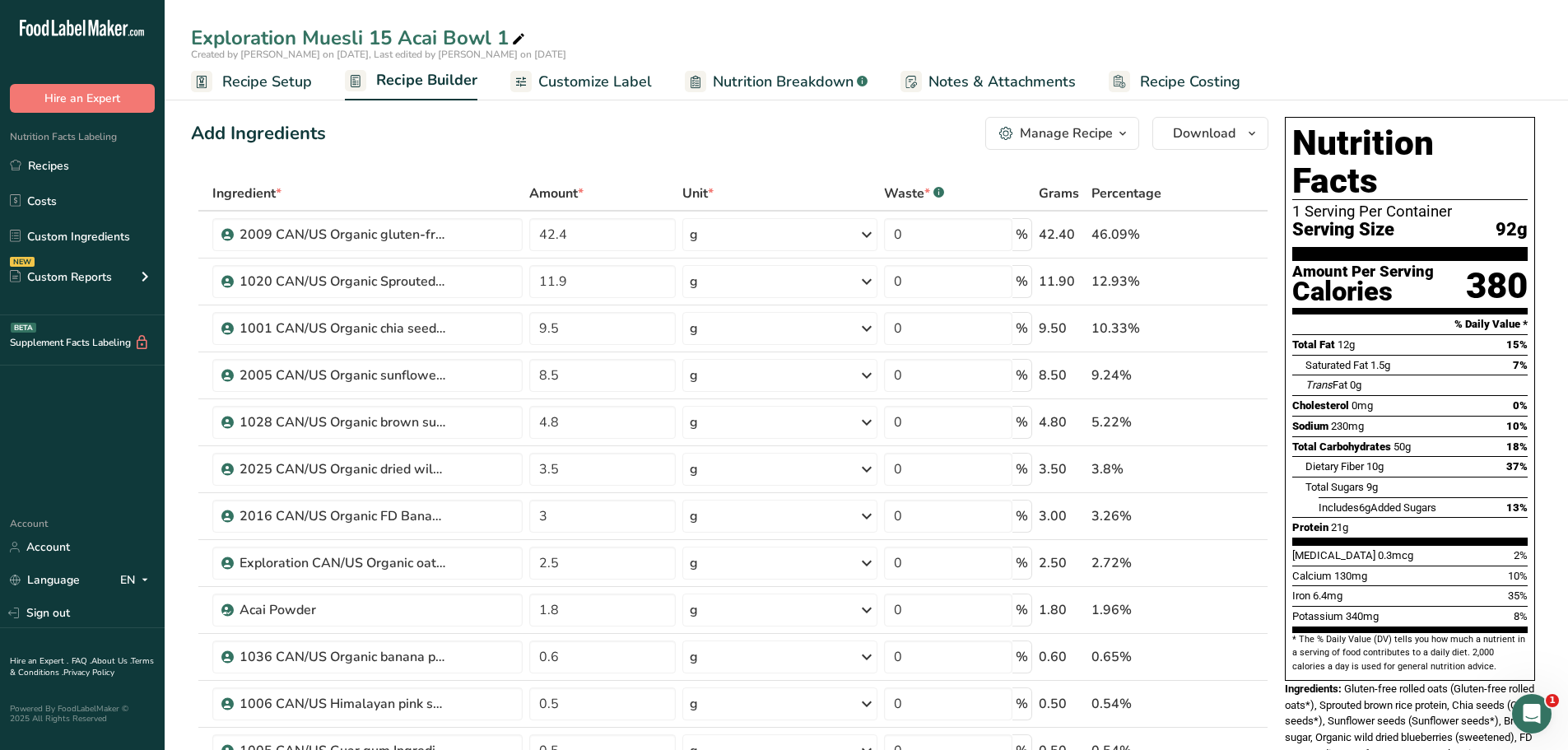
scroll to position [0, 0]
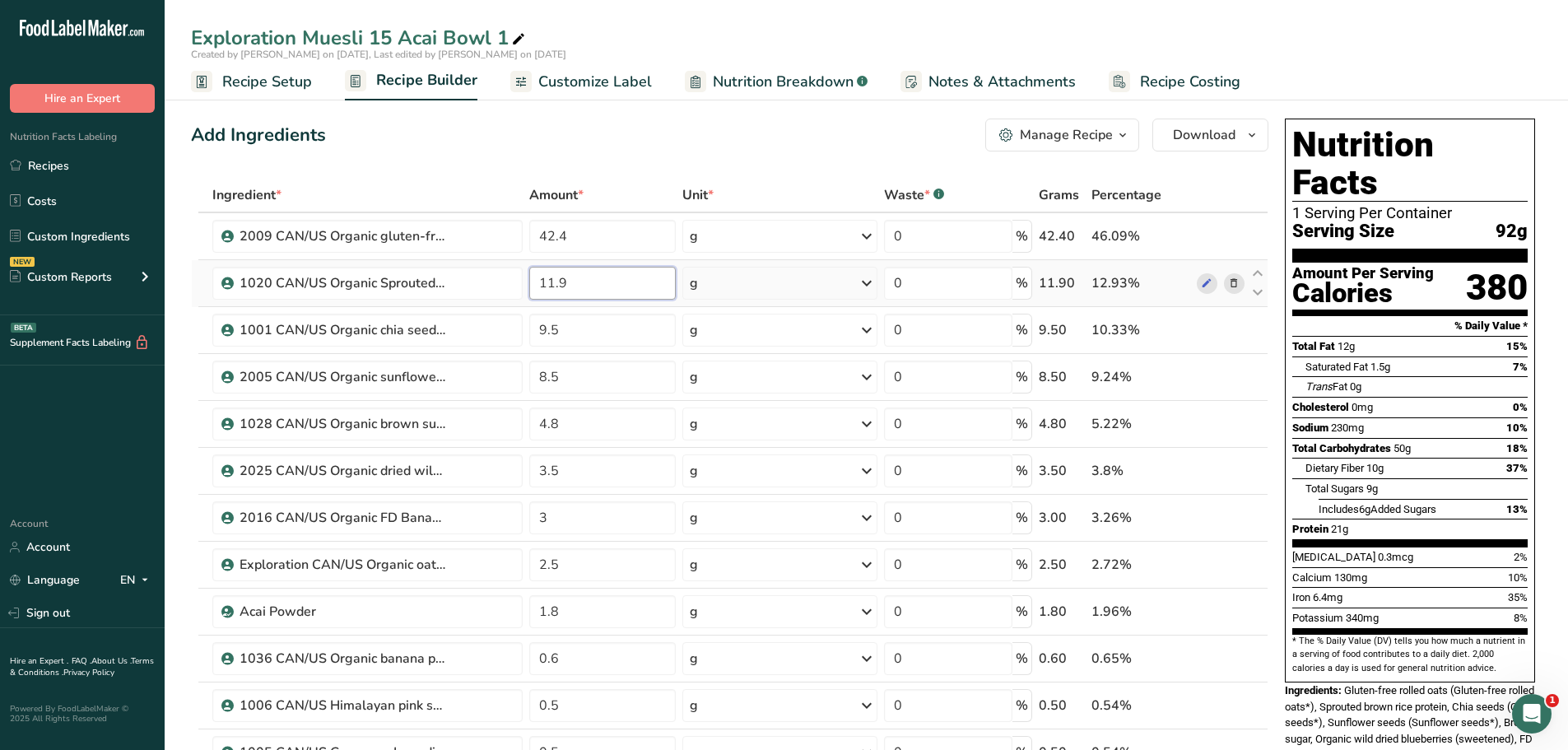
click at [575, 280] on input "11.9" at bounding box center [603, 282] width 147 height 33
type input "1"
type input "9"
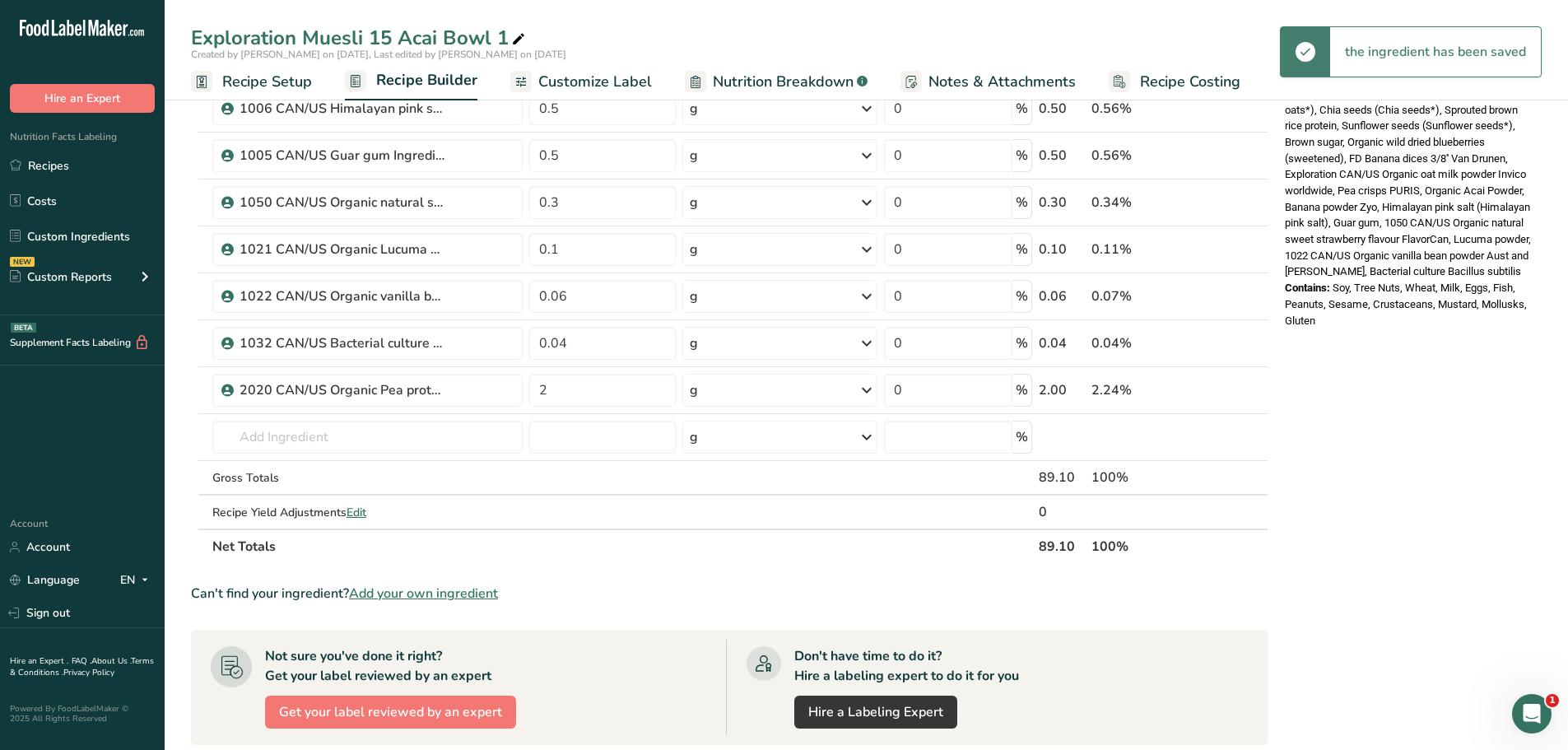
scroll to position [597, 0]
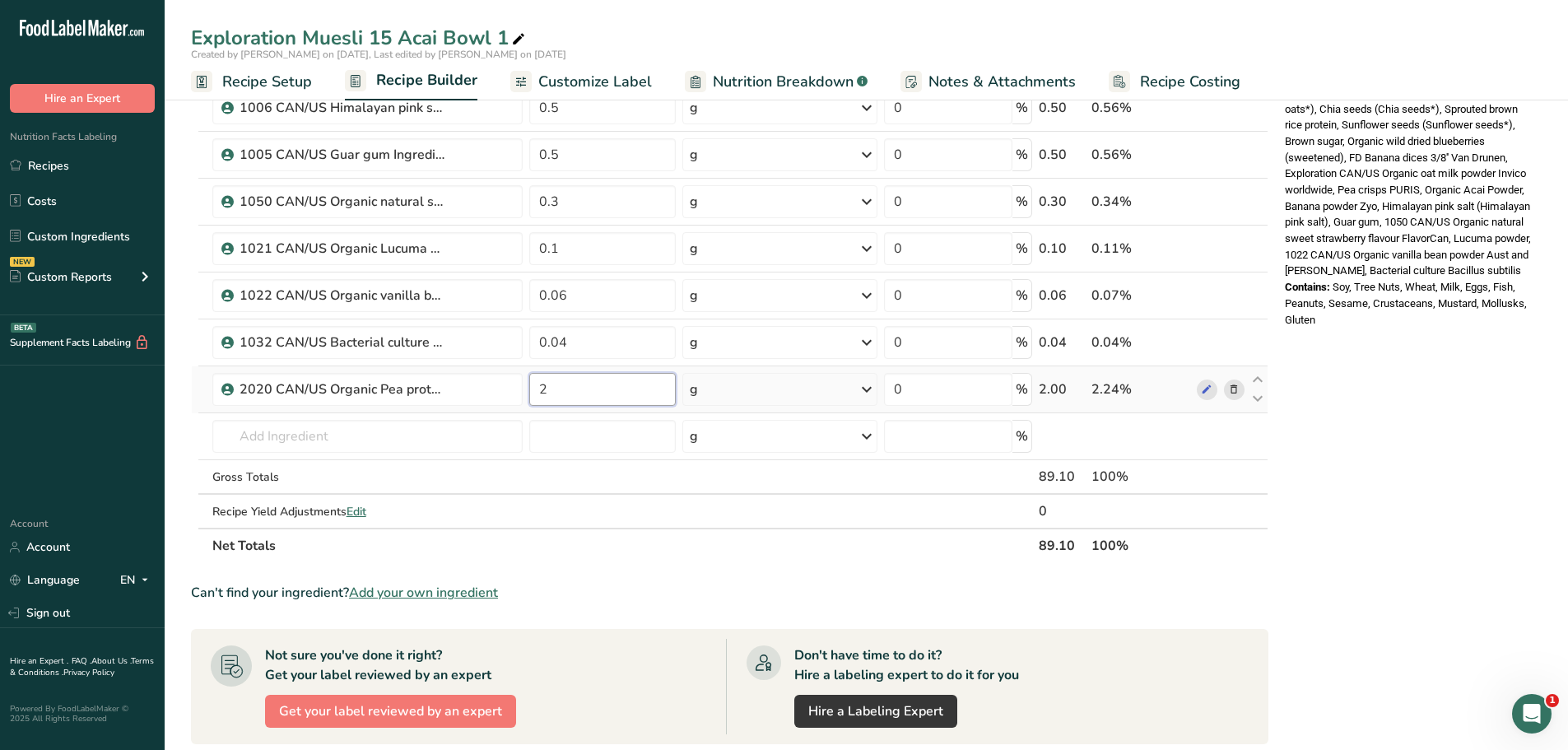
click at [556, 391] on input "2" at bounding box center [603, 389] width 147 height 33
type input "3"
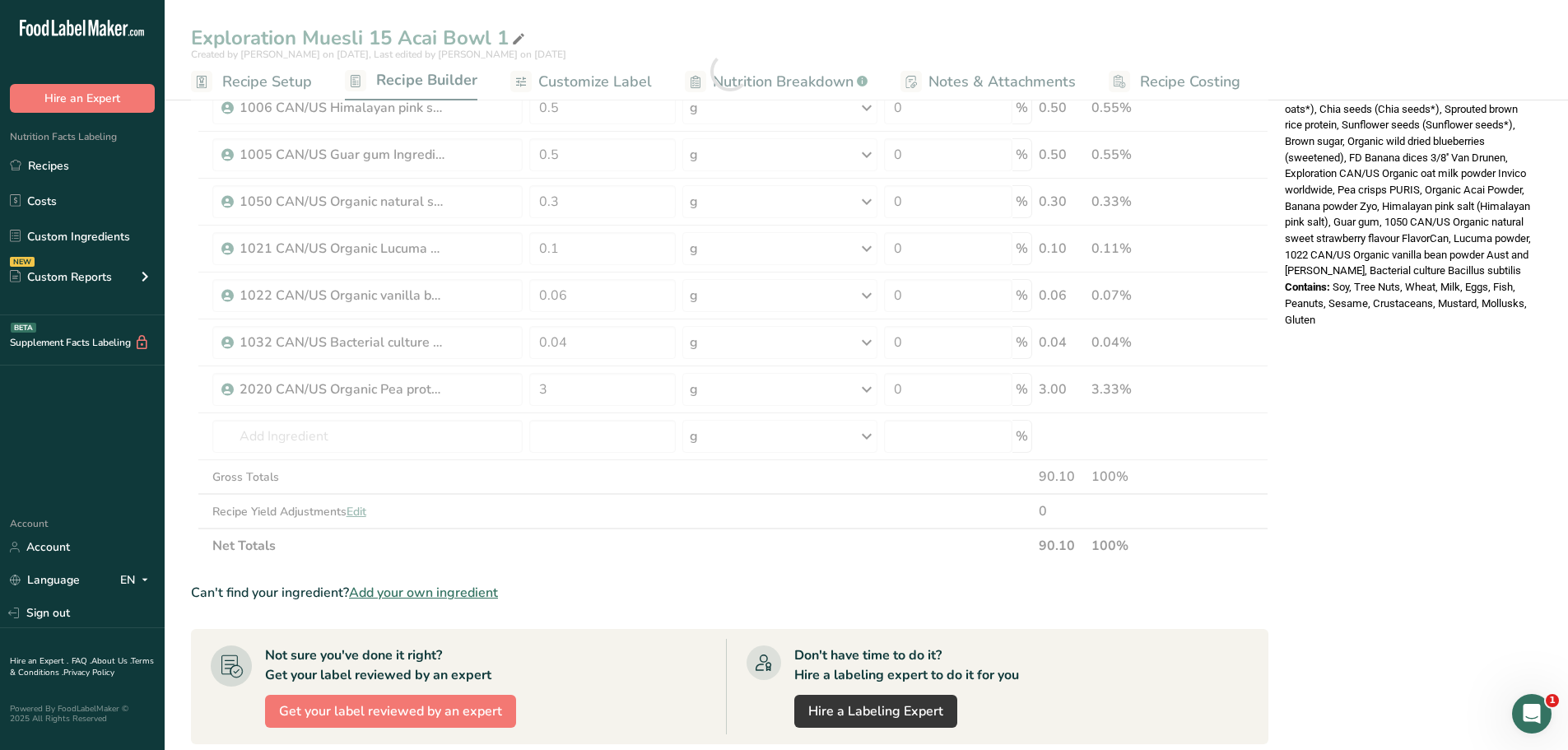
click at [1345, 415] on div "Nutrition Facts 1 Serving Per Container Serving Size 89g Amount Per Serving Cal…" at bounding box center [1410, 330] width 263 height 1632
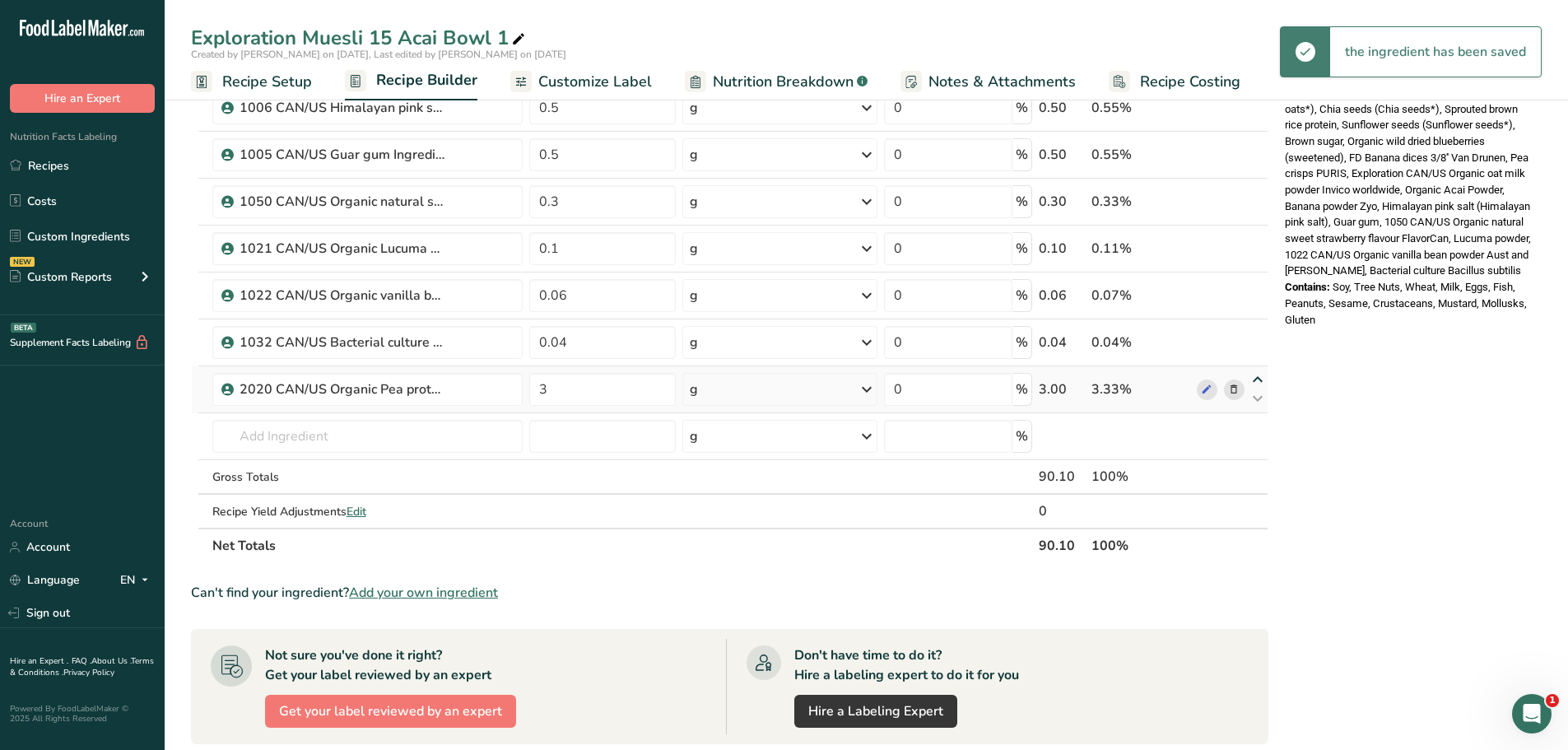
click at [1256, 379] on icon at bounding box center [1258, 380] width 20 height 13
type input "3"
type input "0.04"
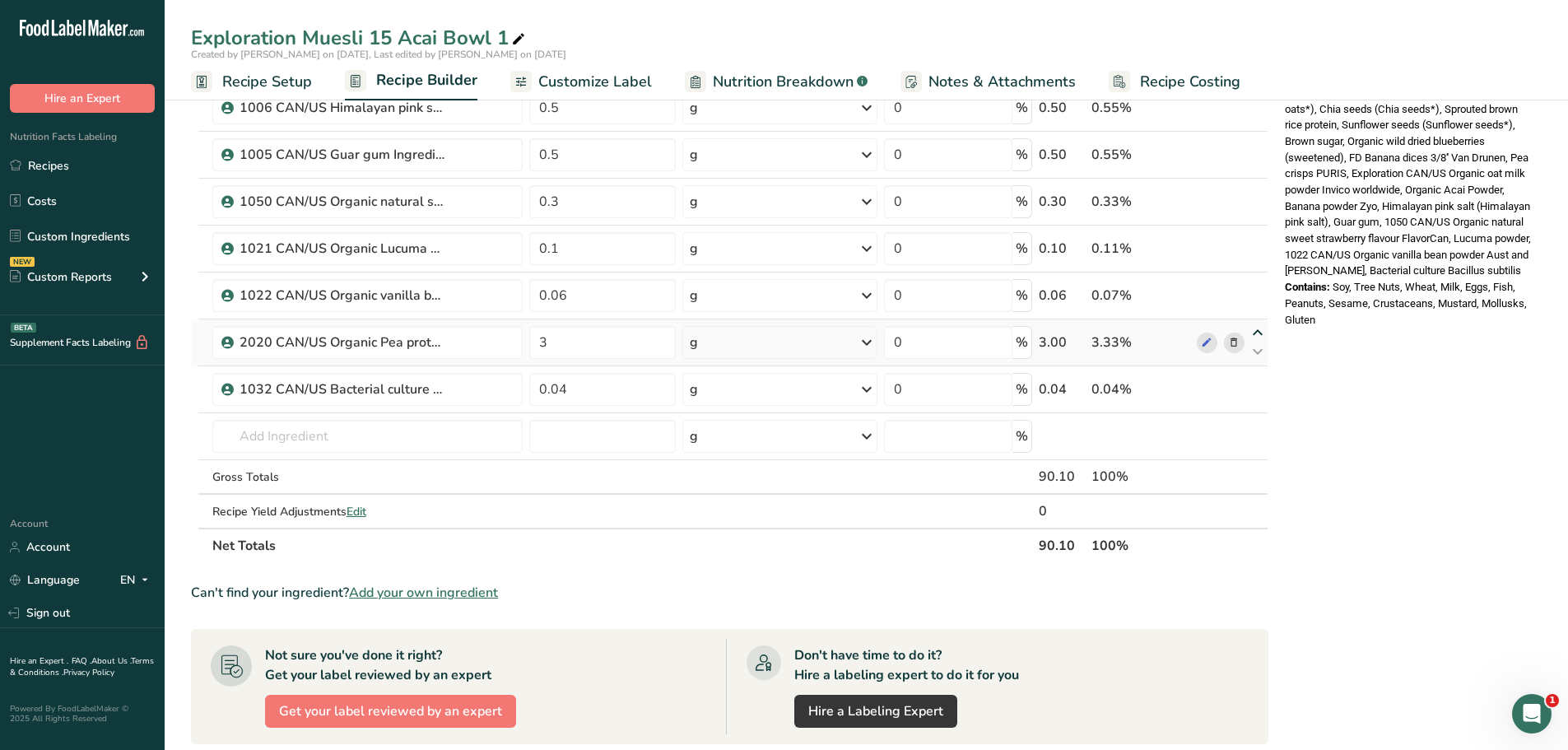
click at [1257, 333] on icon at bounding box center [1258, 333] width 20 height 13
type input "3"
type input "0.06"
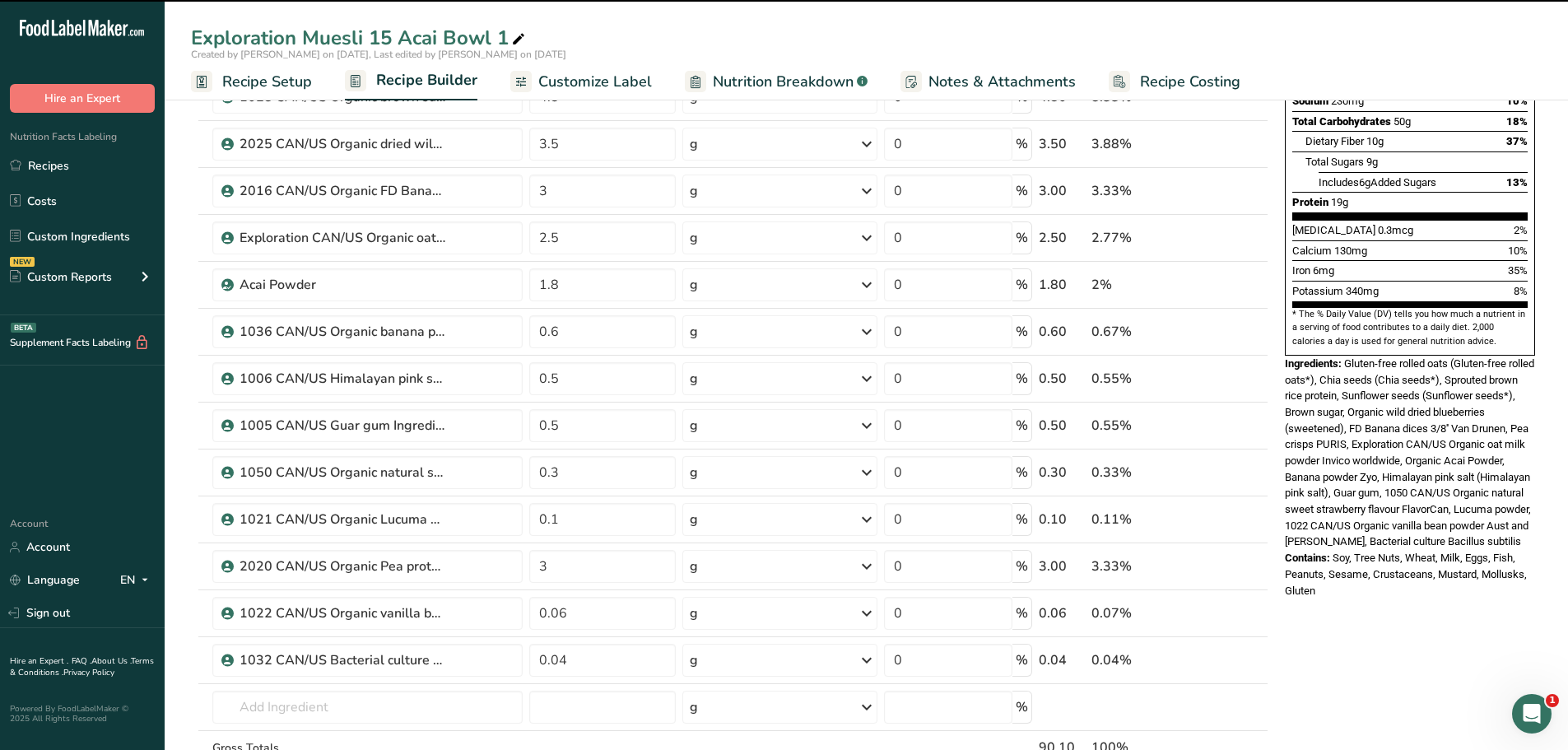
scroll to position [323, 0]
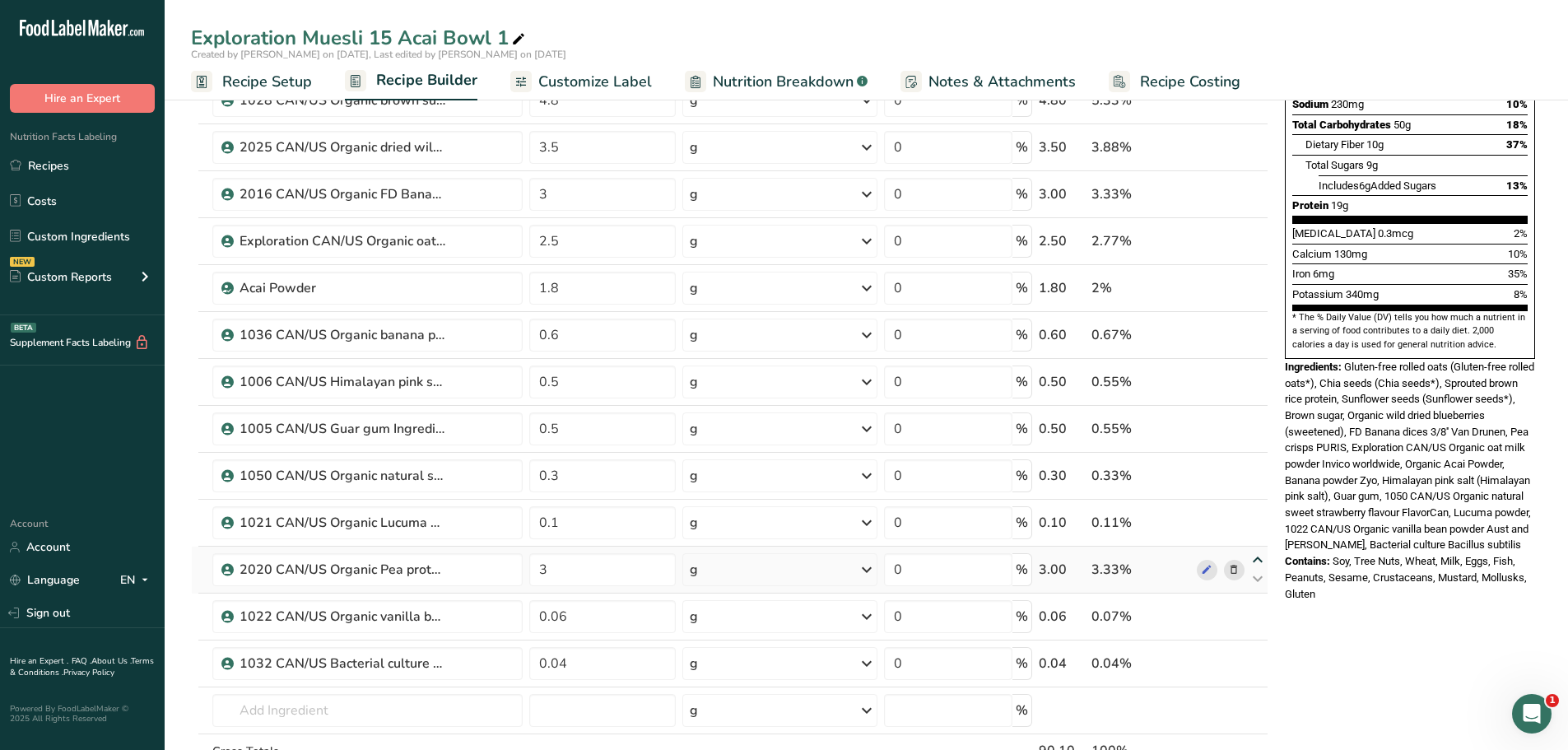
click at [1258, 556] on icon at bounding box center [1258, 560] width 20 height 13
type input "3"
type input "0.1"
click at [1256, 509] on icon at bounding box center [1258, 513] width 20 height 13
type input "3"
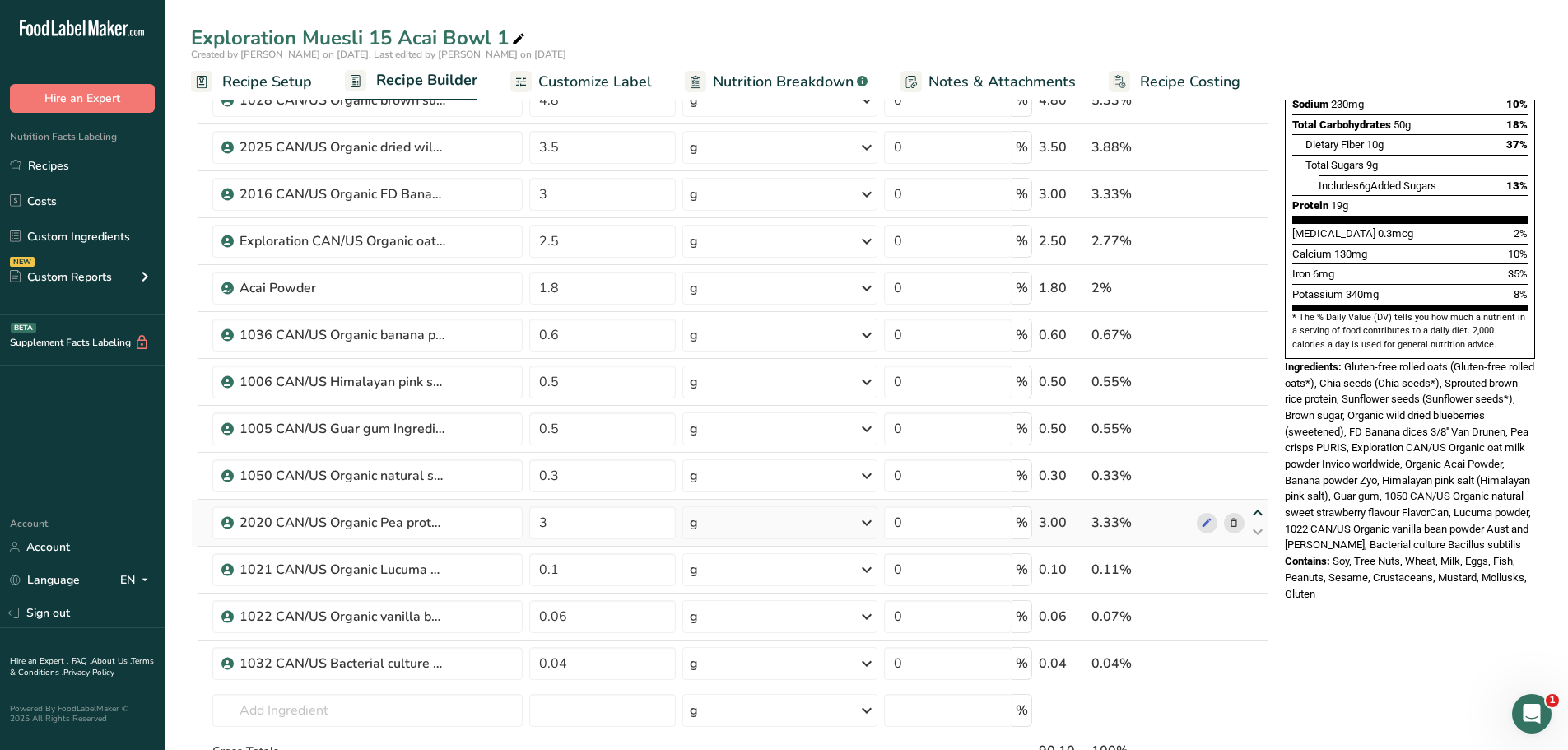
type input "0.3"
click at [1260, 463] on icon at bounding box center [1258, 466] width 20 height 13
type input "3"
type input "0.5"
click at [1258, 414] on icon at bounding box center [1258, 419] width 20 height 13
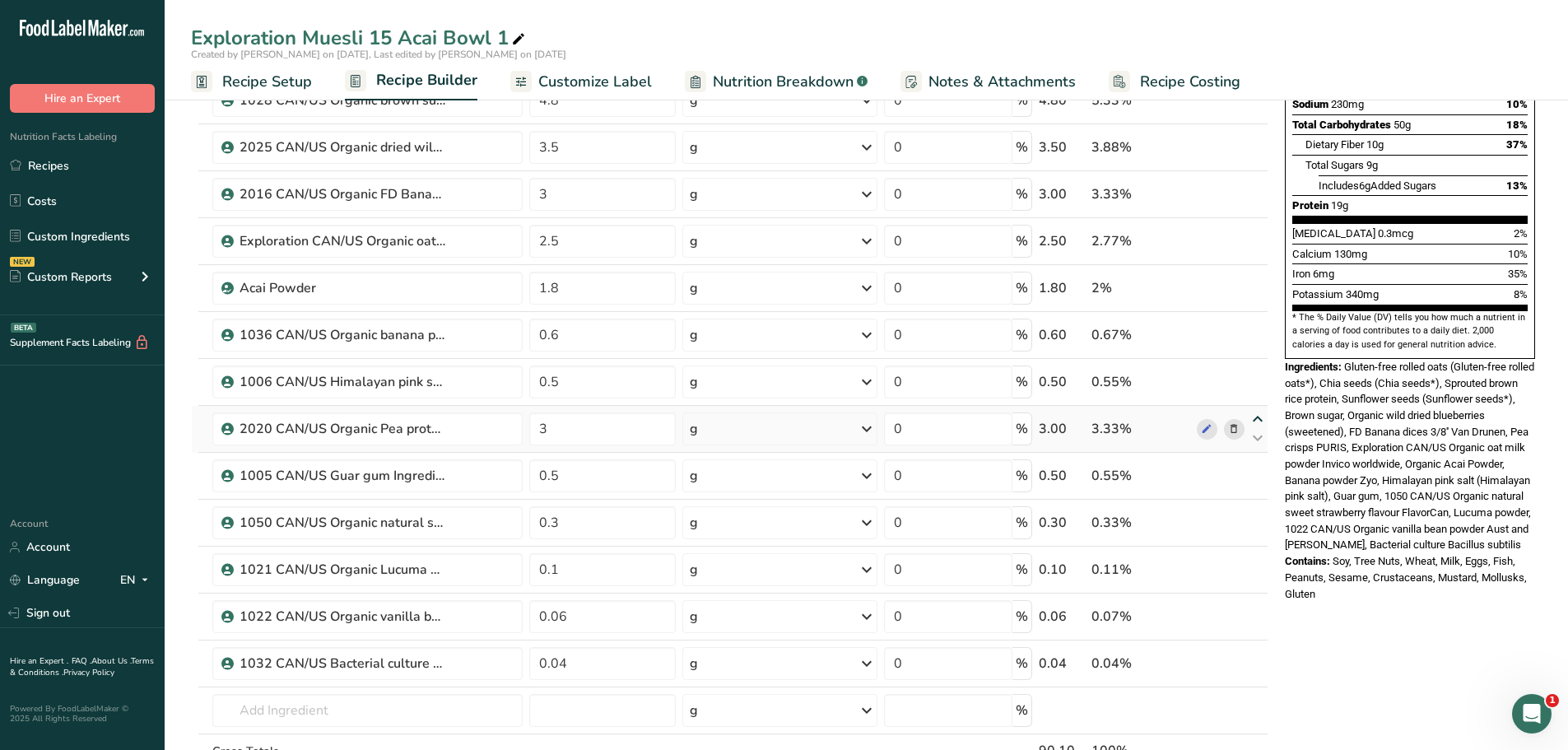
type input "3"
type input "0.5"
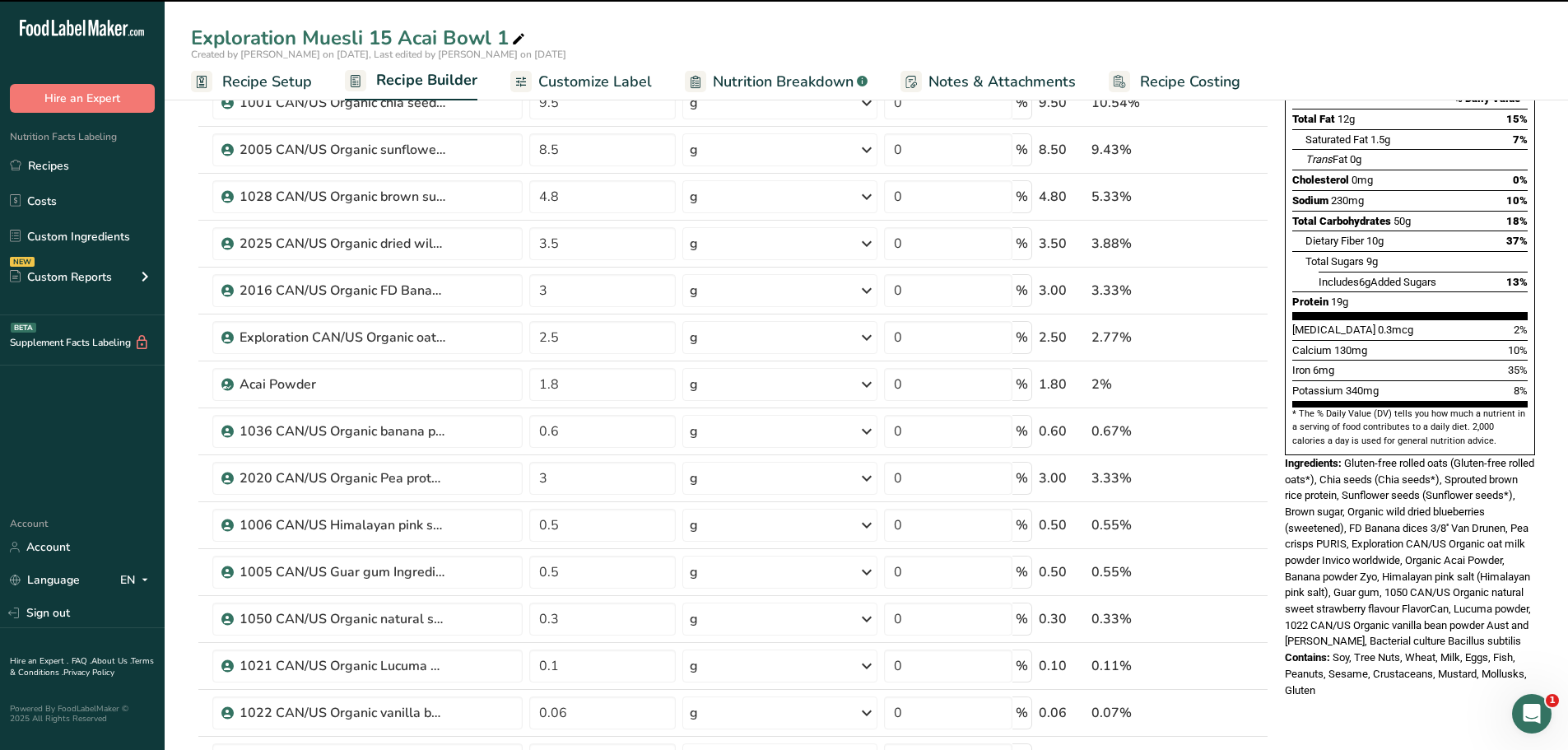
scroll to position [226, 0]
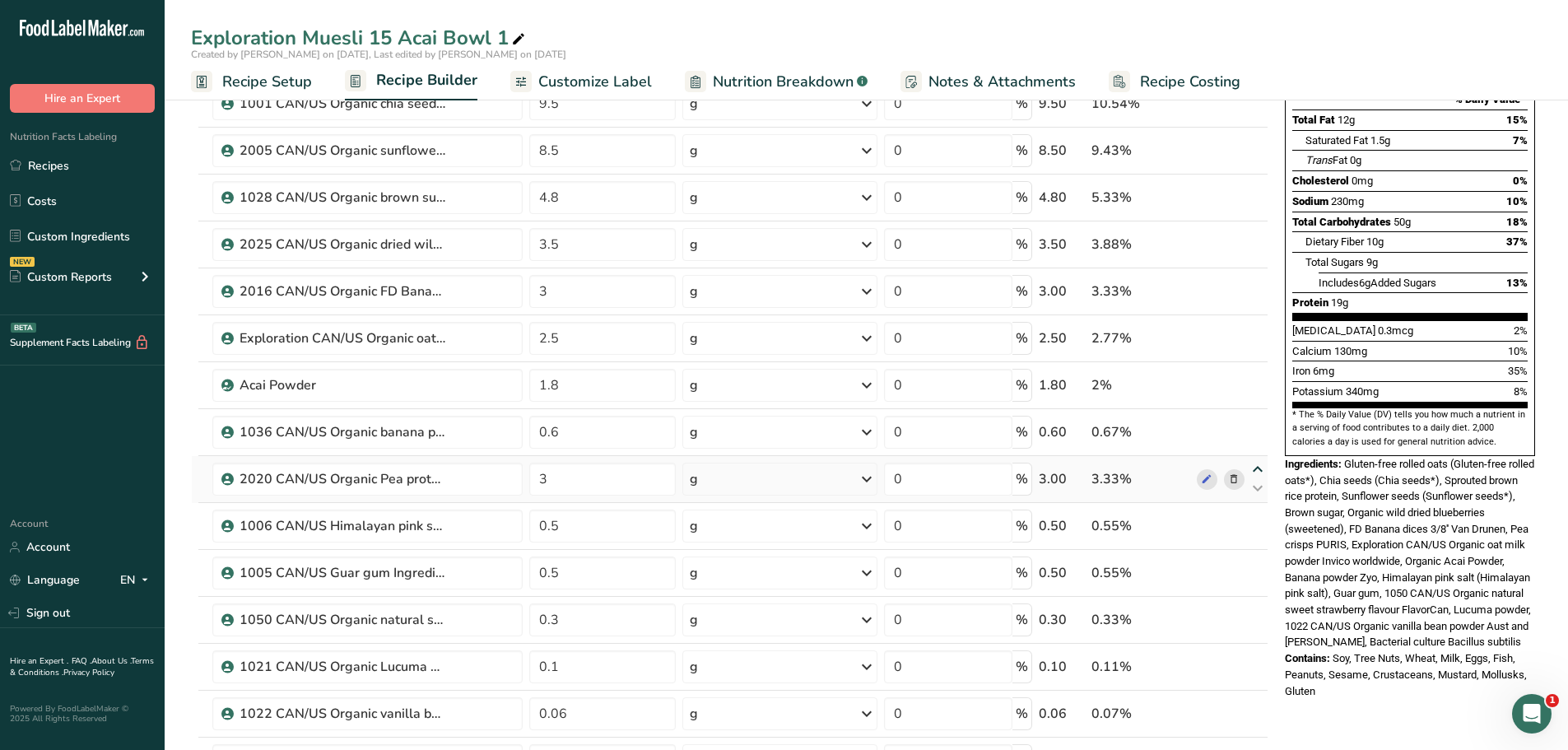
click at [1256, 466] on icon at bounding box center [1258, 469] width 20 height 13
type input "3"
type input "0.6"
click at [1256, 419] on icon at bounding box center [1258, 422] width 20 height 13
type input "3"
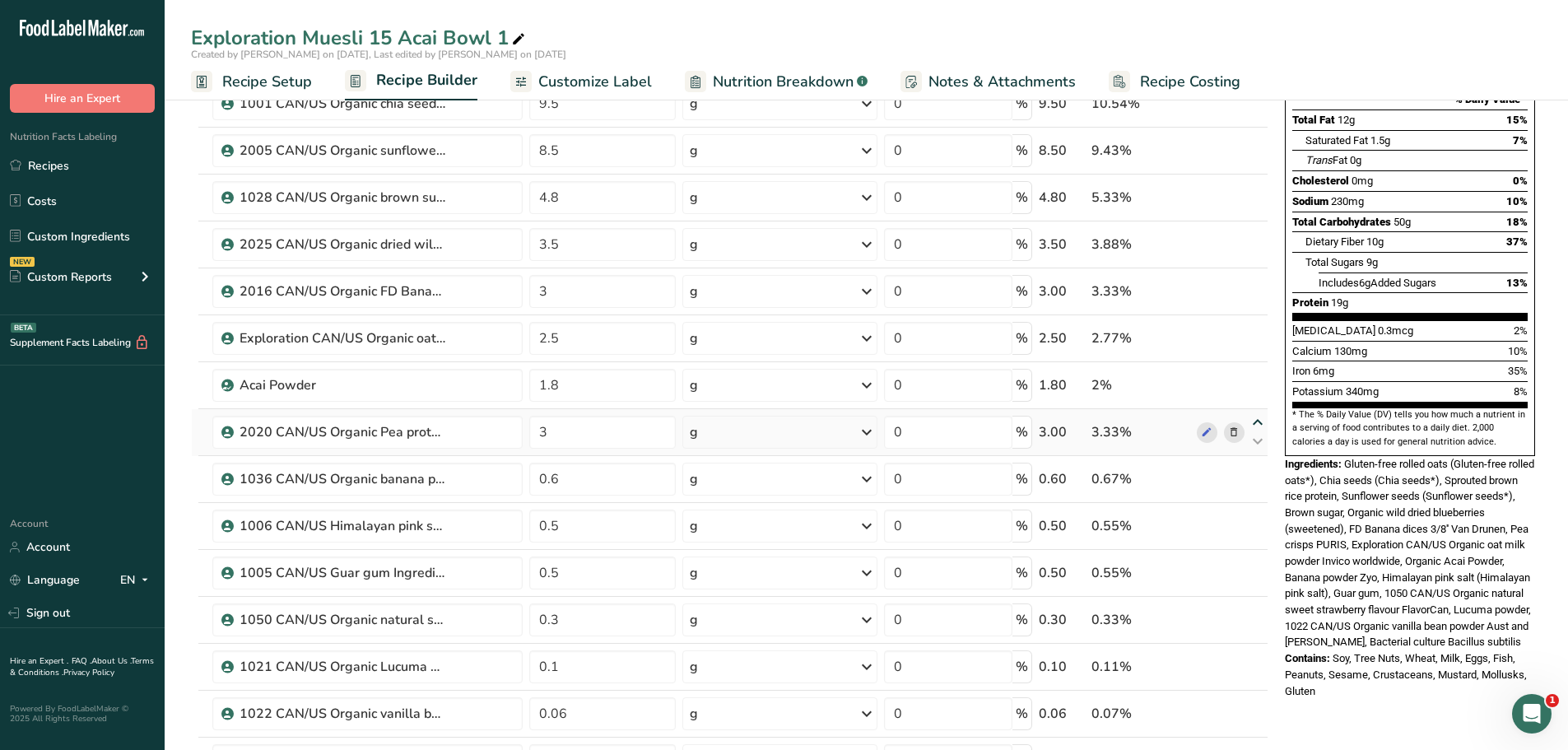
type input "1.8"
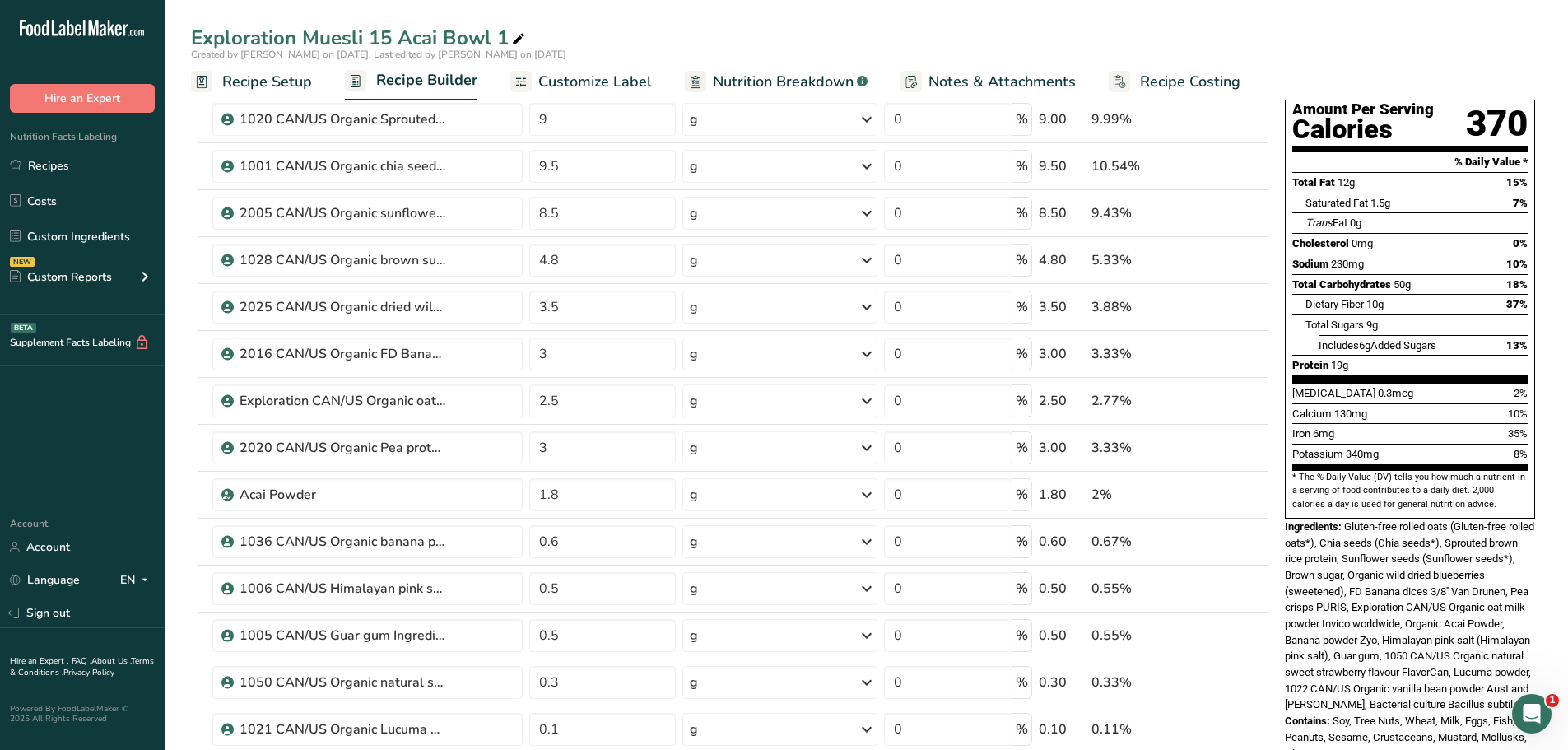
scroll to position [163, 0]
click at [1259, 437] on icon at bounding box center [1258, 439] width 20 height 13
type input "3"
type input "2.5"
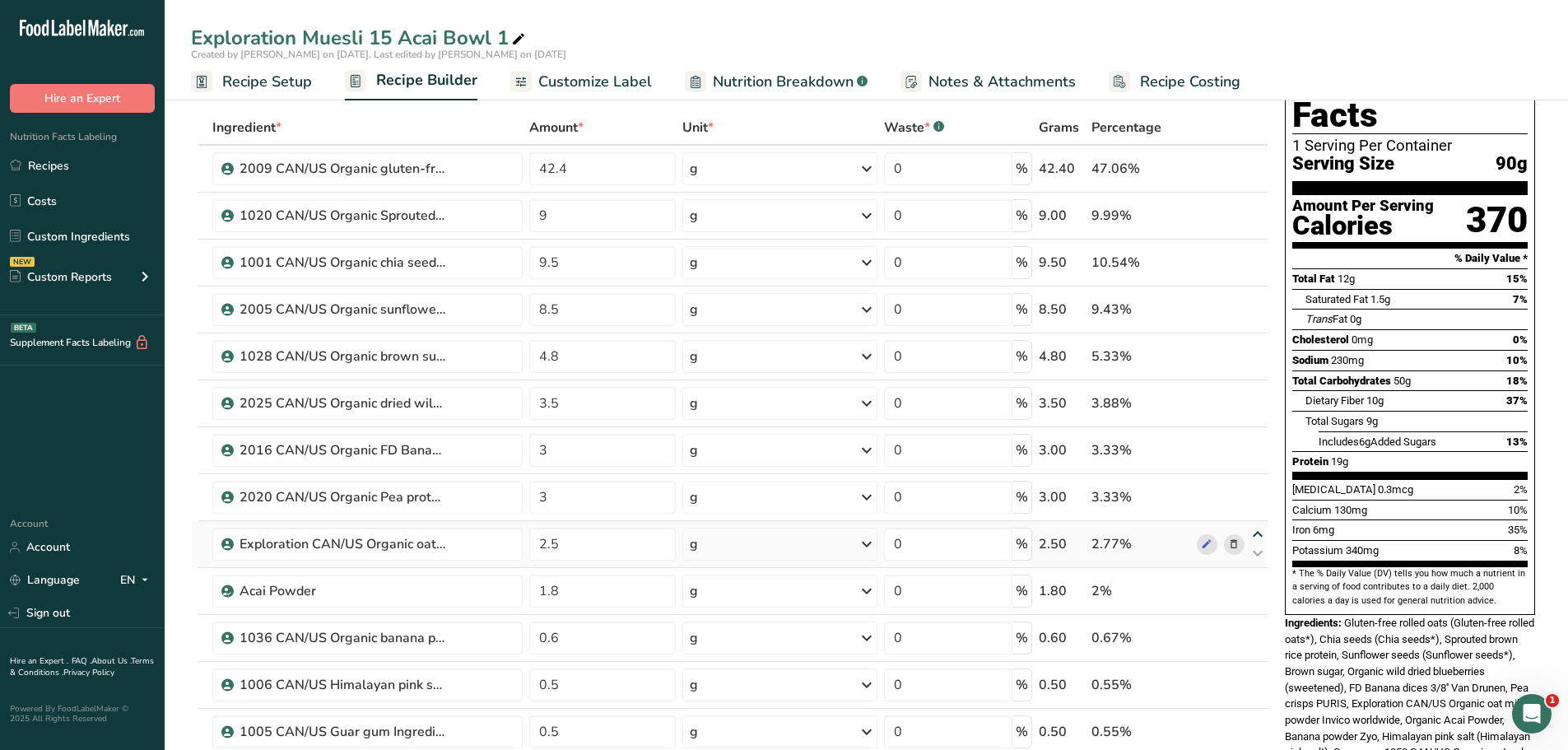
scroll to position [69, 0]
click at [551, 497] on input "3" at bounding box center [603, 496] width 147 height 33
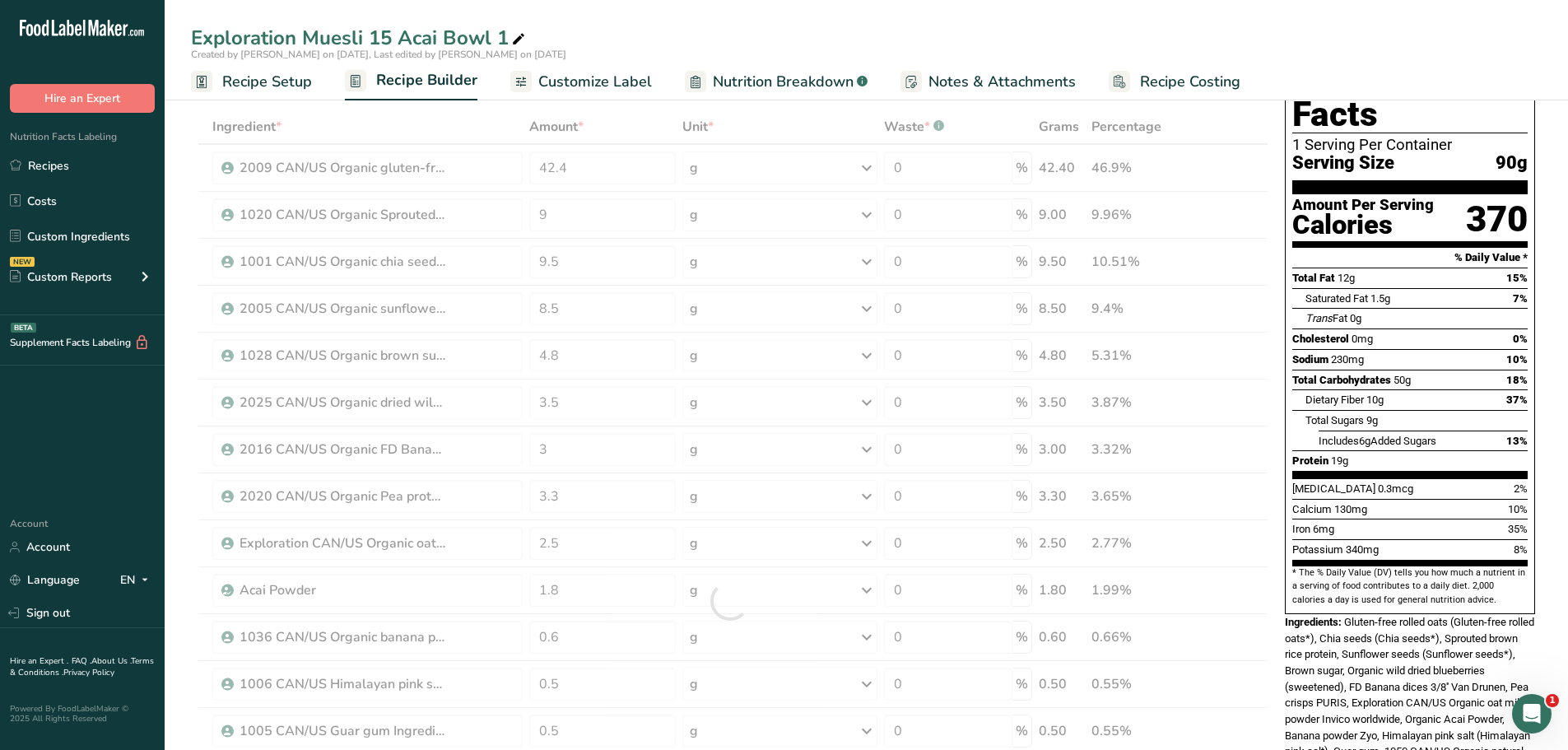
click at [767, 39] on div "Exploration Muesli 15 Acai Bowl 1" at bounding box center [866, 38] width 1404 height 29
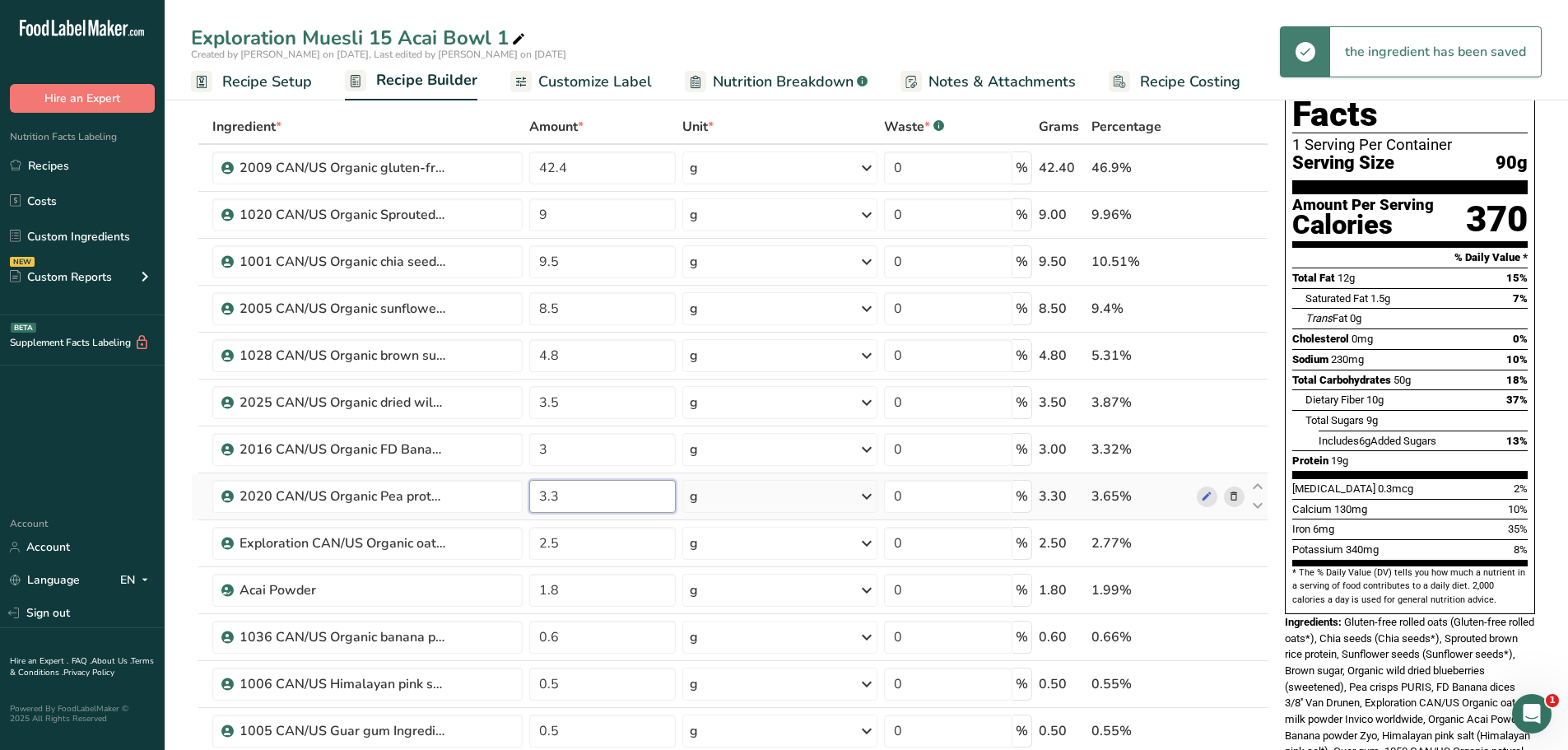
click at [564, 496] on input "3.3" at bounding box center [603, 496] width 147 height 33
type input "3"
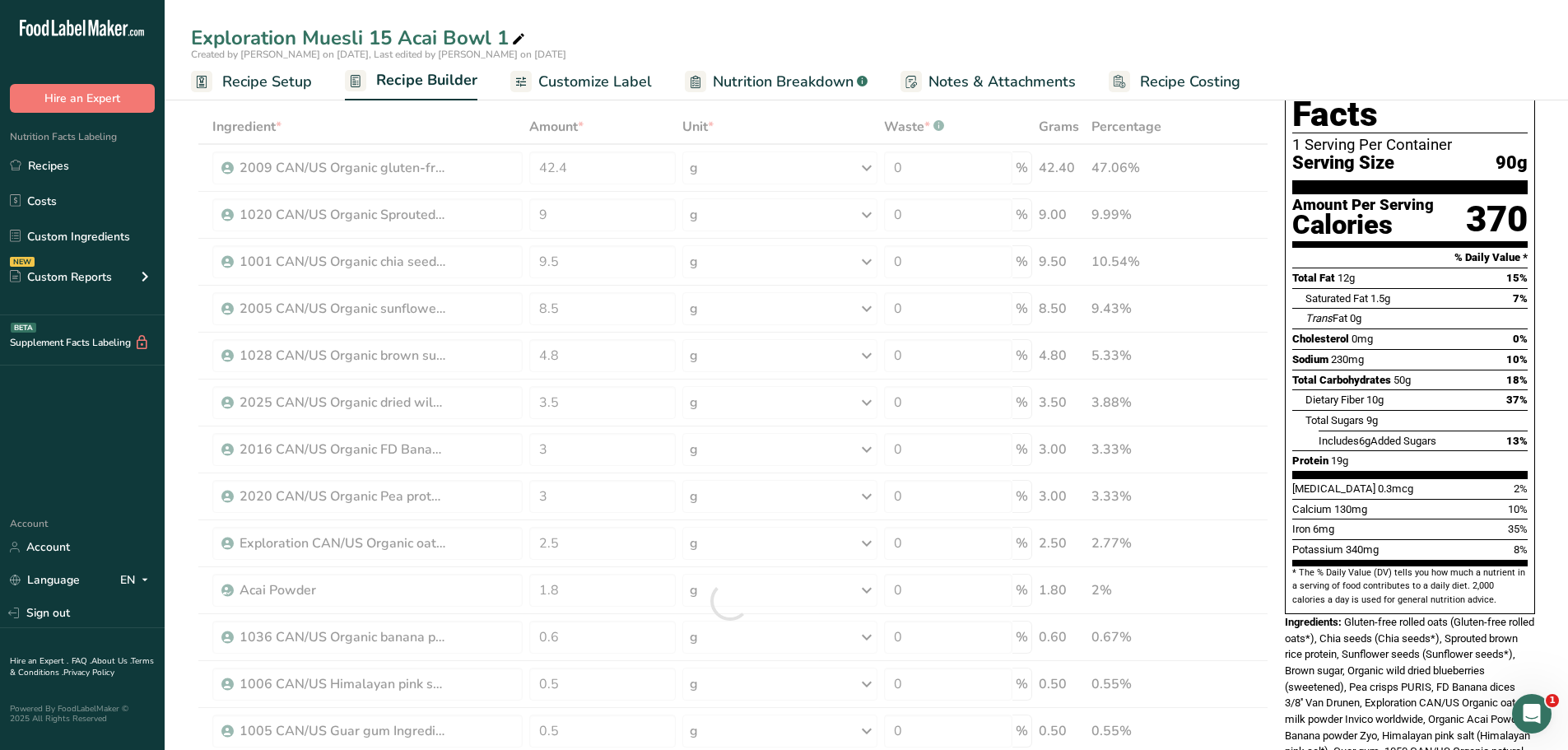
click at [722, 28] on div "Exploration Muesli 15 Acai Bowl 1" at bounding box center [866, 38] width 1404 height 29
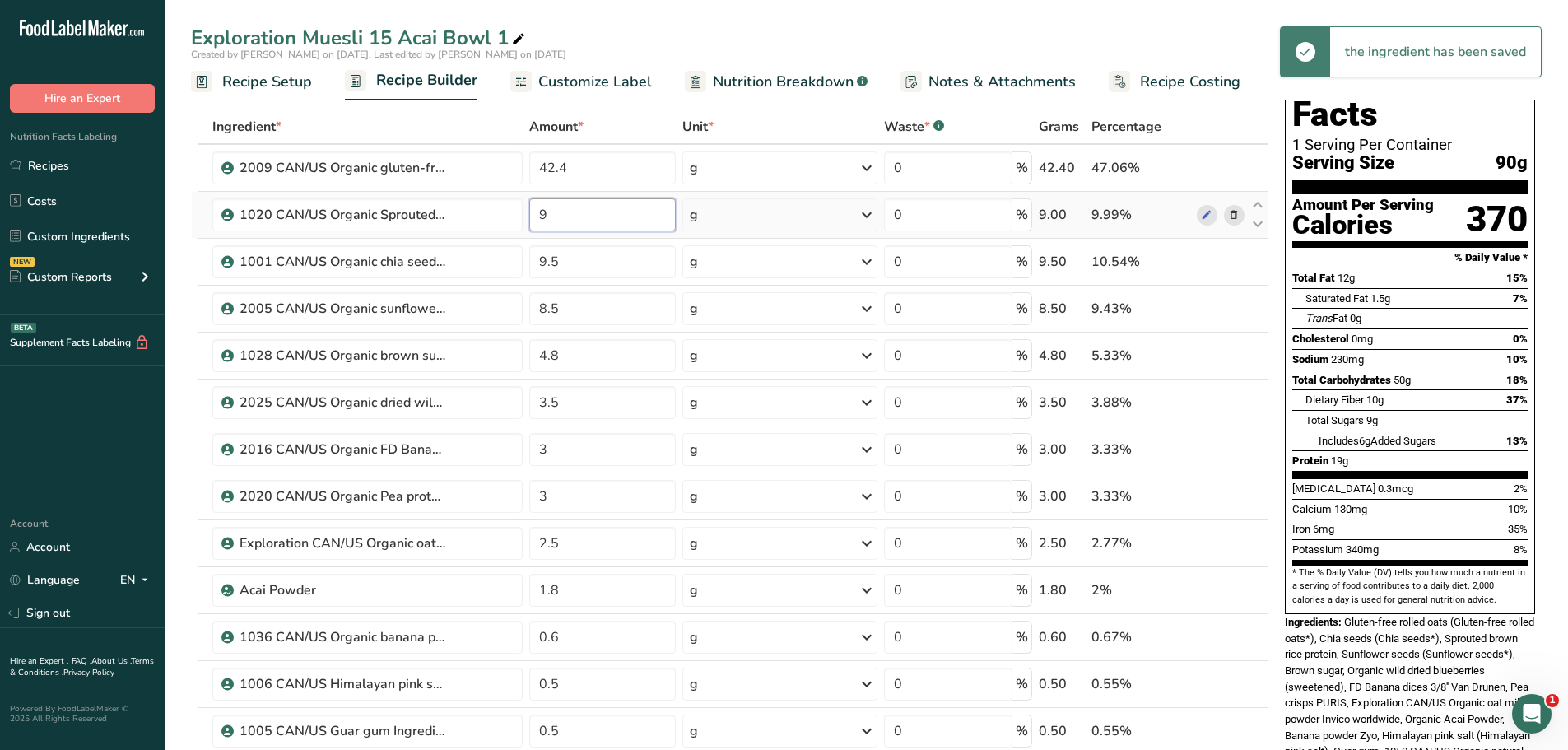
click at [551, 216] on input "9" at bounding box center [603, 215] width 147 height 33
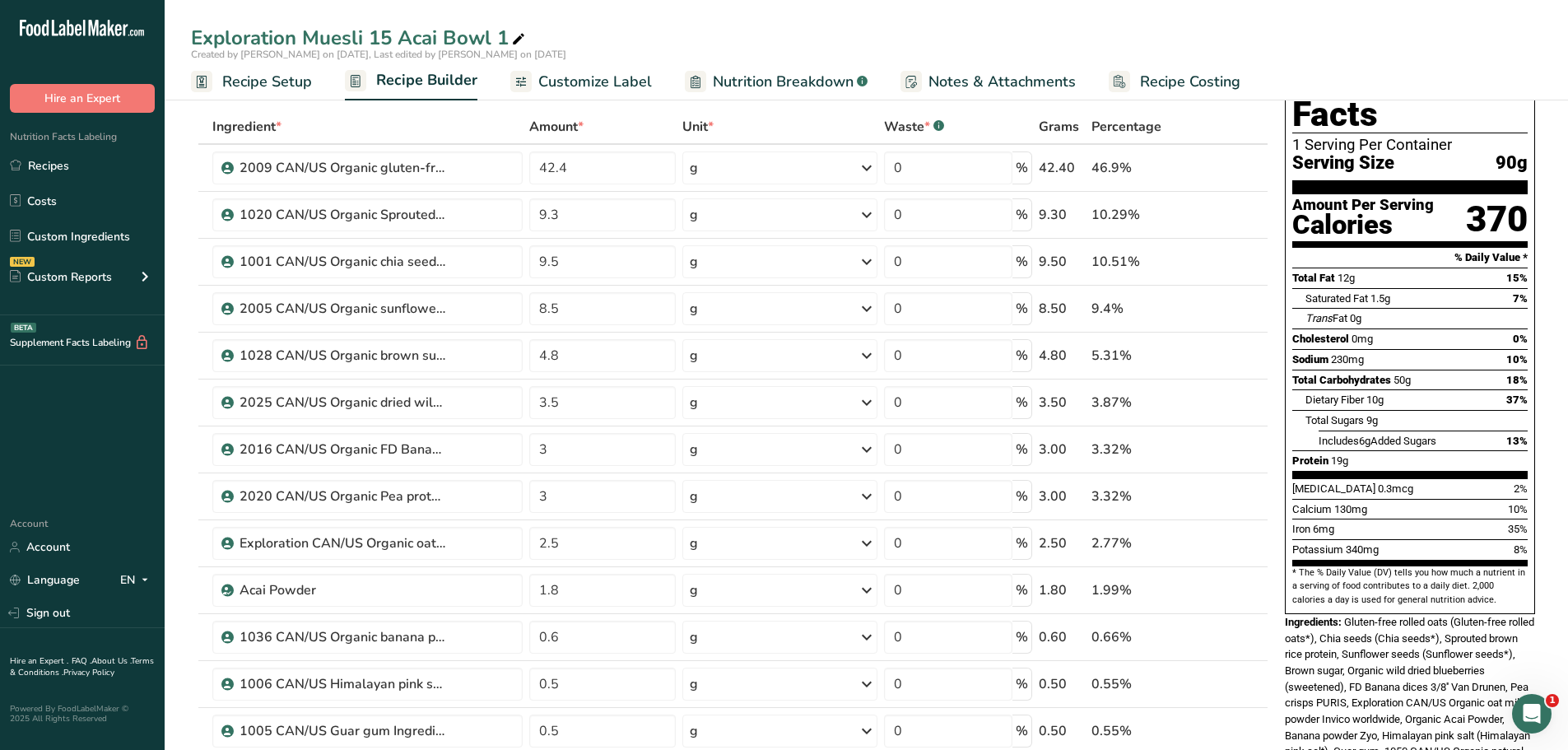
click at [758, 26] on div "Exploration Muesli 15 Acai Bowl 1" at bounding box center [866, 38] width 1404 height 29
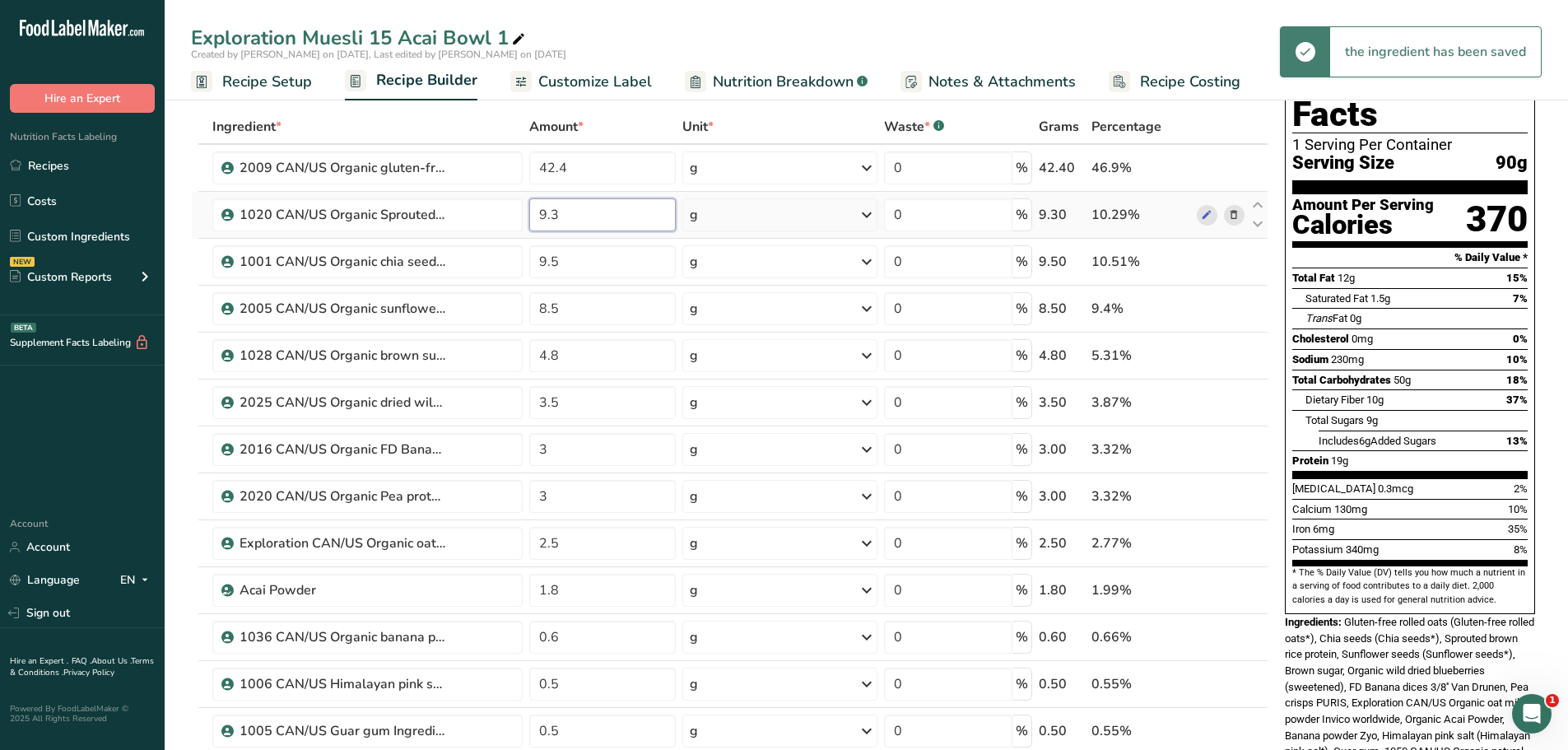
click at [564, 212] on input "9.3" at bounding box center [603, 215] width 147 height 33
type input "9.5"
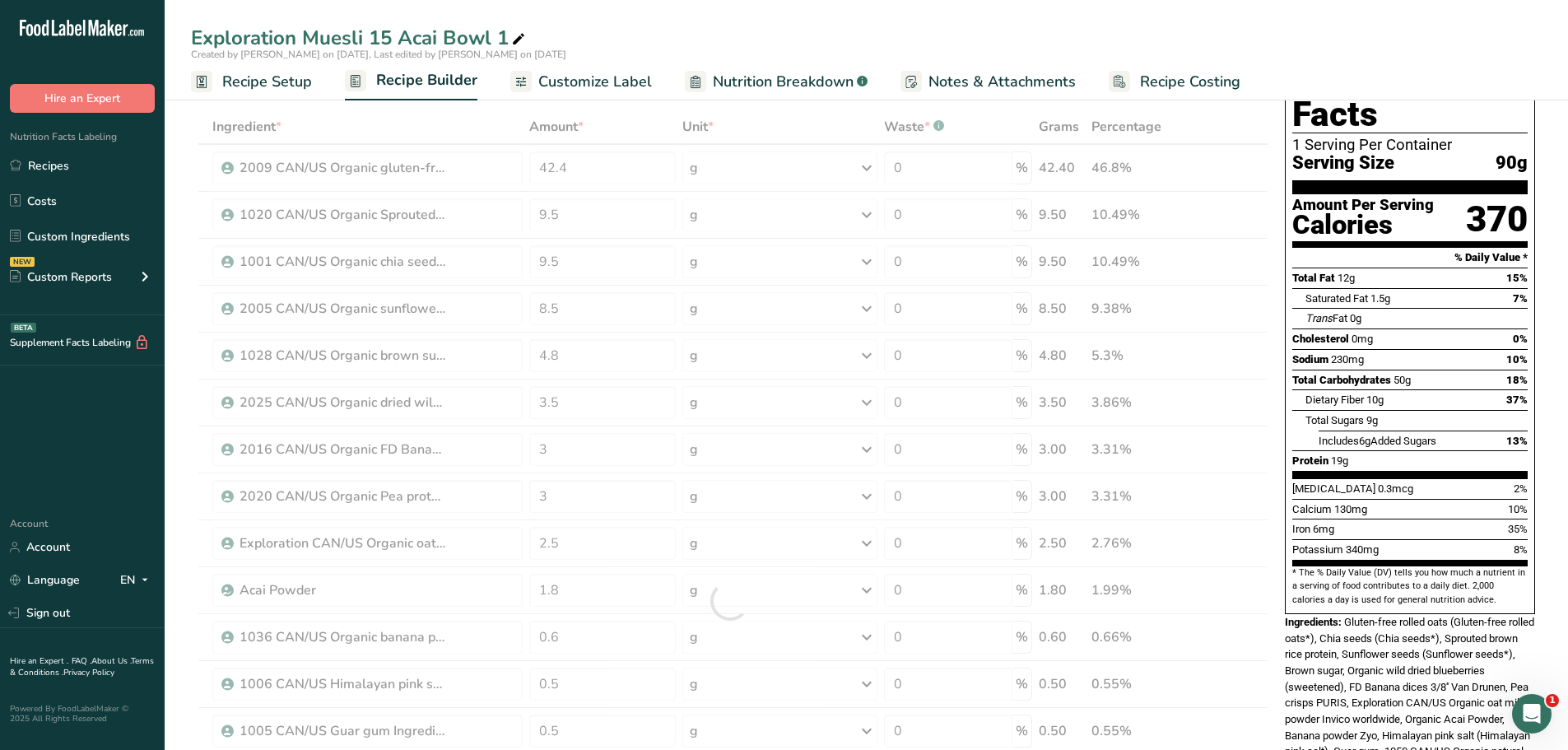
click at [753, 17] on div "Exploration Muesli 15 Acai Bowl 1 Created by [PERSON_NAME] on [DATE], Last edit…" at bounding box center [866, 50] width 1404 height 101
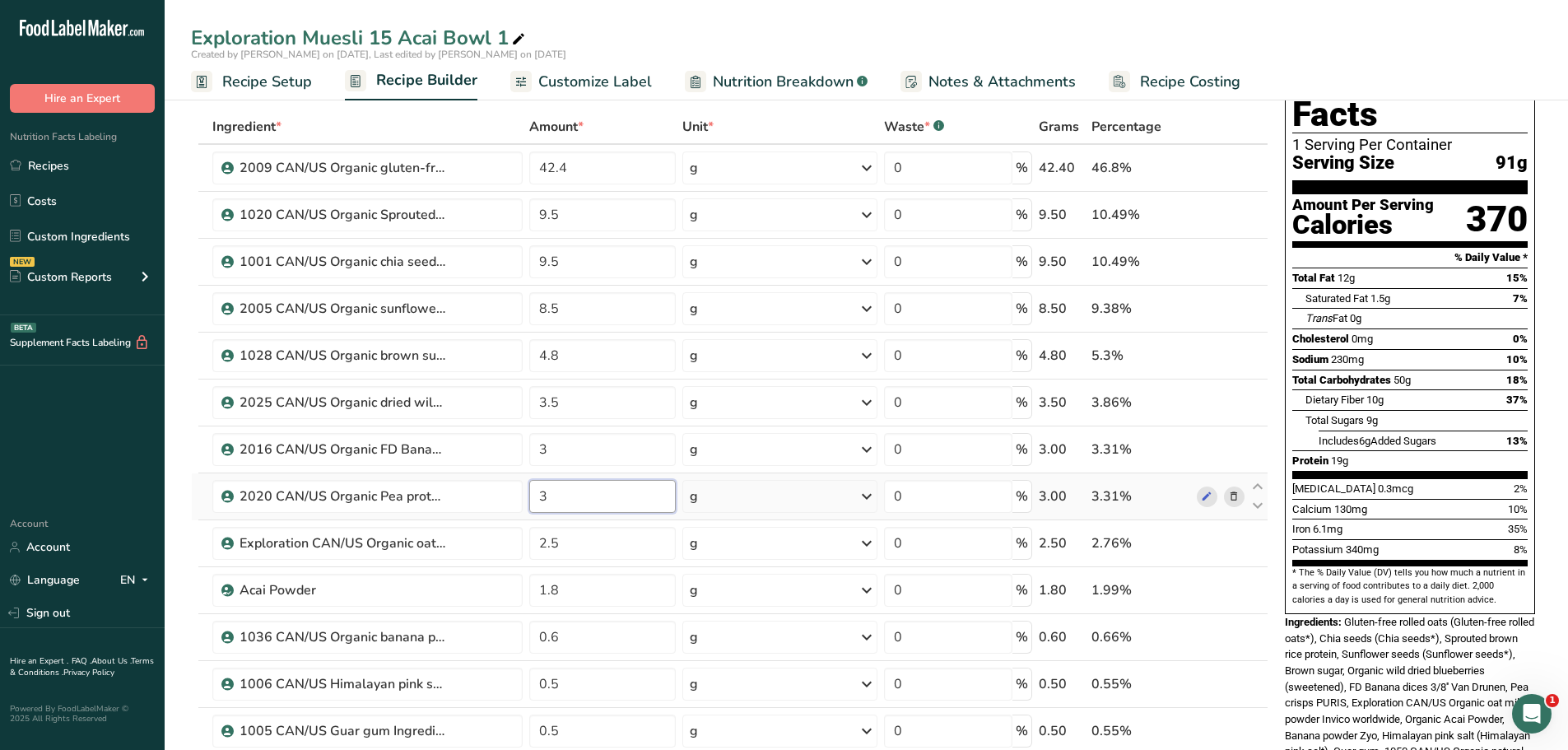
click at [557, 494] on input "3" at bounding box center [603, 496] width 147 height 33
type input "3.5"
click at [794, 14] on div "Exploration Muesli 15 Acai Bowl 1 Created by [PERSON_NAME] on [DATE], Last edit…" at bounding box center [866, 50] width 1404 height 101
click at [563, 214] on input "9.5" at bounding box center [603, 215] width 147 height 33
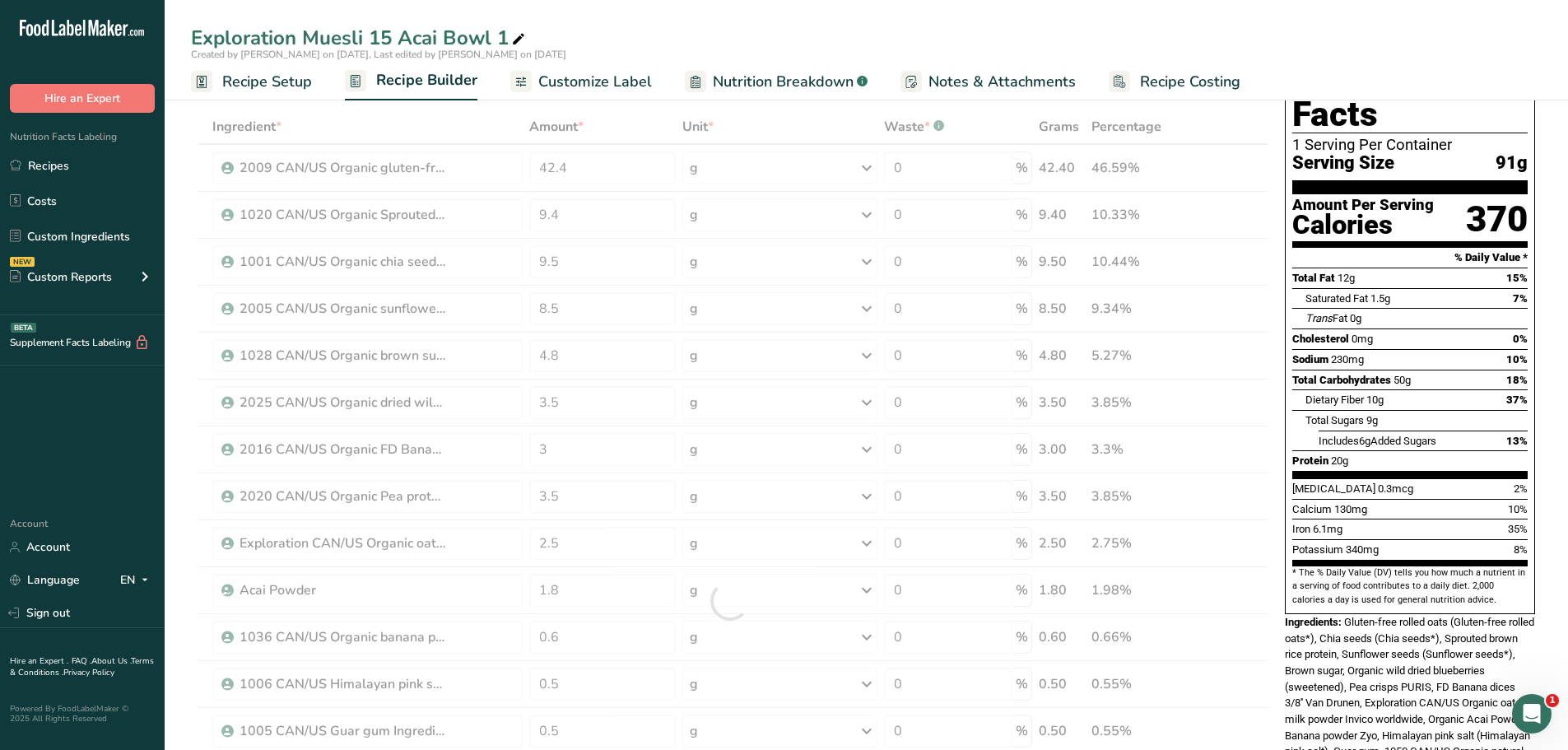
click at [756, 14] on div "Exploration Muesli 15 Acai Bowl 1 Created by [PERSON_NAME] on [DATE], Last edit…" at bounding box center [866, 50] width 1404 height 101
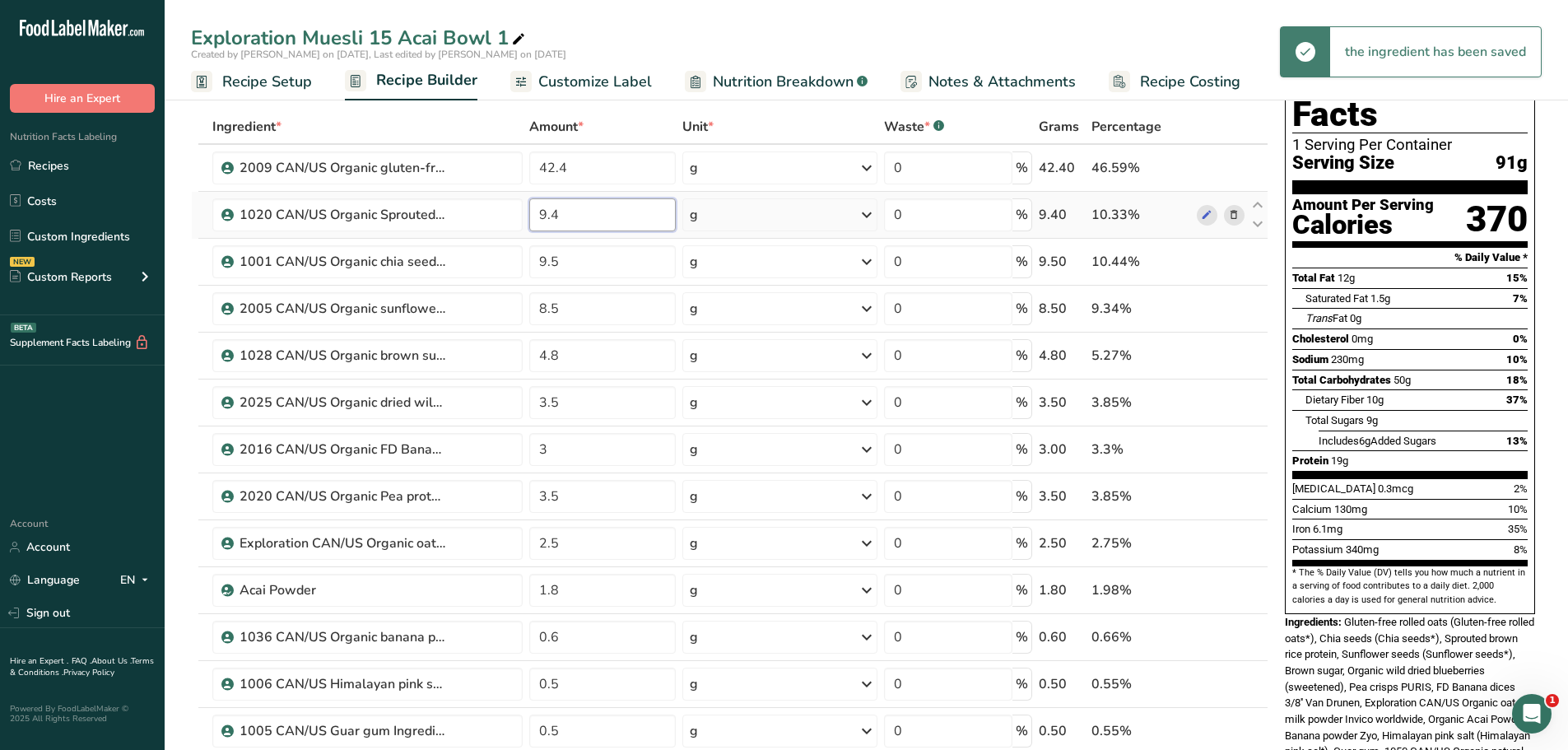
click at [571, 211] on input "9.4" at bounding box center [603, 215] width 147 height 33
type input "9.5"
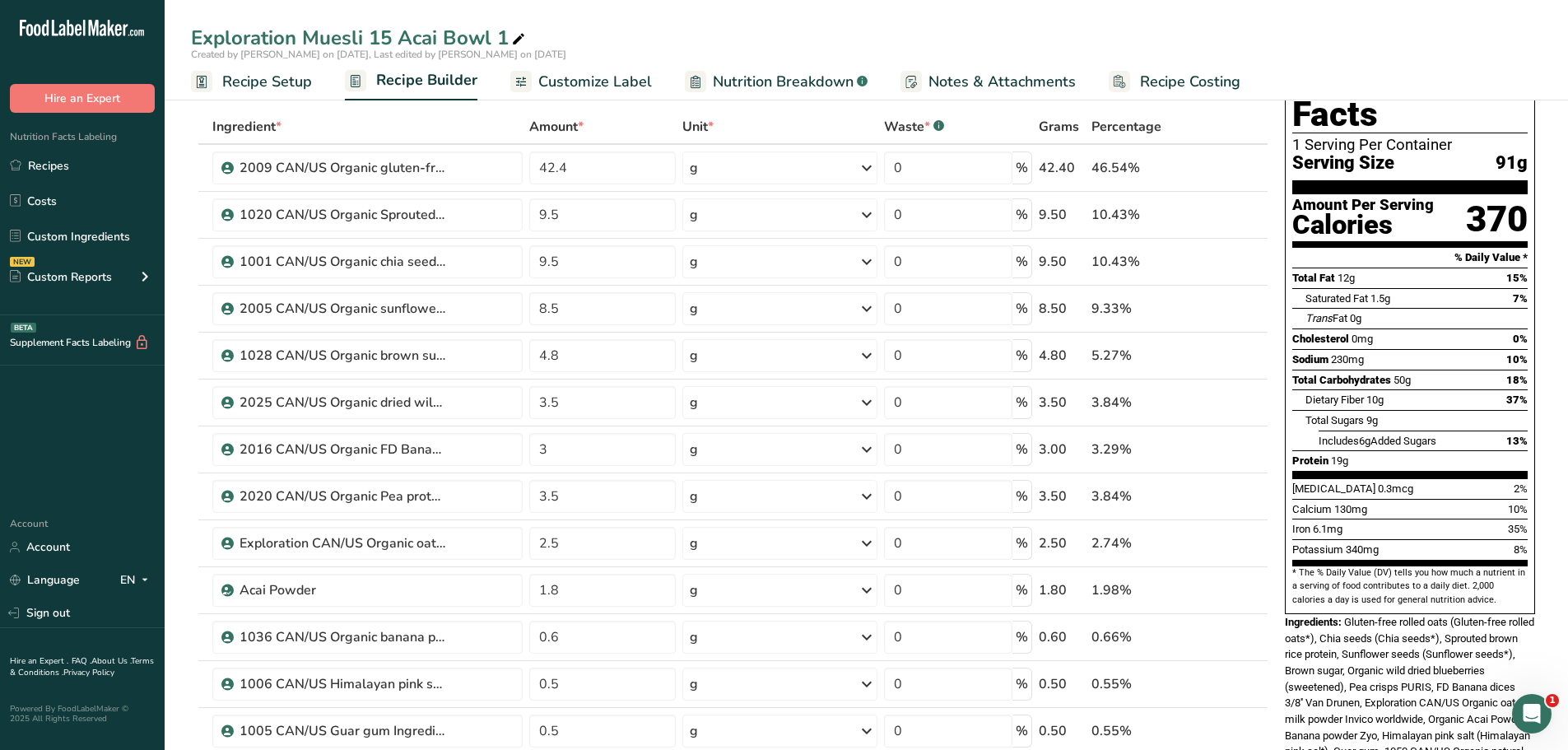
click at [785, 34] on div "Exploration Muesli 15 Acai Bowl 1" at bounding box center [866, 38] width 1404 height 29
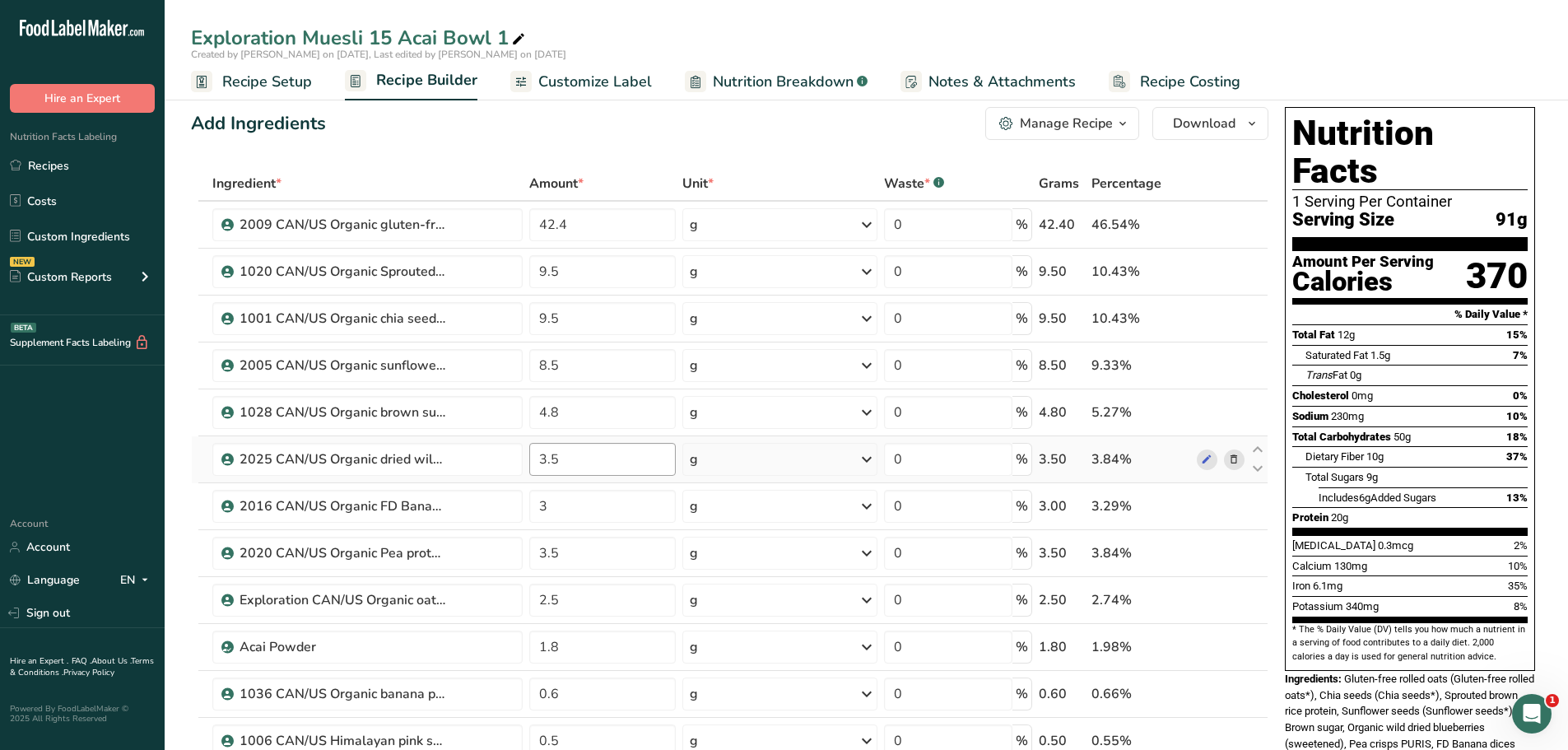
scroll to position [0, 0]
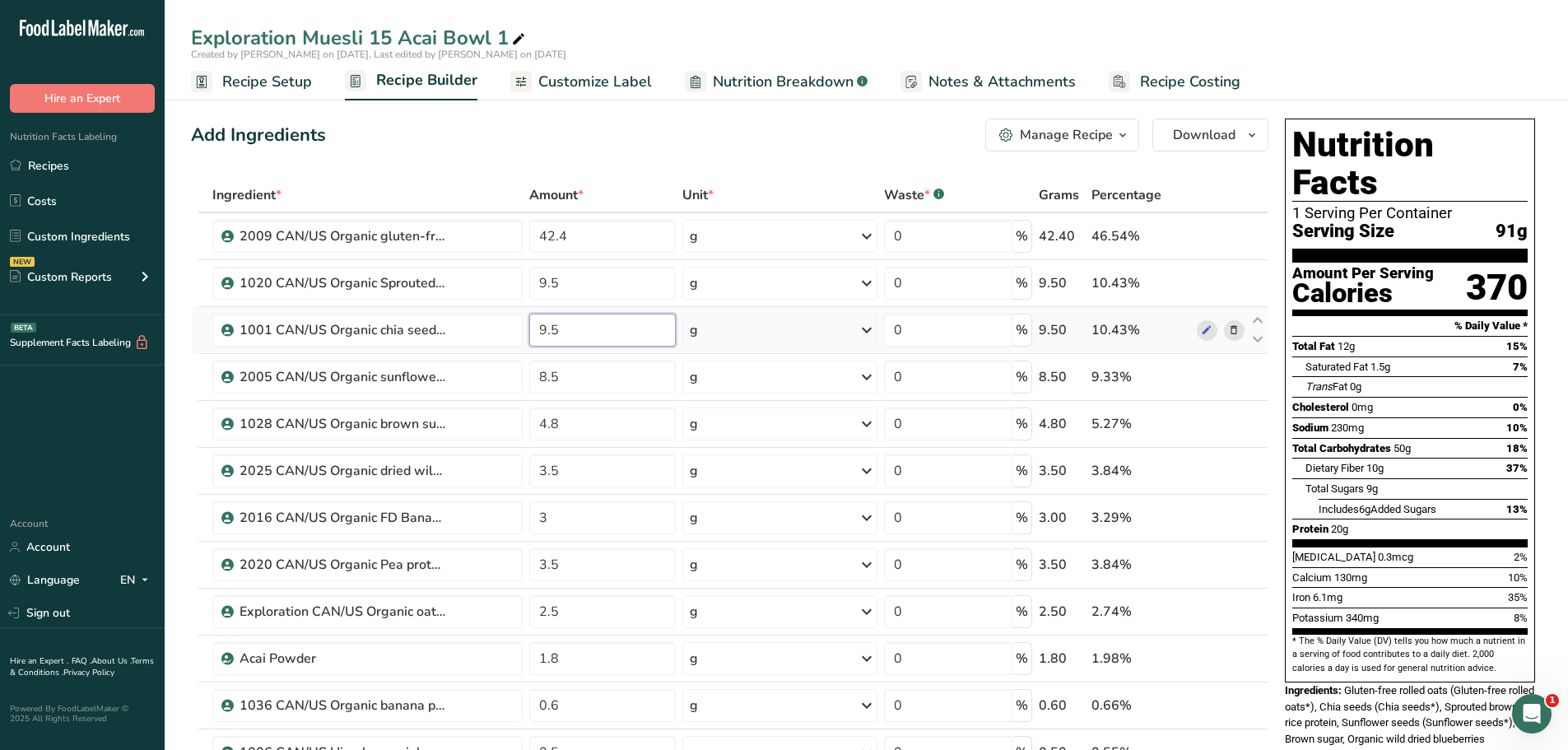
click at [568, 328] on input "9.5" at bounding box center [603, 329] width 147 height 33
type input "9"
click at [486, 139] on div "Add Ingredients Manage Recipe Delete Recipe Duplicate Recipe Scale Recipe Save …" at bounding box center [730, 134] width 1078 height 33
click at [569, 235] on input "42.4" at bounding box center [603, 235] width 147 height 33
type input "42"
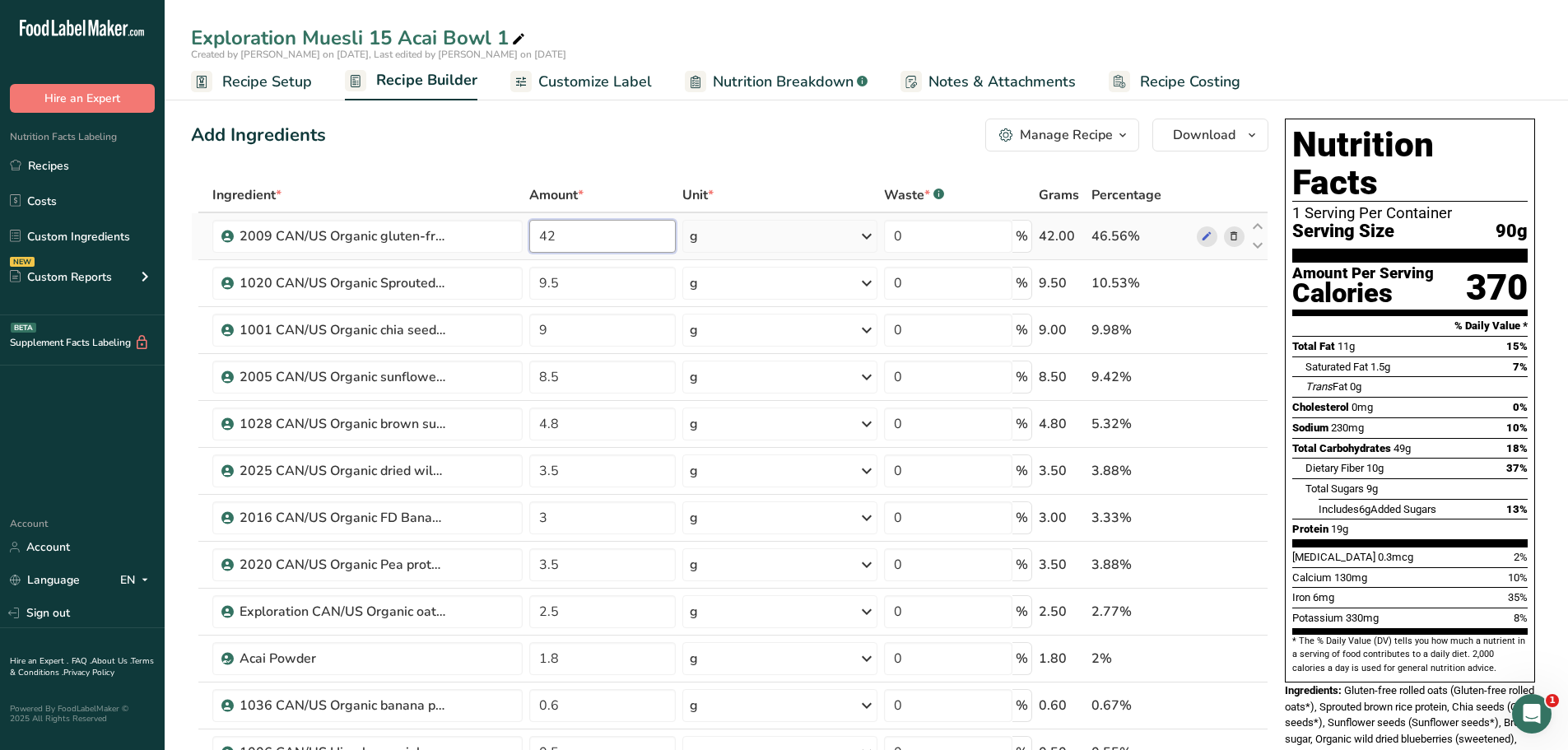
click at [563, 235] on input "42" at bounding box center [603, 235] width 147 height 33
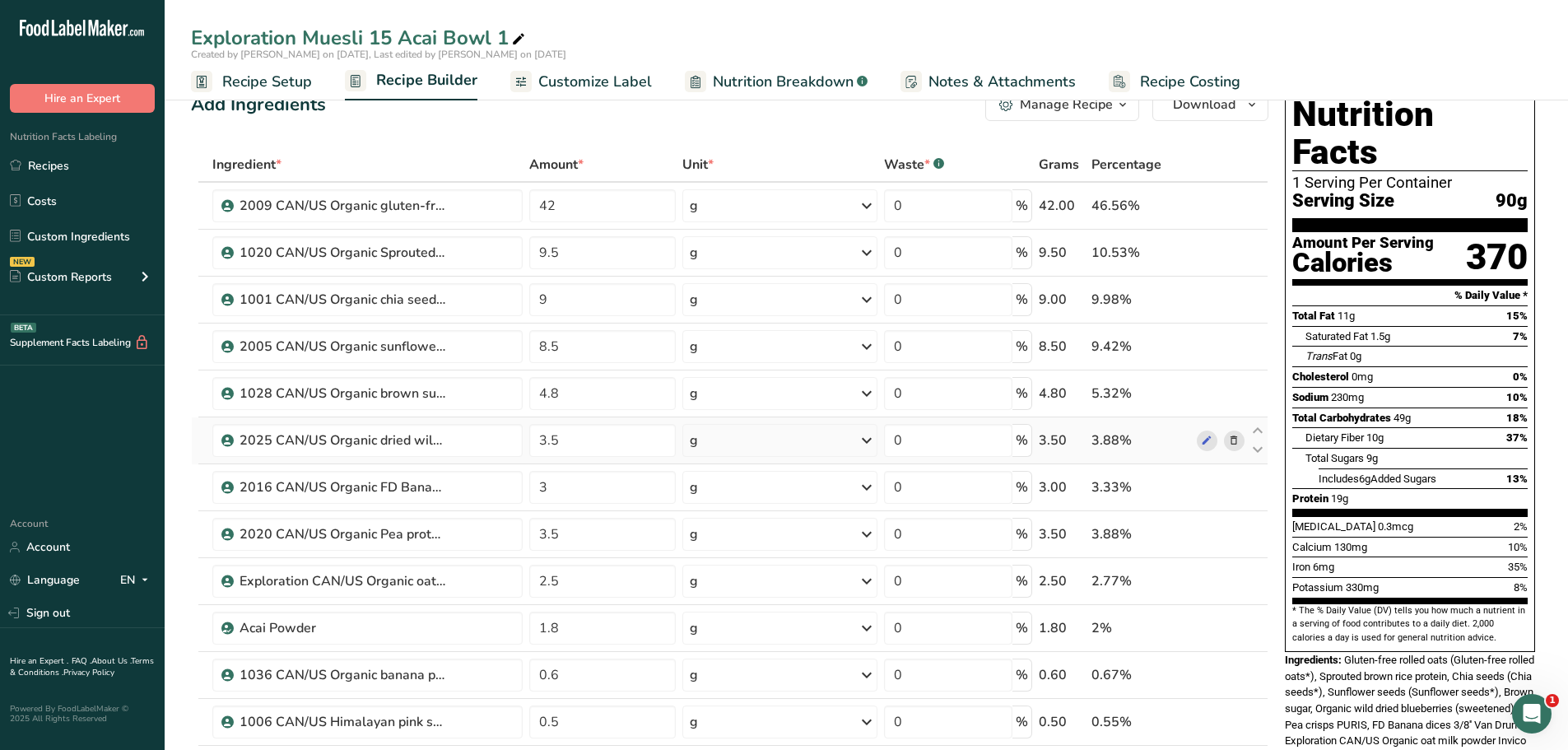
scroll to position [29, 0]
click at [557, 487] on input "3" at bounding box center [603, 488] width 147 height 33
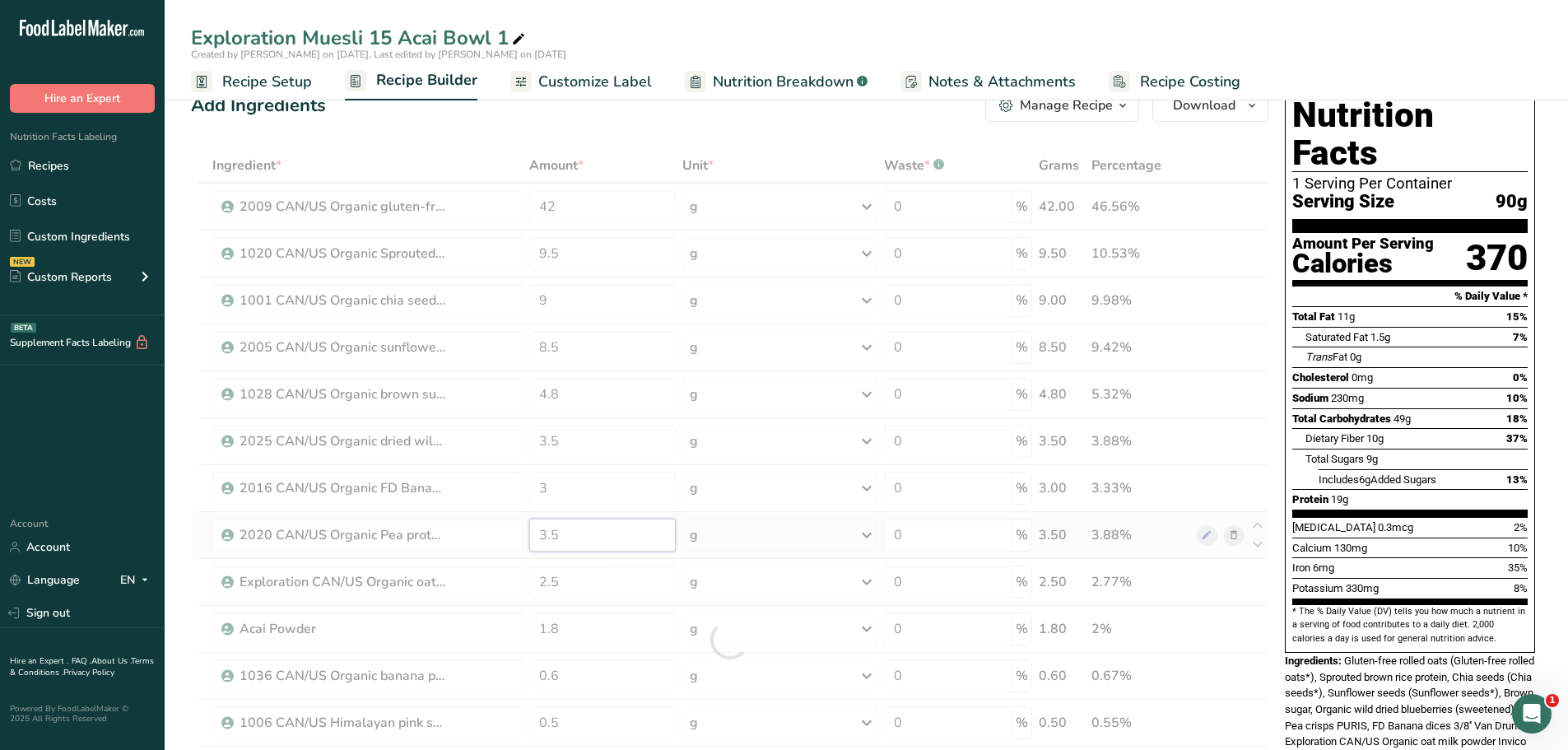
click at [558, 535] on div "Ingredient * Amount * Unit * Waste * .a-a{fill:#347362;}.b-a{fill:#fff;} Grams …" at bounding box center [730, 639] width 1078 height 983
click at [650, 151] on div "Ingredient * Amount * Unit * Waste * .a-a{fill:#347362;}.b-a{fill:#fff;} Grams …" at bounding box center [730, 639] width 1078 height 983
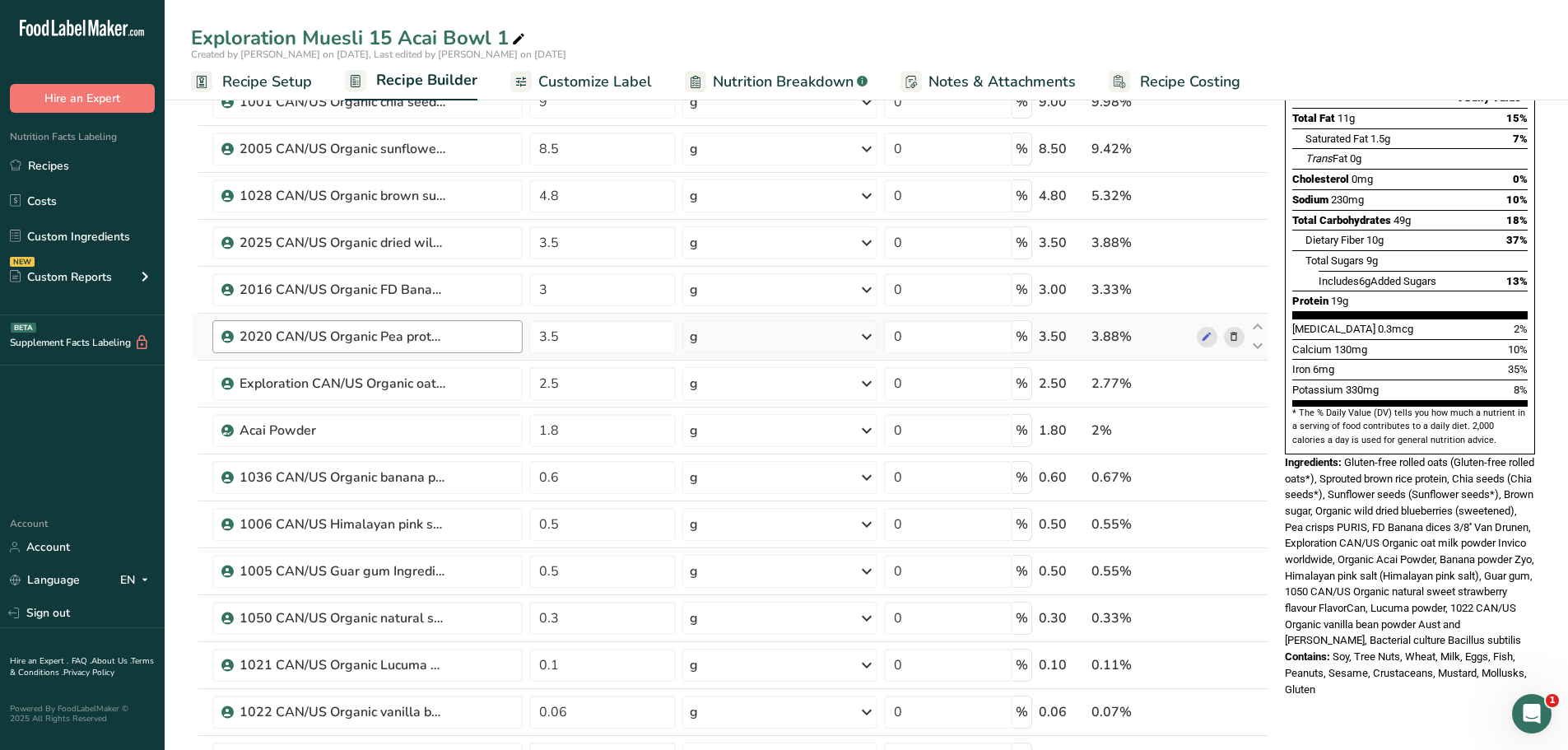
scroll to position [227, 0]
click at [558, 383] on input "2.5" at bounding box center [603, 384] width 147 height 33
type input "2.8"
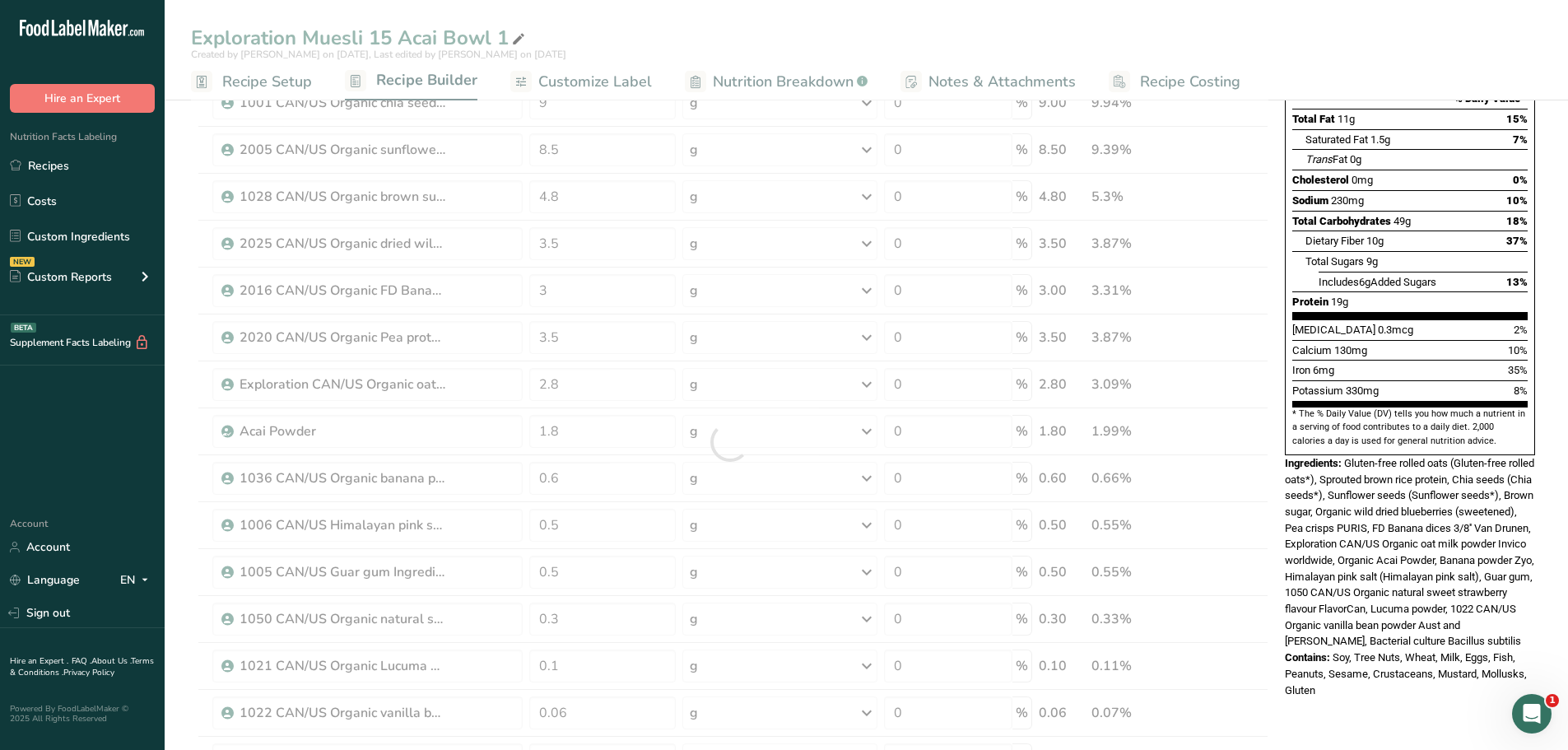
click at [699, 28] on div "Exploration Muesli 15 Acai Bowl 1 Created by [PERSON_NAME] on [DATE], Last edit…" at bounding box center [866, 701] width 1404 height 1684
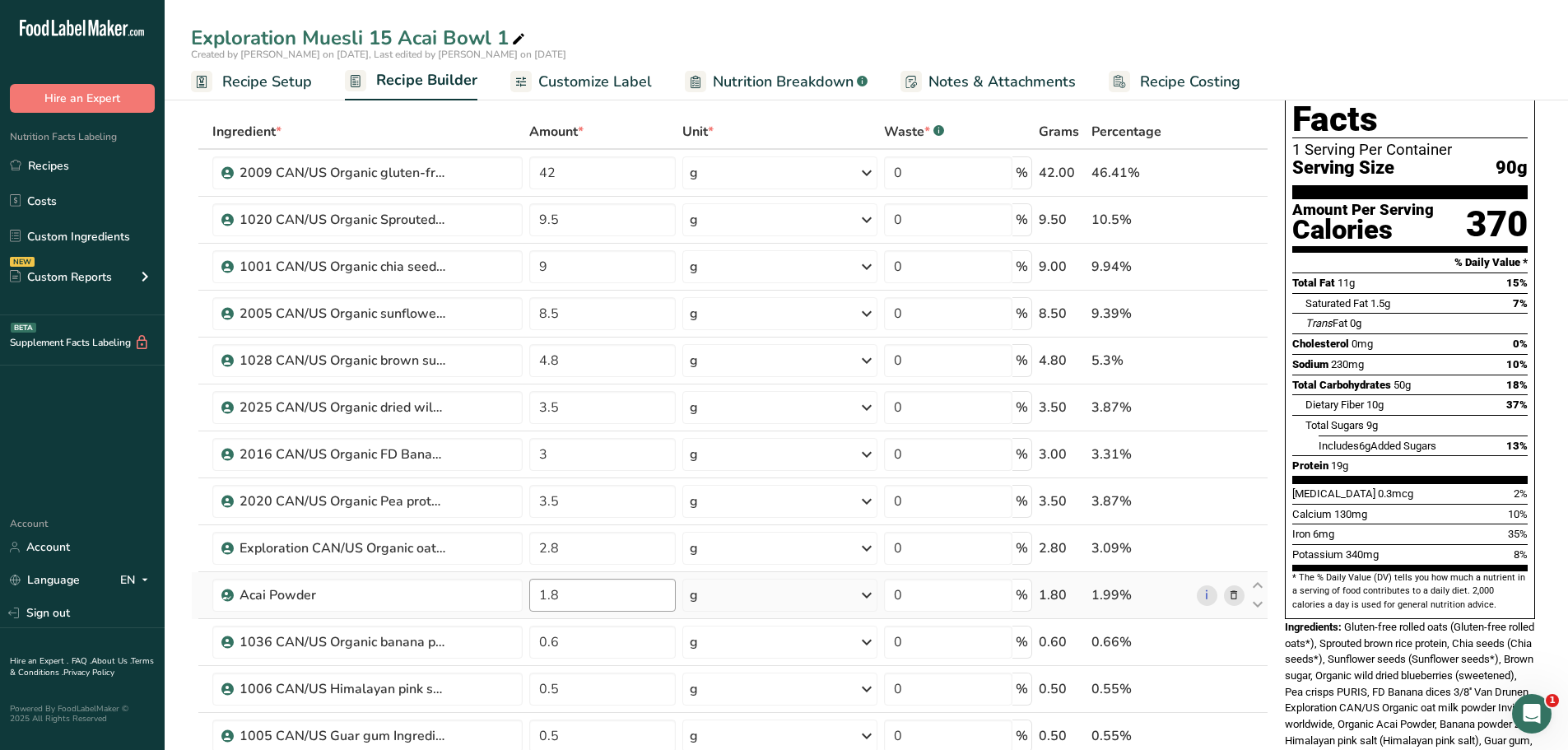
scroll to position [70, 0]
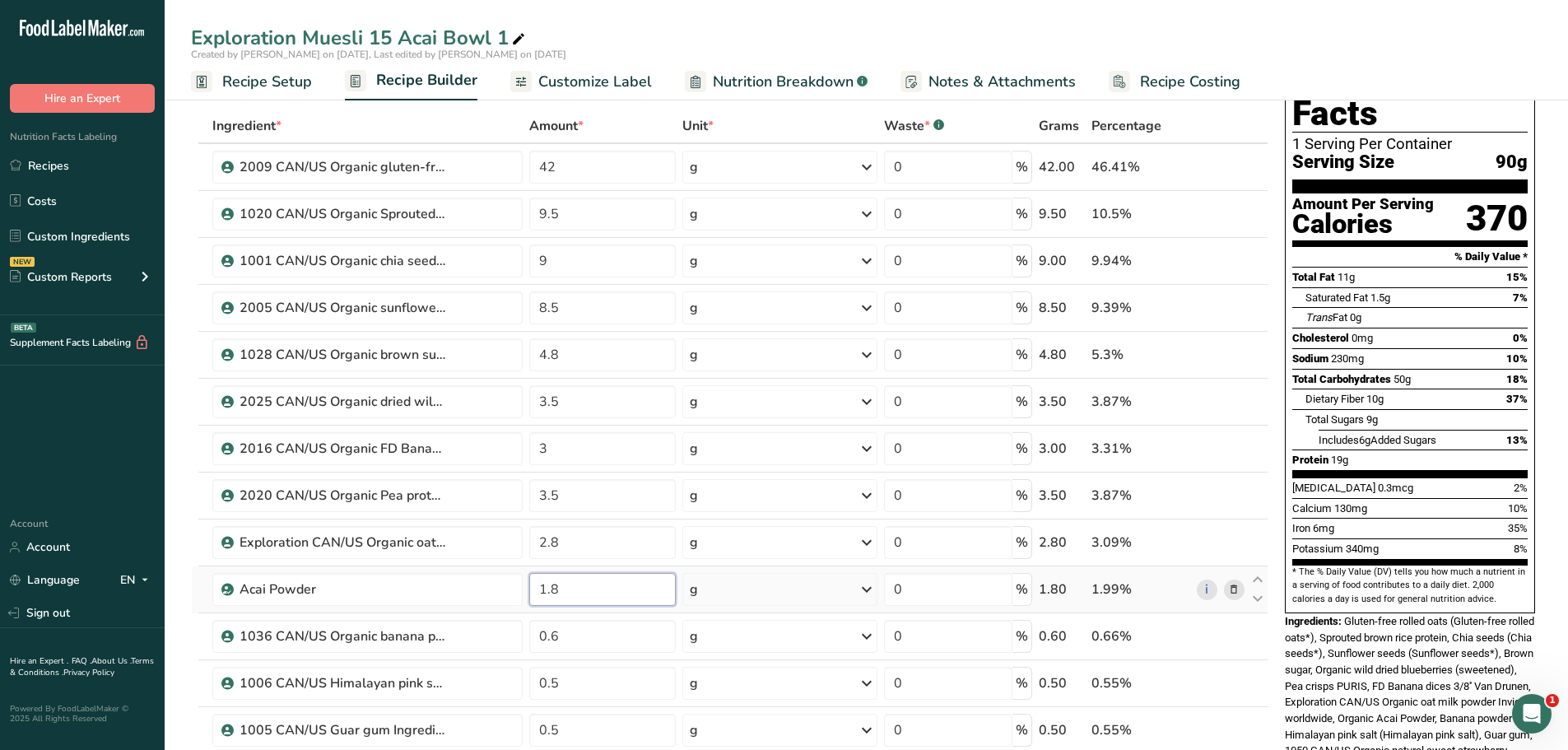
click at [561, 590] on input "1.8" at bounding box center [603, 589] width 147 height 33
type input "1.3"
click at [696, 41] on div "Exploration Muesli 15 Acai Bowl 1" at bounding box center [866, 38] width 1404 height 29
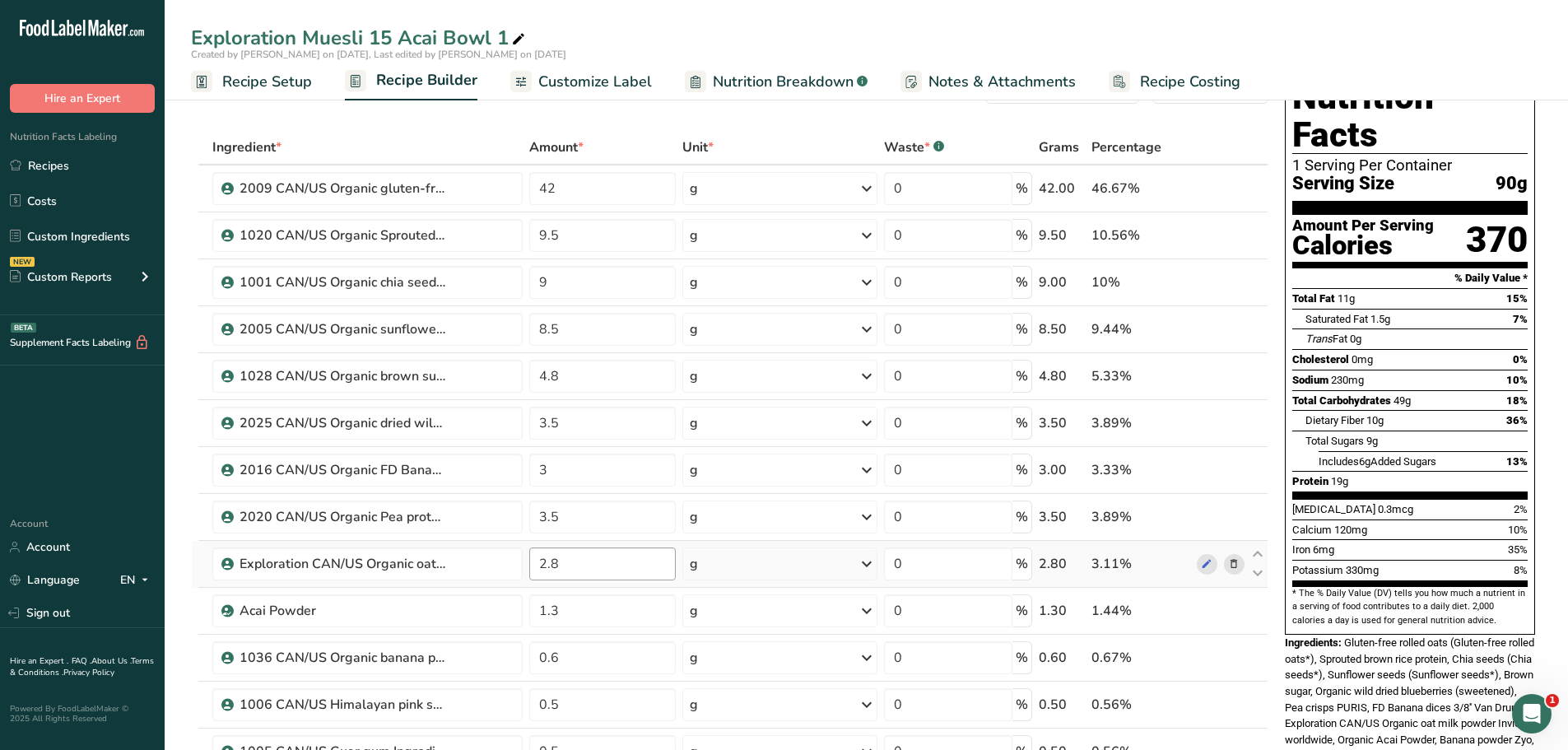
scroll to position [47, 0]
click at [562, 235] on input "9.5" at bounding box center [603, 235] width 147 height 33
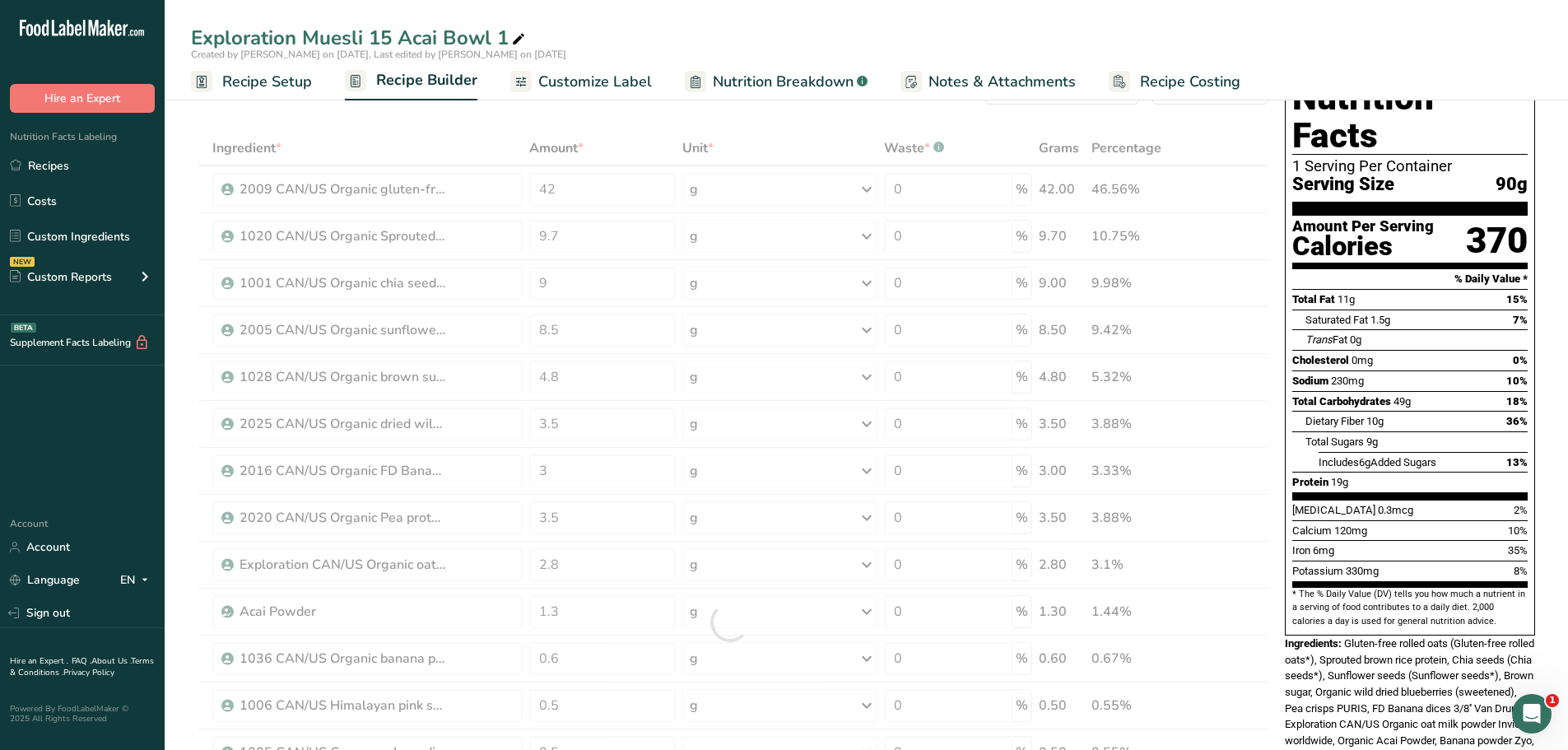
click at [496, 132] on div "Ingredient * Amount * Unit * Waste * .a-a{fill:#347362;}.b-a{fill:#fff;} Grams …" at bounding box center [730, 622] width 1078 height 983
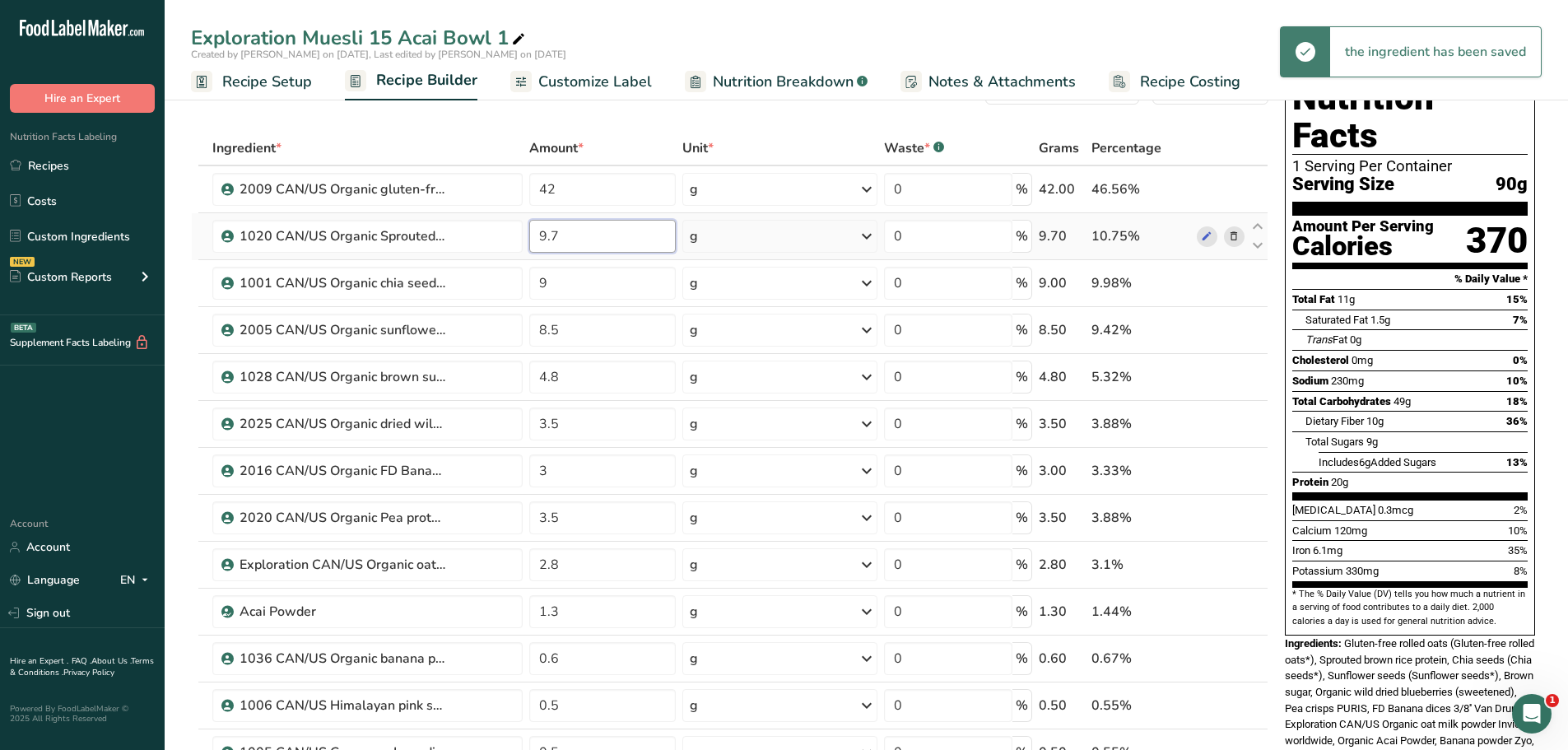
click at [560, 234] on input "9.7" at bounding box center [603, 235] width 147 height 33
type input "9.6"
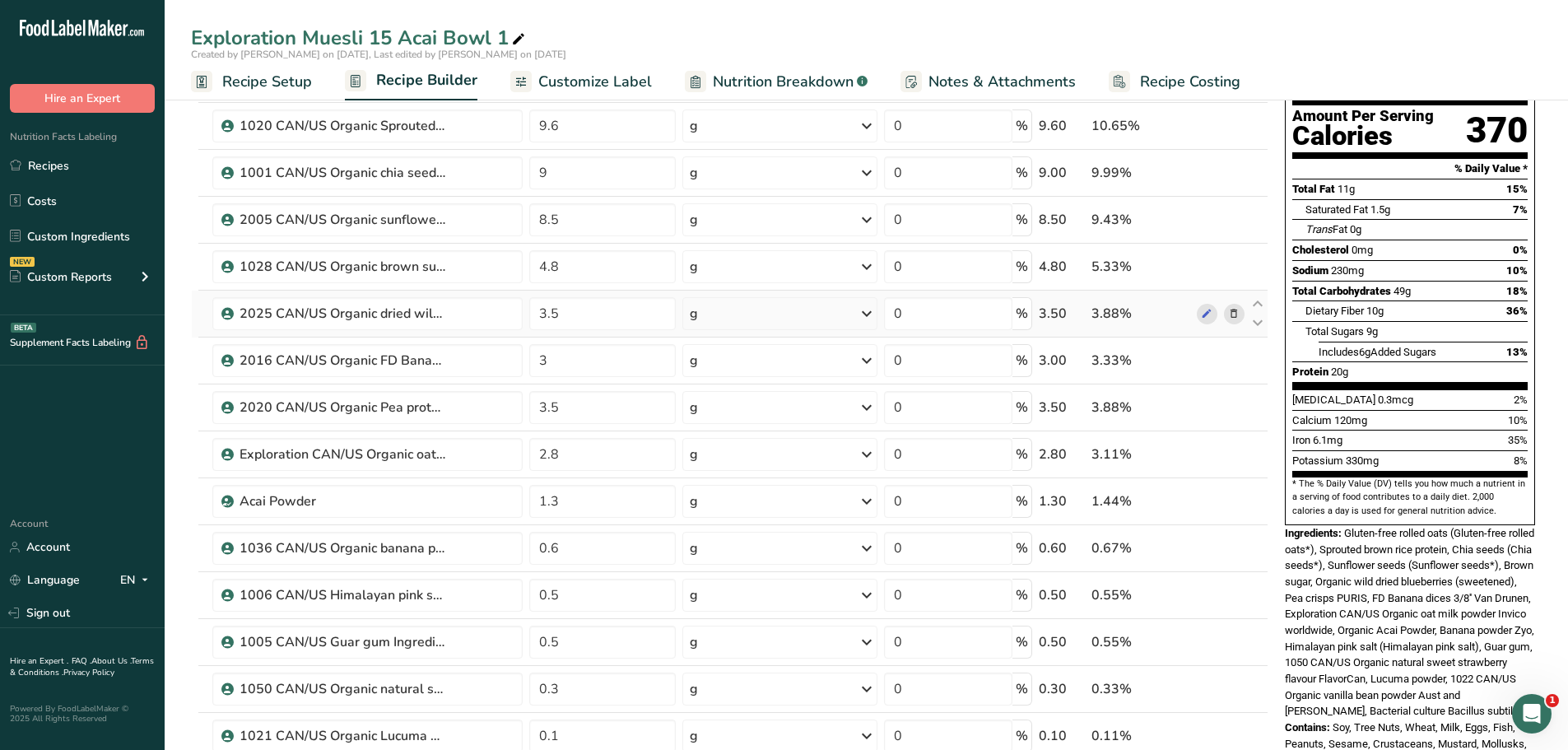
scroll to position [157, 0]
click at [561, 411] on input "3.5" at bounding box center [603, 408] width 147 height 33
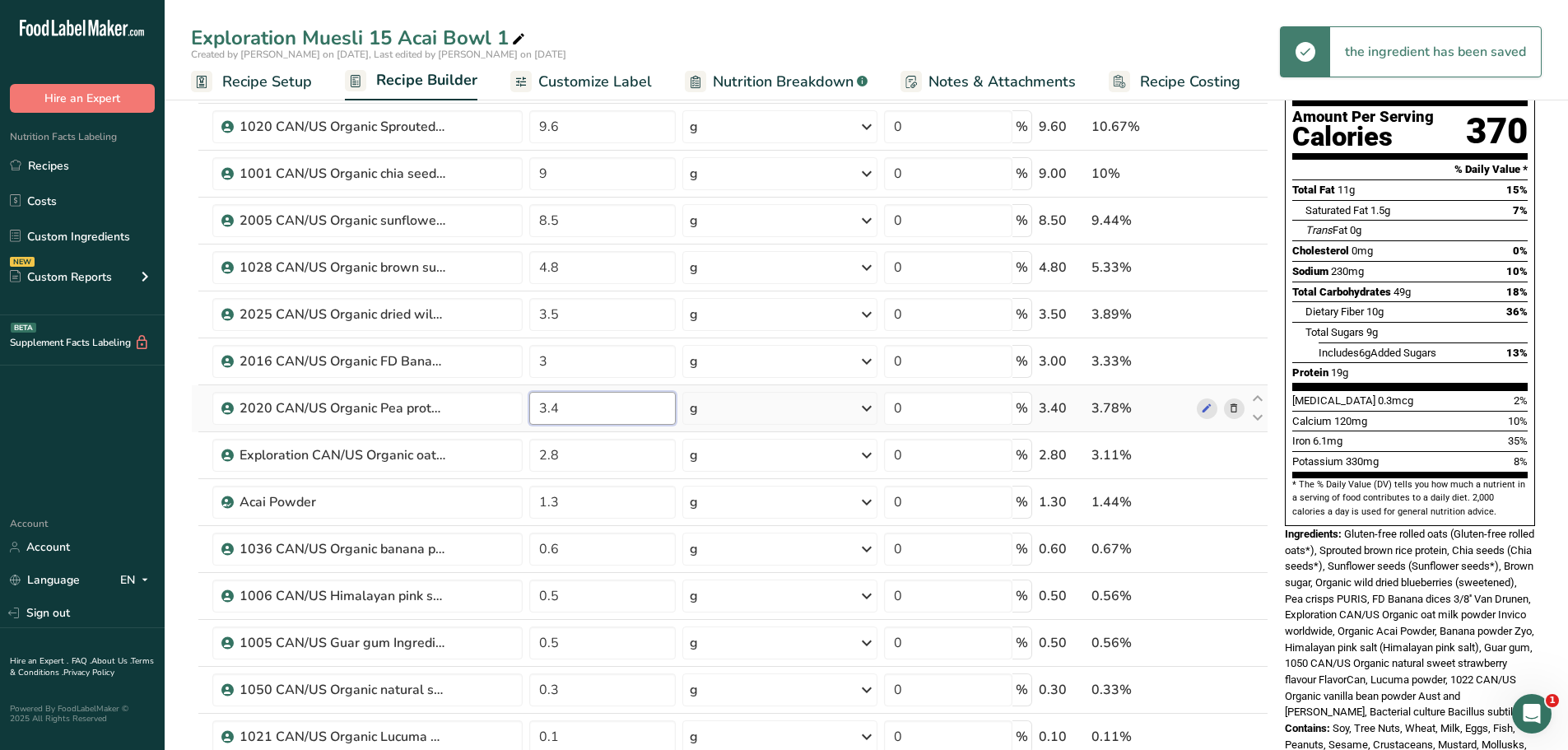
click at [564, 405] on input "3.4" at bounding box center [603, 408] width 147 height 33
type input "3.5"
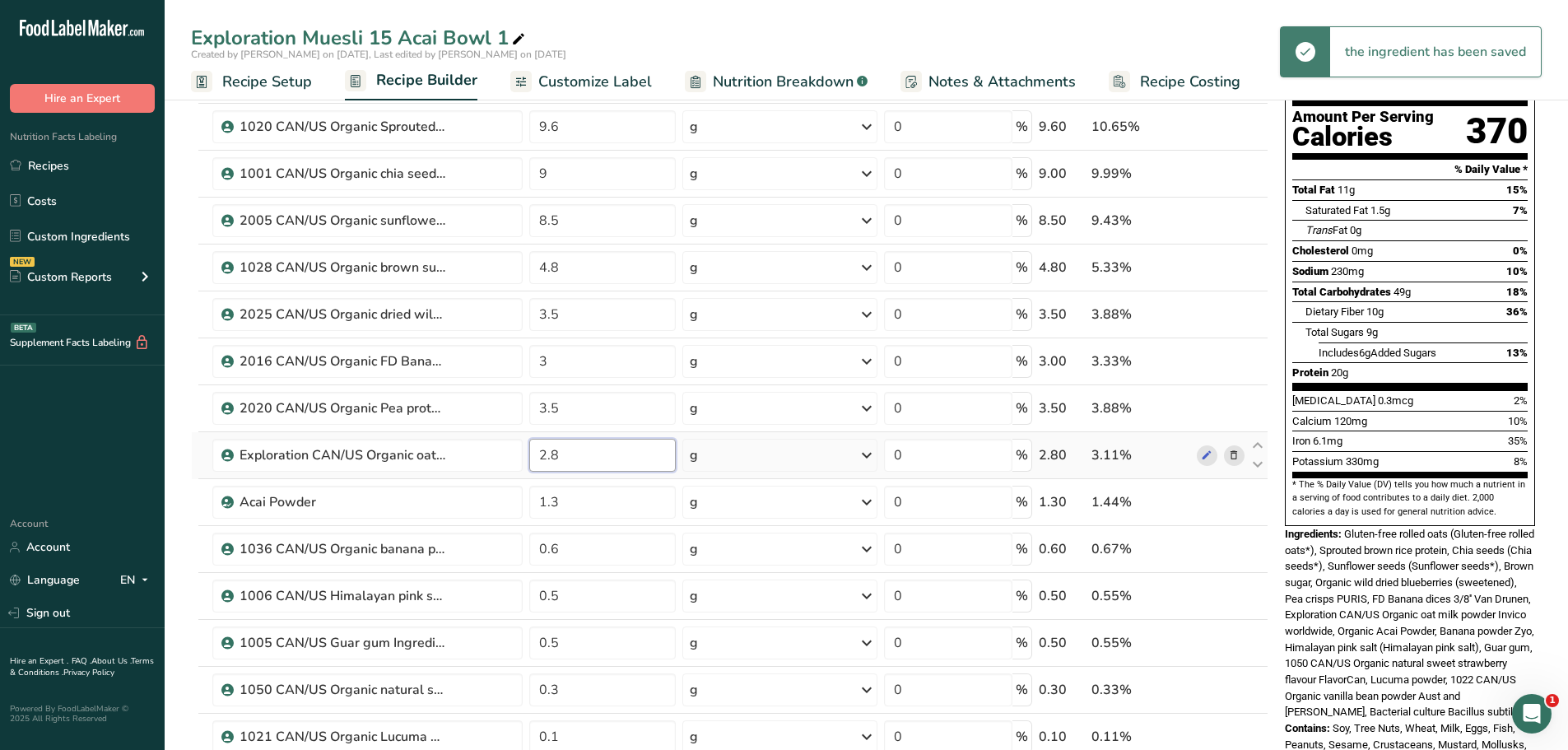
click at [556, 455] on input "2.8" at bounding box center [603, 454] width 147 height 33
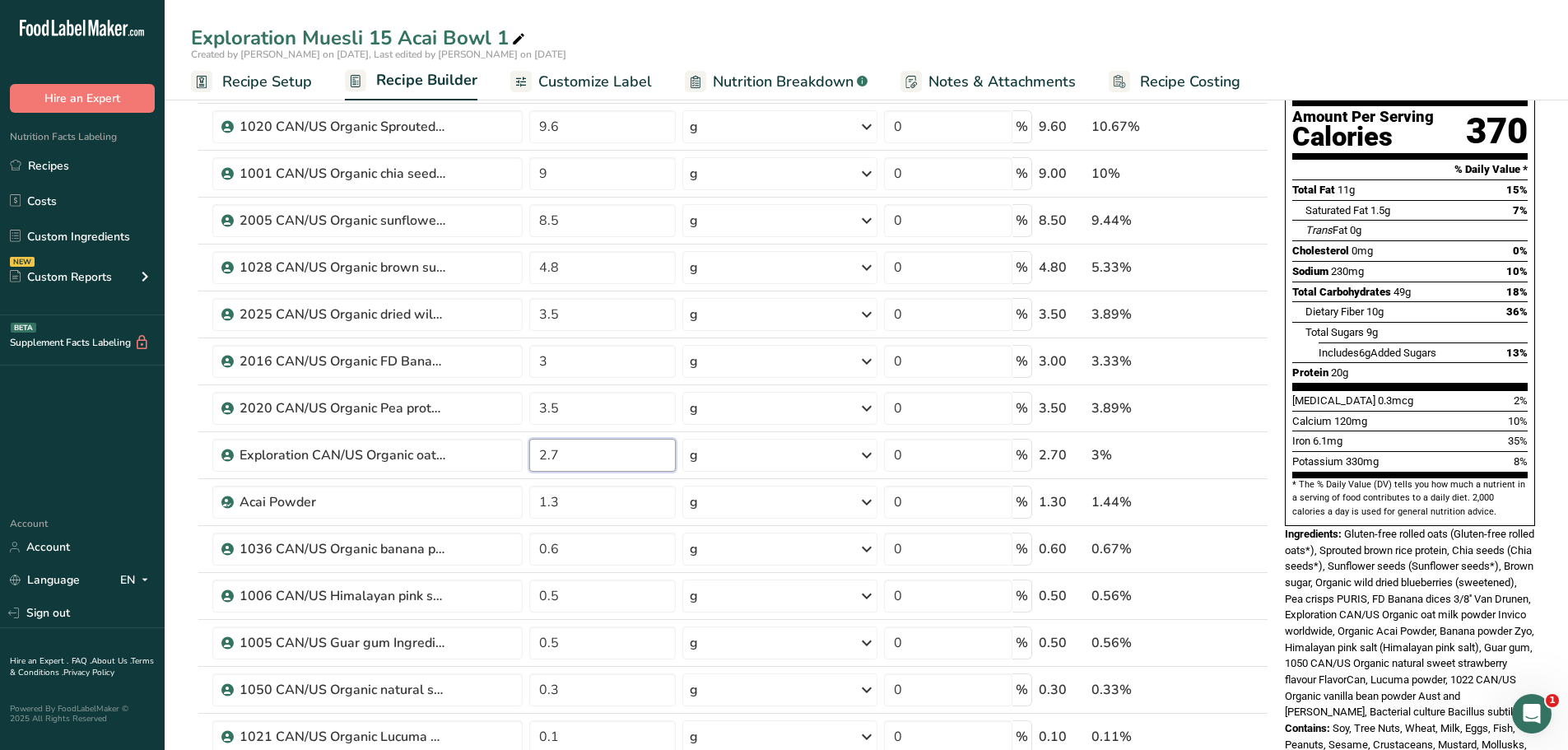
type input "2.7"
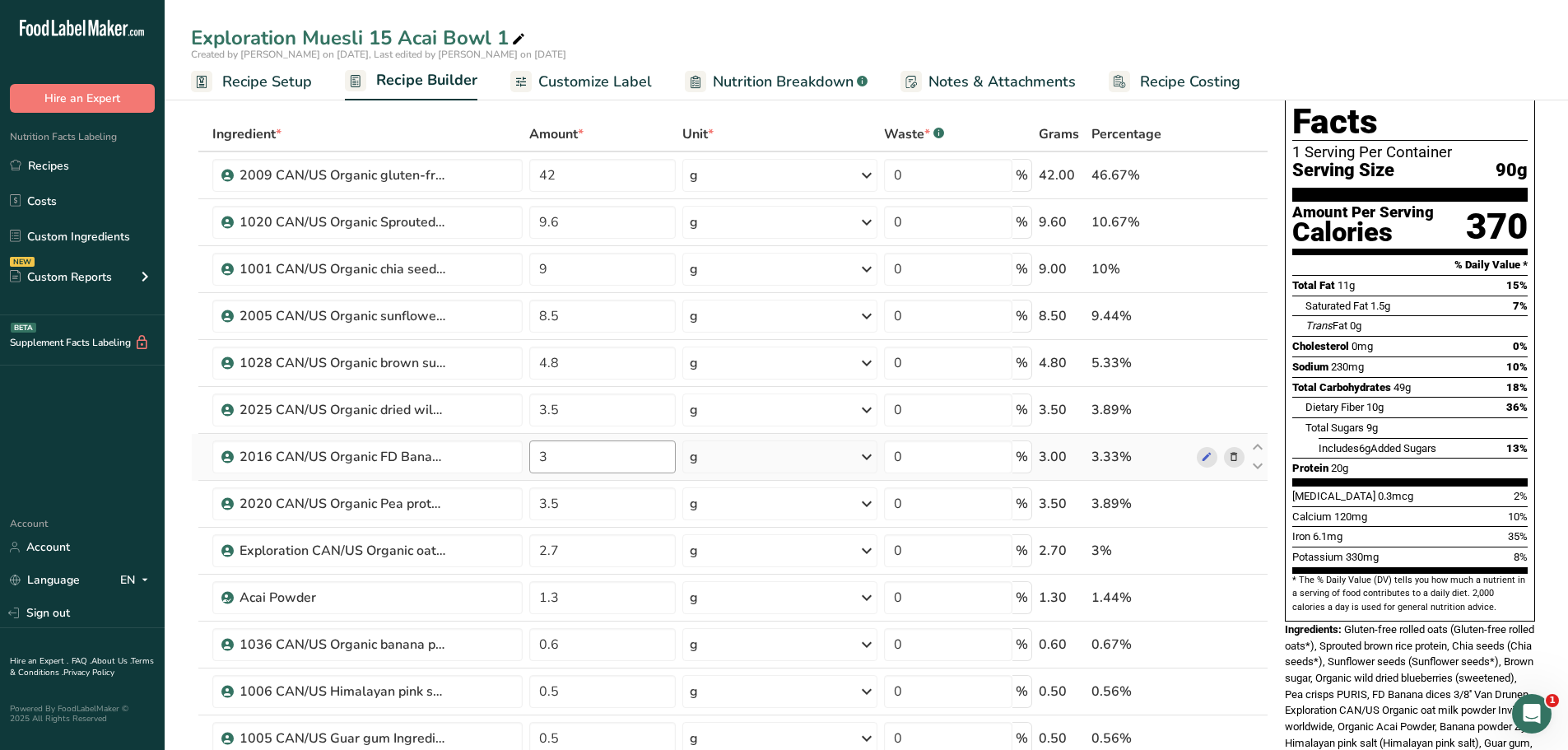
scroll to position [62, 0]
click at [1257, 489] on icon at bounding box center [1258, 493] width 20 height 13
type input "3.5"
type input "3"
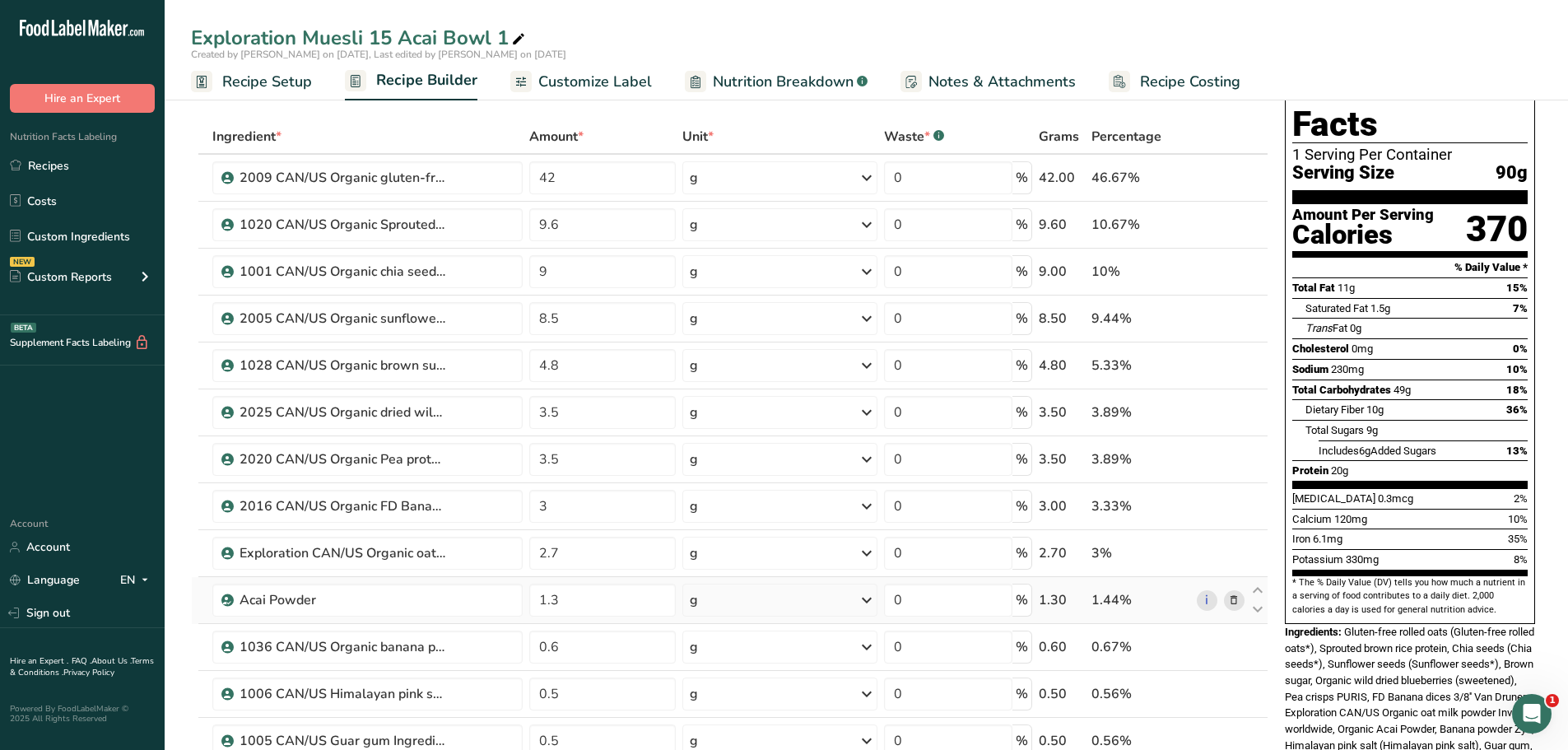
scroll to position [0, 0]
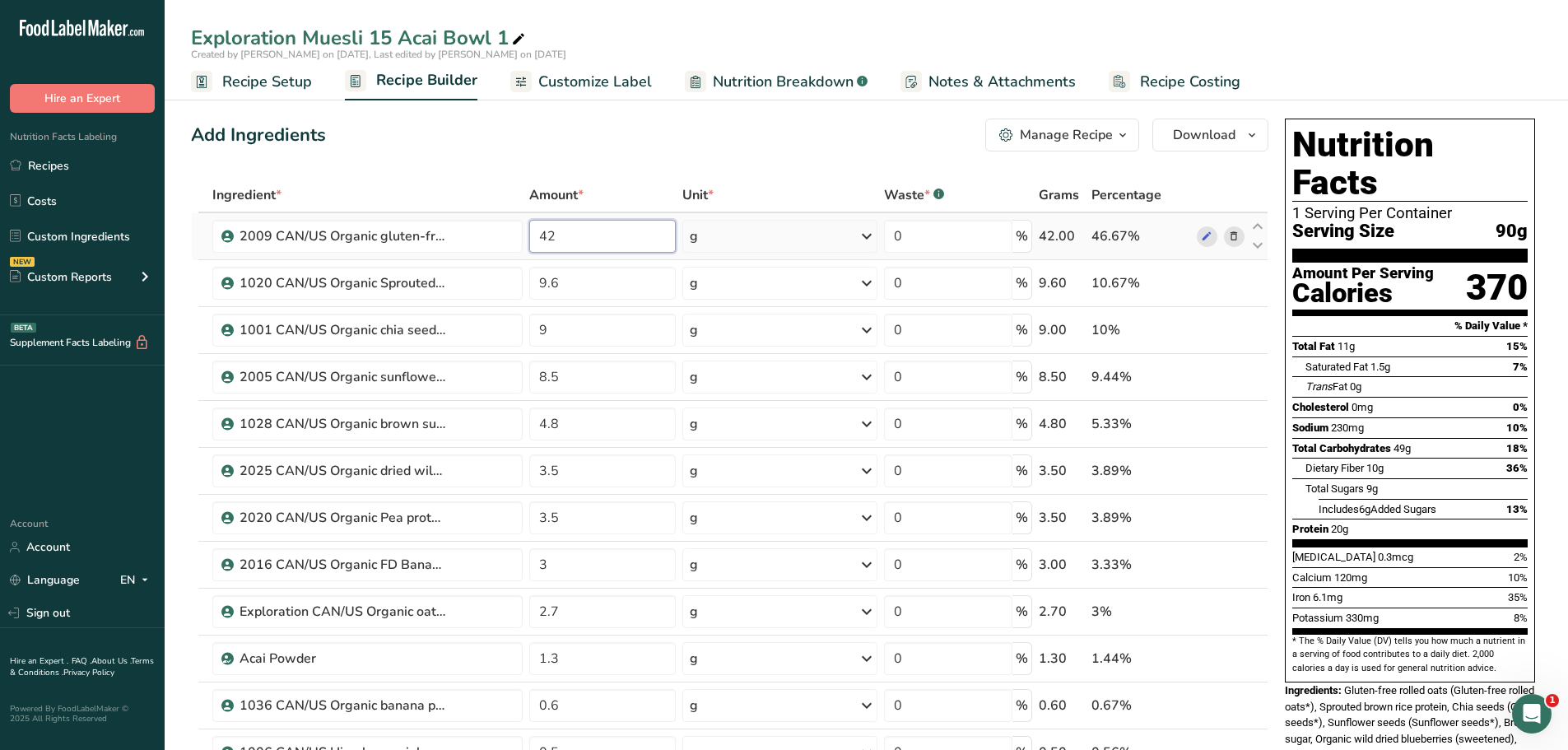
click at [556, 231] on input "42" at bounding box center [603, 235] width 147 height 33
type input "43"
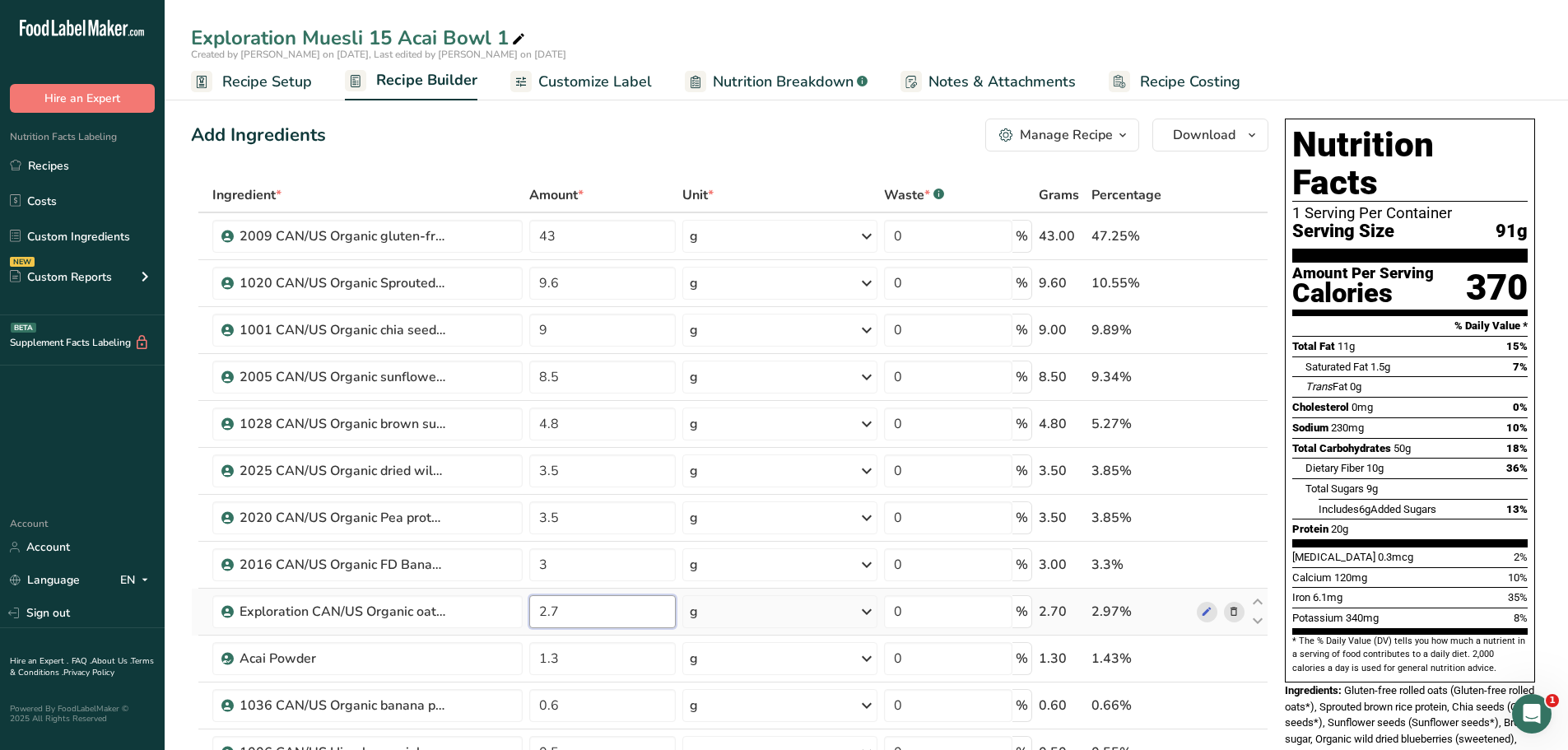
click at [560, 609] on input "2.7" at bounding box center [603, 611] width 147 height 33
click at [545, 609] on input "2.7" at bounding box center [603, 611] width 147 height 33
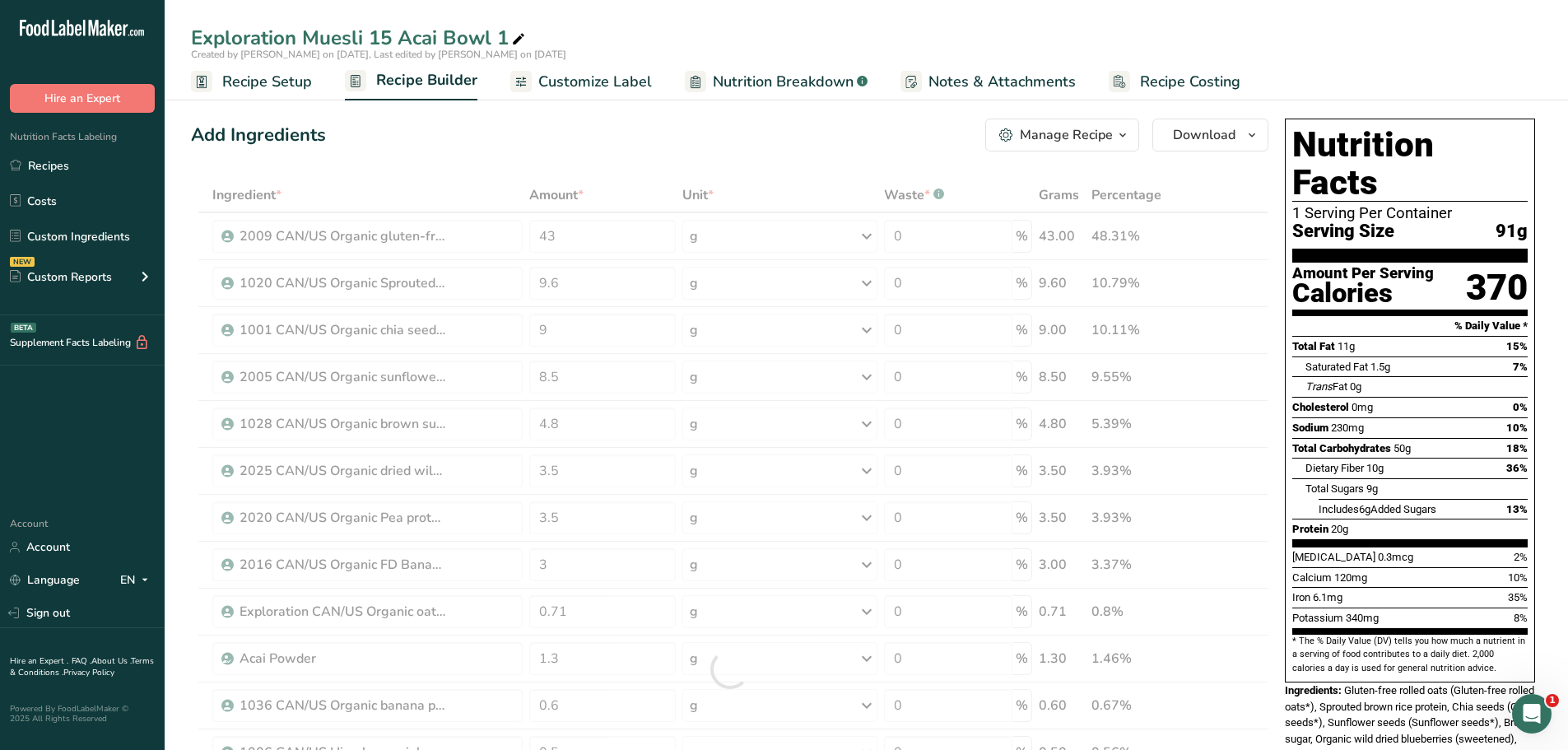
click at [551, 138] on div "Add Ingredients Manage Recipe Delete Recipe Duplicate Recipe Scale Recipe Save …" at bounding box center [730, 134] width 1078 height 33
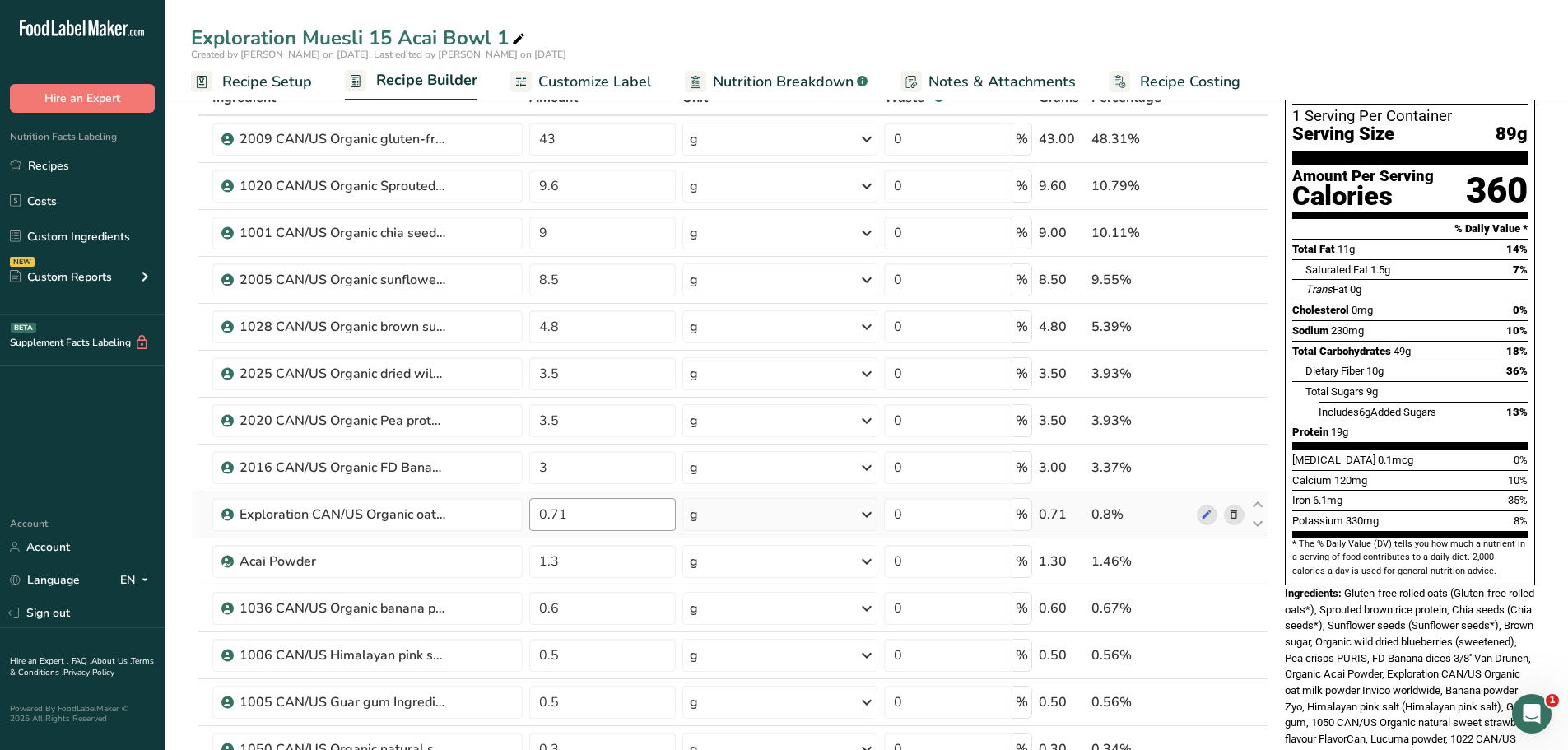
scroll to position [98, 0]
click at [582, 516] on input "0.71" at bounding box center [603, 513] width 147 height 33
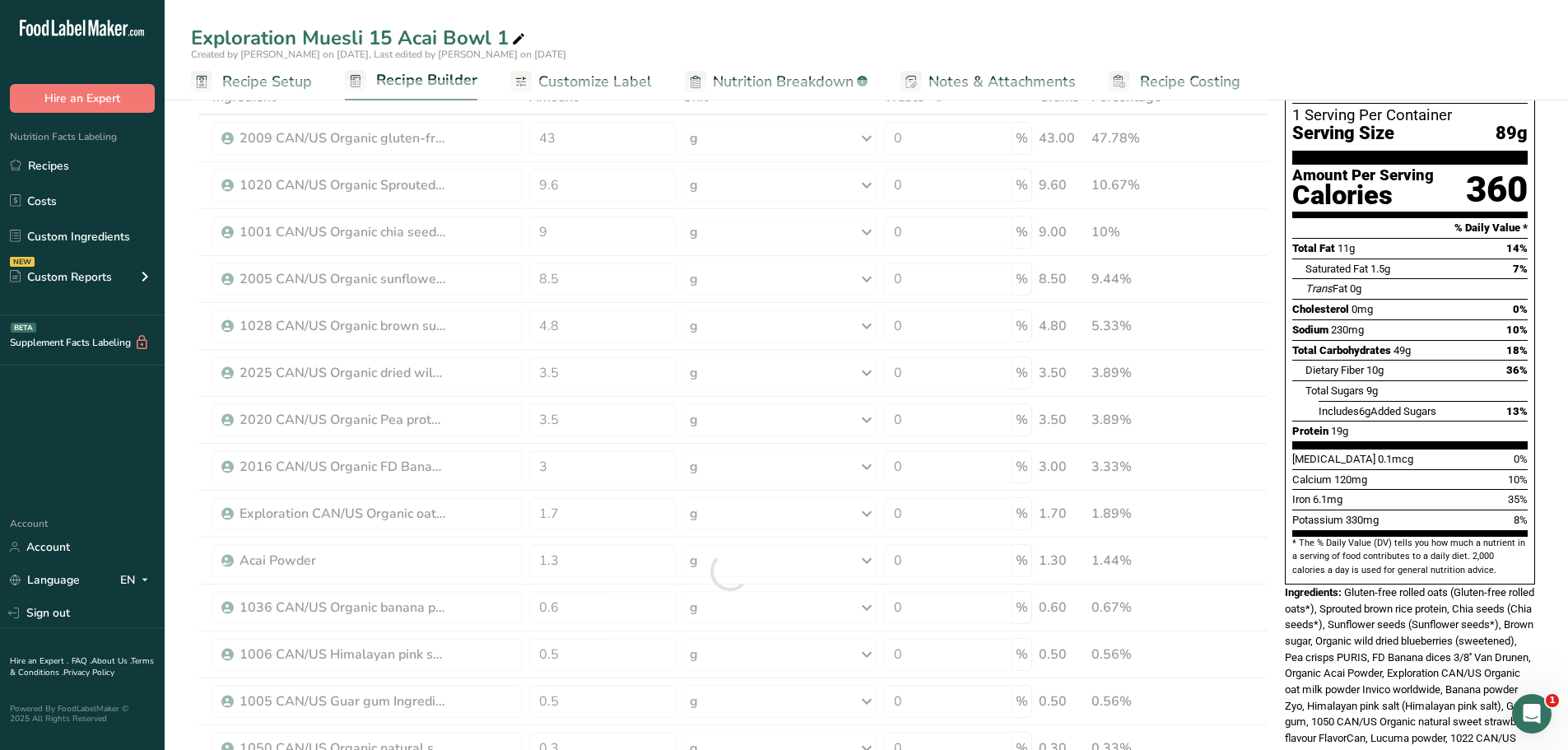
click at [731, 23] on div "Exploration Muesli 15 Acai Bowl 1" at bounding box center [866, 38] width 1404 height 29
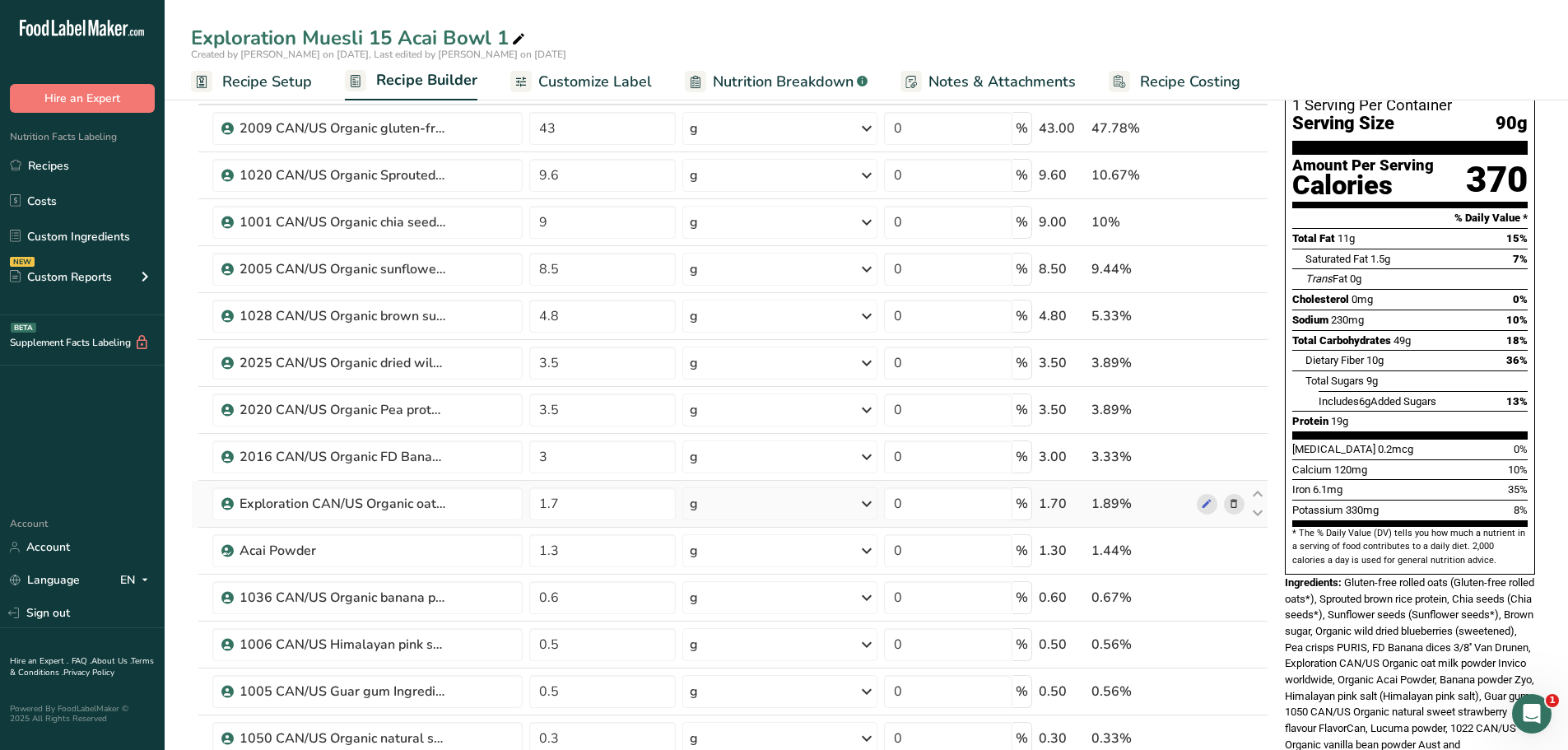
scroll to position [94, 0]
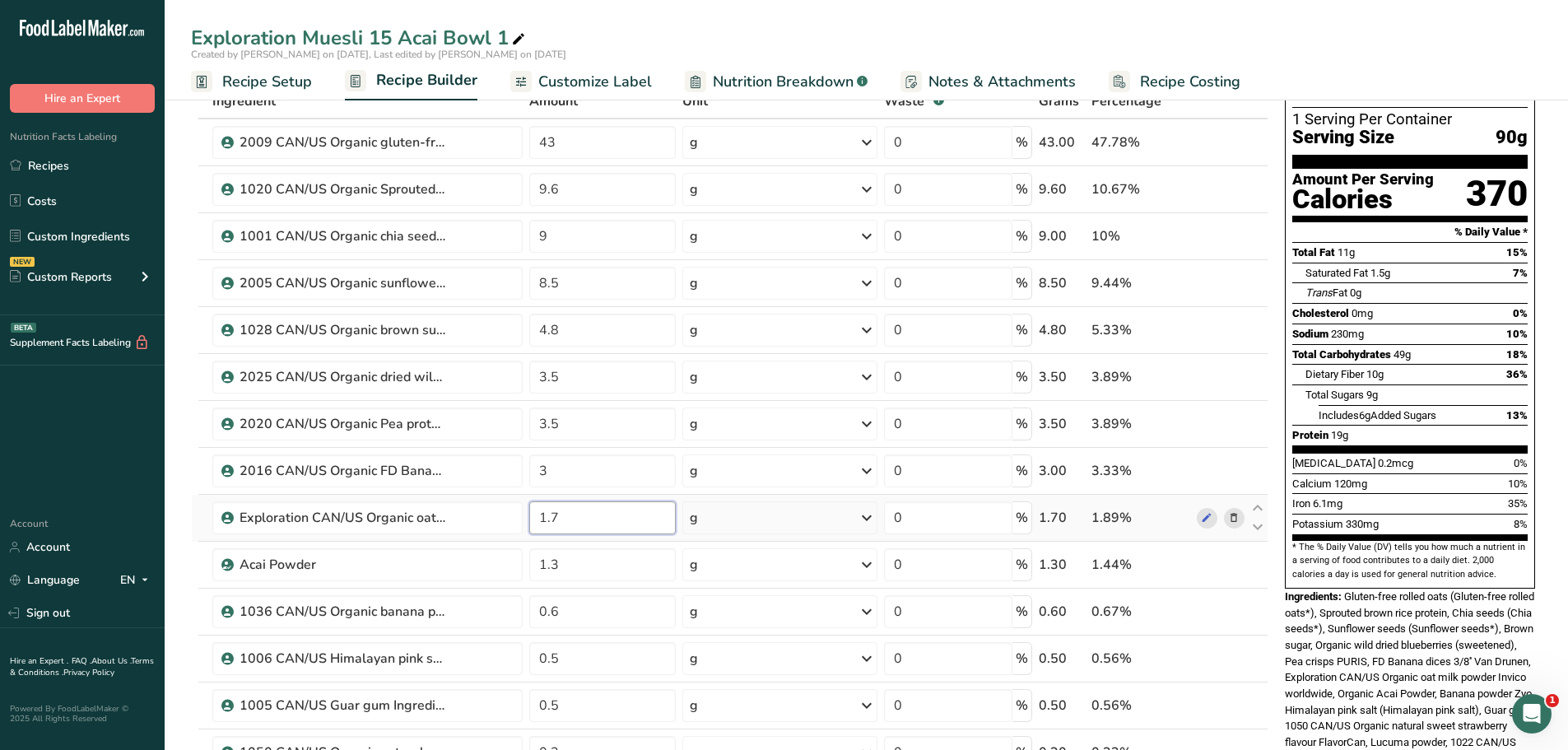
click at [561, 513] on input "1.7" at bounding box center [603, 517] width 147 height 33
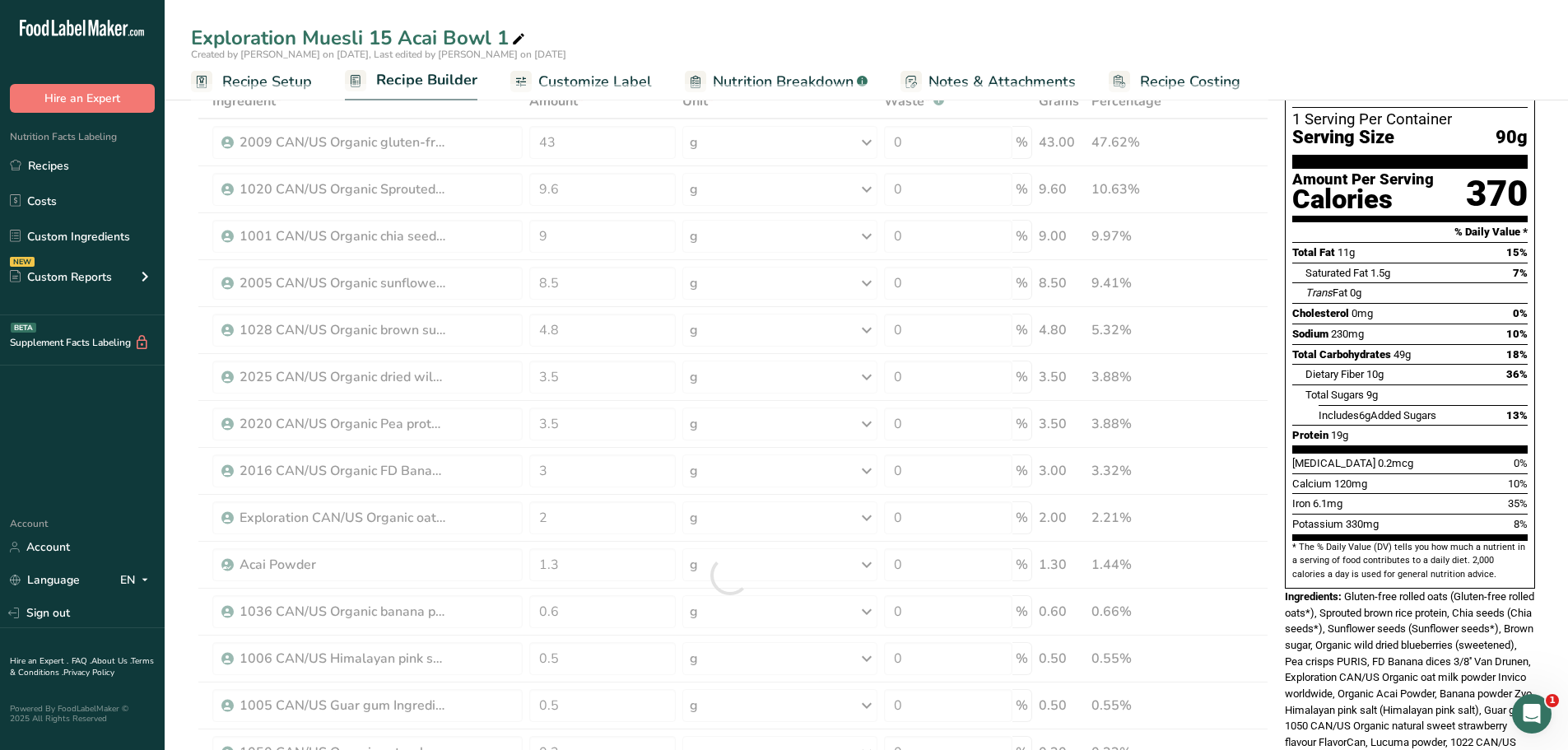
click at [725, 7] on div "Exploration Muesli 15 Acai Bowl 1 Created by [PERSON_NAME] on [DATE], Last edit…" at bounding box center [866, 50] width 1404 height 101
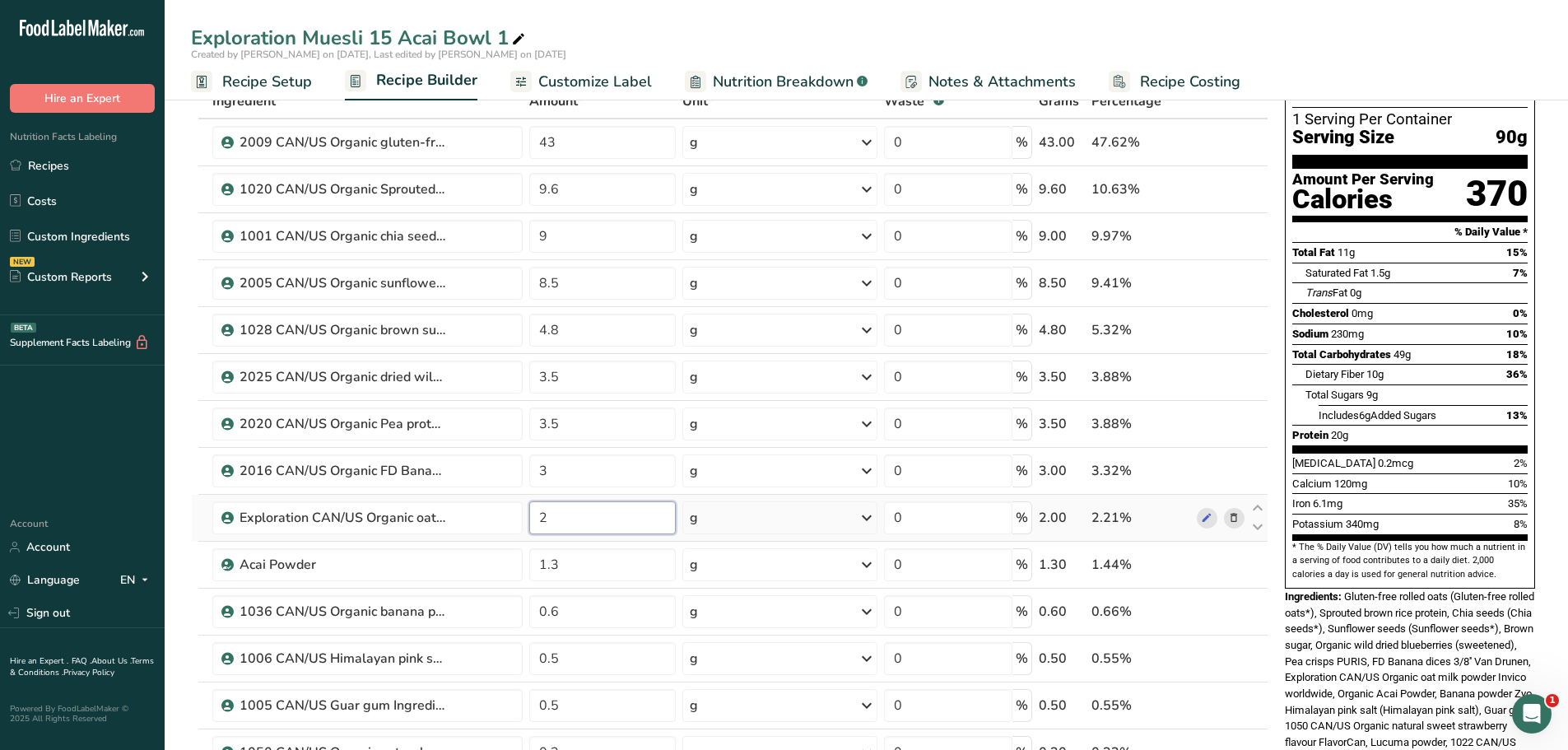
click at [550, 523] on input "2" at bounding box center [603, 517] width 147 height 33
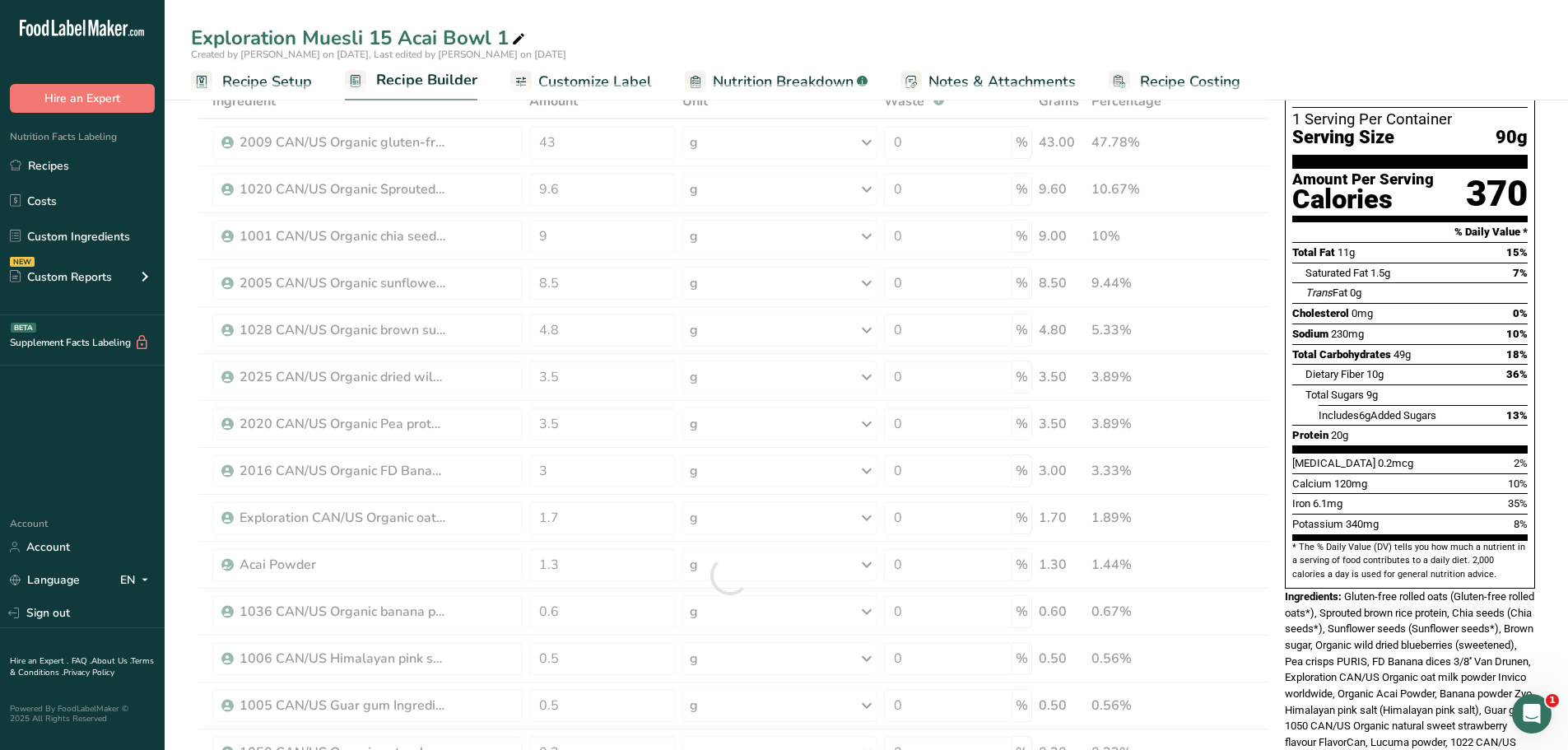
click at [760, 26] on div "Exploration Muesli 15 Acai Bowl 1" at bounding box center [866, 38] width 1404 height 29
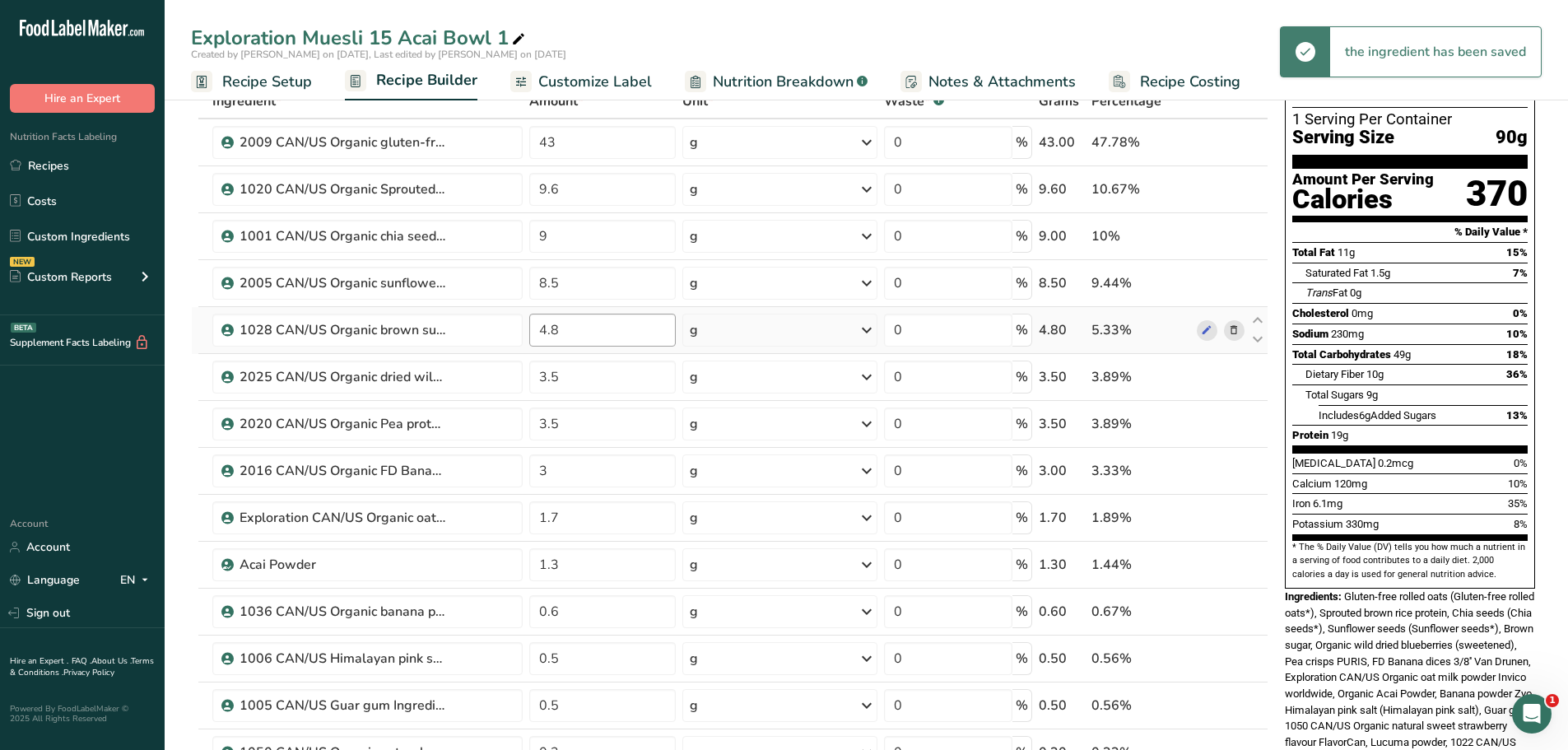
scroll to position [0, 0]
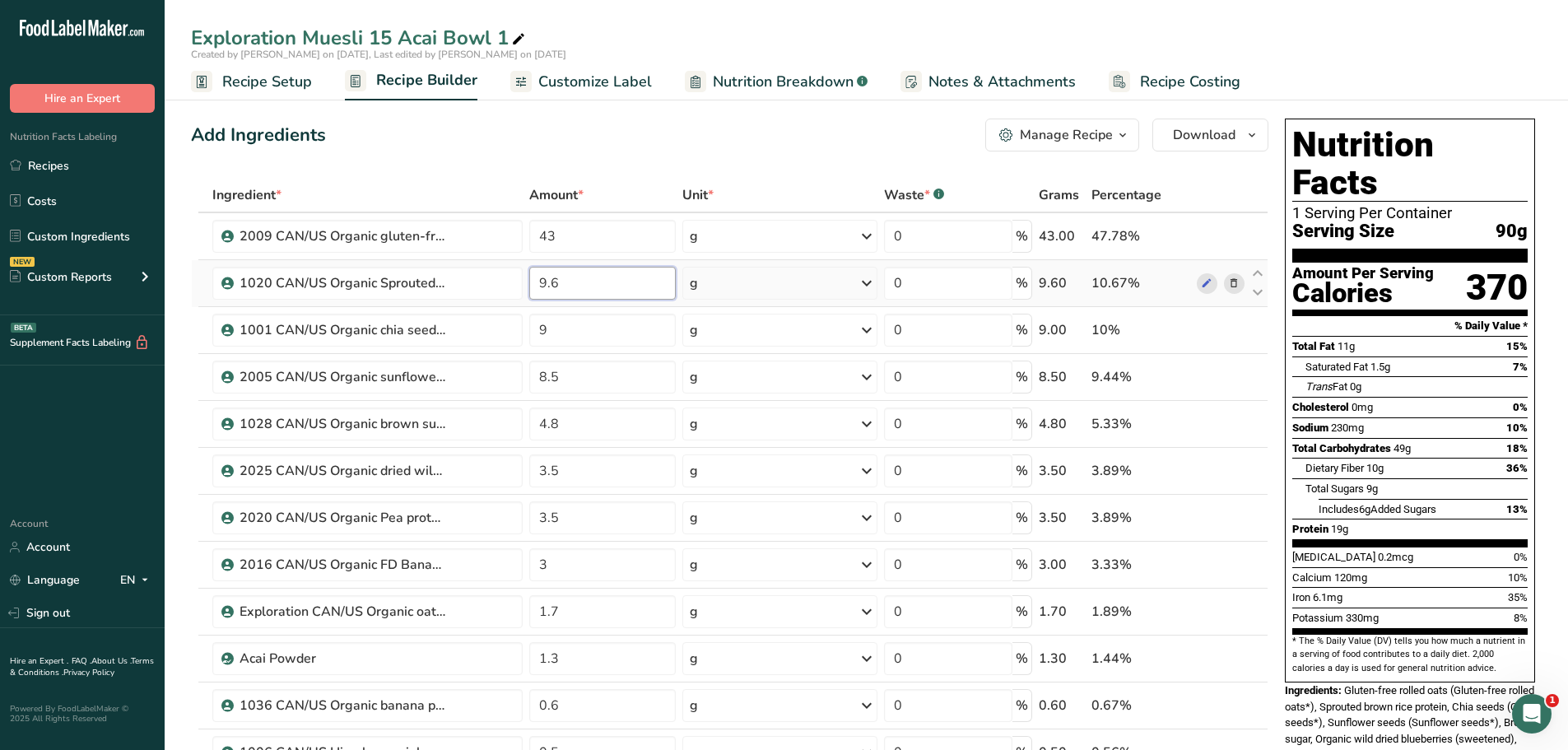
click at [565, 284] on input "9.6" at bounding box center [603, 282] width 147 height 33
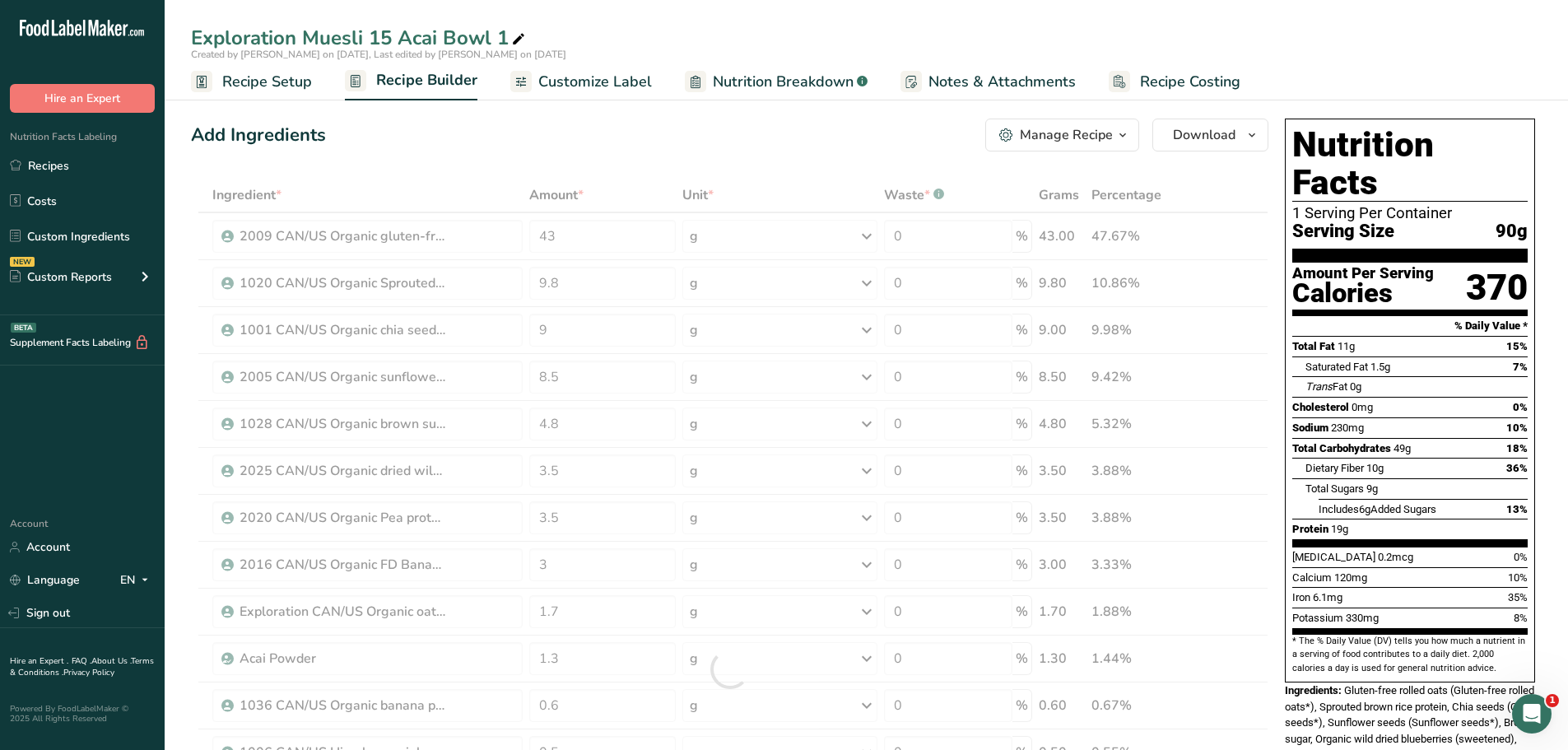
click at [652, 142] on div "Add Ingredients Manage Recipe Delete Recipe Duplicate Recipe Scale Recipe Save …" at bounding box center [730, 134] width 1078 height 33
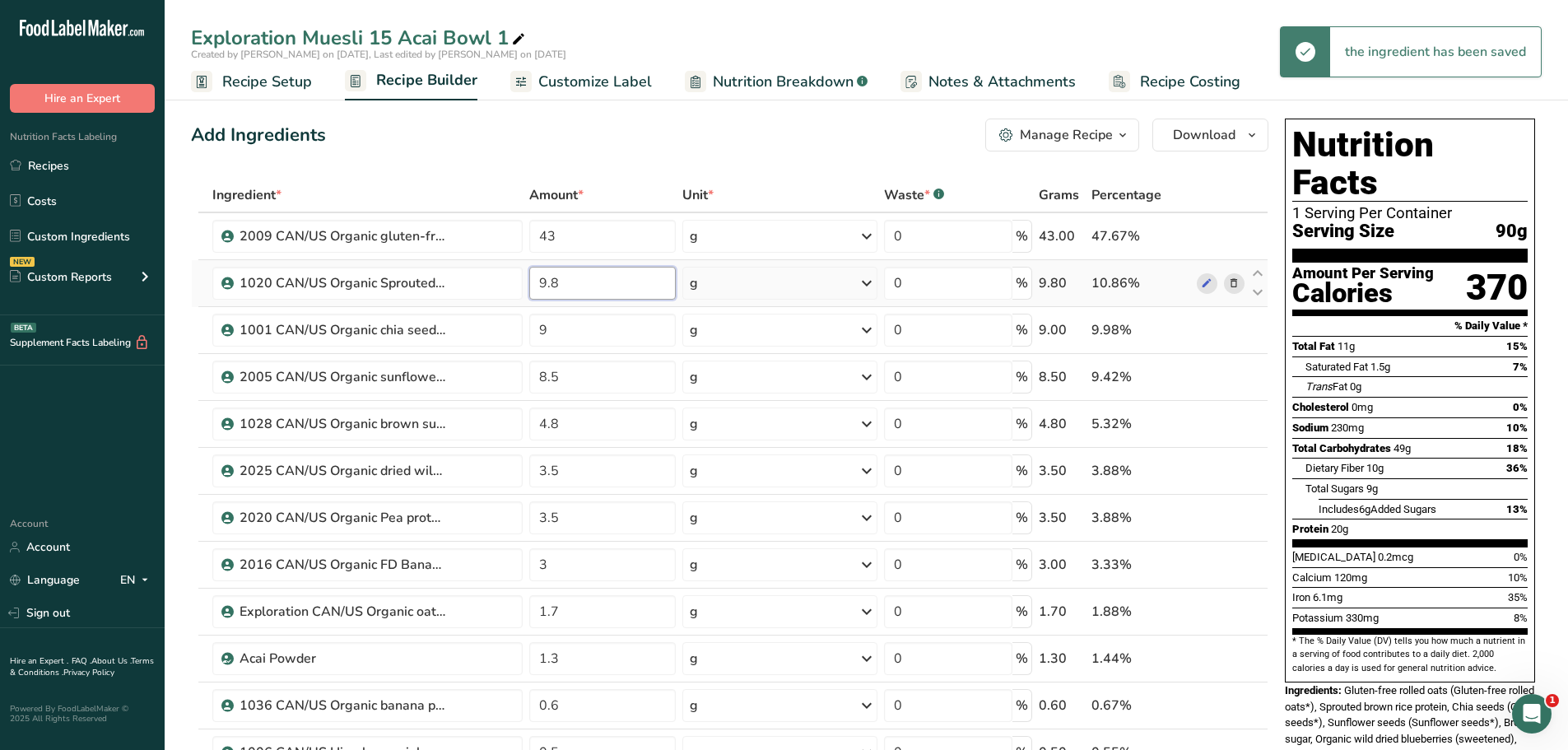
click at [560, 284] on input "9.8" at bounding box center [603, 282] width 147 height 33
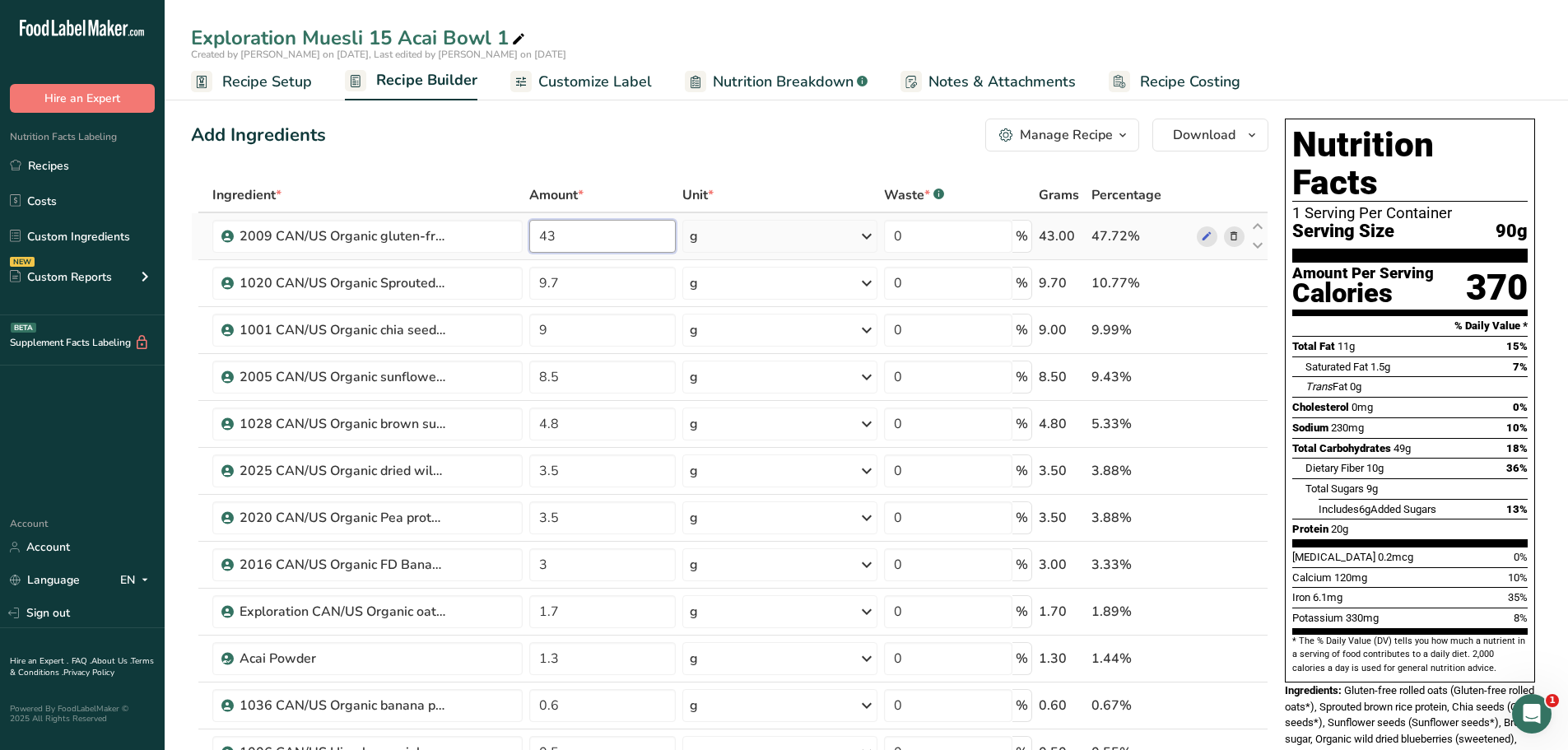
click at [556, 238] on input "43" at bounding box center [603, 235] width 147 height 33
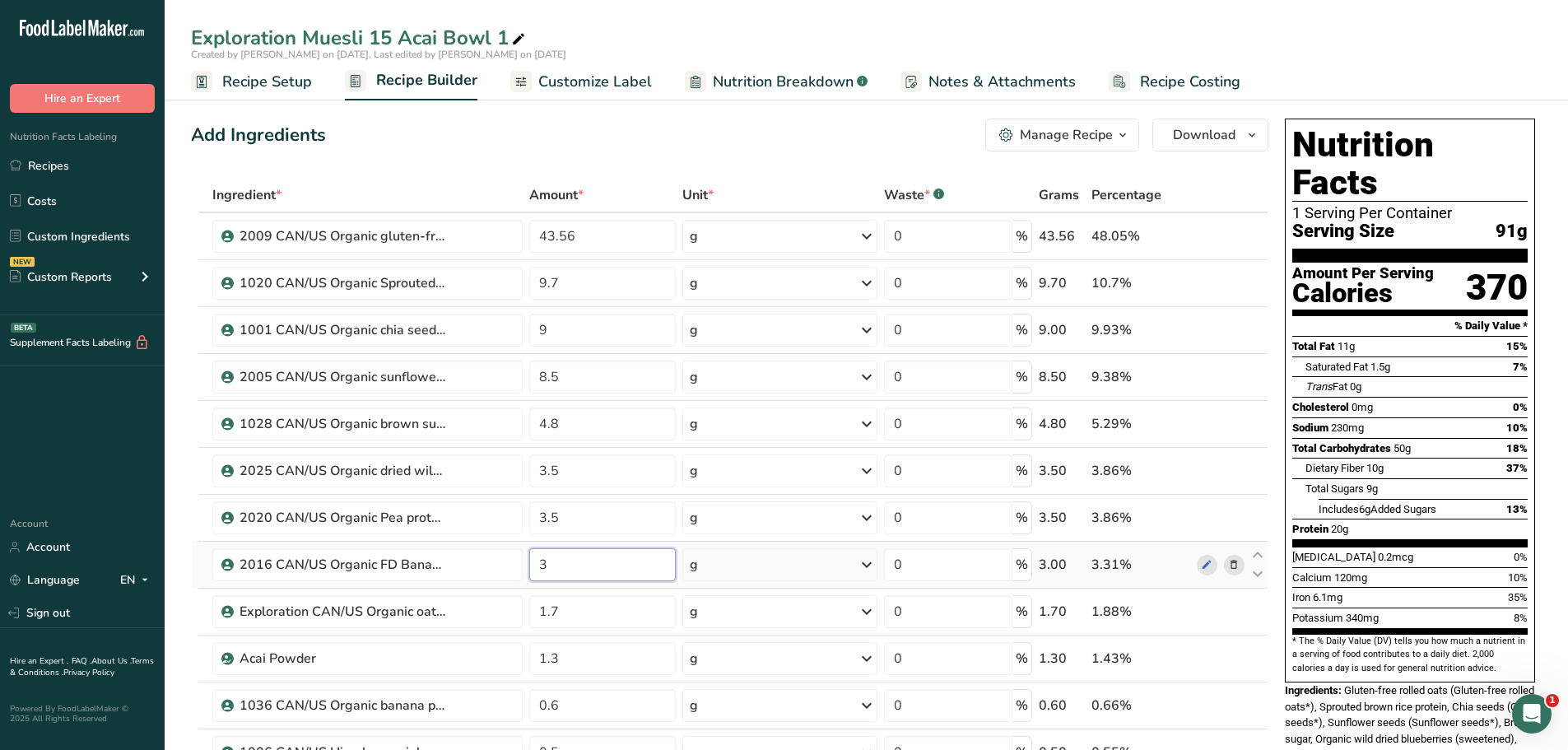
click at [549, 562] on input "3" at bounding box center [603, 564] width 147 height 33
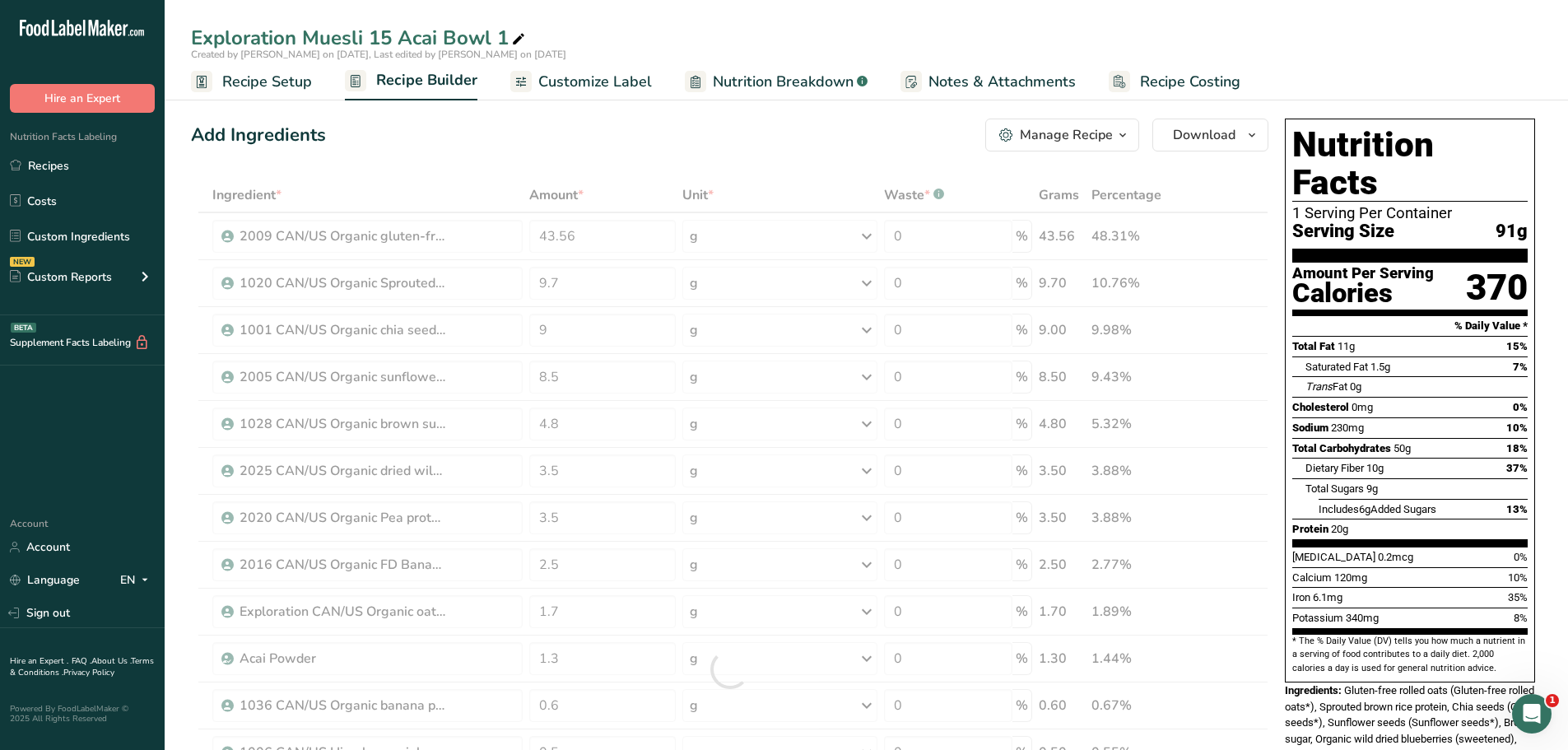
click at [459, 137] on div "Add Ingredients Manage Recipe Delete Recipe Duplicate Recipe Scale Recipe Save …" at bounding box center [730, 134] width 1078 height 33
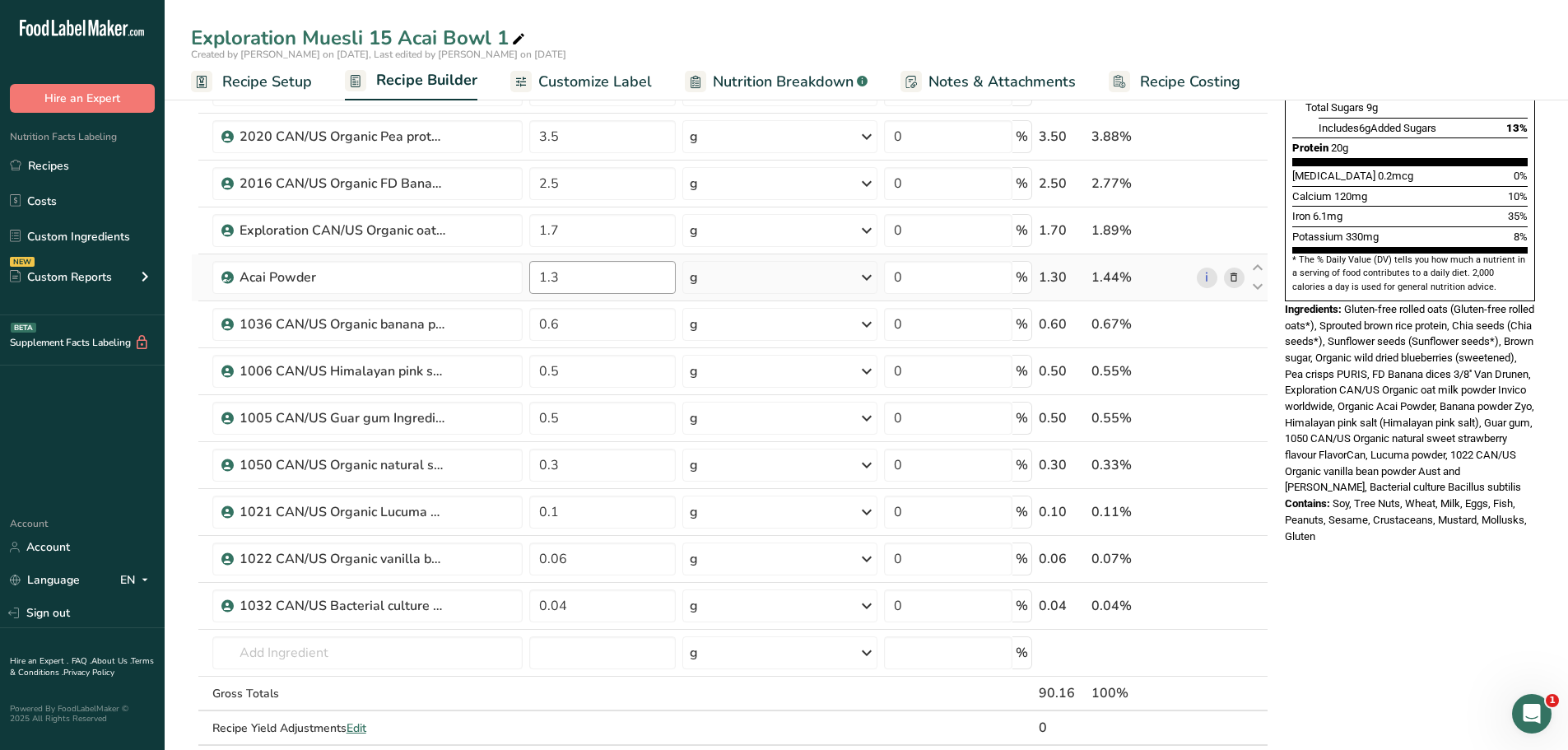
scroll to position [439, 0]
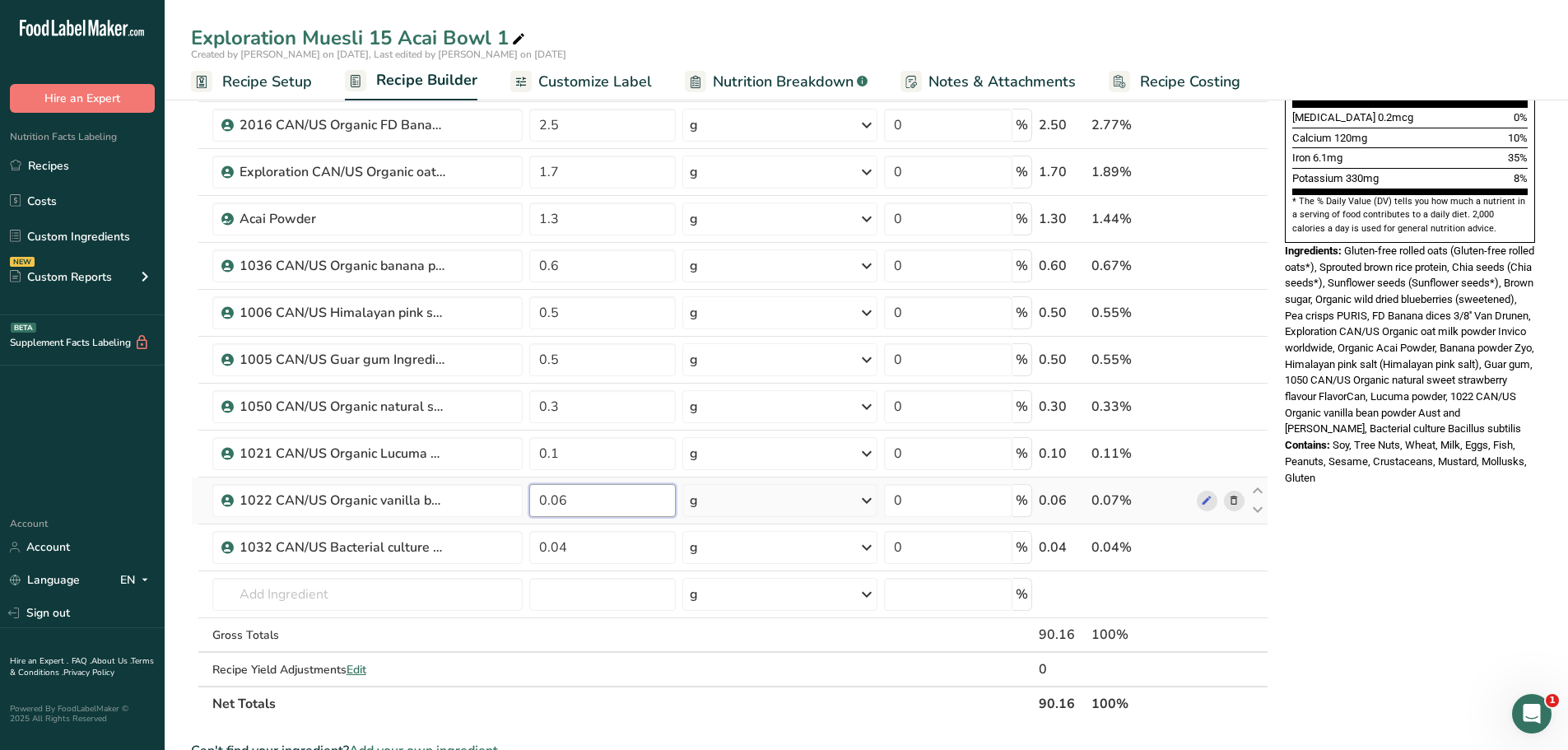
click at [579, 495] on input "0.06" at bounding box center [603, 500] width 147 height 33
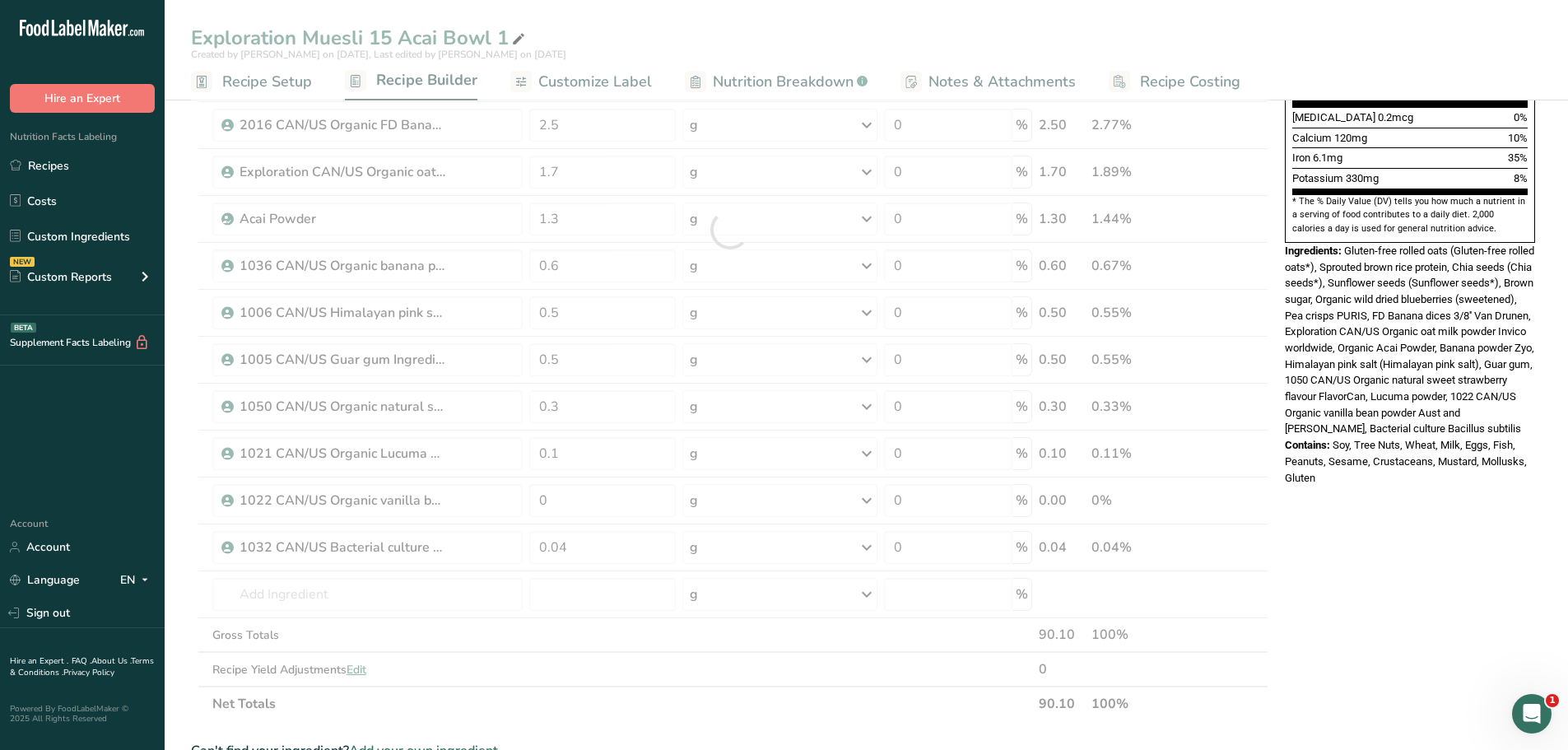
click at [956, 26] on div "Exploration Muesli 15 Acai Bowl 1 Created by [PERSON_NAME] on [DATE], Last edit…" at bounding box center [866, 489] width 1404 height 1684
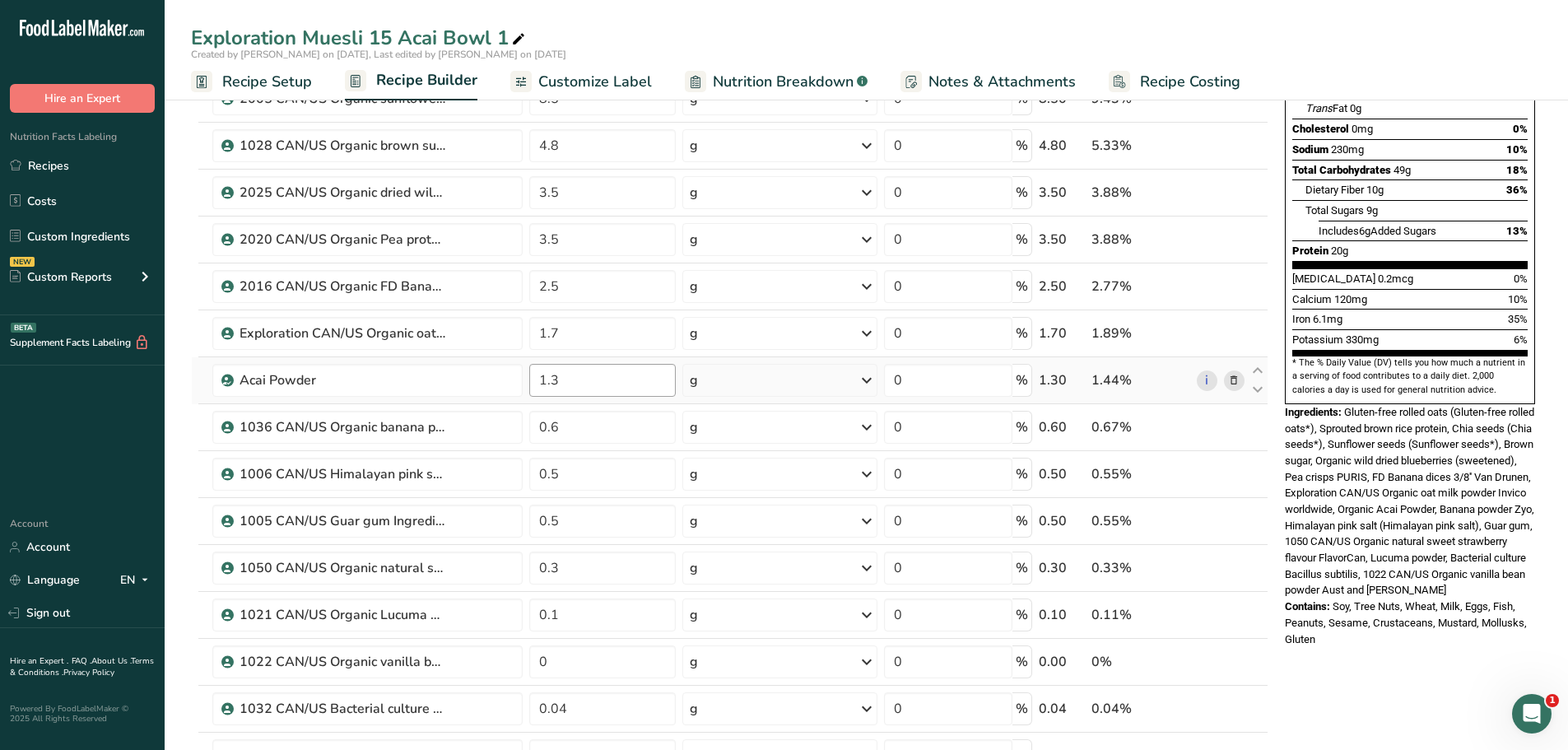
scroll to position [279, 0]
click at [560, 384] on input "1.3" at bounding box center [603, 379] width 147 height 33
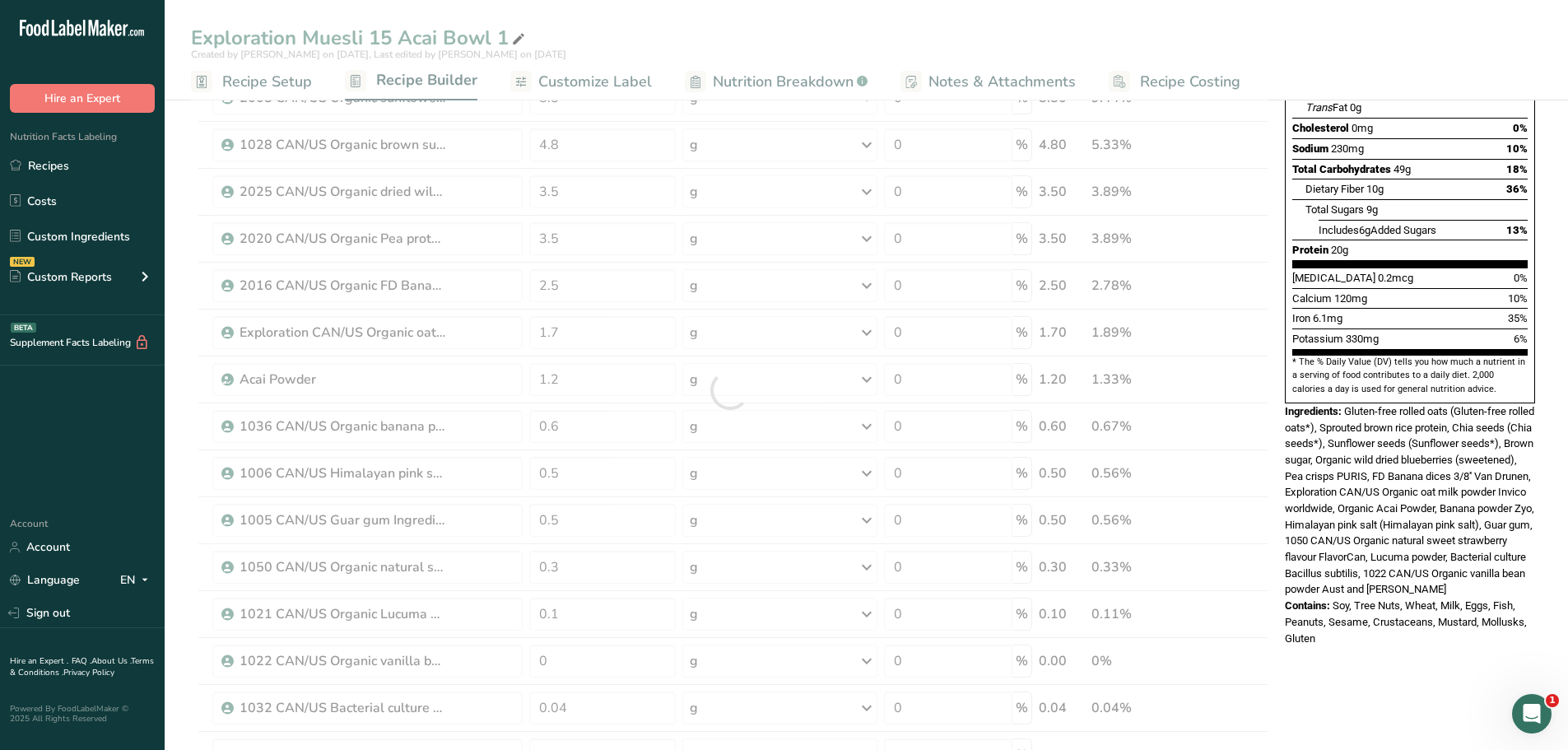
click at [796, 41] on div "Exploration Muesli 15 Acai Bowl 1 Created by [PERSON_NAME] on [DATE], Last edit…" at bounding box center [866, 649] width 1404 height 1684
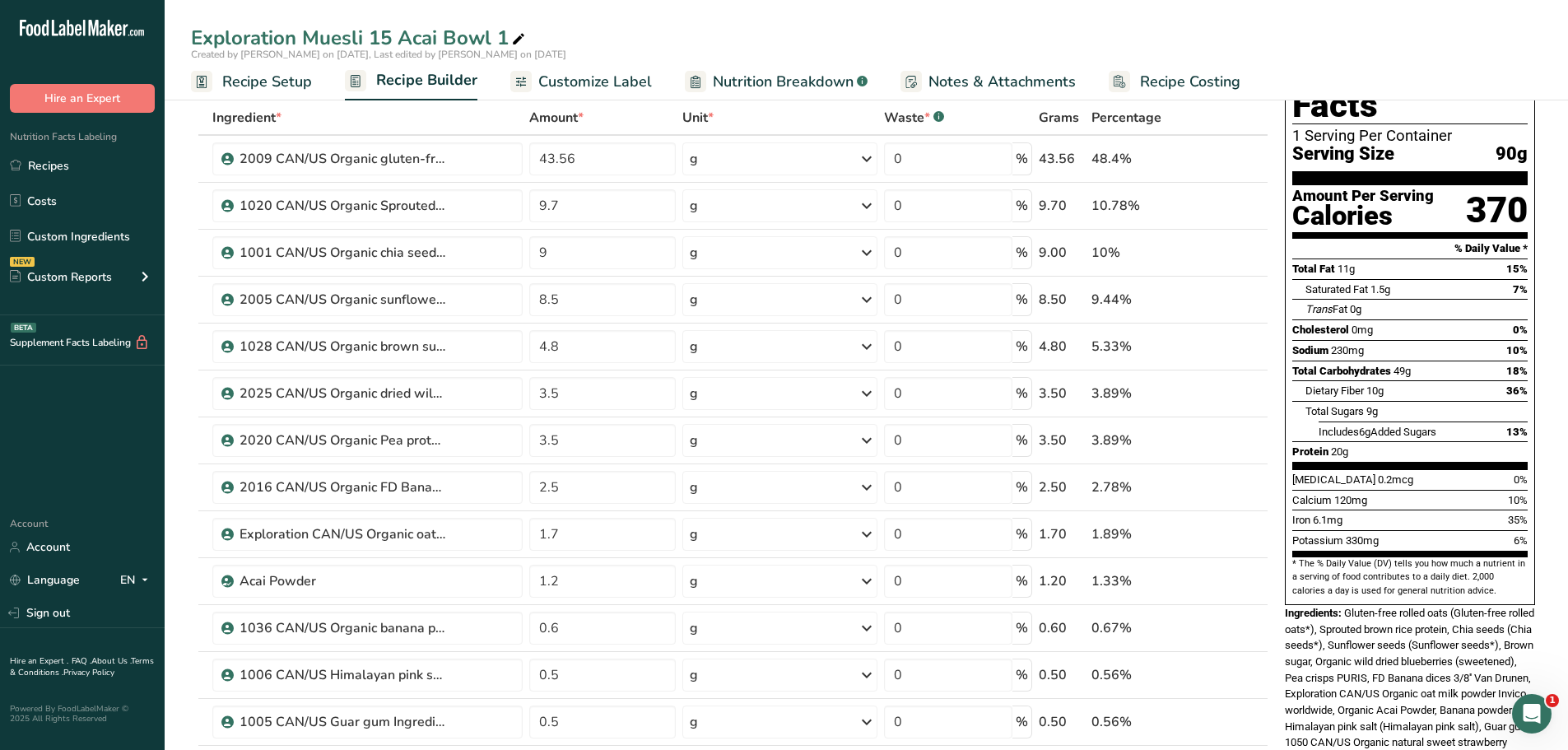
scroll to position [0, 0]
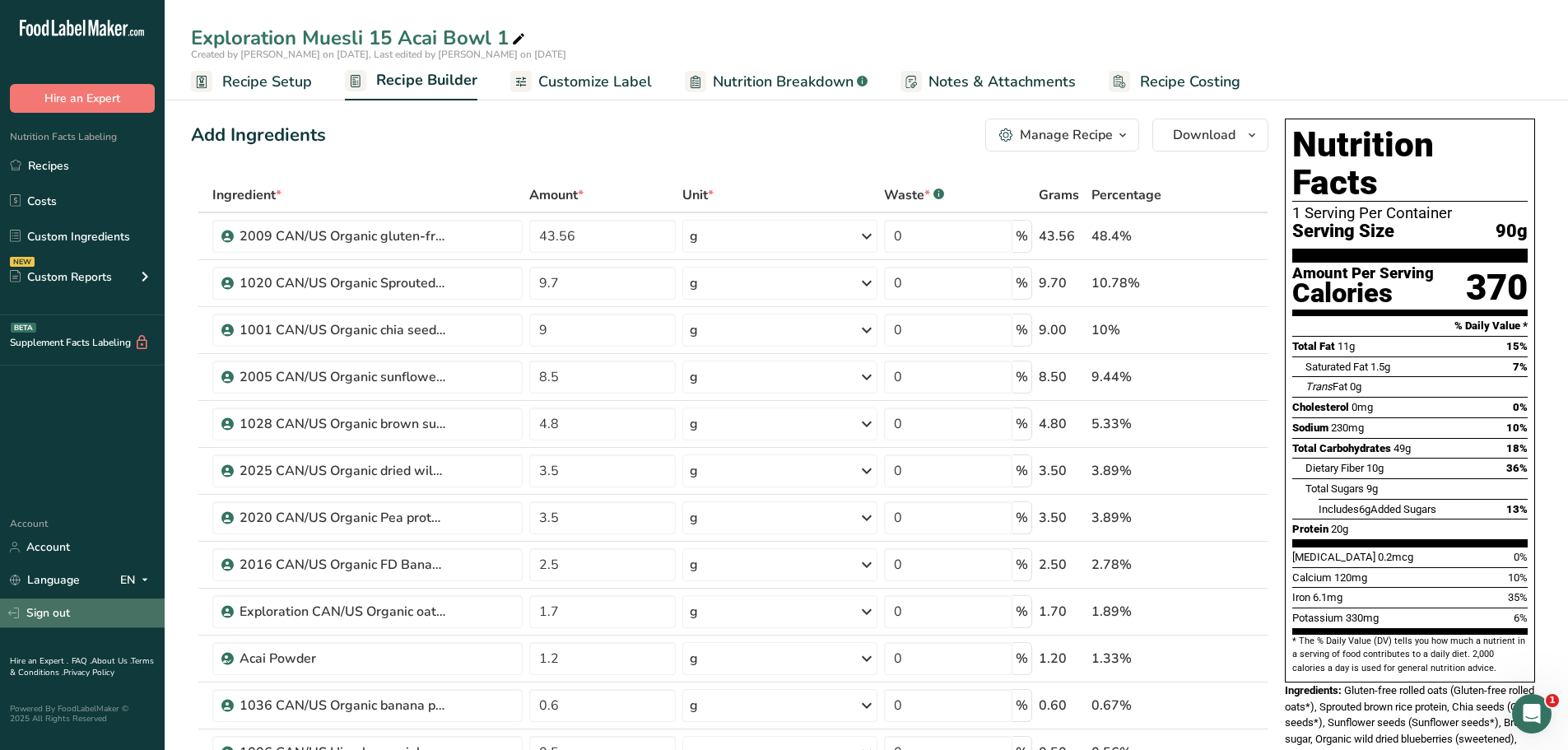
click at [63, 620] on link "Sign out" at bounding box center [82, 613] width 164 height 28
